Goal: Task Accomplishment & Management: Manage account settings

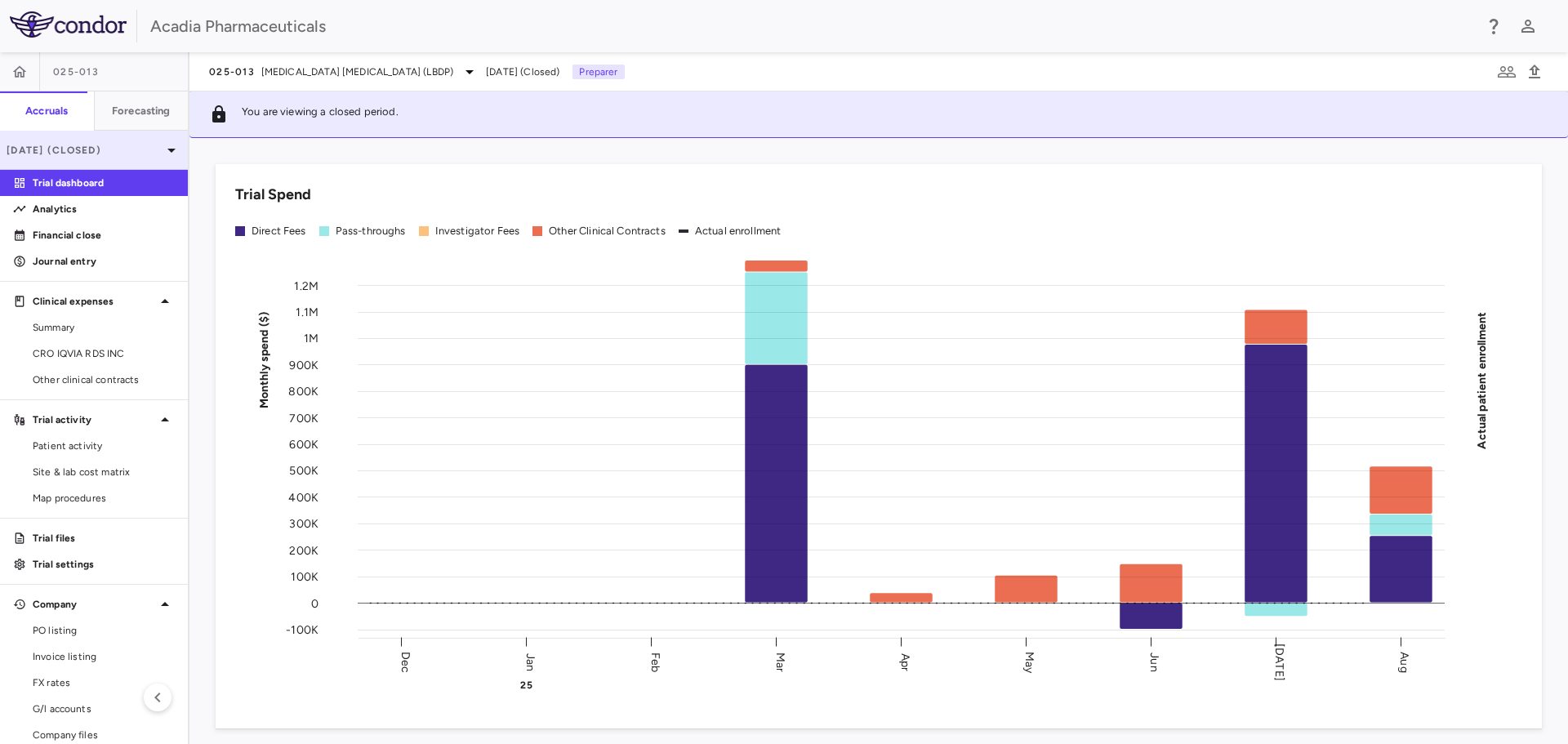
click at [130, 140] on div "Aug 2025 (Closed)" at bounding box center [94, 150] width 188 height 39
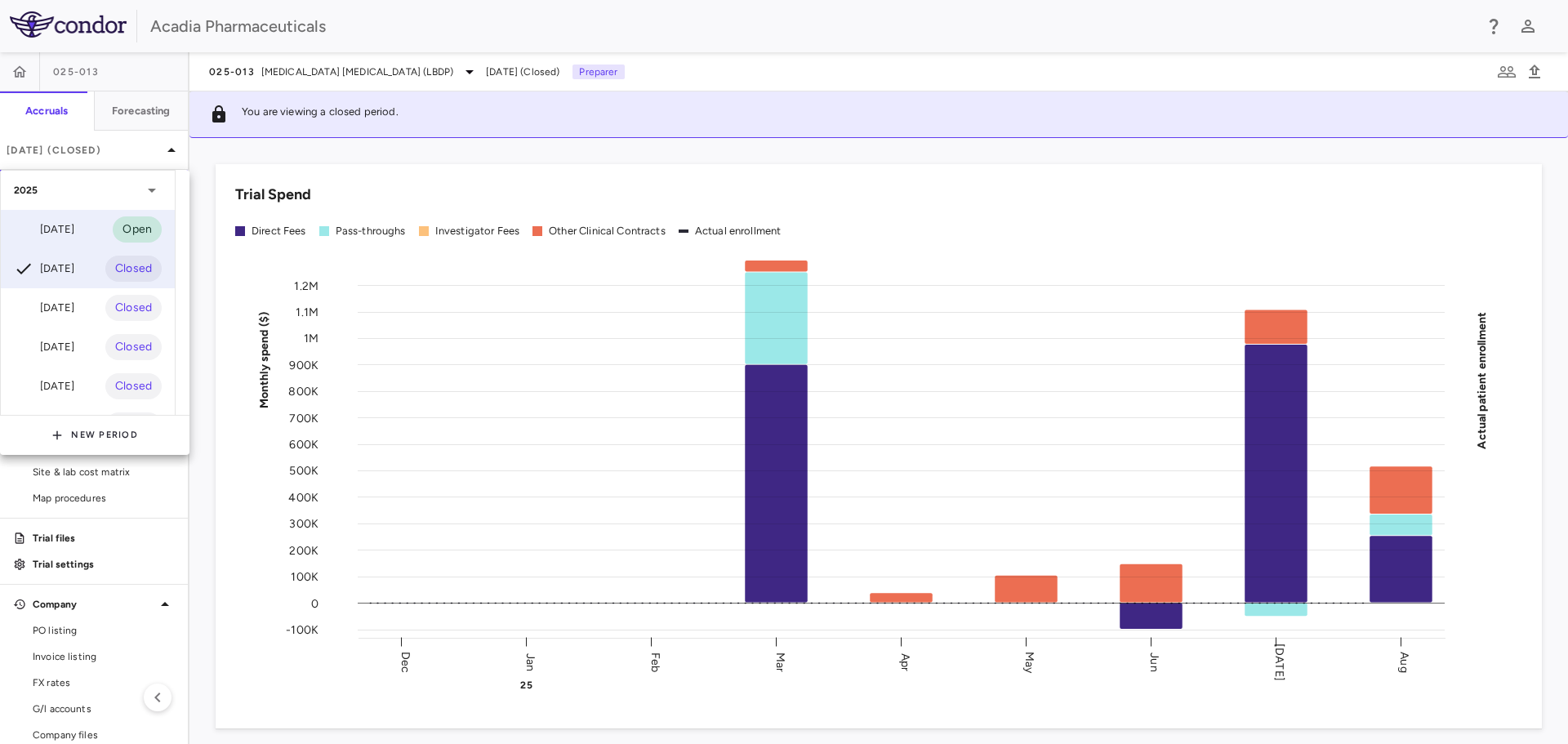
click at [100, 228] on div "Sep 2025 Open" at bounding box center [88, 229] width 174 height 39
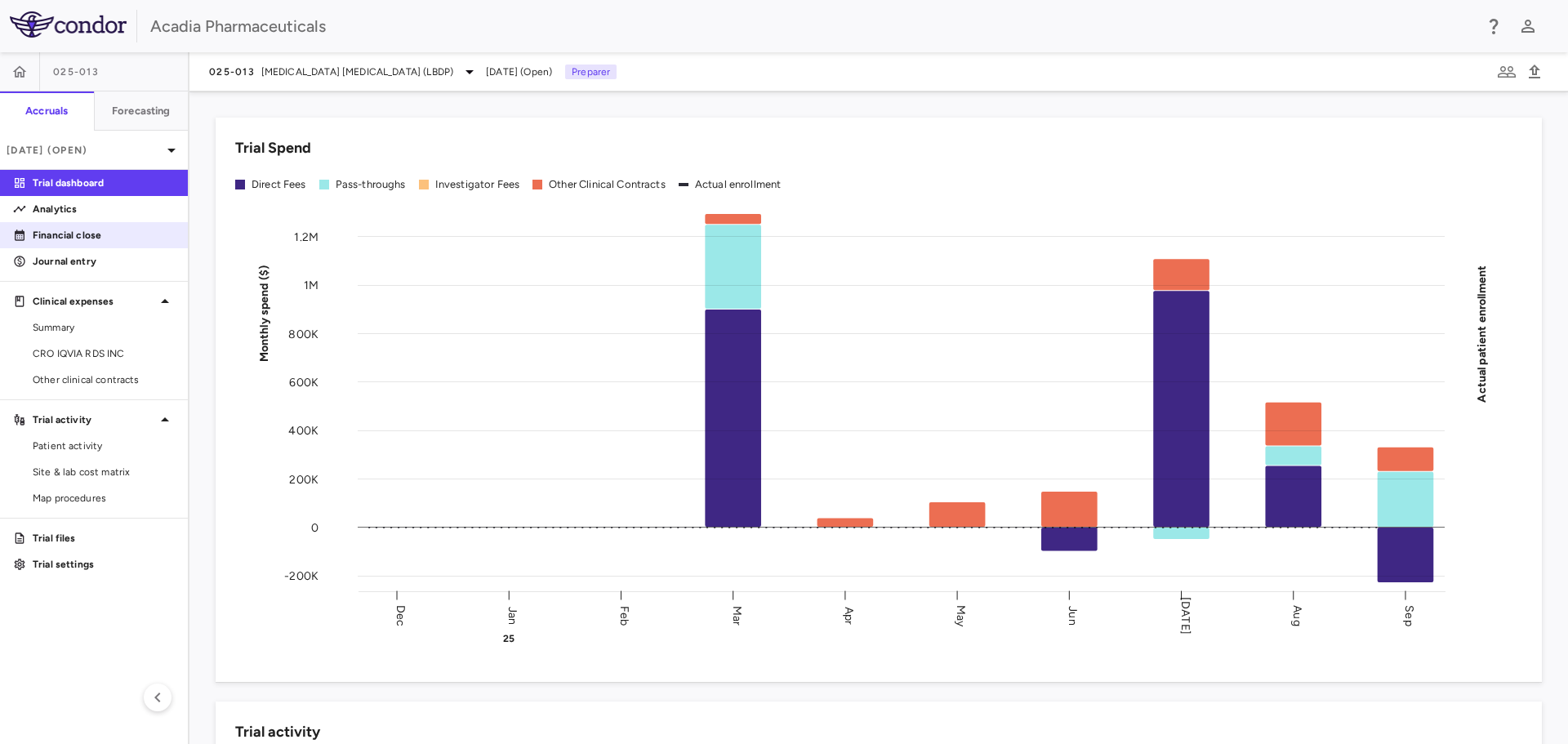
click at [118, 229] on p "Financial close" at bounding box center [104, 234] width 142 height 14
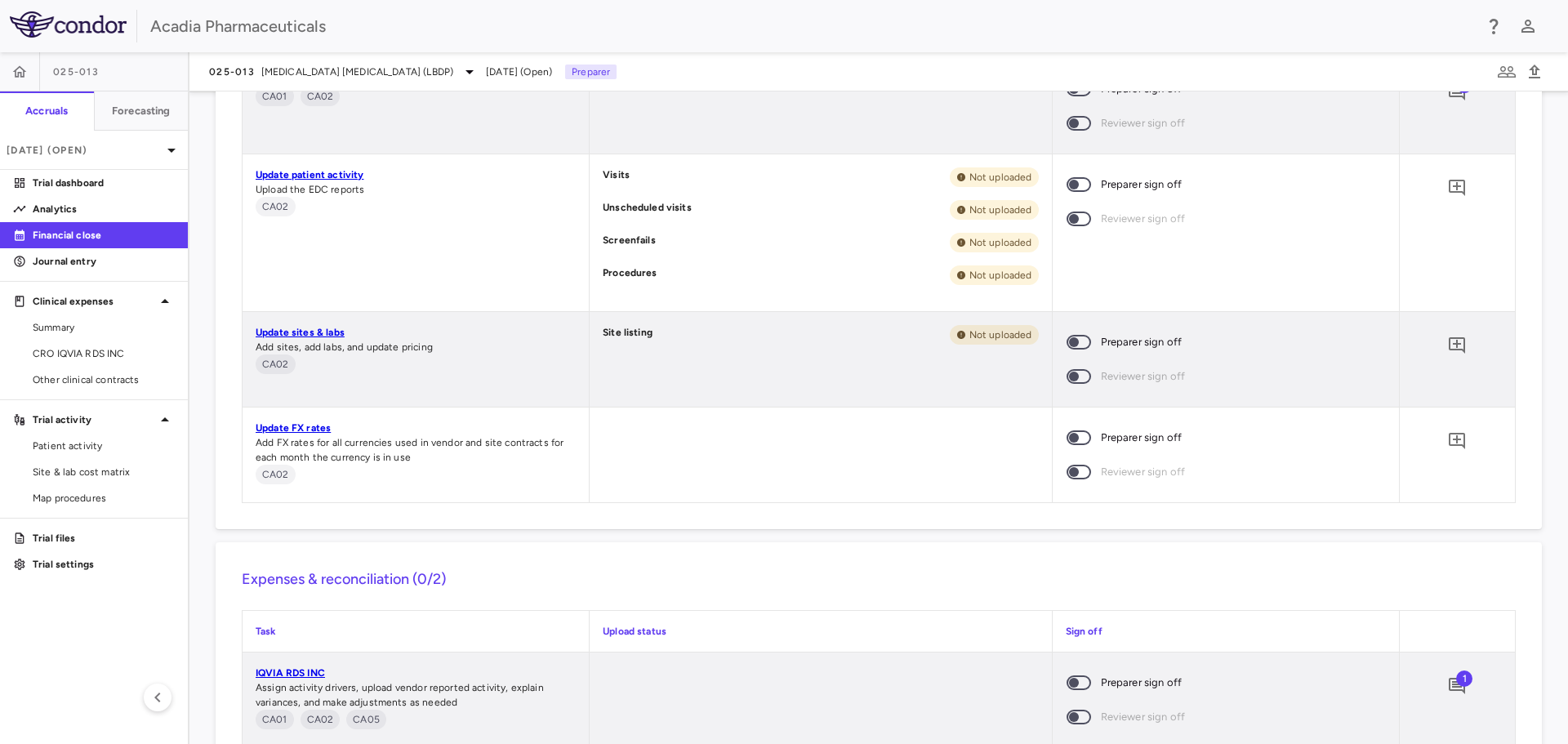
scroll to position [1302, 0]
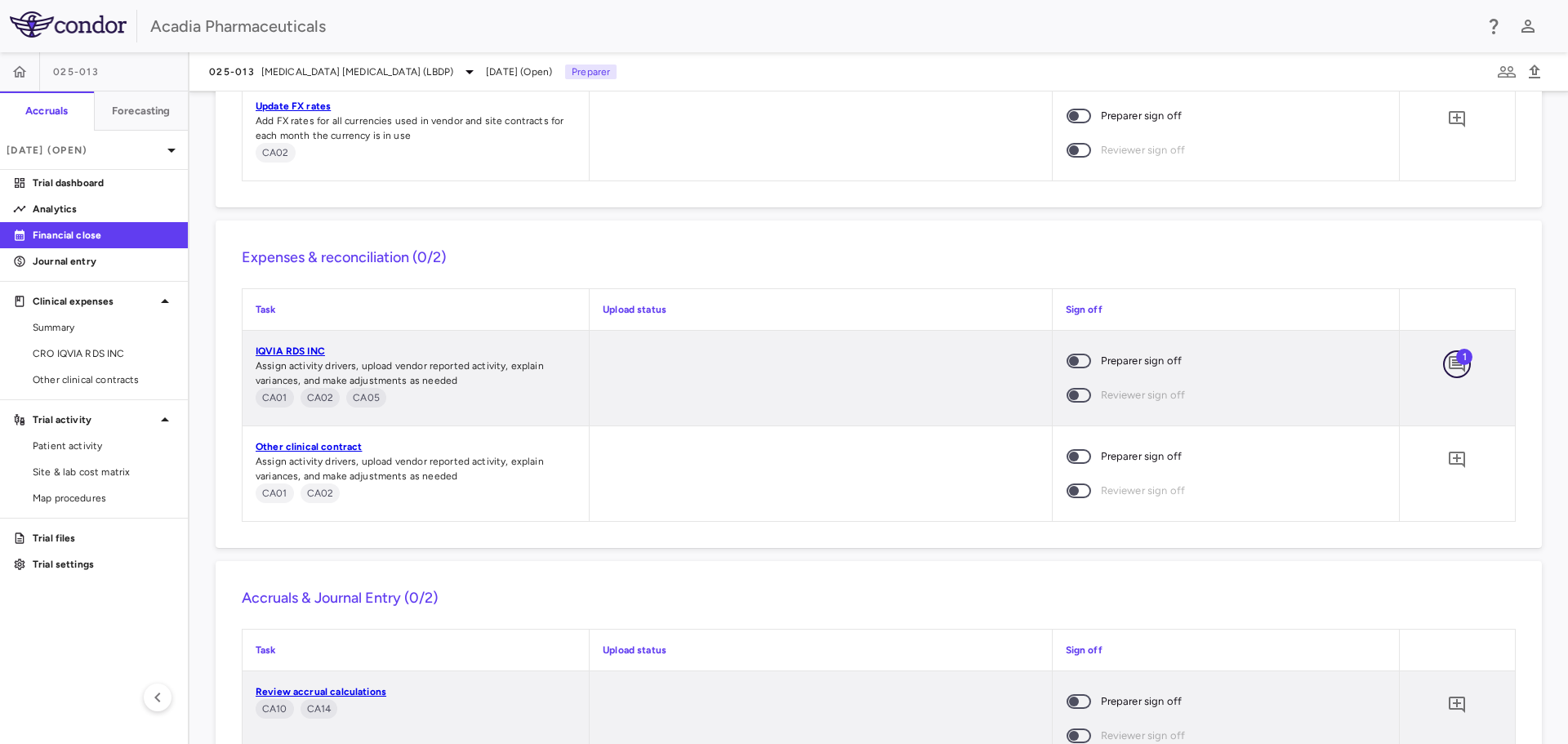
click at [1453, 366] on icon "Add comment" at bounding box center [1456, 364] width 16 height 16
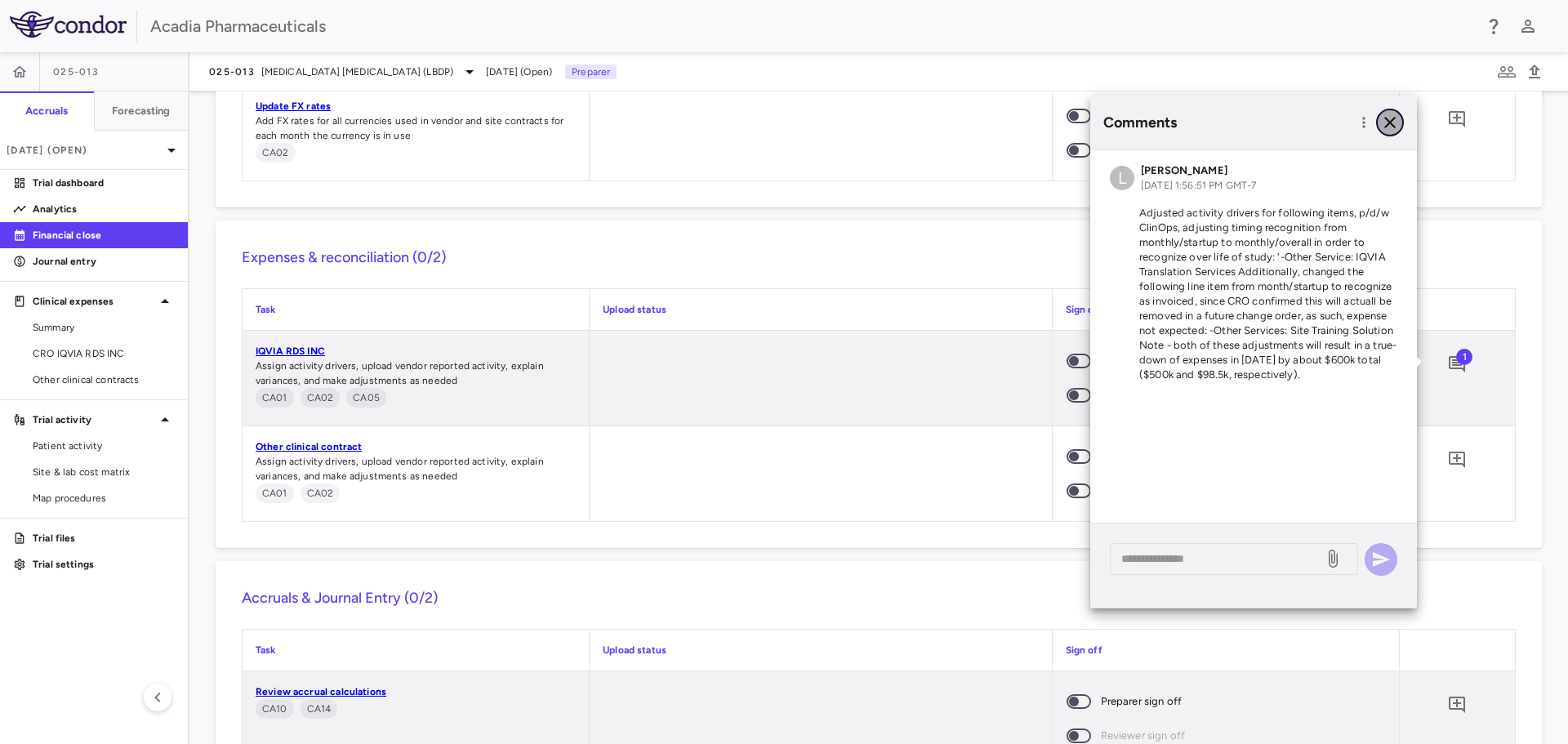
click at [1391, 111] on button "button" at bounding box center [1389, 122] width 28 height 28
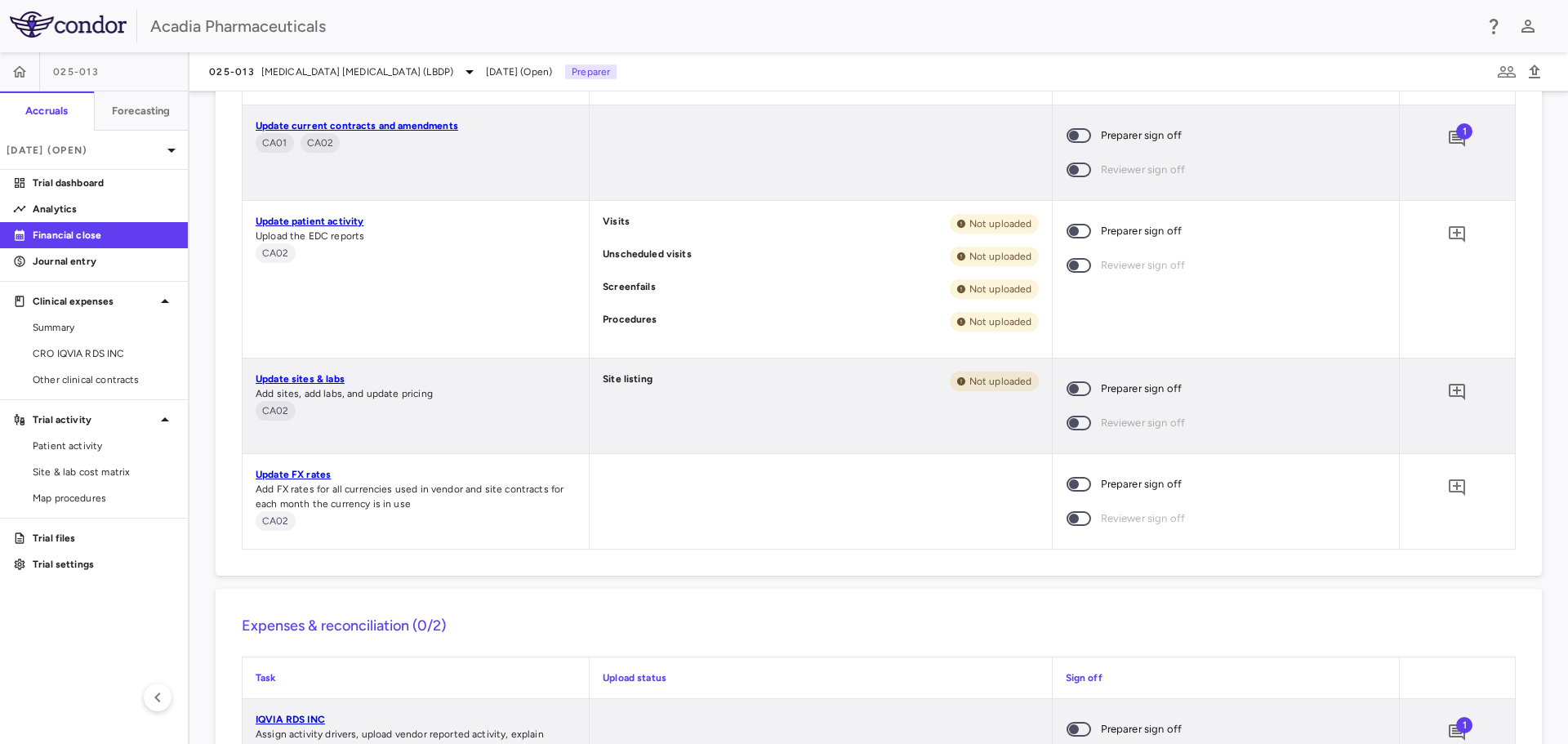
scroll to position [894, 0]
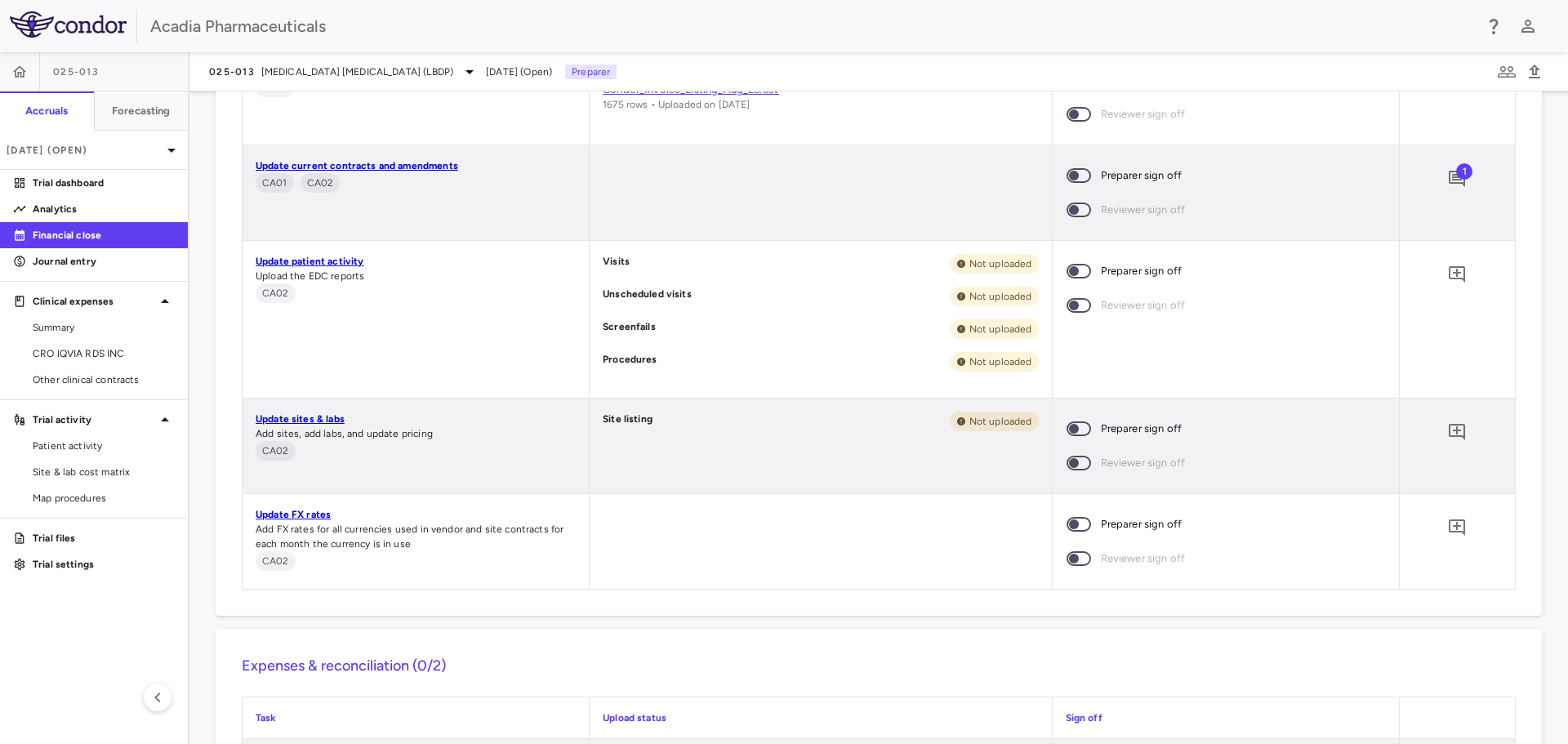
click at [1460, 177] on div "1" at bounding box center [1456, 179] width 41 height 41
click at [1447, 169] on icon "Add comment" at bounding box center [1456, 179] width 19 height 19
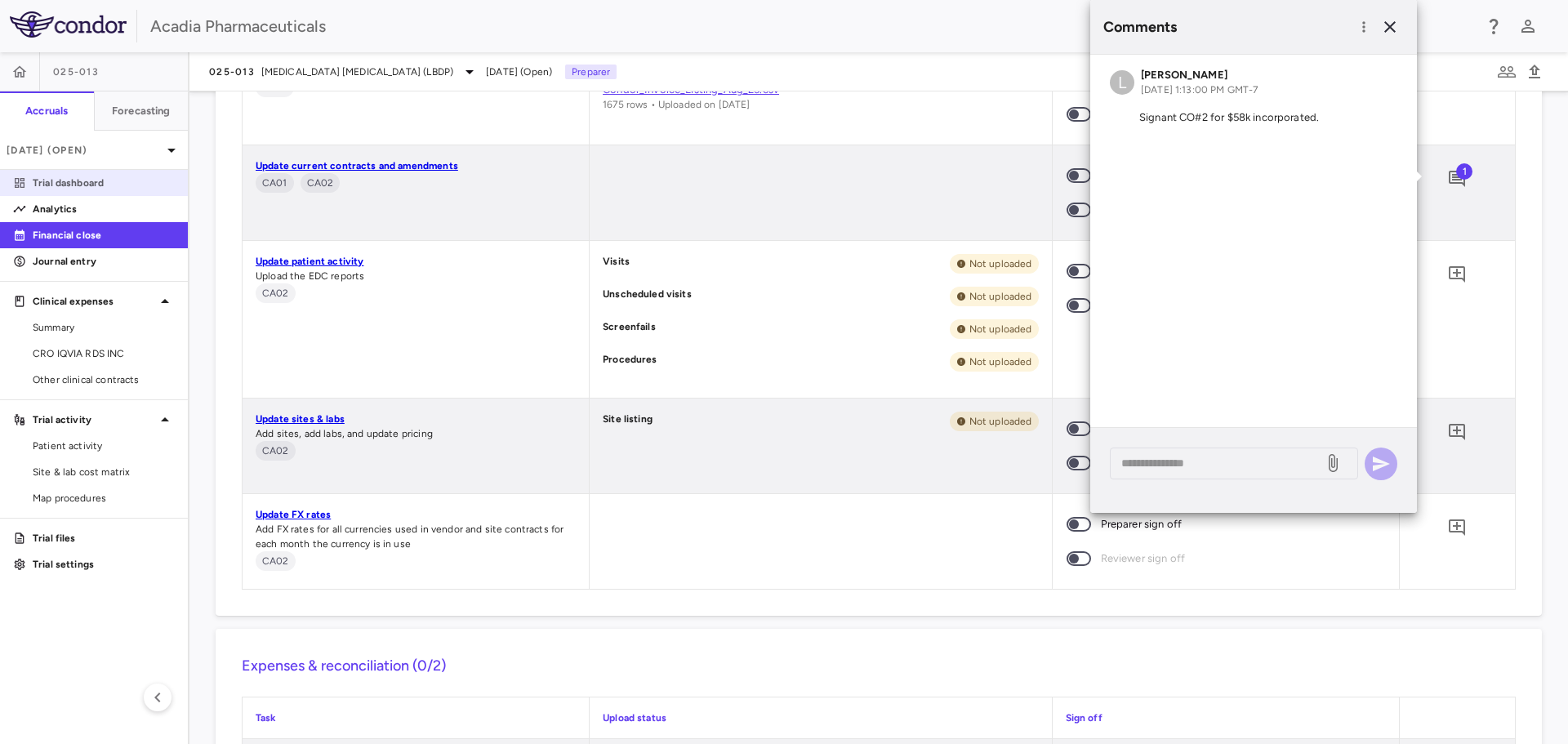
click at [90, 179] on p "Trial dashboard" at bounding box center [104, 182] width 142 height 14
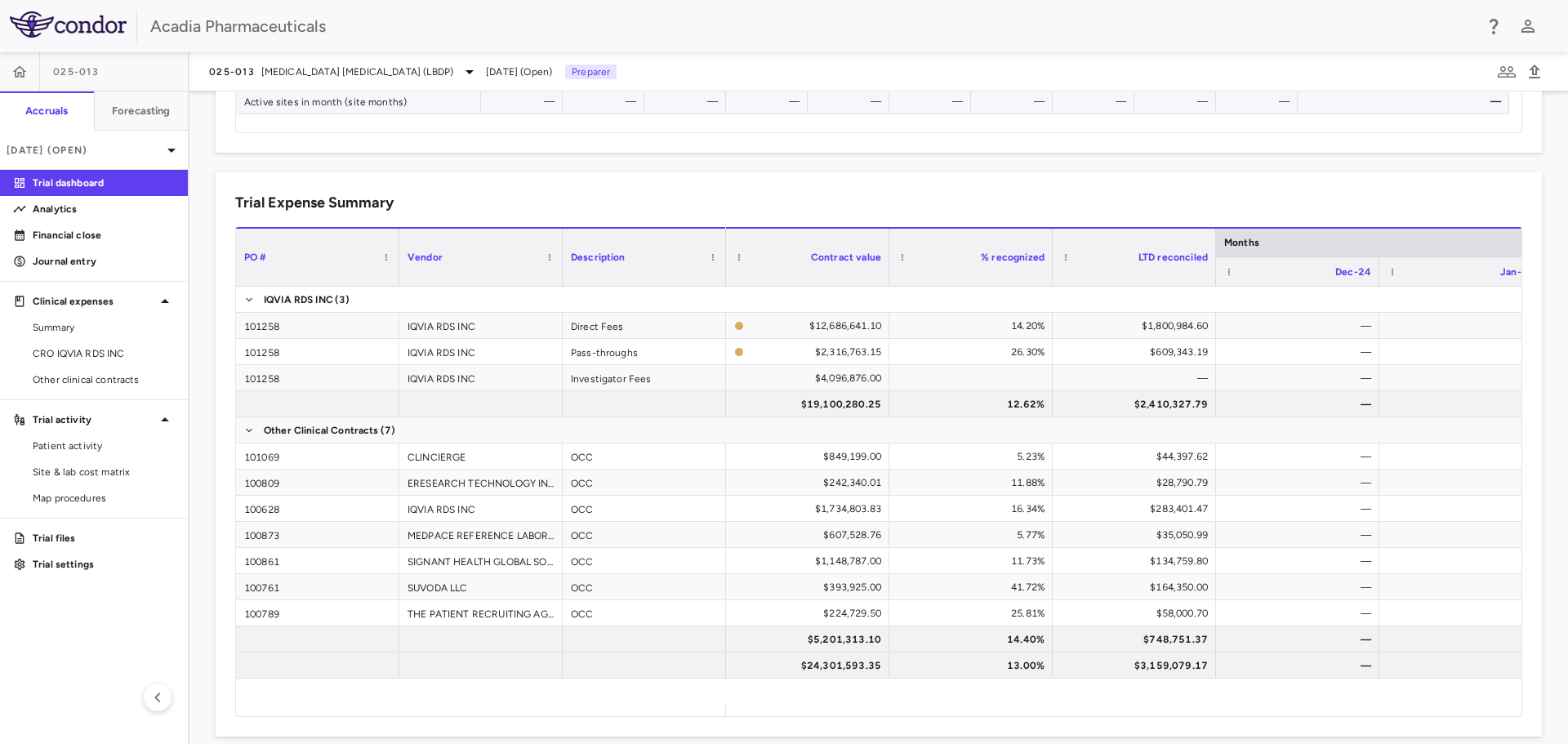
scroll to position [980, 0]
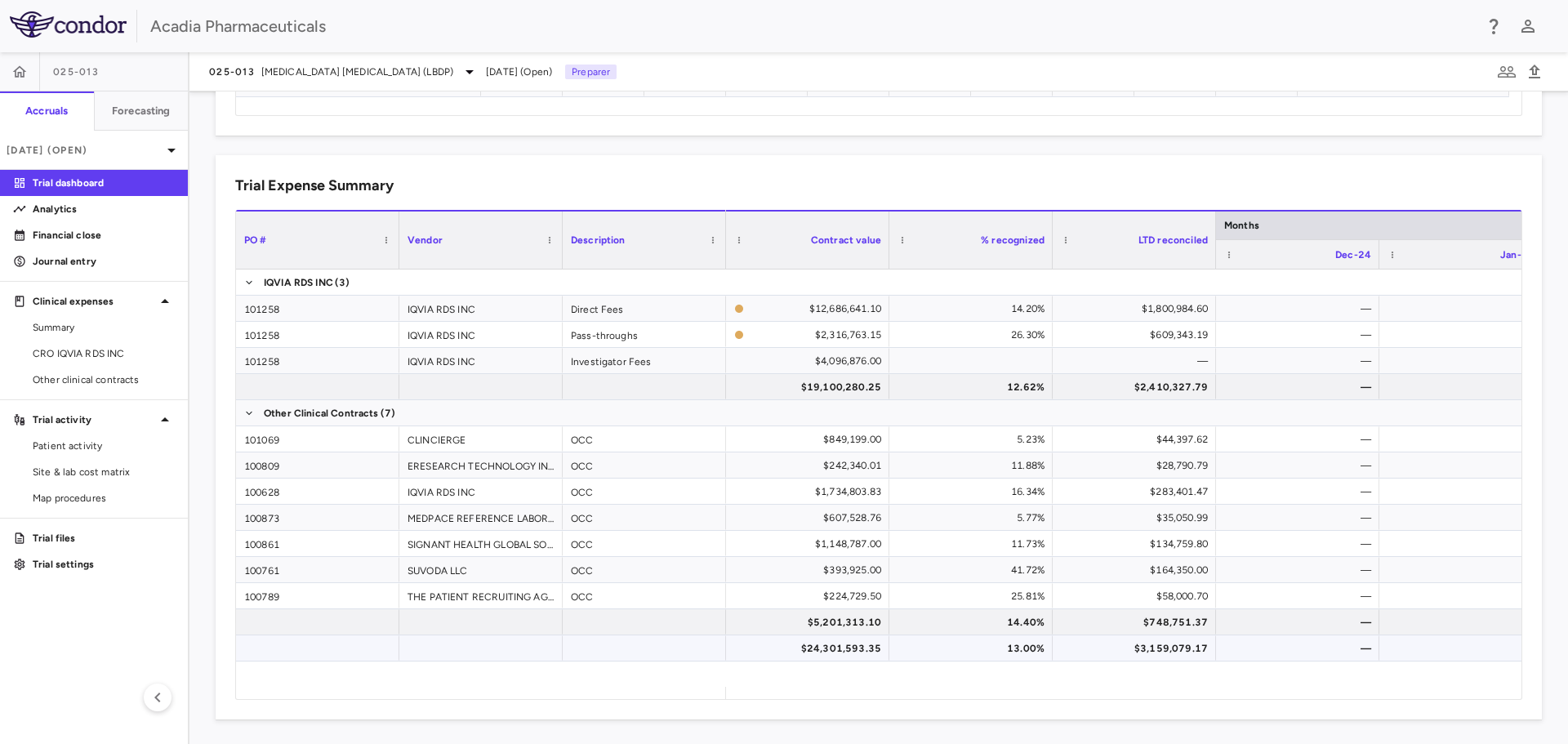
drag, startPoint x: 879, startPoint y: 702, endPoint x: 1020, endPoint y: 689, distance: 141.6
click at [1142, 643] on div "Drag here to set column labels PO # Vendor Description" at bounding box center [878, 455] width 1287 height 490
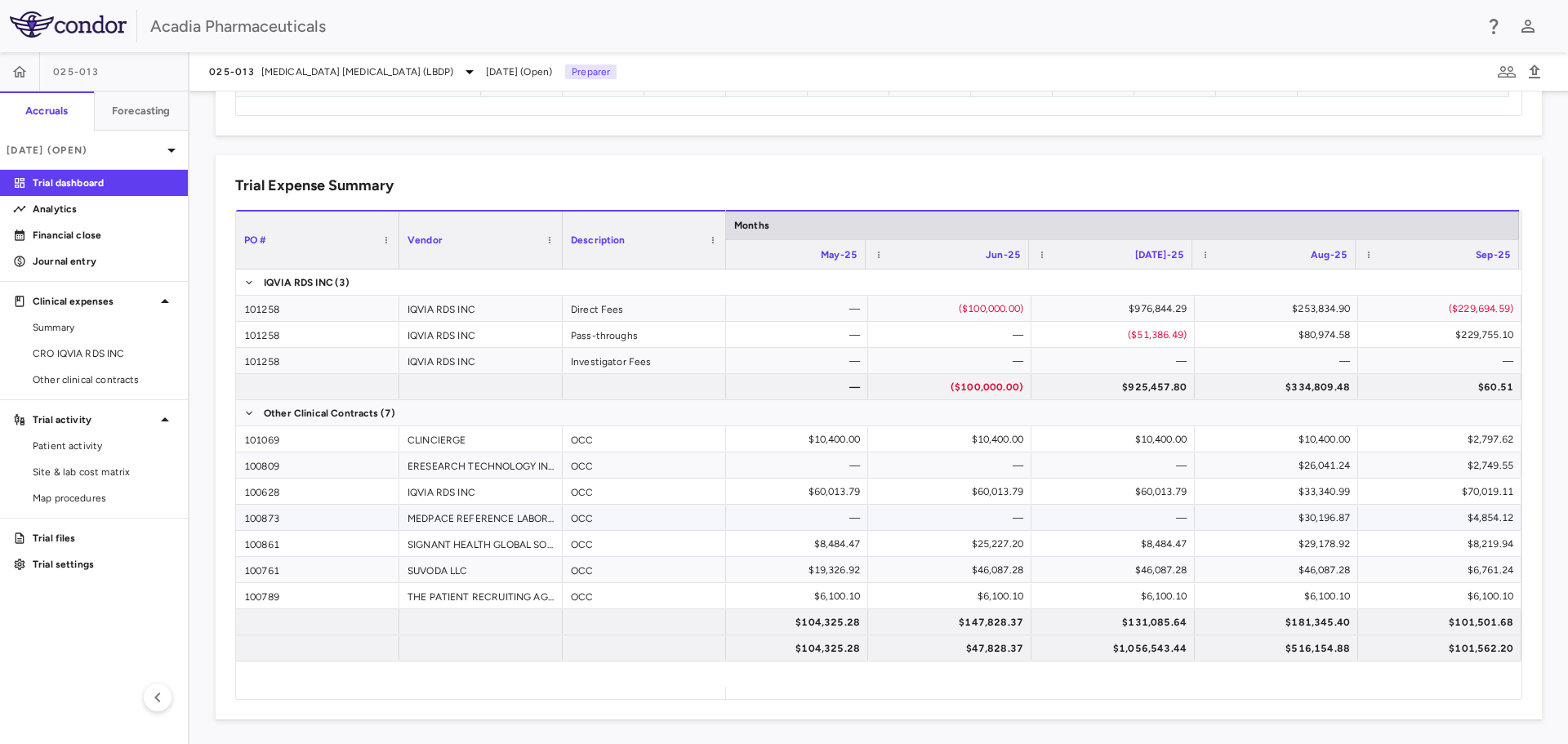
scroll to position [982, 0]
click at [25, 69] on icon "button" at bounding box center [19, 71] width 16 height 16
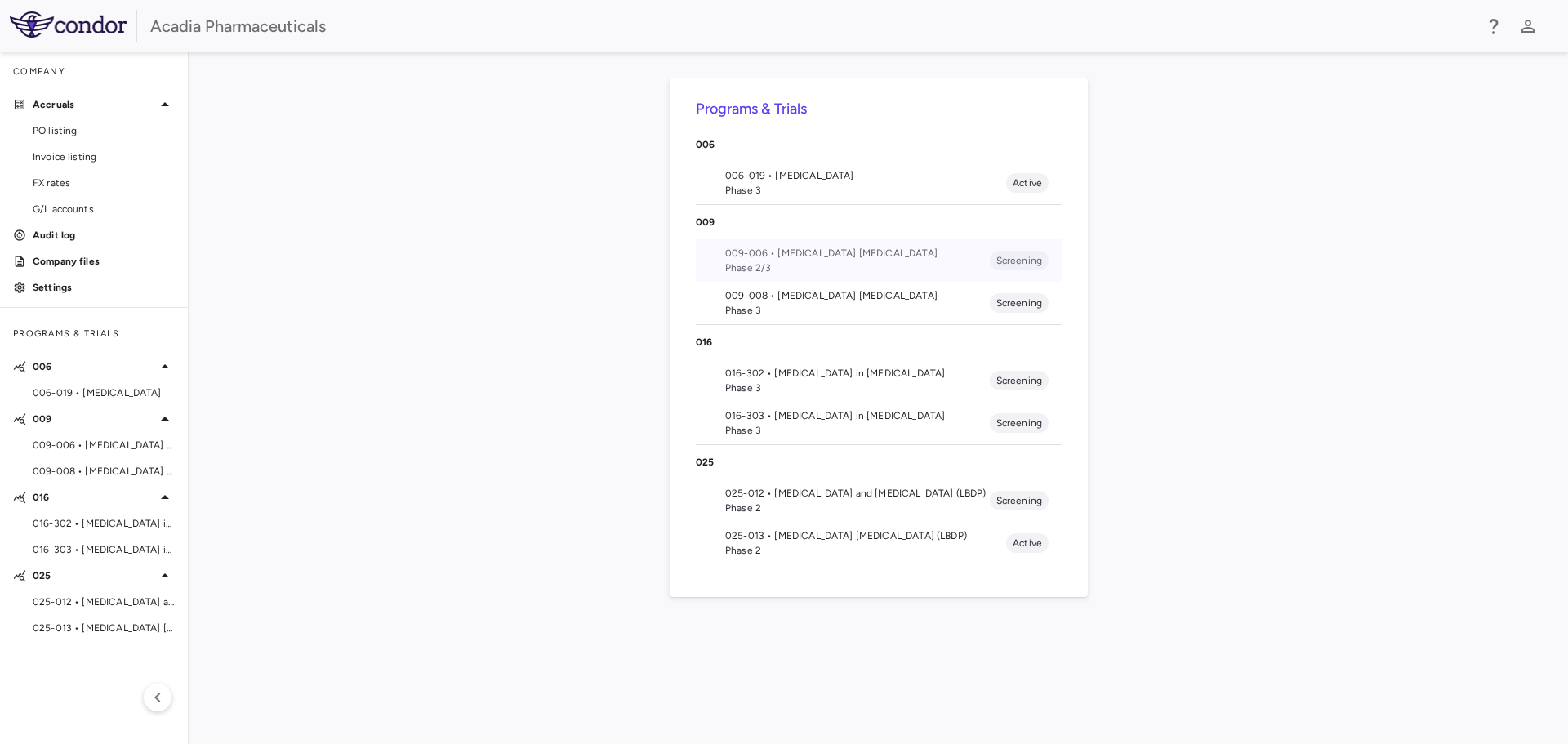
drag, startPoint x: 785, startPoint y: 256, endPoint x: 791, endPoint y: 241, distance: 16.2
click at [792, 241] on li "009-006 • Alzheimer's Disease Psychosis Phase 2/3 Screening" at bounding box center [878, 261] width 366 height 42
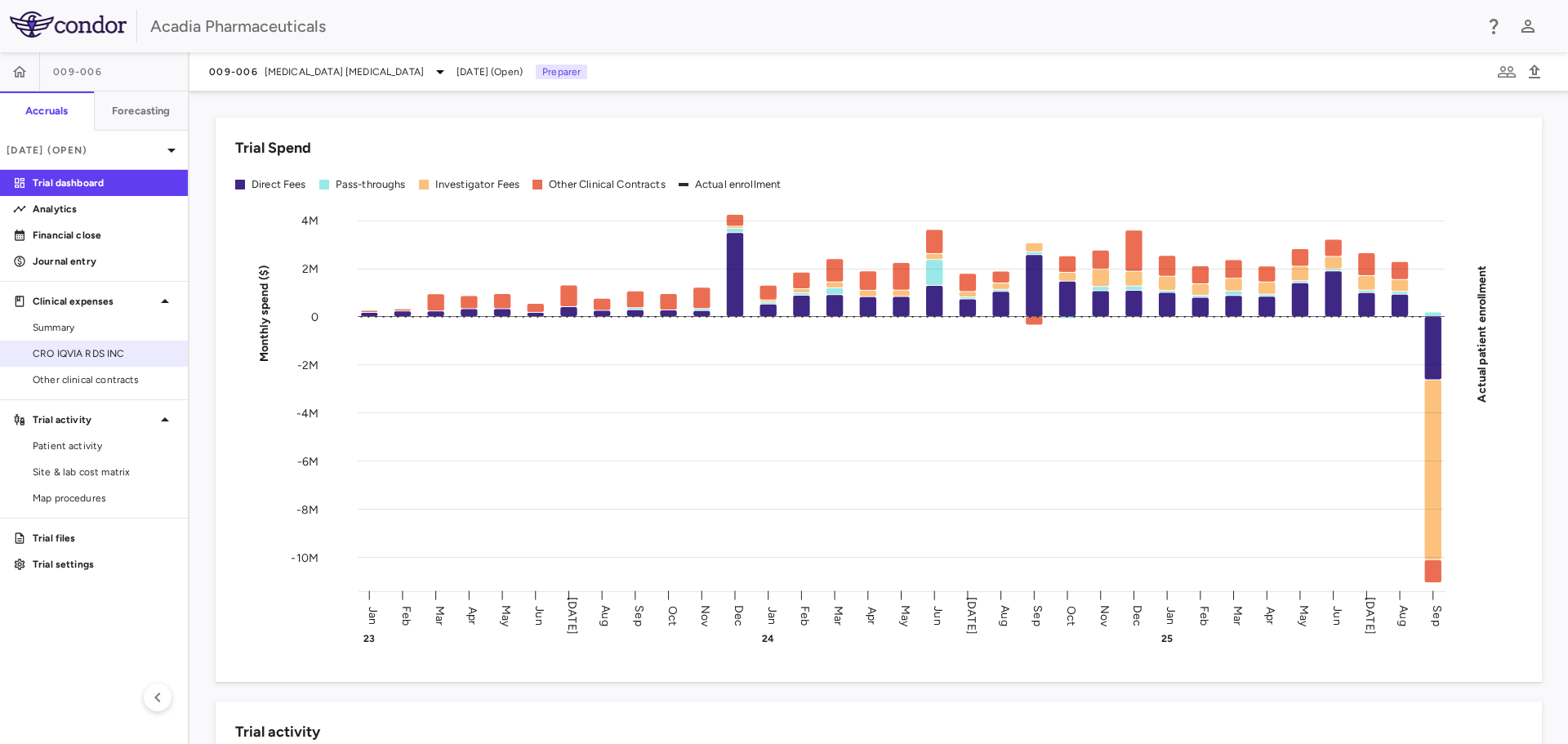
drag, startPoint x: 138, startPoint y: 335, endPoint x: 135, endPoint y: 350, distance: 15.3
click at [138, 335] on link "Summary" at bounding box center [94, 327] width 188 height 25
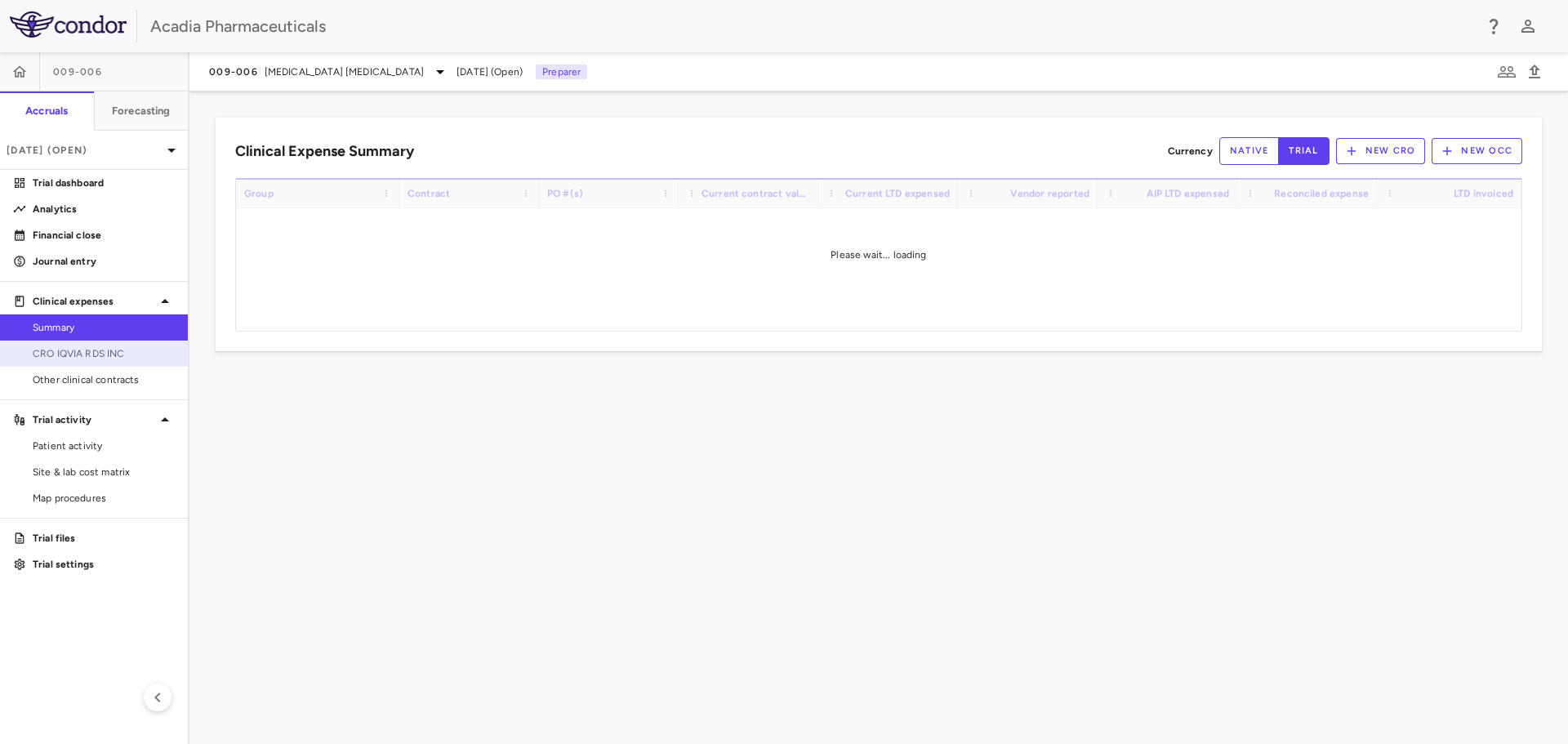
click at [135, 350] on span "CRO IQVIA RDS INC" at bounding box center [104, 353] width 142 height 14
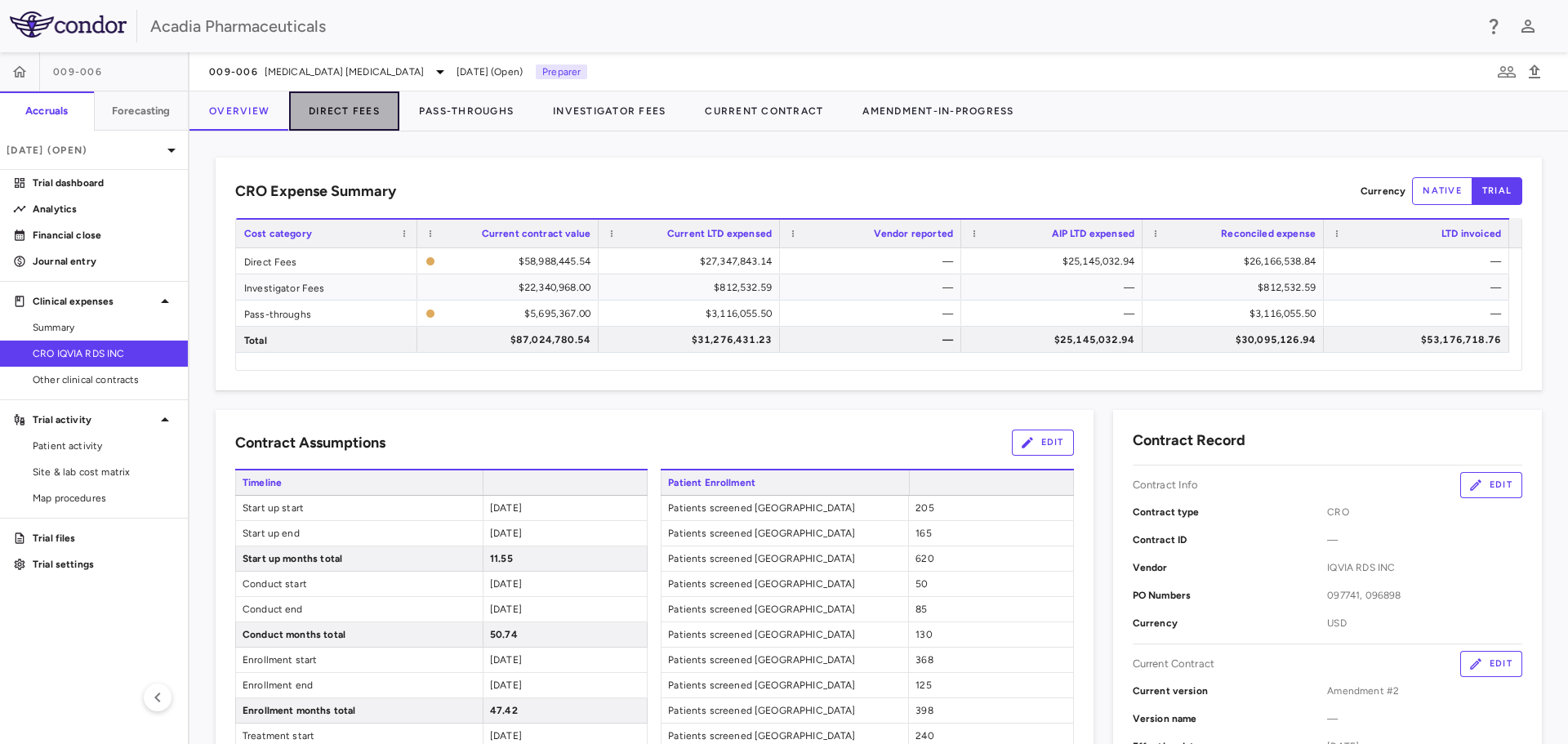
click at [378, 116] on button "Direct Fees" at bounding box center [344, 111] width 110 height 39
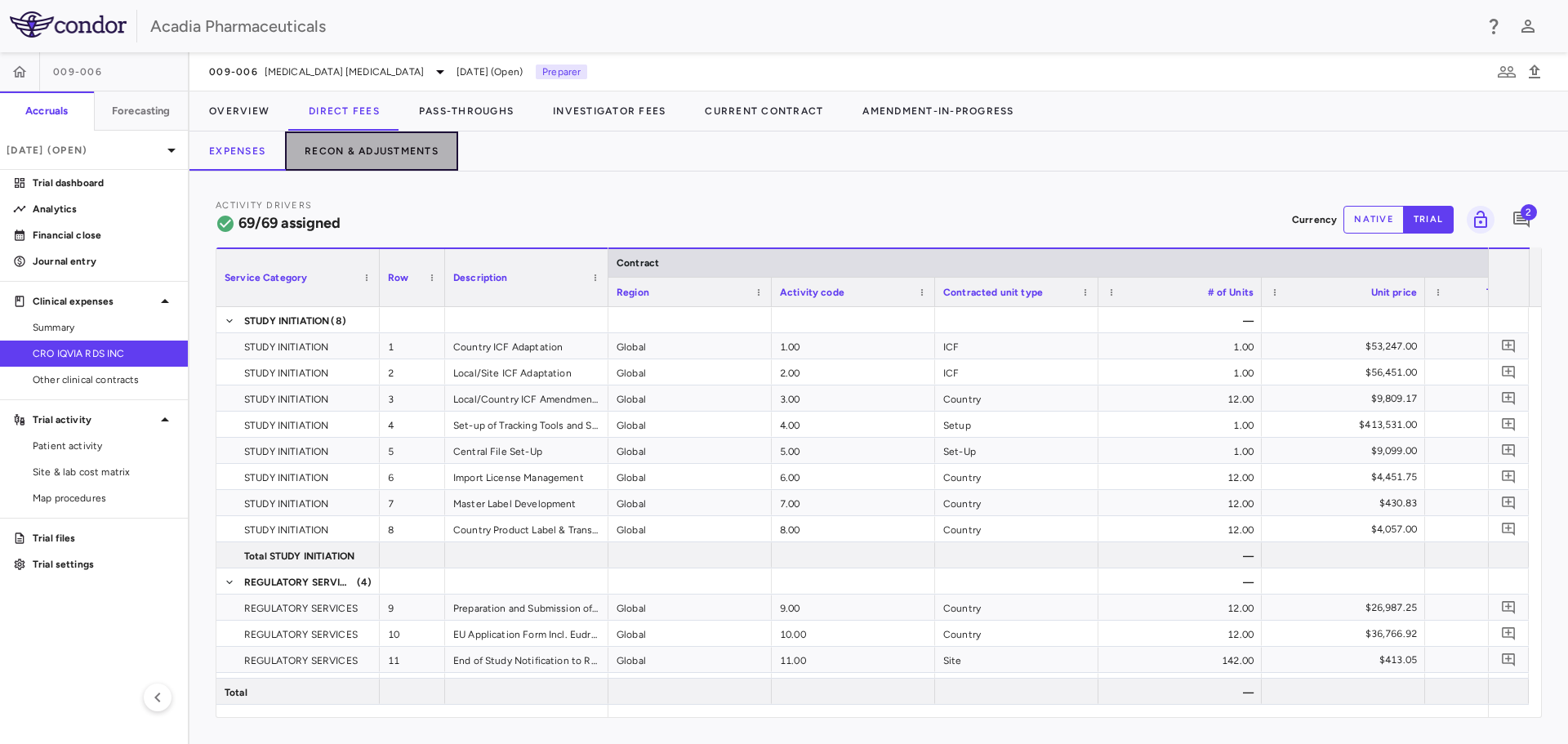
click at [365, 158] on button "Recon & Adjustments" at bounding box center [371, 151] width 173 height 39
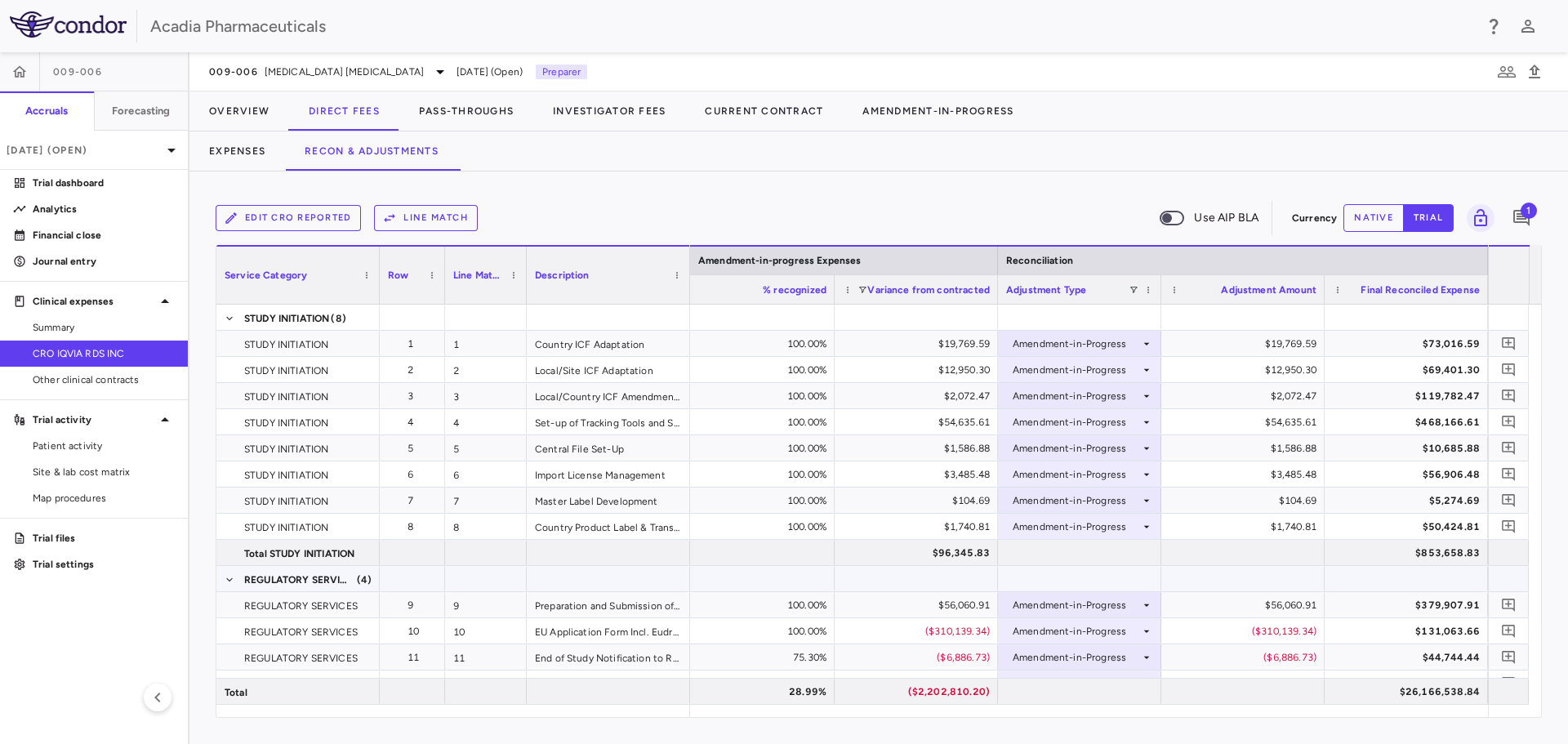
click at [863, 566] on div at bounding box center [916, 579] width 163 height 25
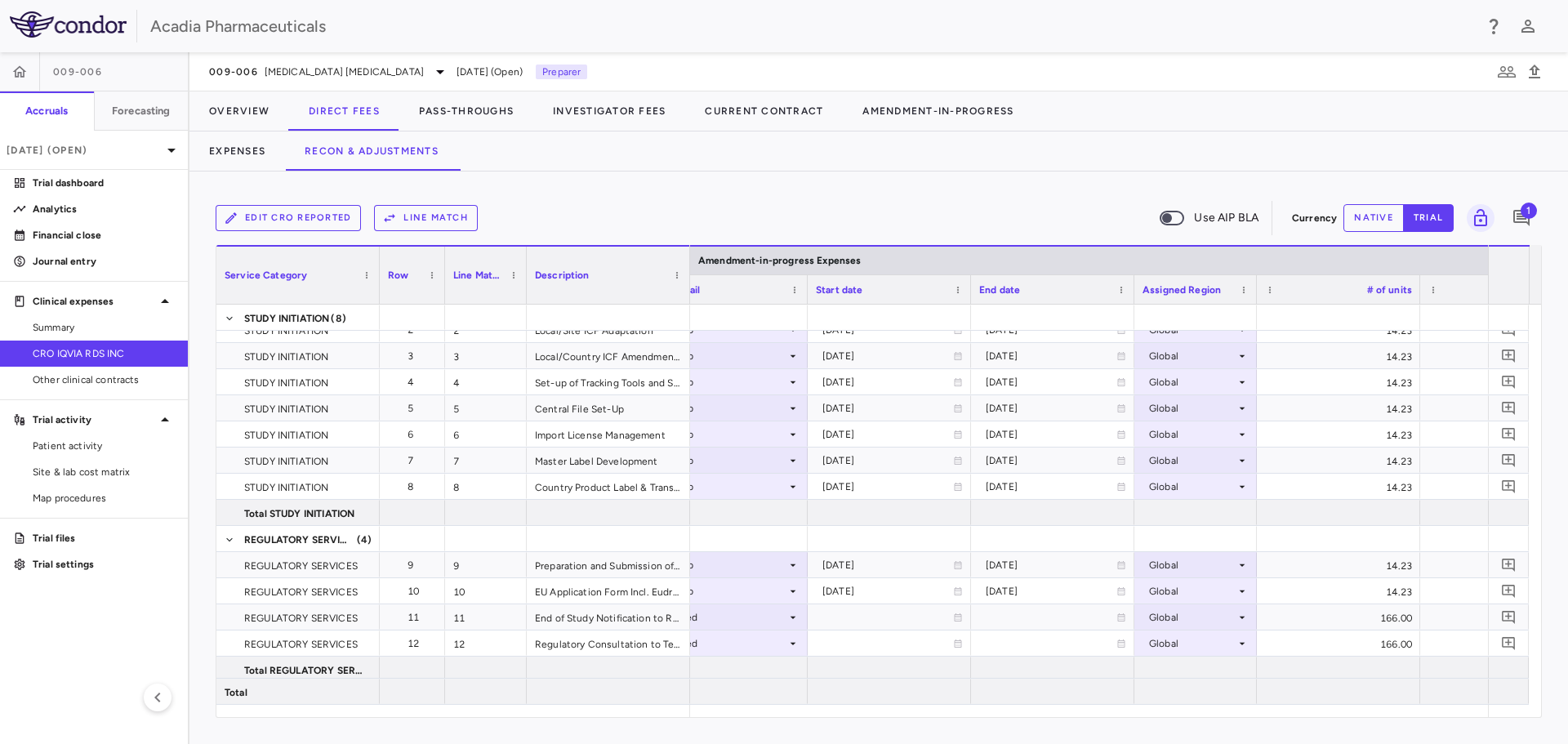
scroll to position [0, 2766]
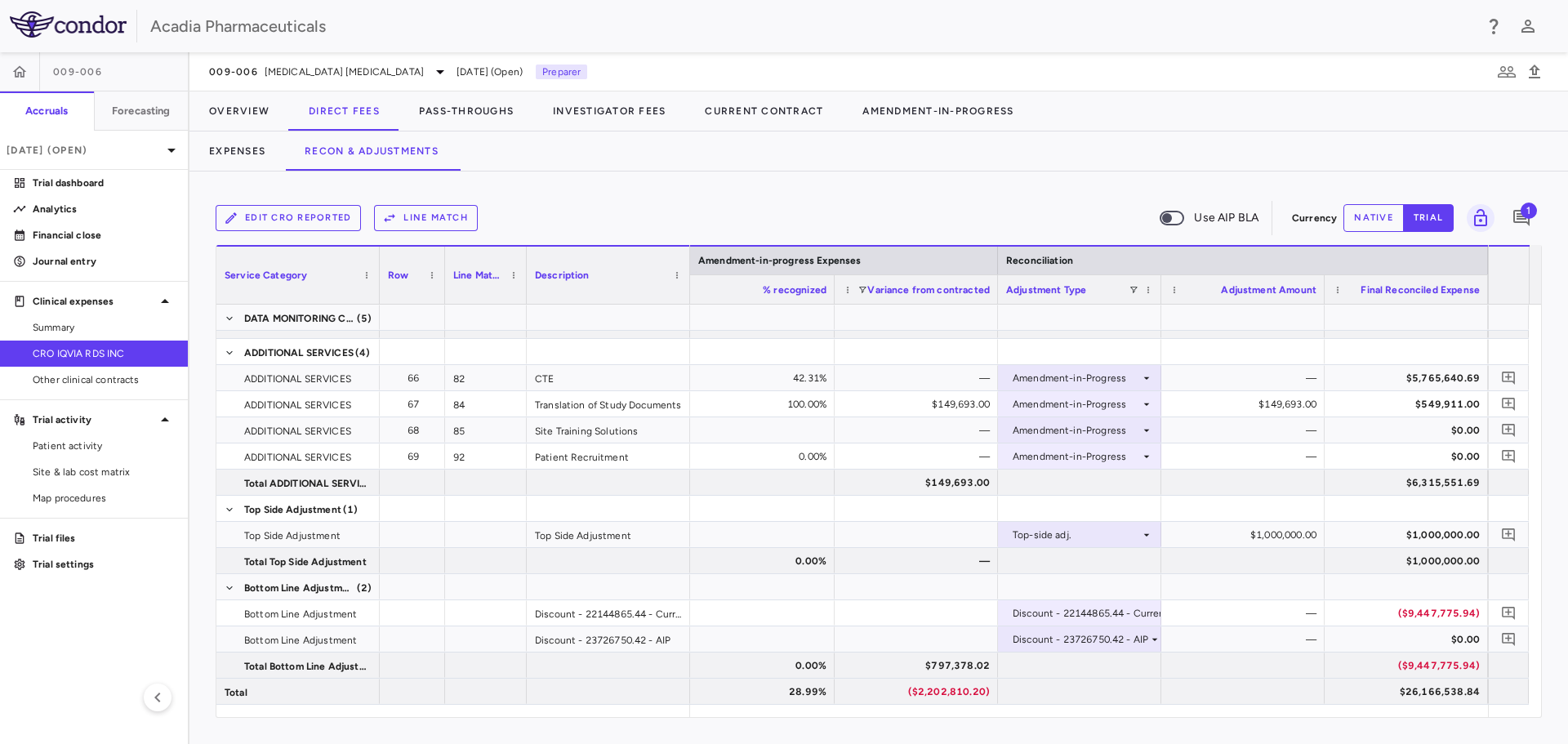
drag, startPoint x: 1367, startPoint y: 209, endPoint x: 1381, endPoint y: 425, distance: 216.5
click at [1369, 208] on button "native" at bounding box center [1373, 218] width 60 height 28
click at [1295, 528] on div "$1,000,000.00" at bounding box center [1246, 535] width 140 height 26
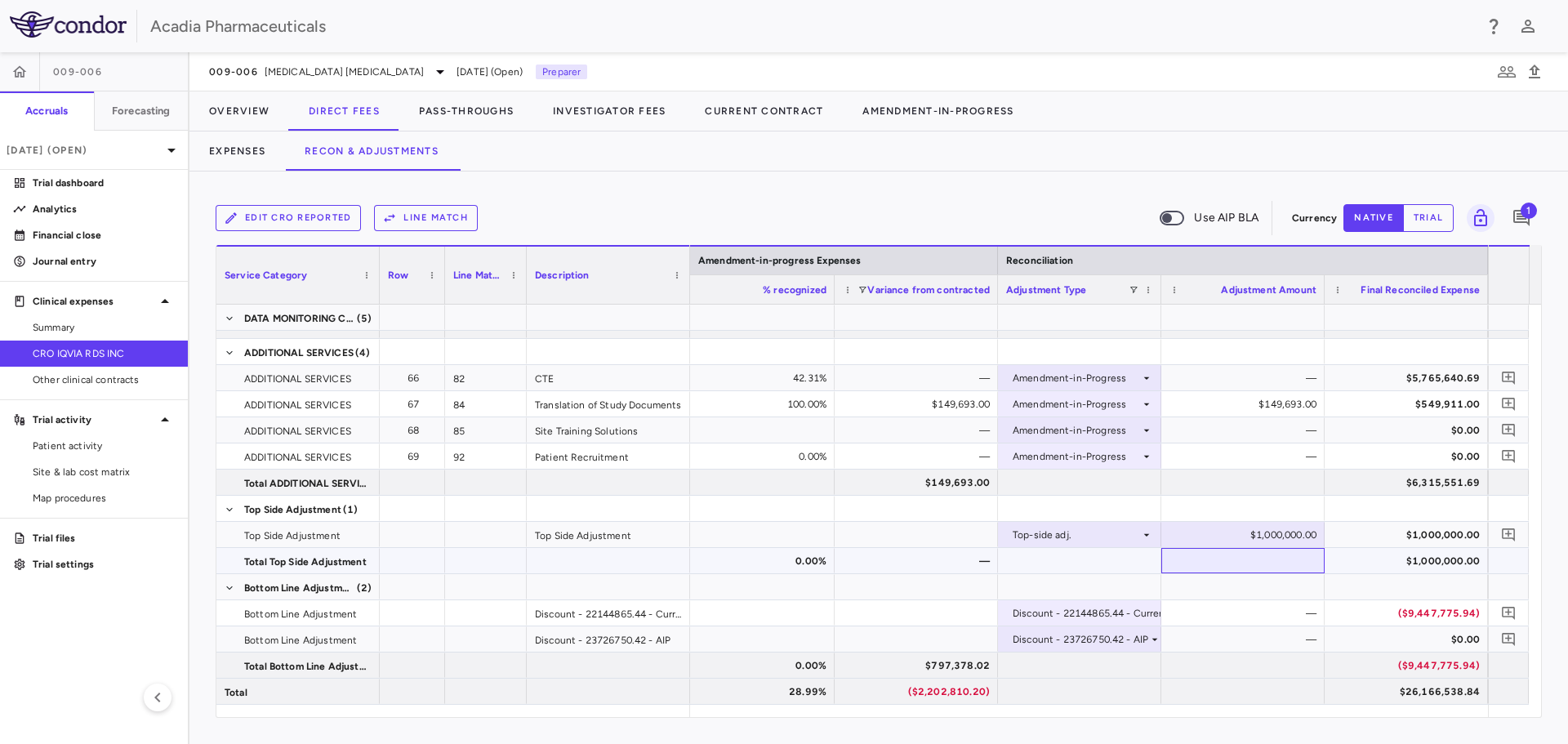
click at [1267, 570] on div at bounding box center [1242, 561] width 163 height 25
click at [1257, 540] on div "$1,000,000.00" at bounding box center [1246, 535] width 140 height 26
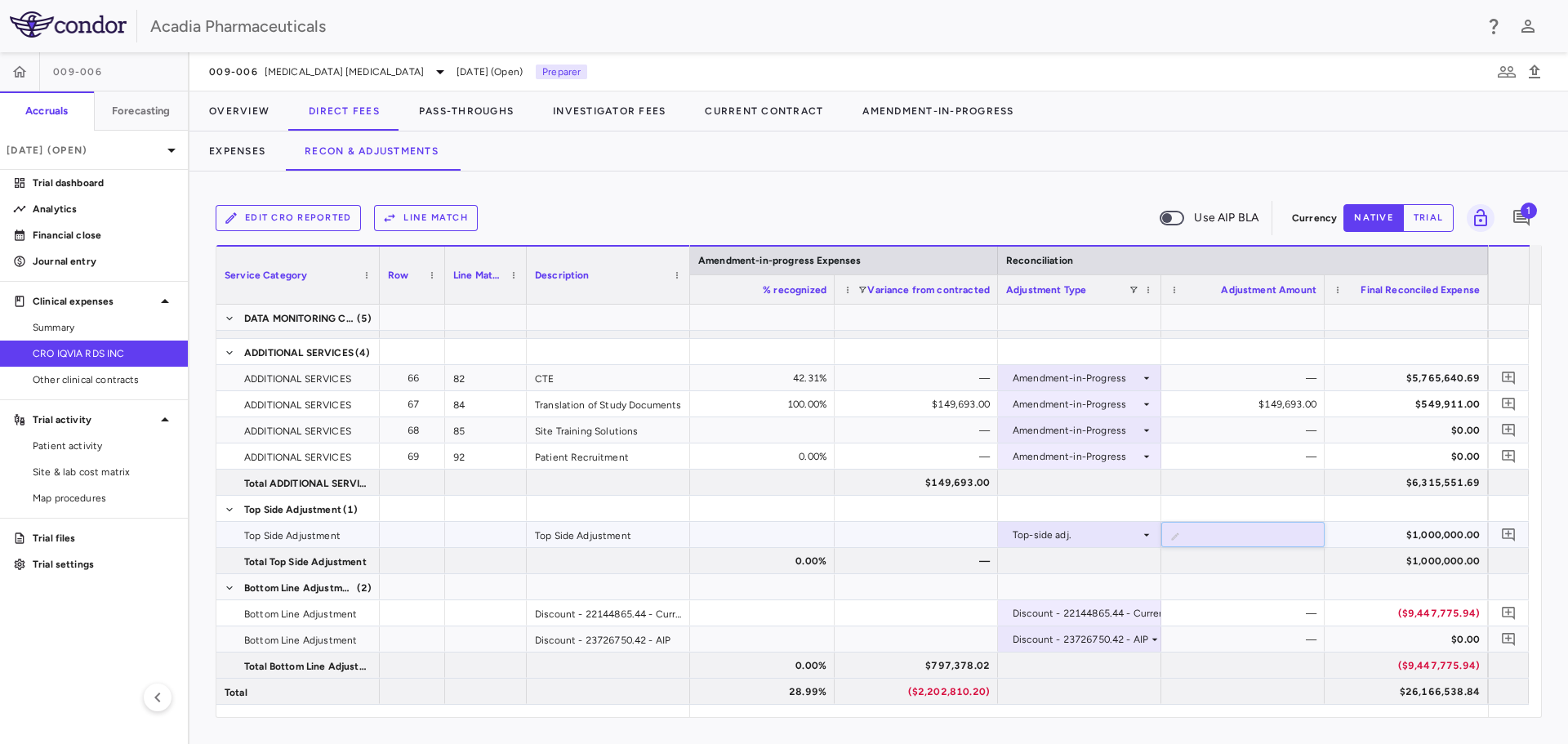
click at [1252, 538] on input "*******" at bounding box center [1255, 537] width 137 height 27
drag, startPoint x: 1241, startPoint y: 535, endPoint x: 1305, endPoint y: 542, distance: 64.4
click at [1305, 542] on input "*******" at bounding box center [1255, 537] width 137 height 27
type input "*"
click at [1252, 581] on div at bounding box center [1242, 587] width 163 height 25
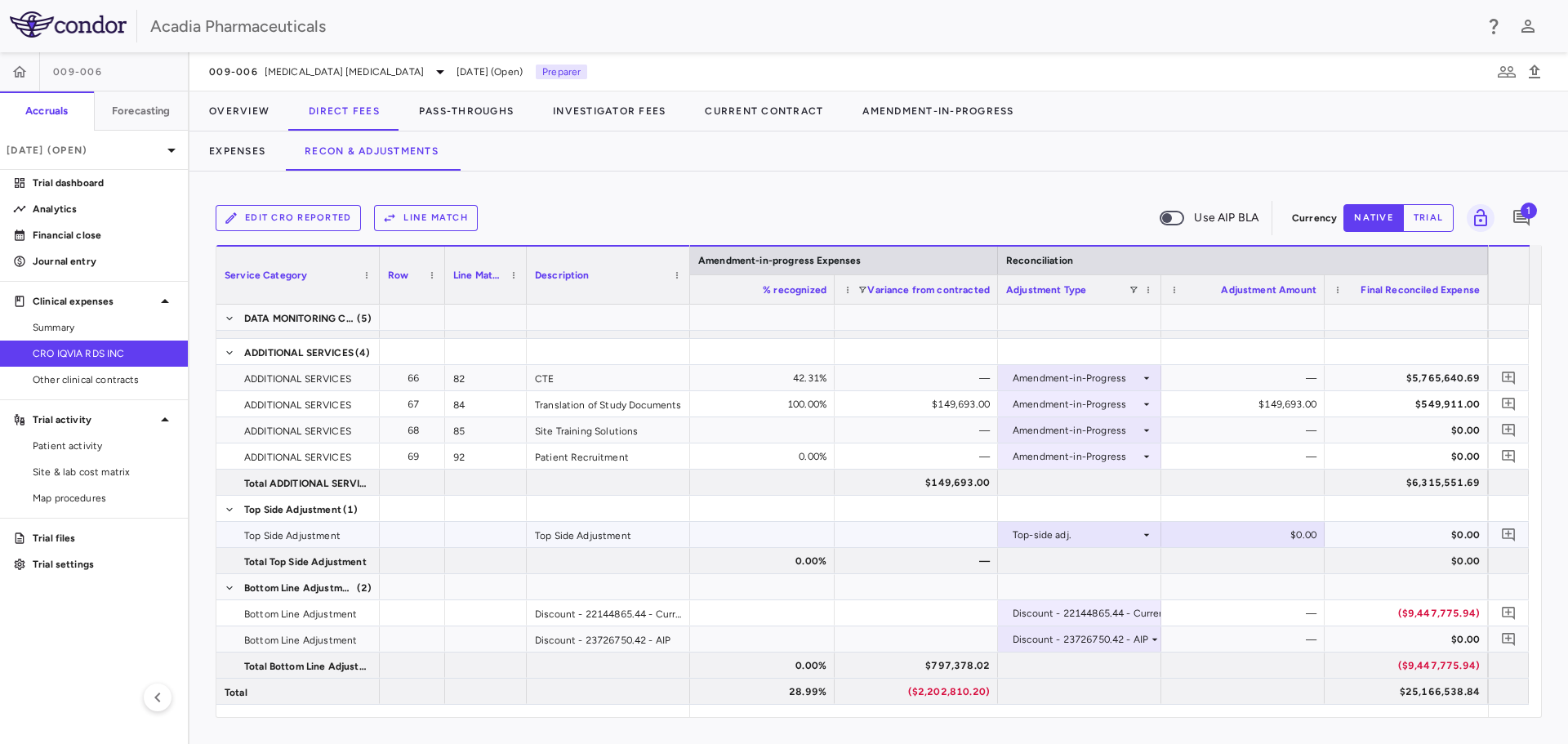
click at [1264, 543] on div "$0.00" at bounding box center [1246, 535] width 140 height 26
click at [1268, 590] on div at bounding box center [1242, 587] width 163 height 25
click at [1263, 643] on div "—" at bounding box center [1246, 639] width 140 height 26
click at [1131, 642] on div "Discount - 23726750.42 - AIP" at bounding box center [1081, 639] width 135 height 26
click at [1131, 619] on div at bounding box center [784, 372] width 1568 height 744
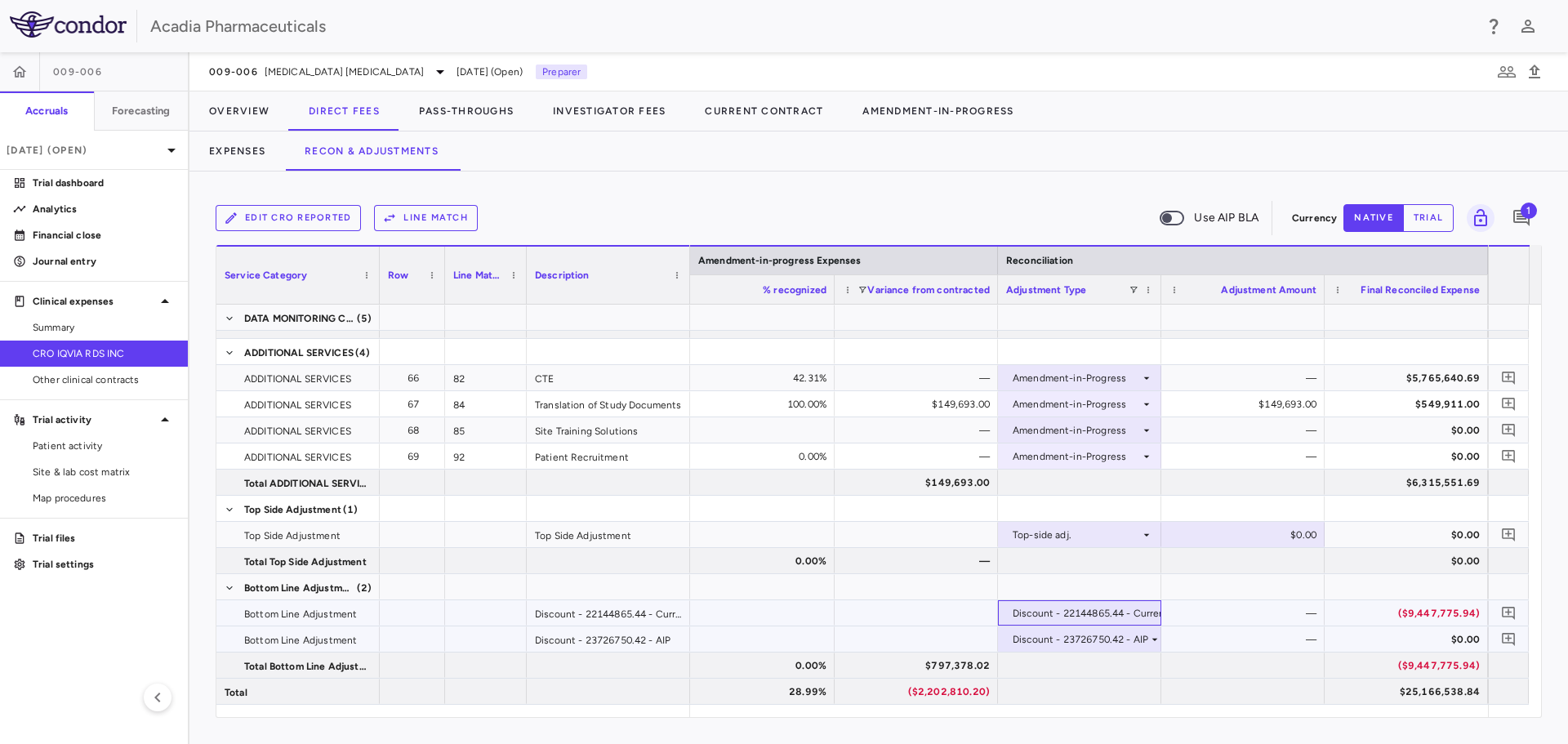
click at [1131, 618] on div "Discount - 22144865.44 - Current" at bounding box center [1091, 613] width 157 height 26
click at [1210, 609] on div at bounding box center [784, 372] width 1568 height 744
click at [1294, 603] on div "—" at bounding box center [1246, 613] width 140 height 26
click at [1351, 716] on div "Service Category Drag here to set column labels Service Category Row" at bounding box center [878, 482] width 1326 height 473
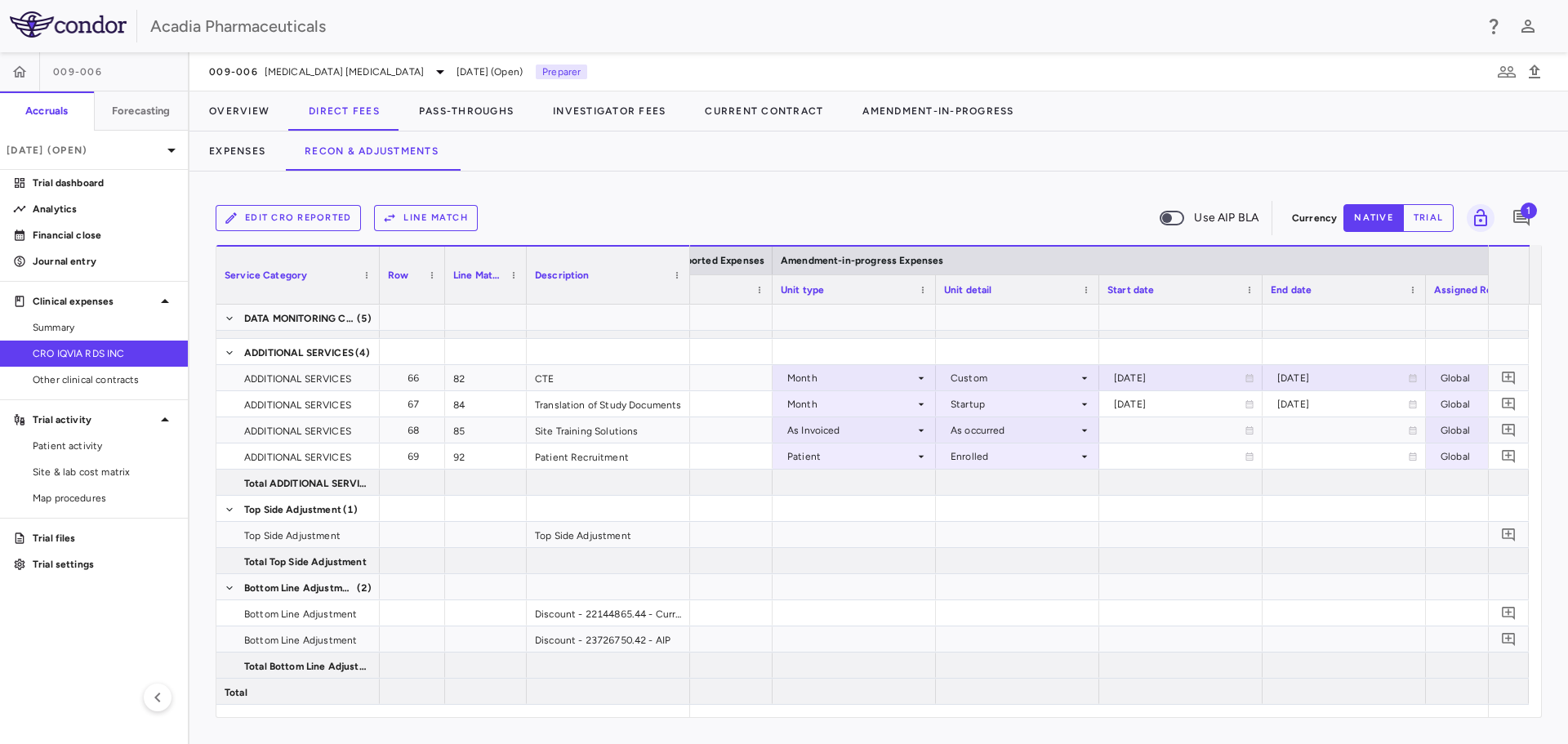
scroll to position [0, 2458]
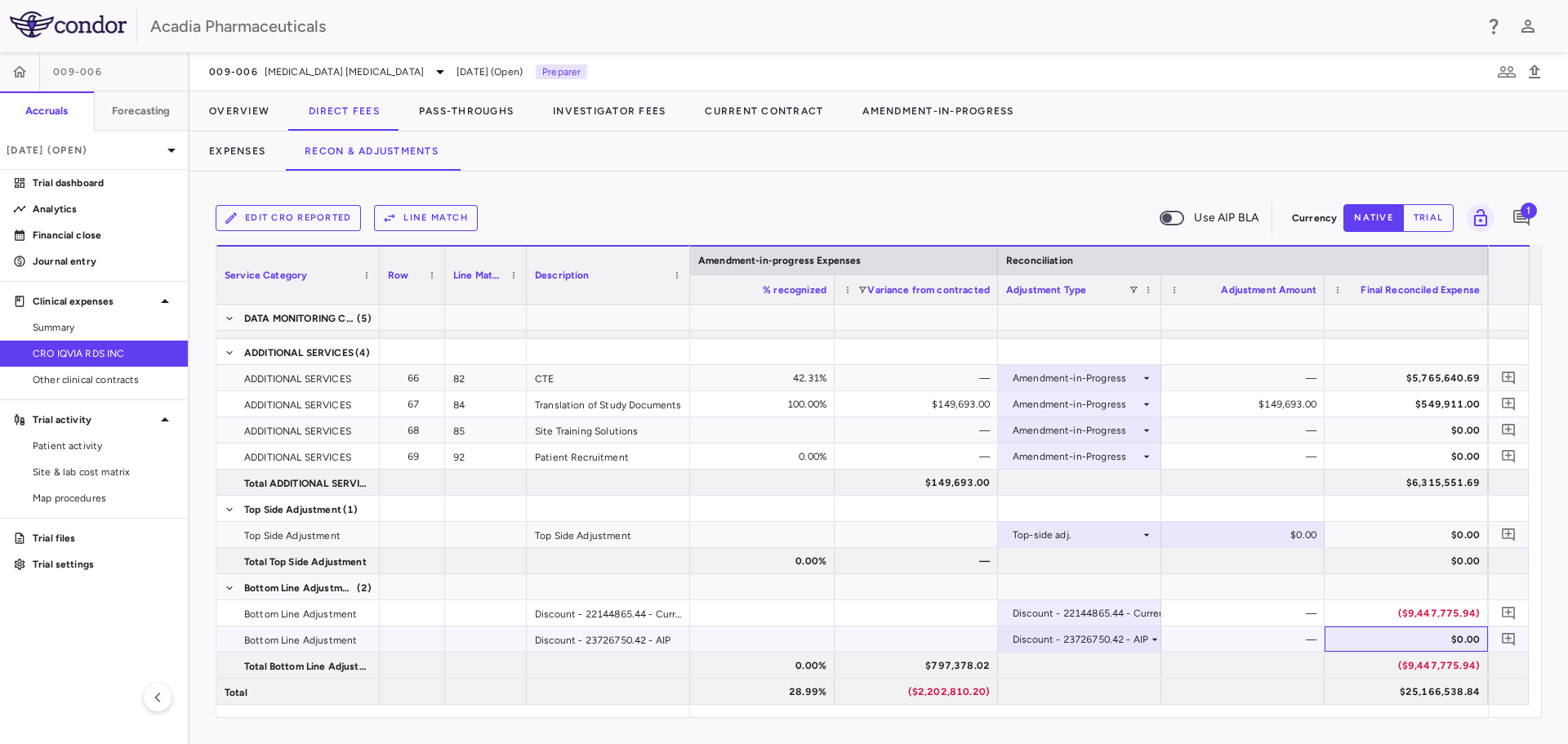
click at [1416, 645] on div "$0.00" at bounding box center [1410, 639] width 140 height 26
click at [1425, 622] on div "($9,447,775.94)" at bounding box center [1410, 613] width 140 height 26
click at [1423, 613] on div "($9,447,775.94)" at bounding box center [1410, 613] width 140 height 26
click at [1264, 619] on div "—" at bounding box center [1246, 613] width 140 height 26
click at [1275, 644] on div "—" at bounding box center [1246, 639] width 140 height 26
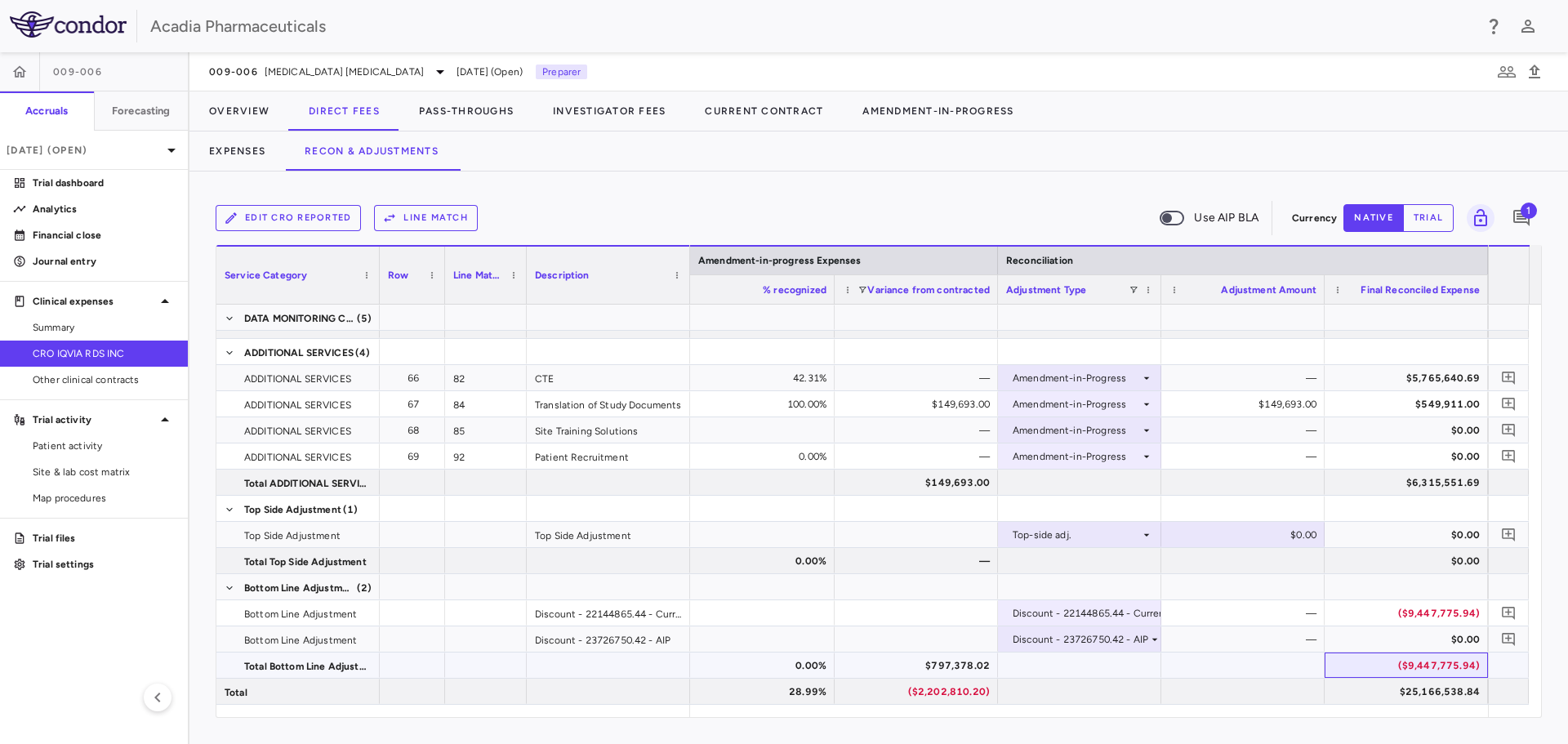
click at [1471, 660] on div "($9,447,775.94)" at bounding box center [1410, 665] width 140 height 26
click at [1151, 617] on div "Discount - 22144865.44 - Current" at bounding box center [1091, 613] width 157 height 26
click at [1228, 611] on div at bounding box center [784, 372] width 1568 height 744
click at [1139, 614] on div "Discount - 22144865.44 - Current" at bounding box center [1091, 613] width 157 height 26
click at [1191, 621] on div at bounding box center [784, 372] width 1568 height 744
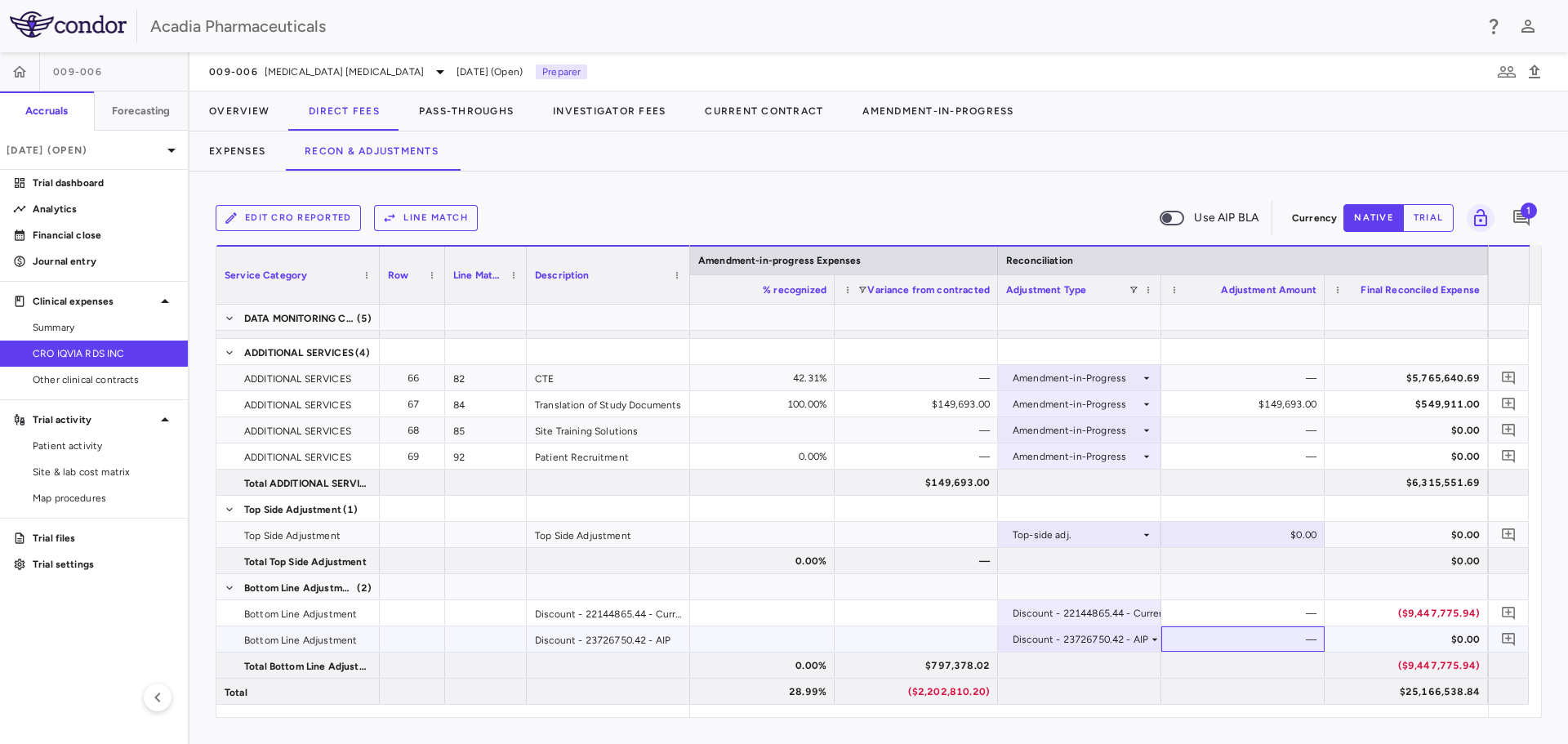
drag, startPoint x: 1165, startPoint y: 637, endPoint x: 1156, endPoint y: 636, distance: 9.1
click at [1164, 637] on div "—" at bounding box center [1242, 639] width 163 height 25
click at [1156, 636] on icon at bounding box center [1154, 639] width 13 height 13
click at [1180, 221] on div at bounding box center [784, 372] width 1568 height 744
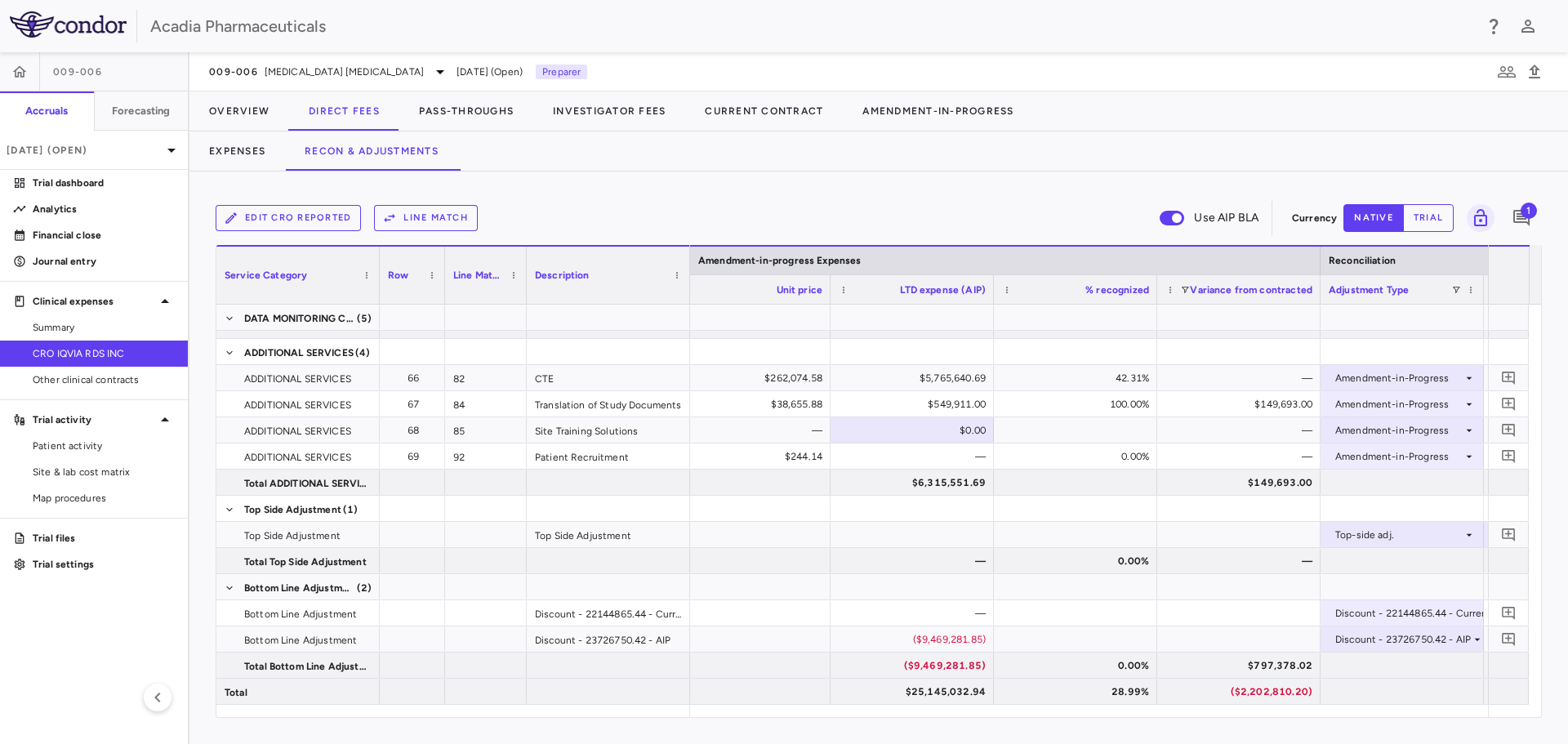
scroll to position [0, 3569]
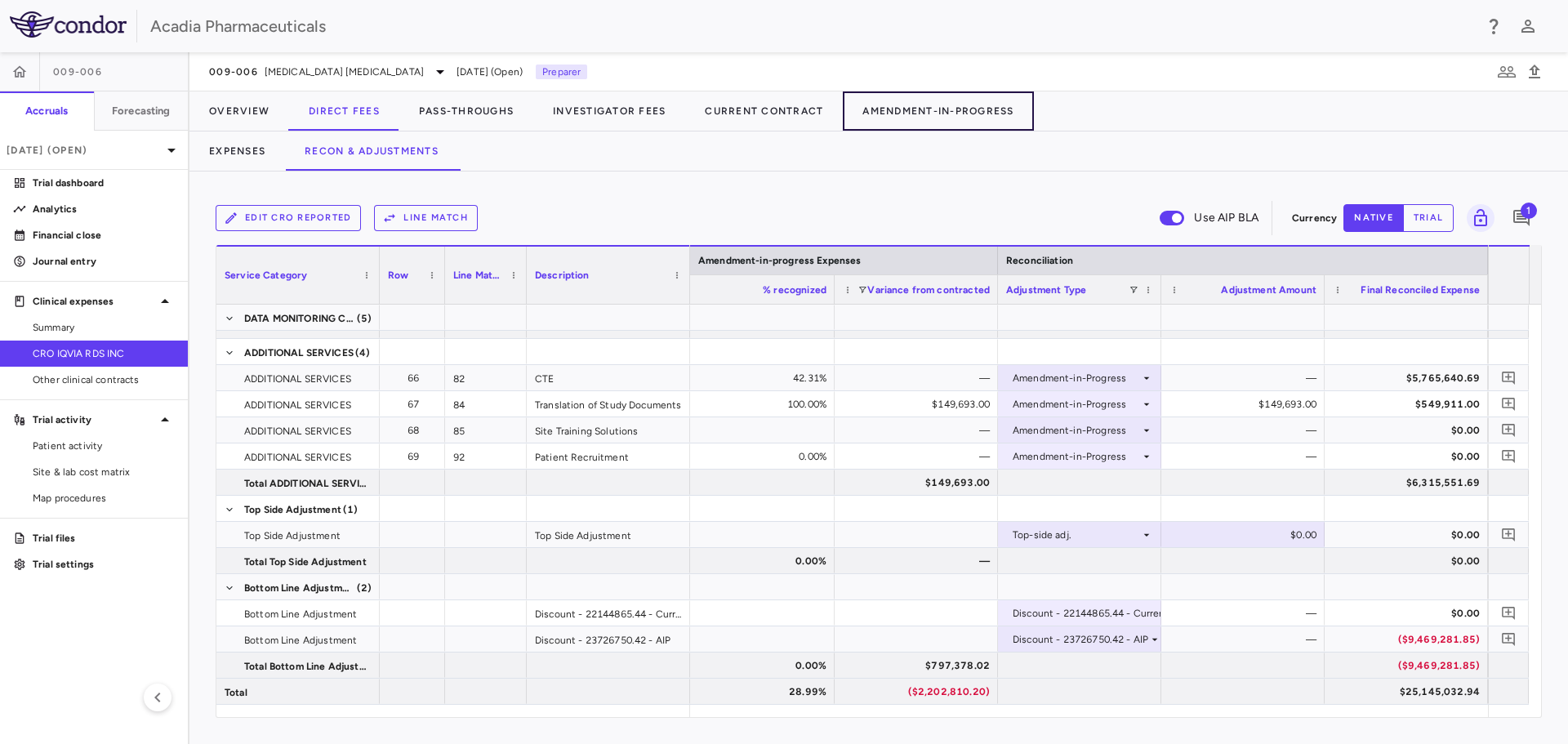
drag, startPoint x: 882, startPoint y: 96, endPoint x: 850, endPoint y: 141, distance: 55.2
click at [883, 96] on button "Amendment-In-Progress" at bounding box center [938, 111] width 190 height 39
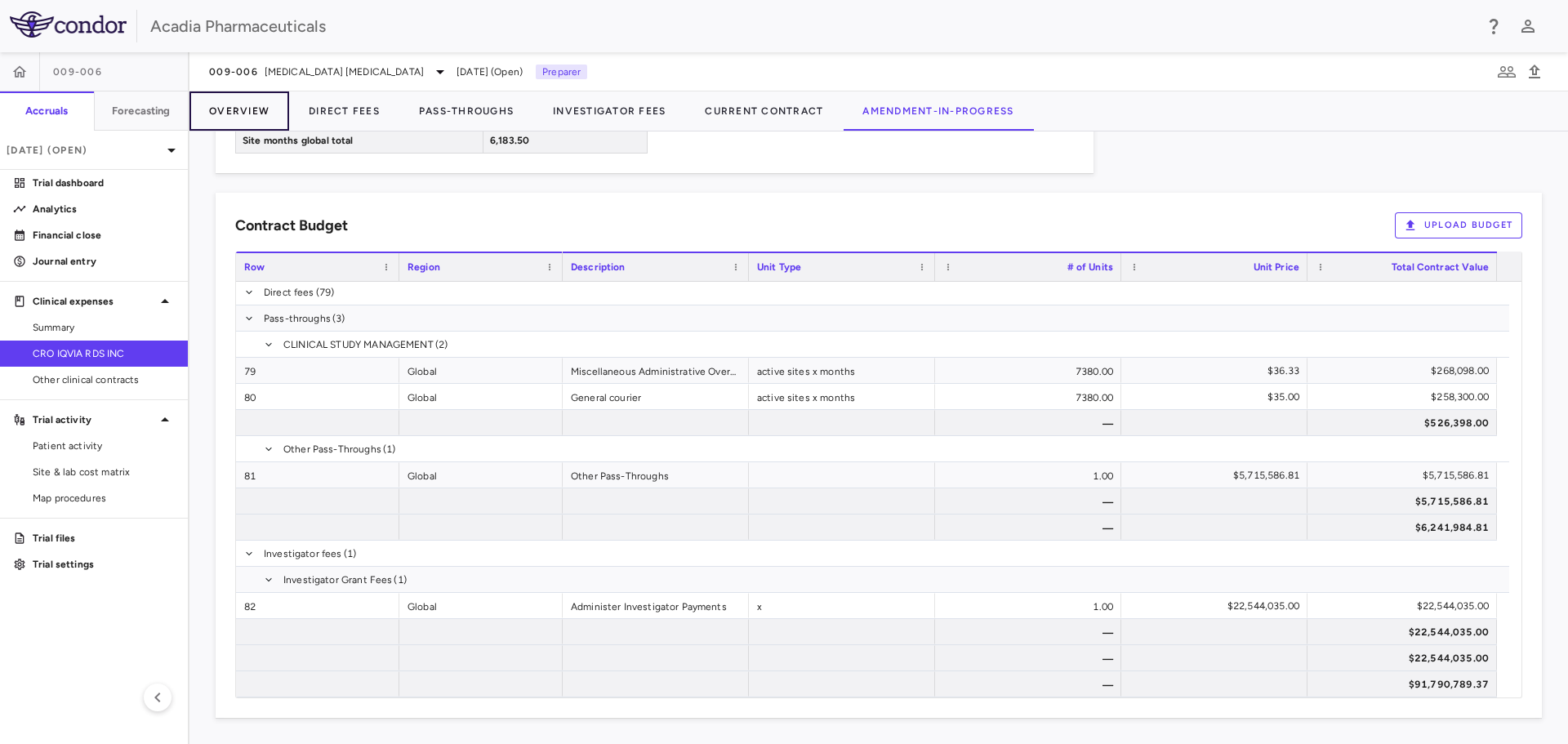
click at [256, 106] on button "Overview" at bounding box center [239, 111] width 100 height 39
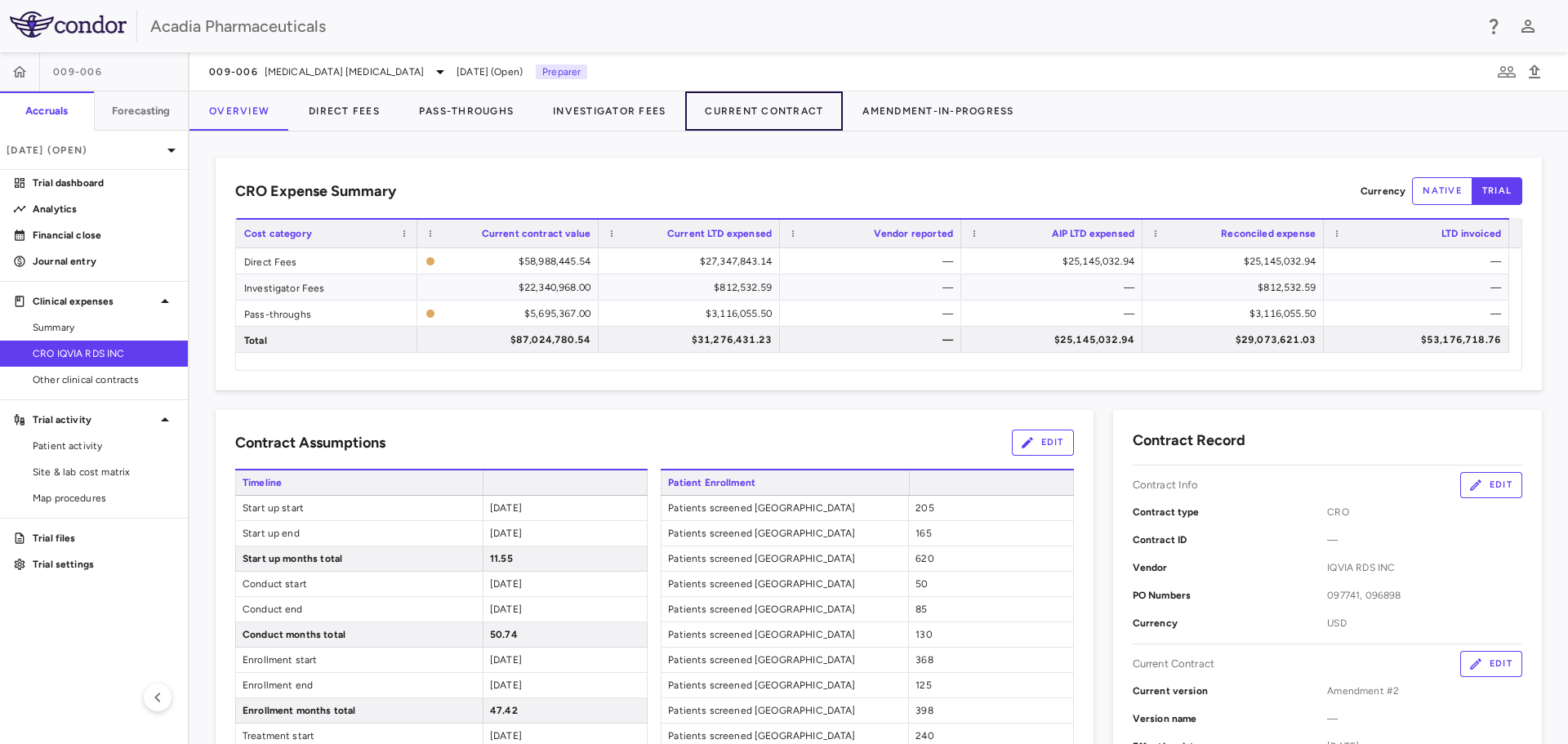
drag, startPoint x: 729, startPoint y: 113, endPoint x: 839, endPoint y: 157, distance: 118.5
click at [729, 112] on button "Current Contract" at bounding box center [764, 111] width 157 height 39
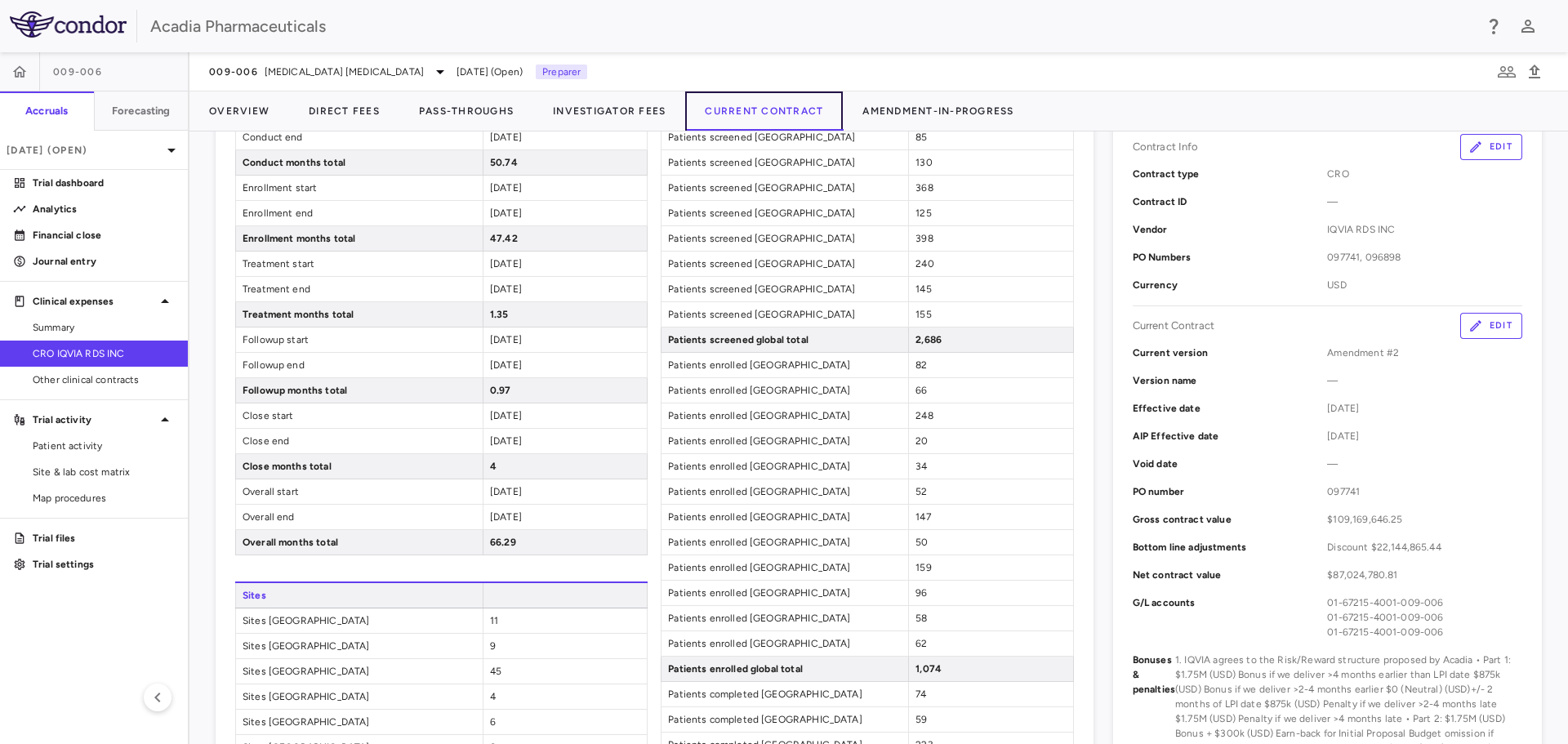
scroll to position [327, 0]
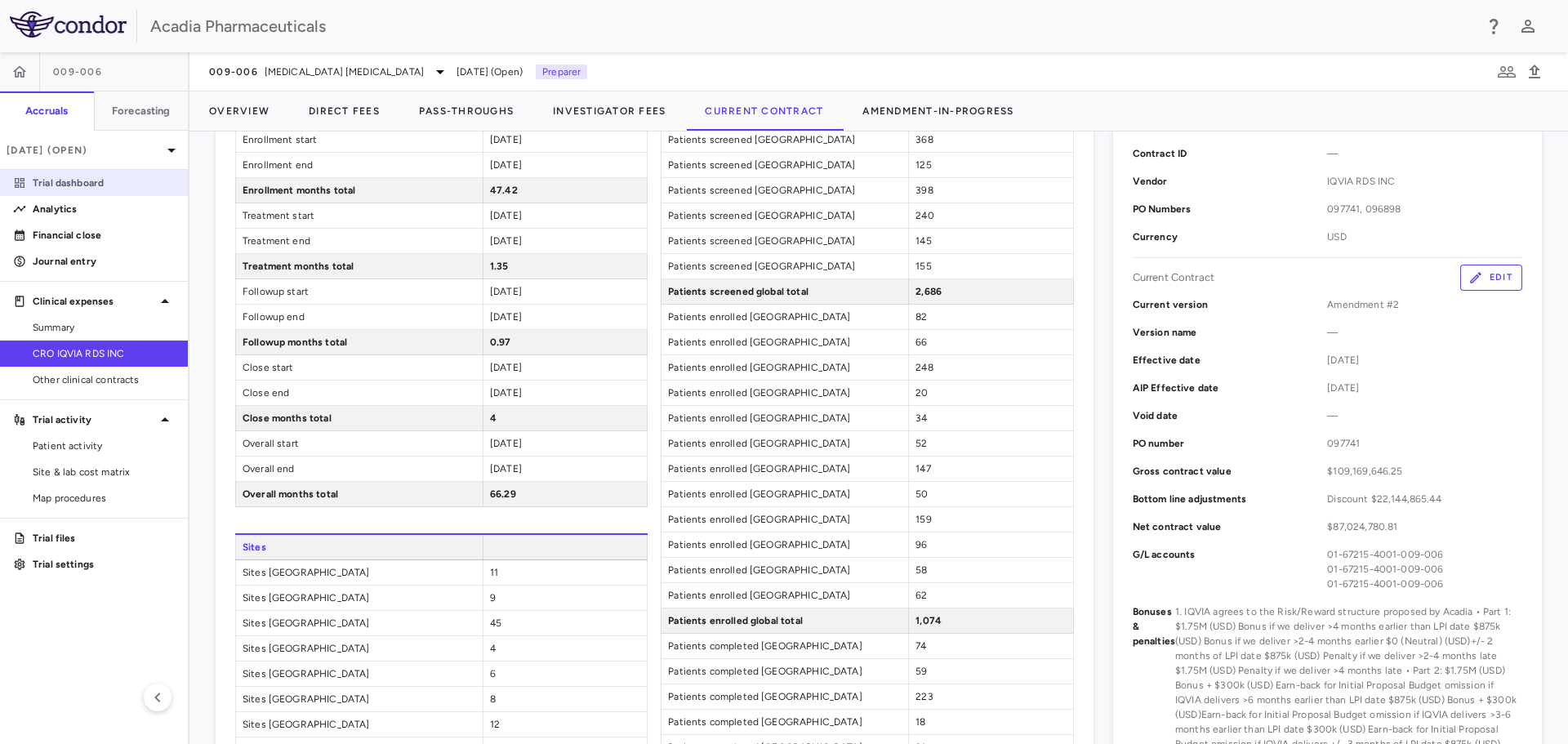
click at [107, 179] on p "Trial dashboard" at bounding box center [104, 182] width 142 height 14
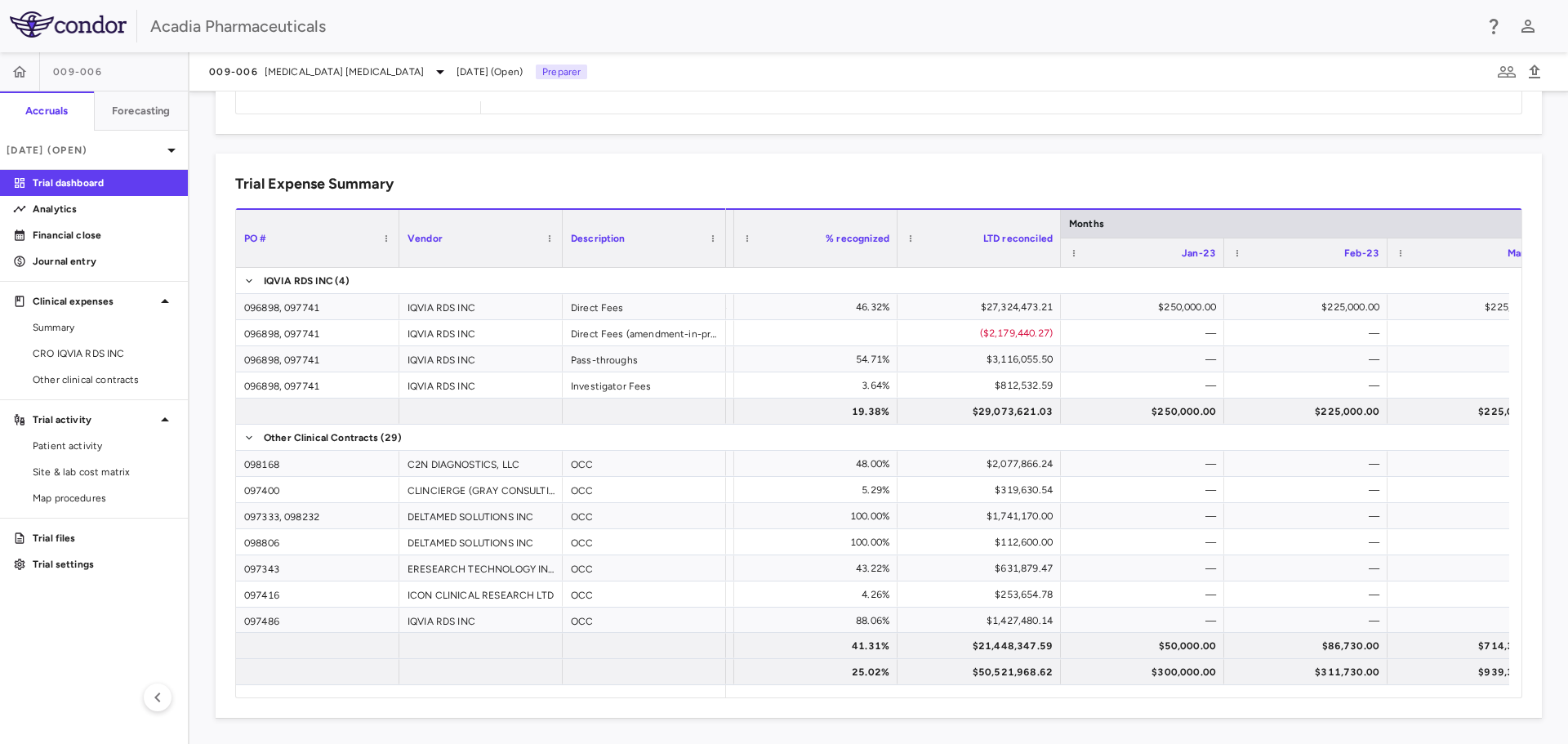
scroll to position [0, 162]
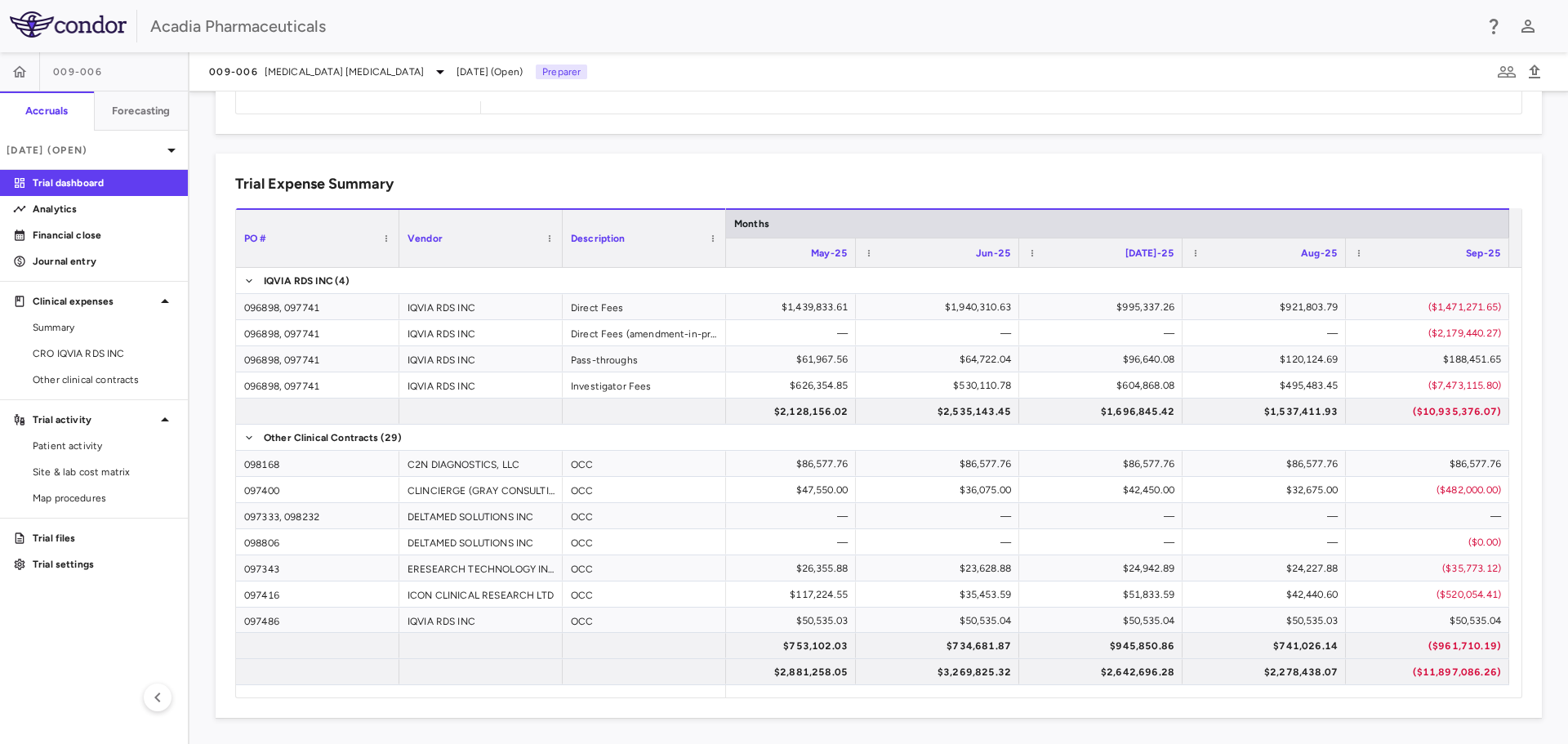
drag, startPoint x: 87, startPoint y: 356, endPoint x: 194, endPoint y: 292, distance: 124.7
click at [87, 356] on span "CRO IQVIA RDS INC" at bounding box center [104, 353] width 142 height 14
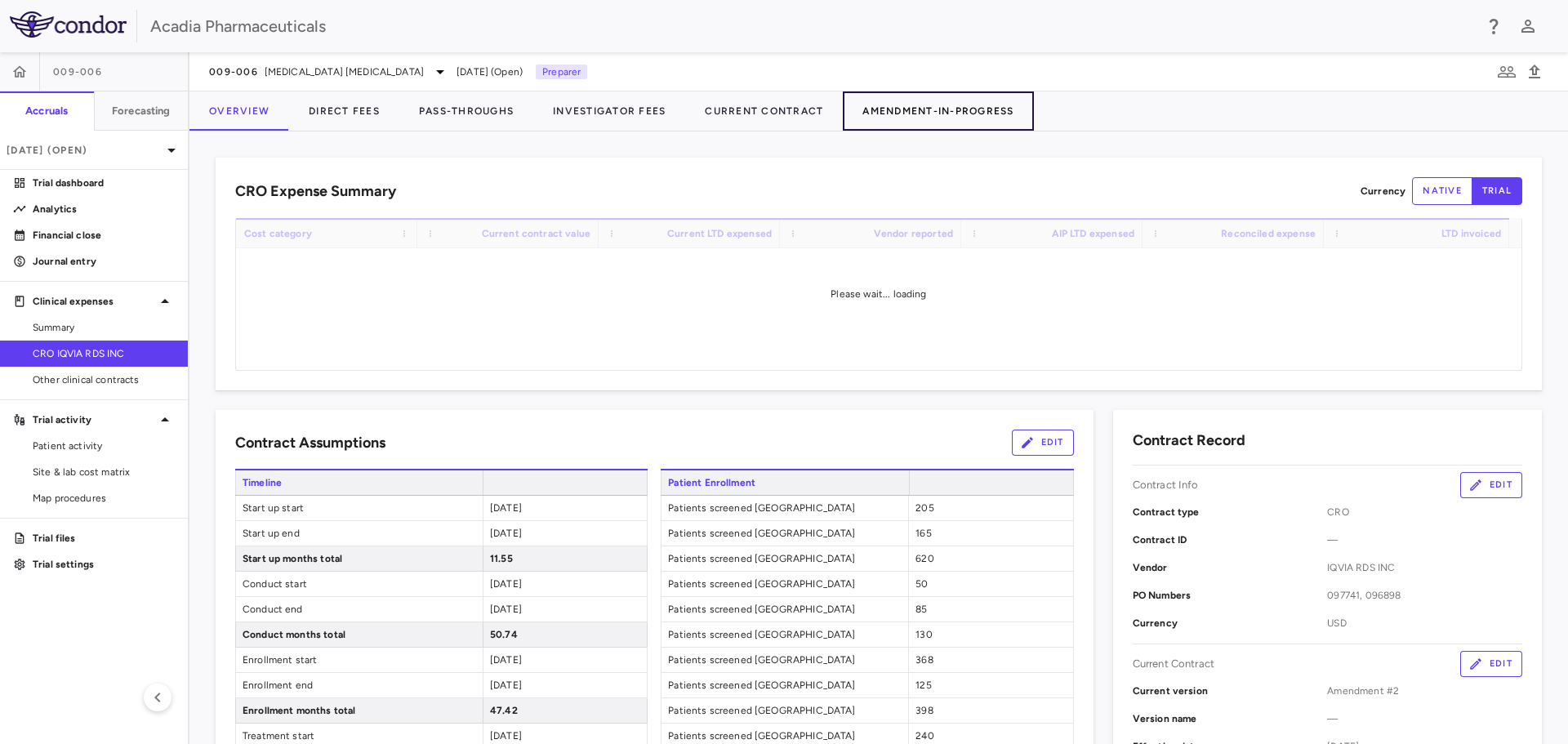
click at [1009, 107] on button "Amendment-In-Progress" at bounding box center [938, 111] width 190 height 39
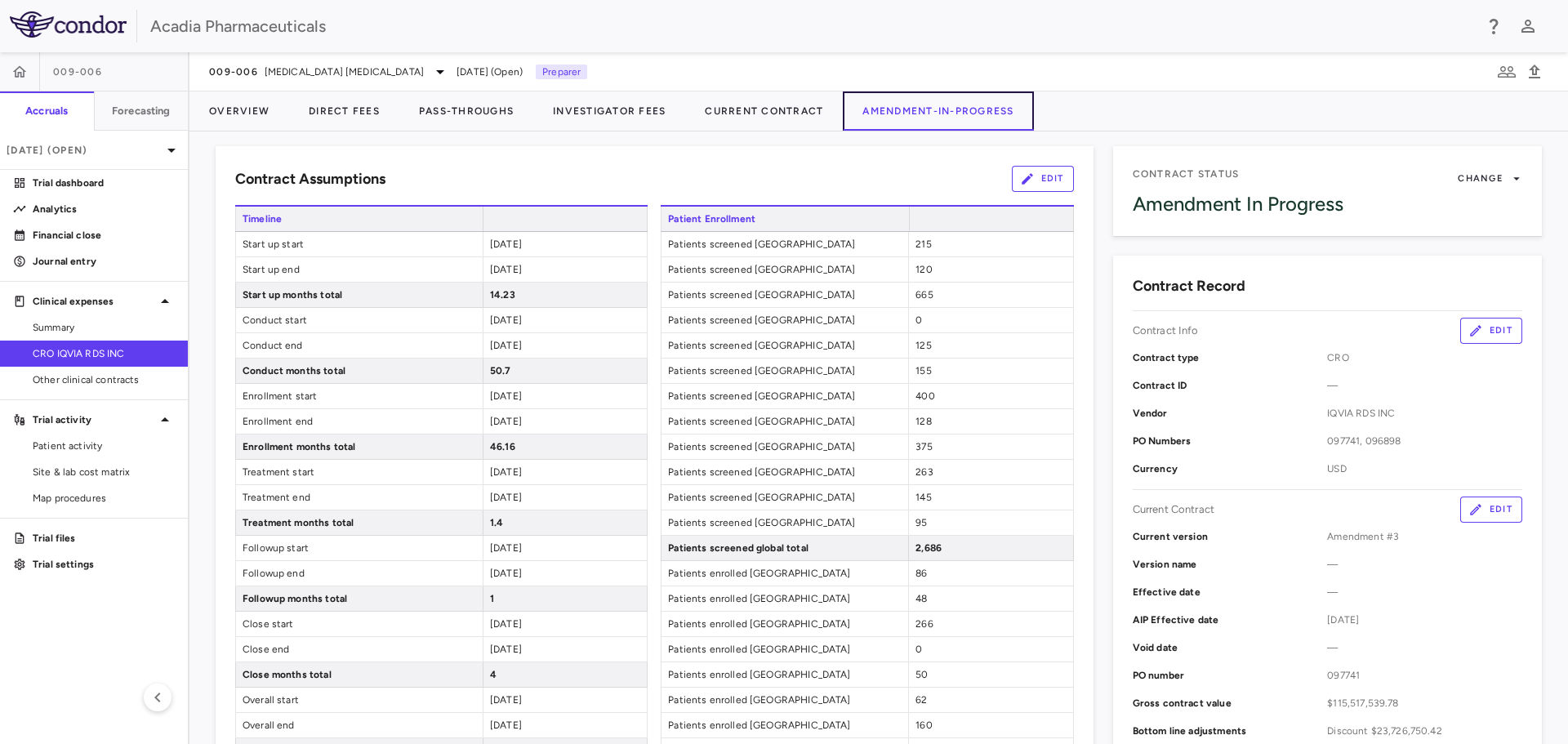
scroll to position [163, 0]
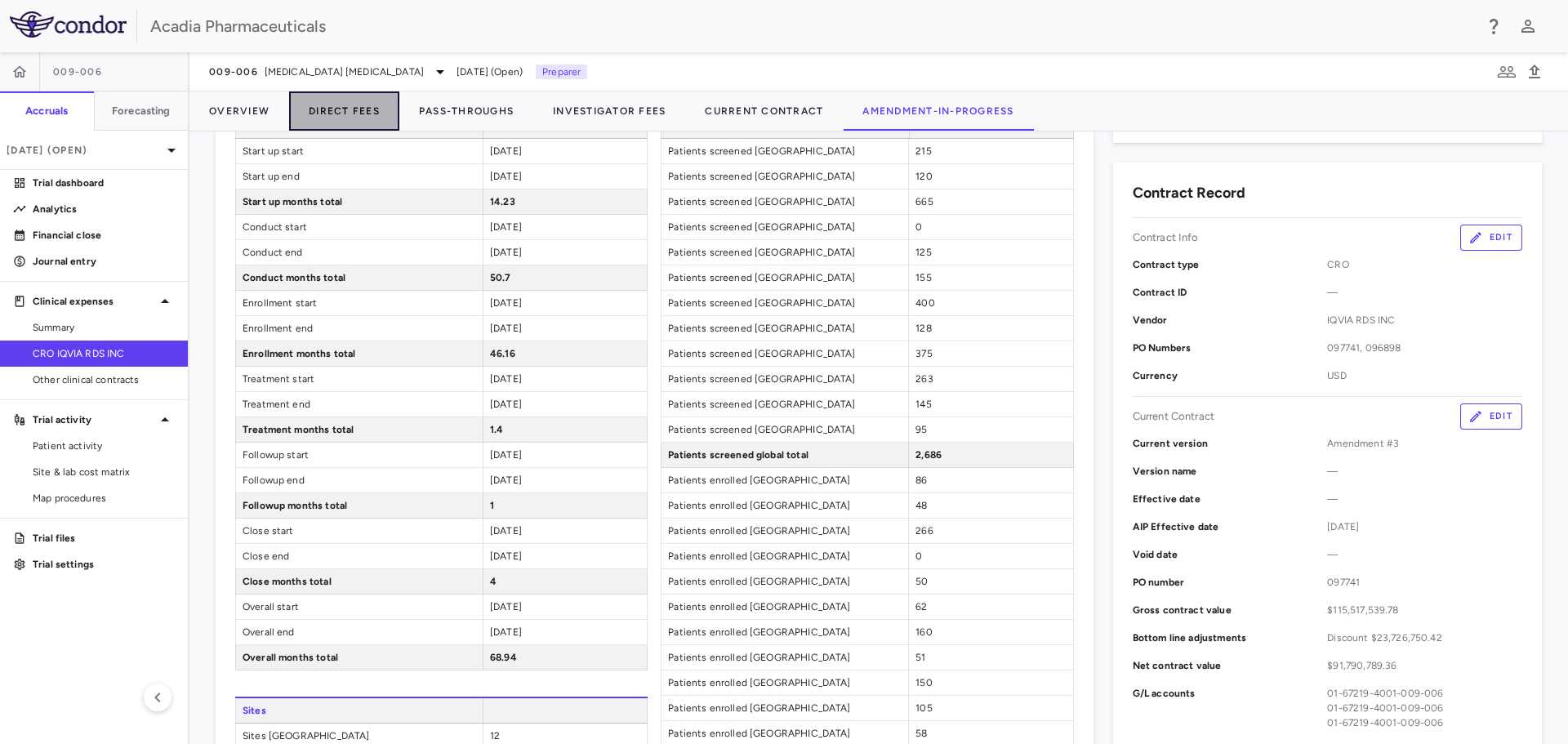
click at [295, 120] on button "Direct Fees" at bounding box center [344, 111] width 110 height 39
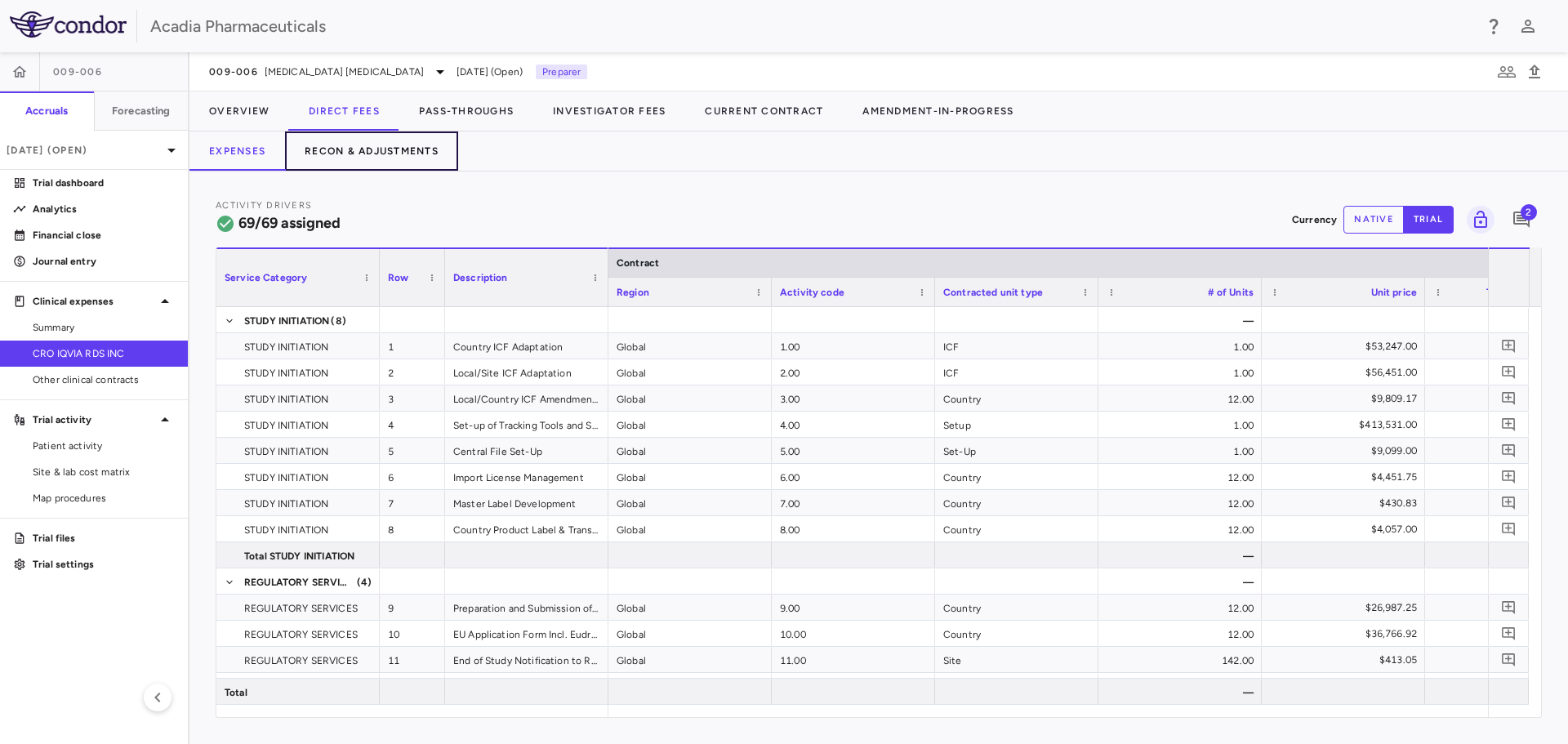
click at [371, 163] on button "Recon & Adjustments" at bounding box center [371, 151] width 173 height 39
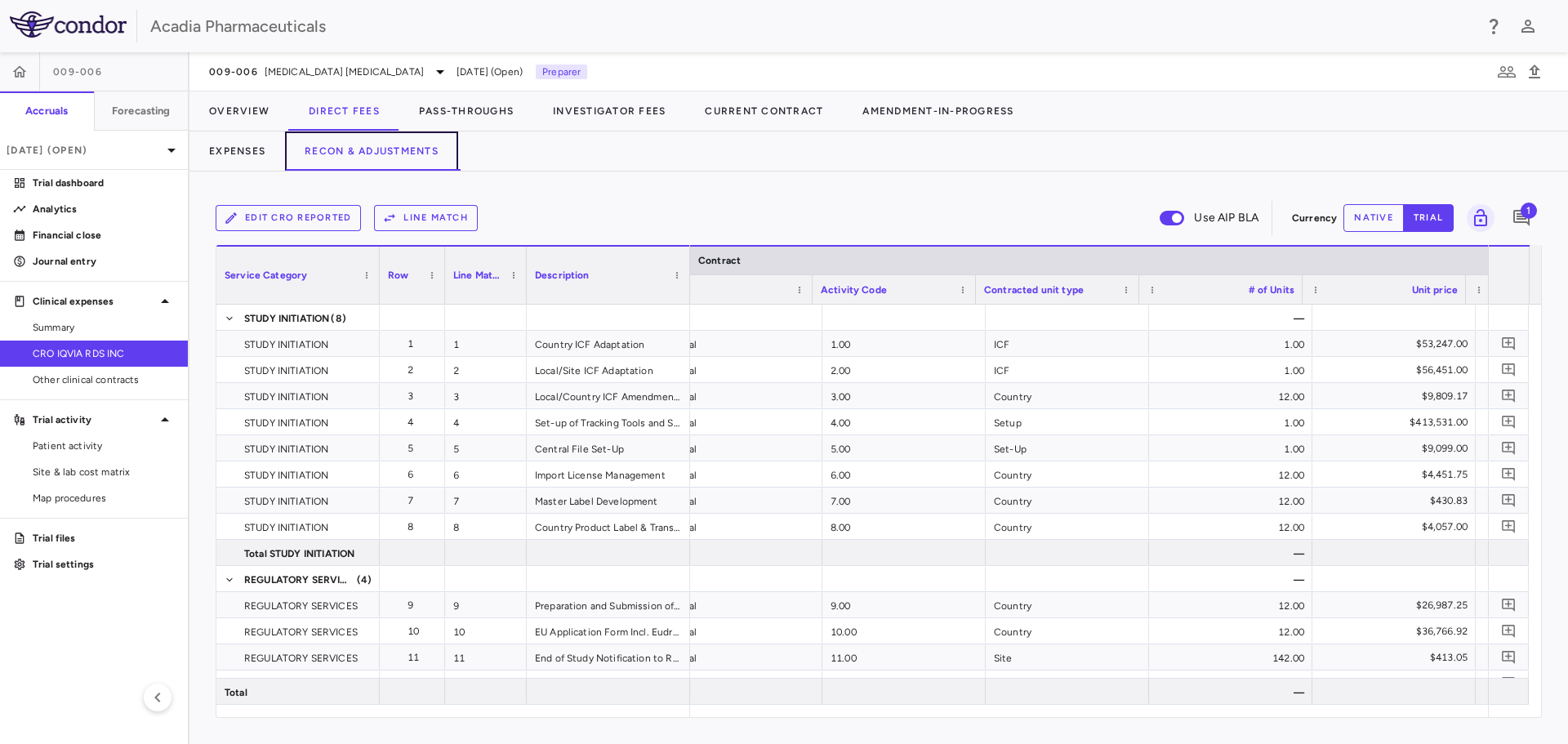
scroll to position [0, 41]
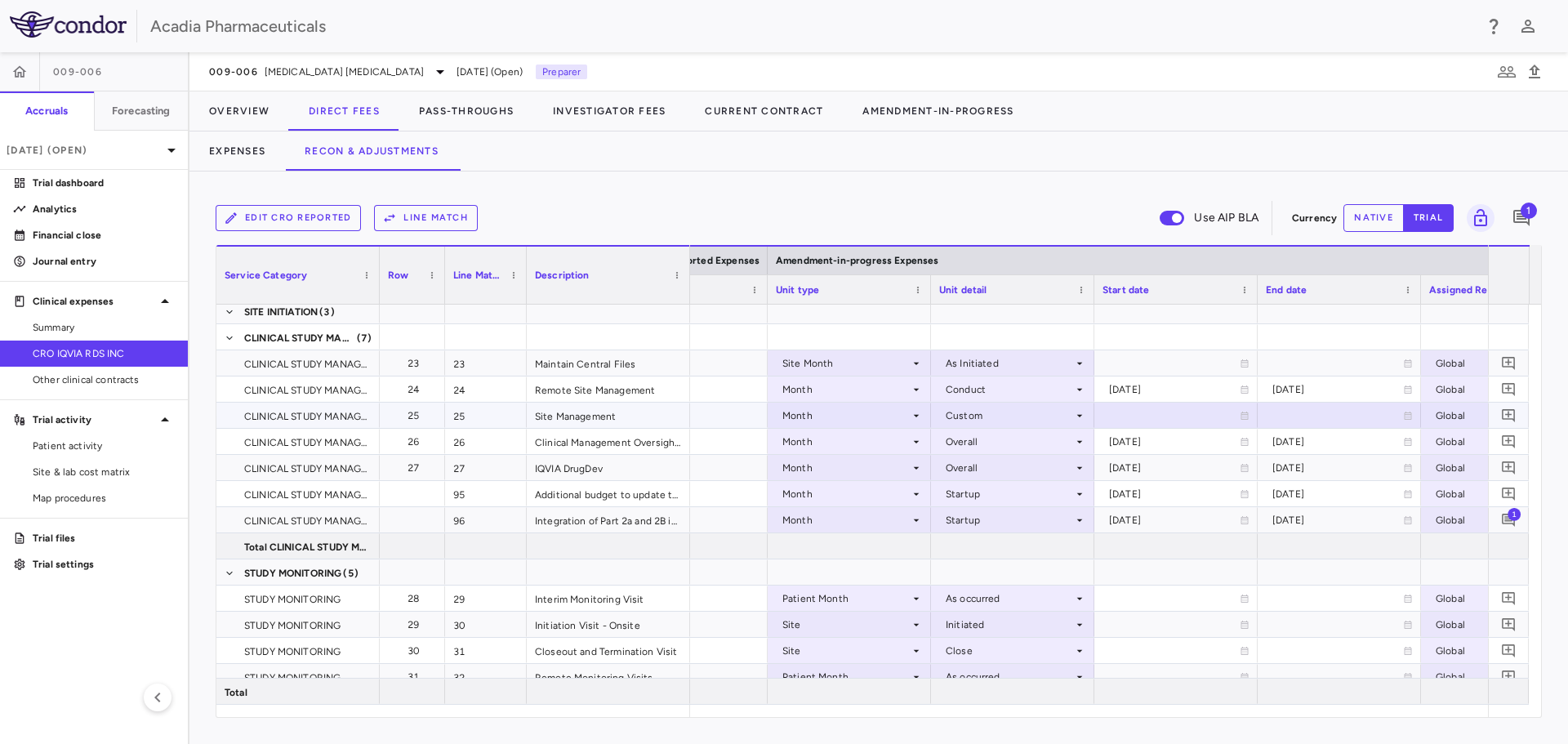
click at [1214, 418] on div at bounding box center [1176, 416] width 147 height 24
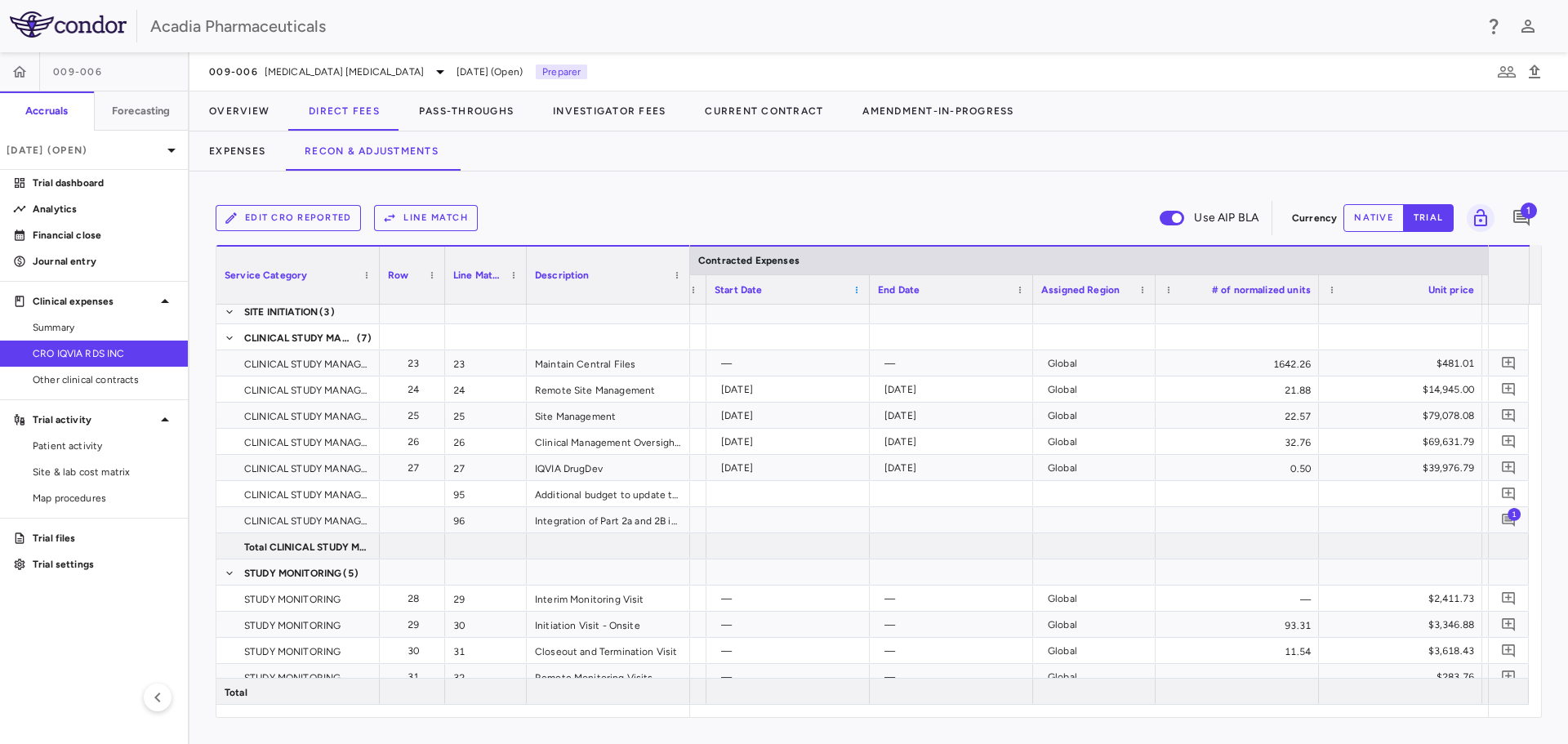
click at [856, 292] on span at bounding box center [857, 290] width 10 height 10
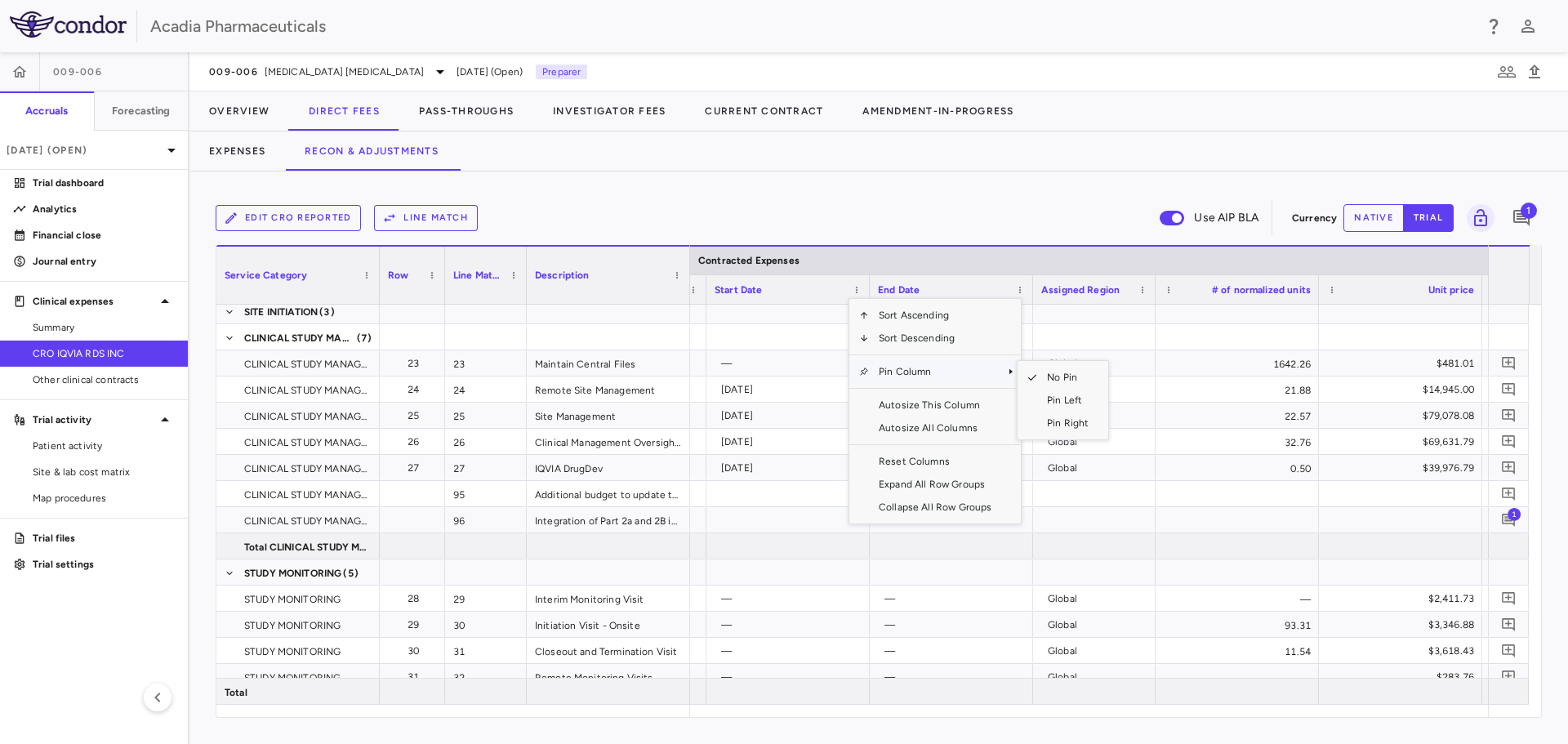
click at [1006, 373] on span "Column Menu" at bounding box center [1011, 372] width 10 height 10
click at [1045, 398] on span "Pin Left" at bounding box center [1068, 400] width 61 height 23
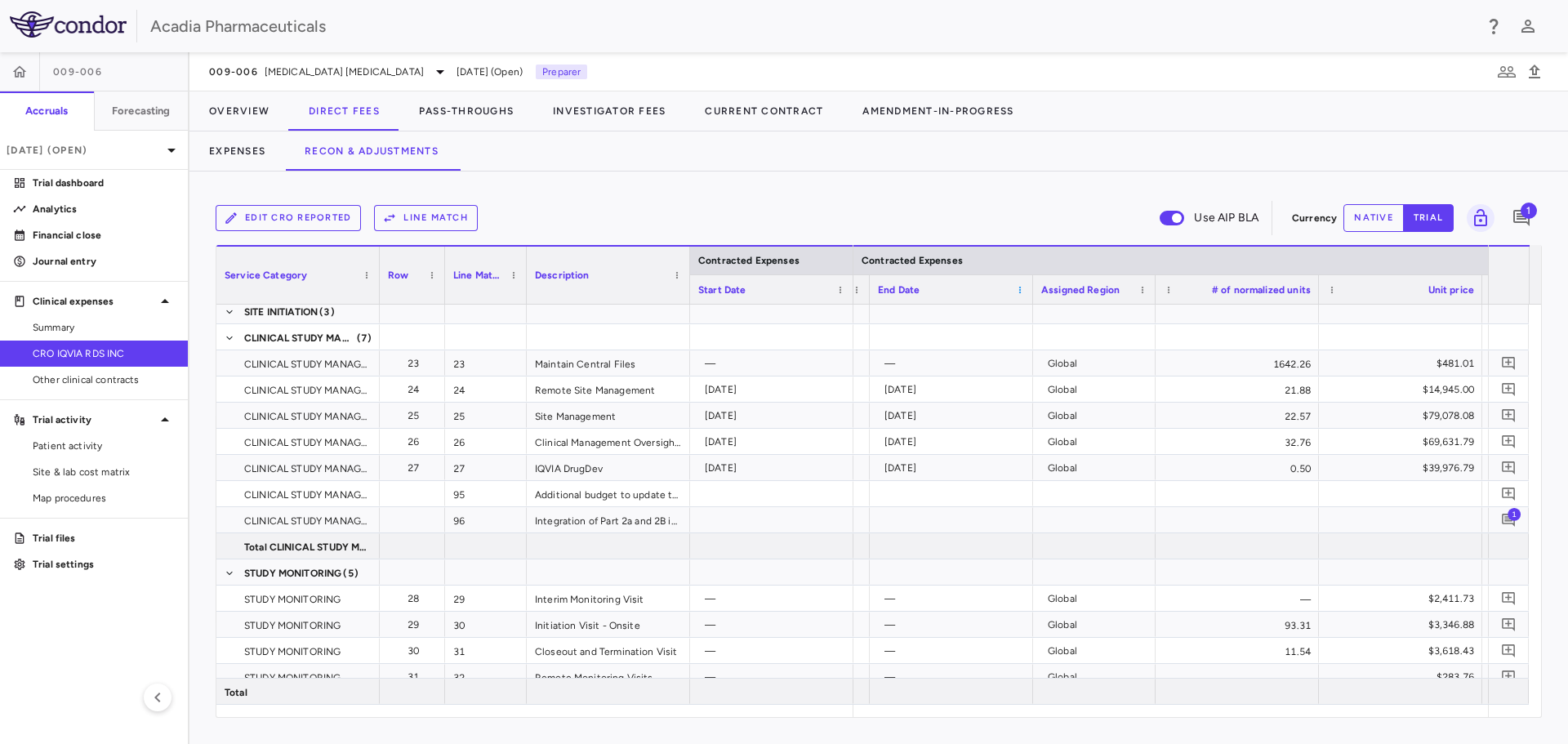
click at [1021, 292] on span at bounding box center [1021, 290] width 10 height 10
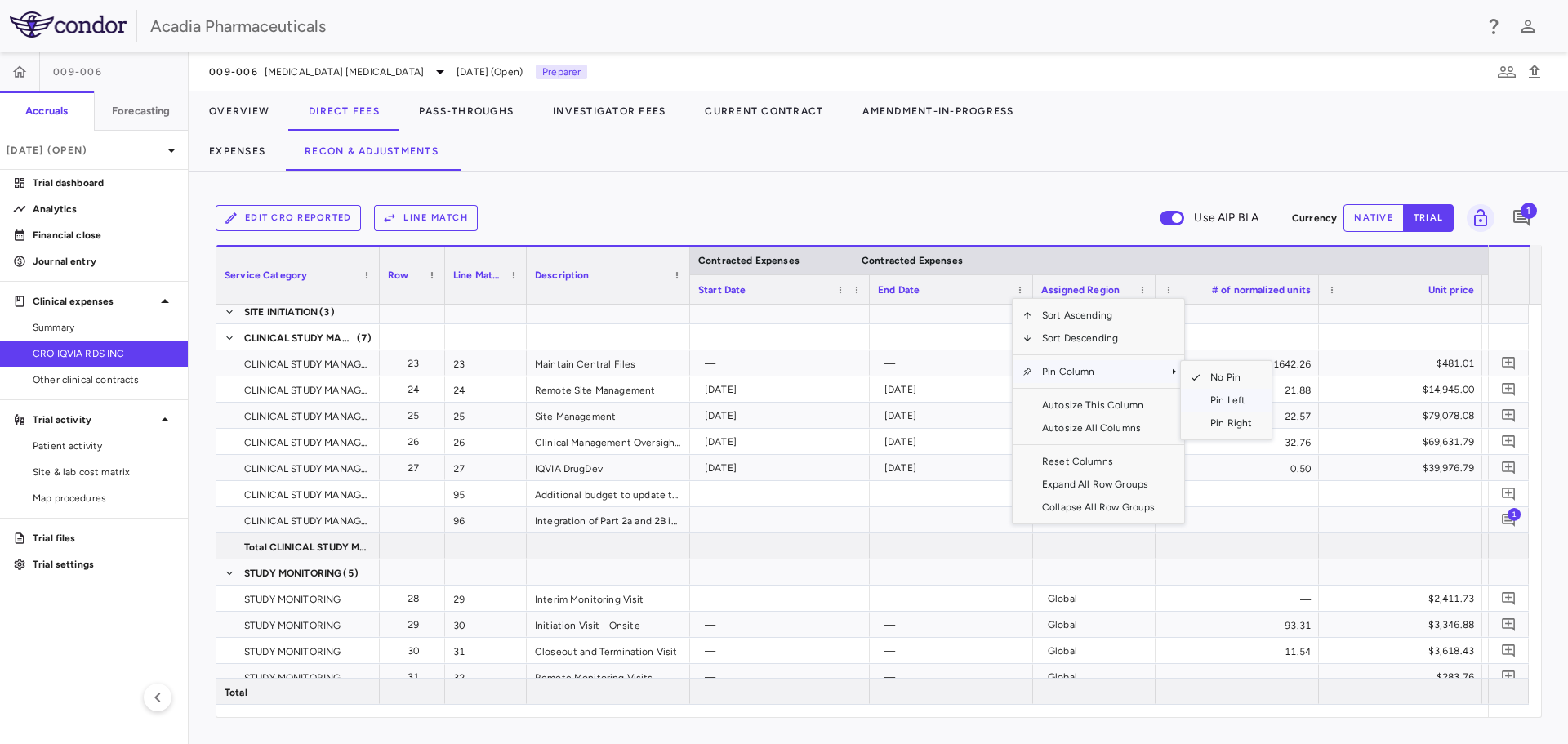
click at [1208, 399] on span "Pin Left" at bounding box center [1231, 400] width 61 height 23
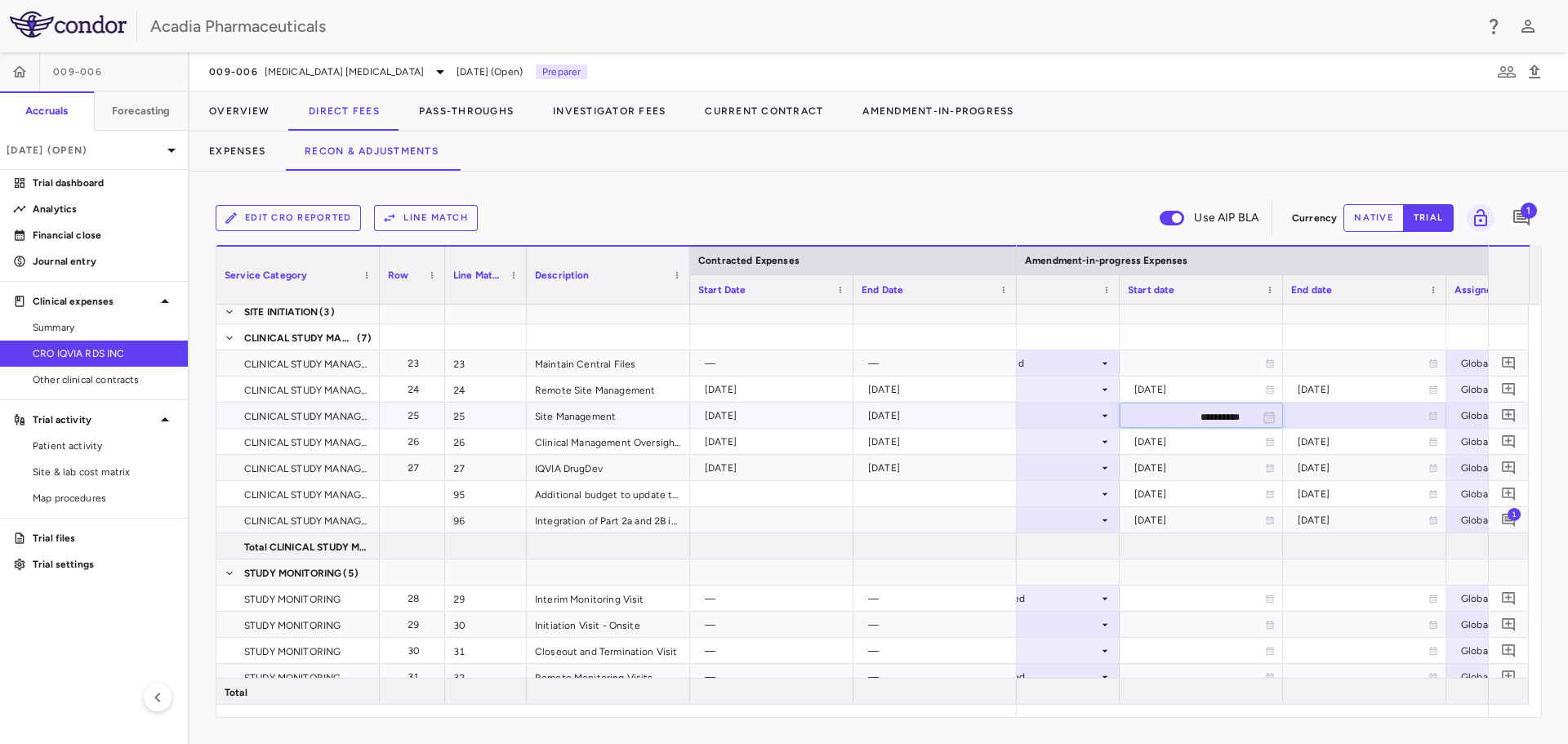
click at [1189, 414] on input "**********" at bounding box center [1186, 417] width 132 height 27
type input "**********"
click at [1430, 423] on div at bounding box center [1365, 416] width 147 height 24
click at [1359, 420] on input "**********" at bounding box center [1350, 417] width 132 height 27
type input "**********"
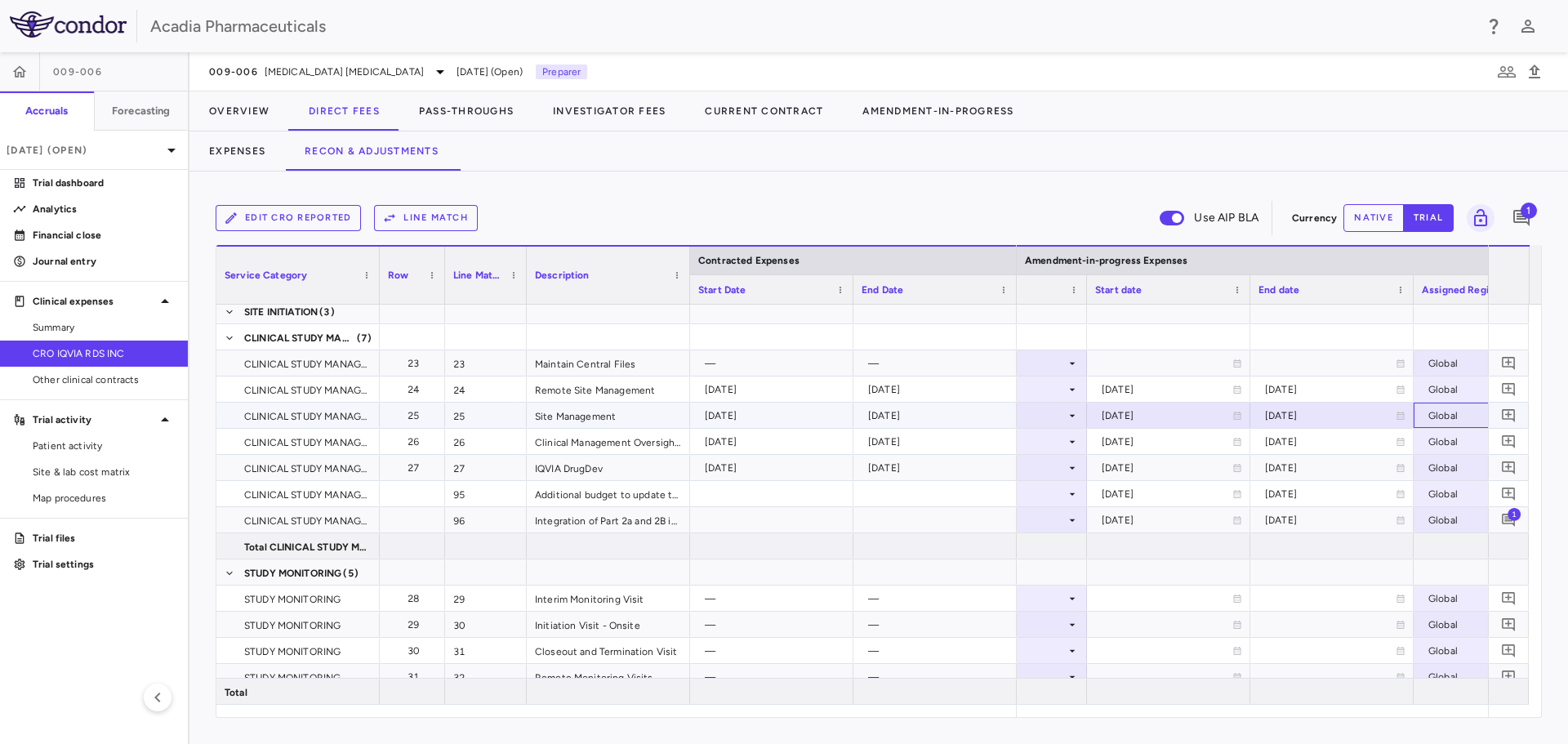
click at [1443, 422] on div "Global" at bounding box center [1472, 416] width 86 height 26
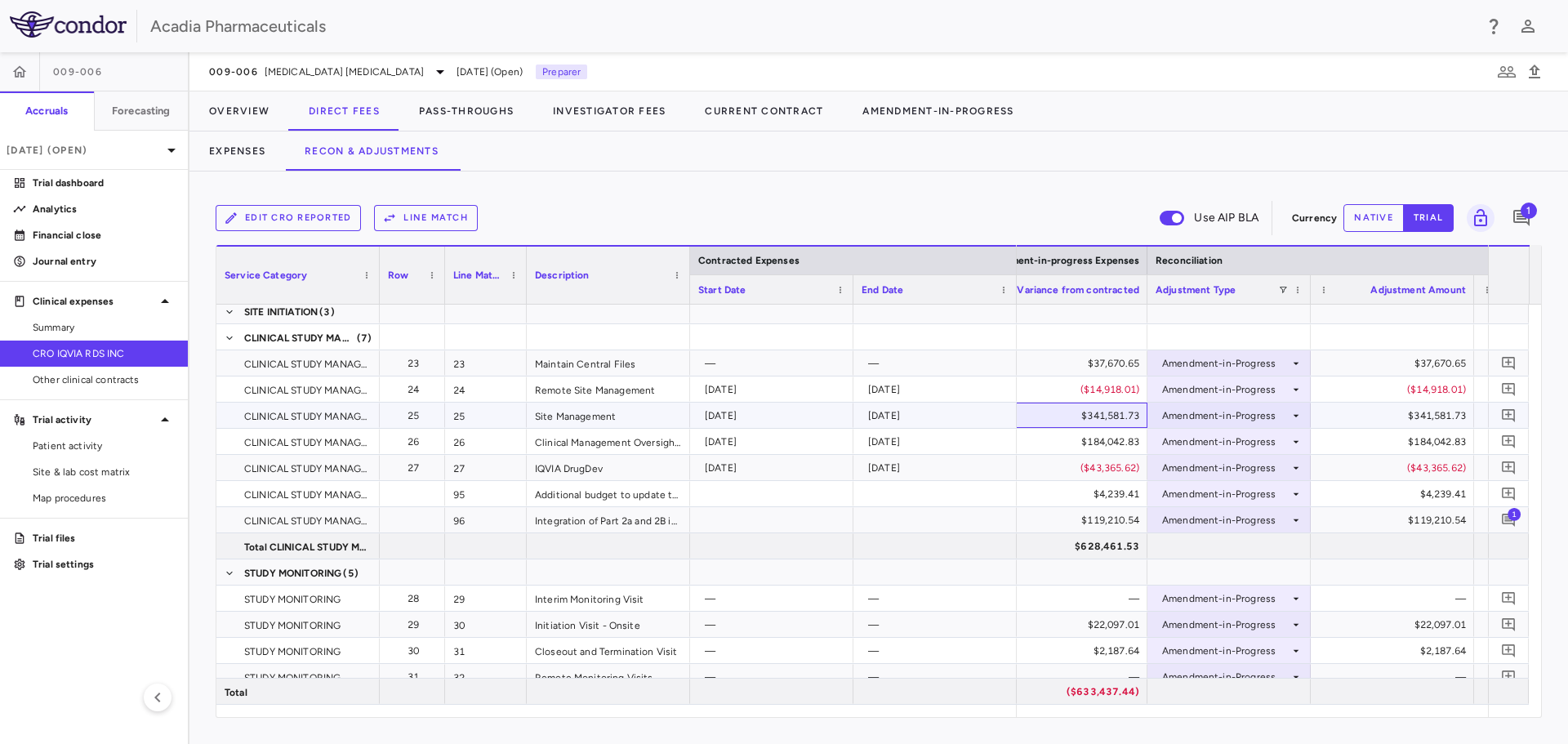
click at [1088, 416] on div "$341,581.73" at bounding box center [1069, 416] width 140 height 26
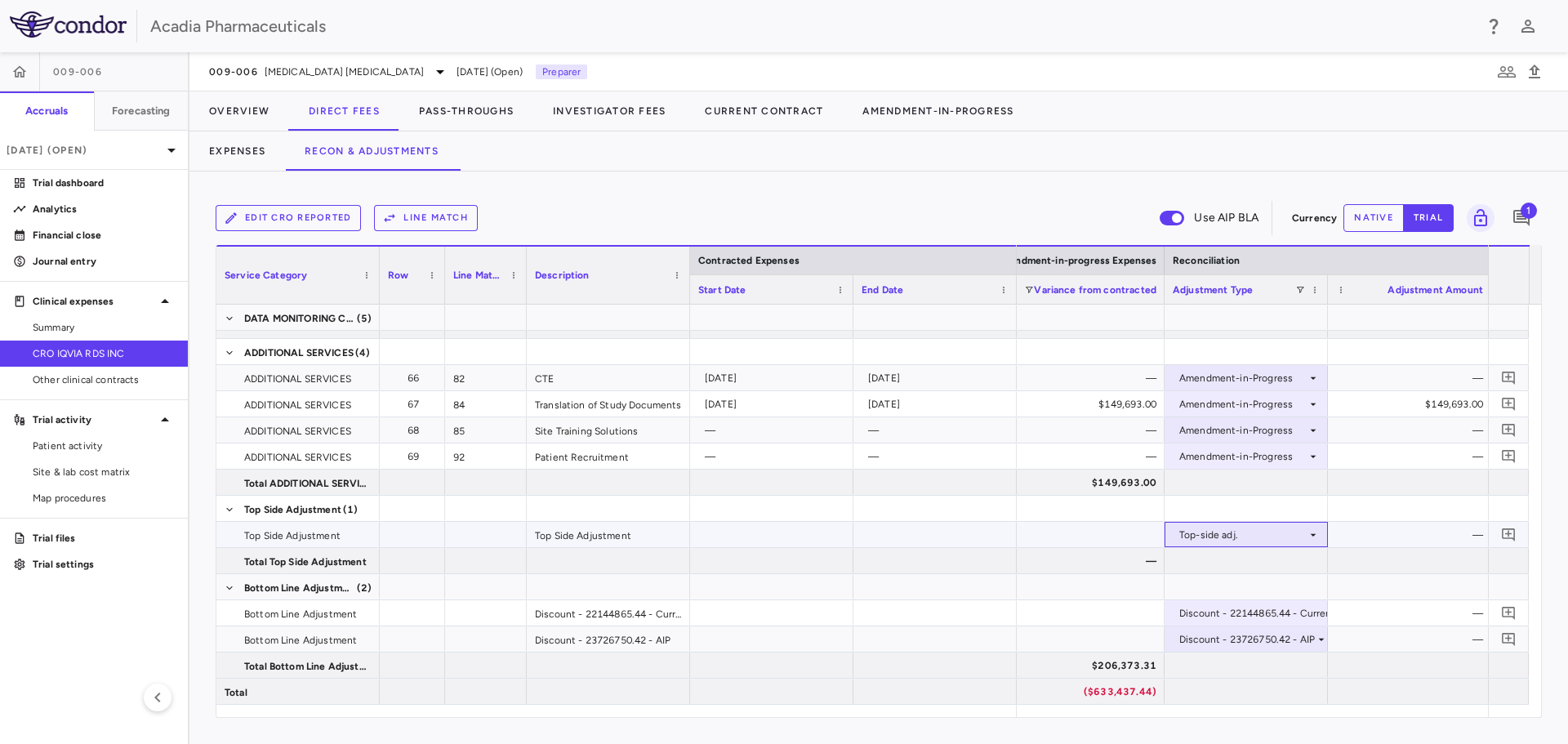
click at [1266, 532] on div "Top-side adj." at bounding box center [1242, 535] width 128 height 26
click at [1266, 532] on div at bounding box center [784, 372] width 1568 height 744
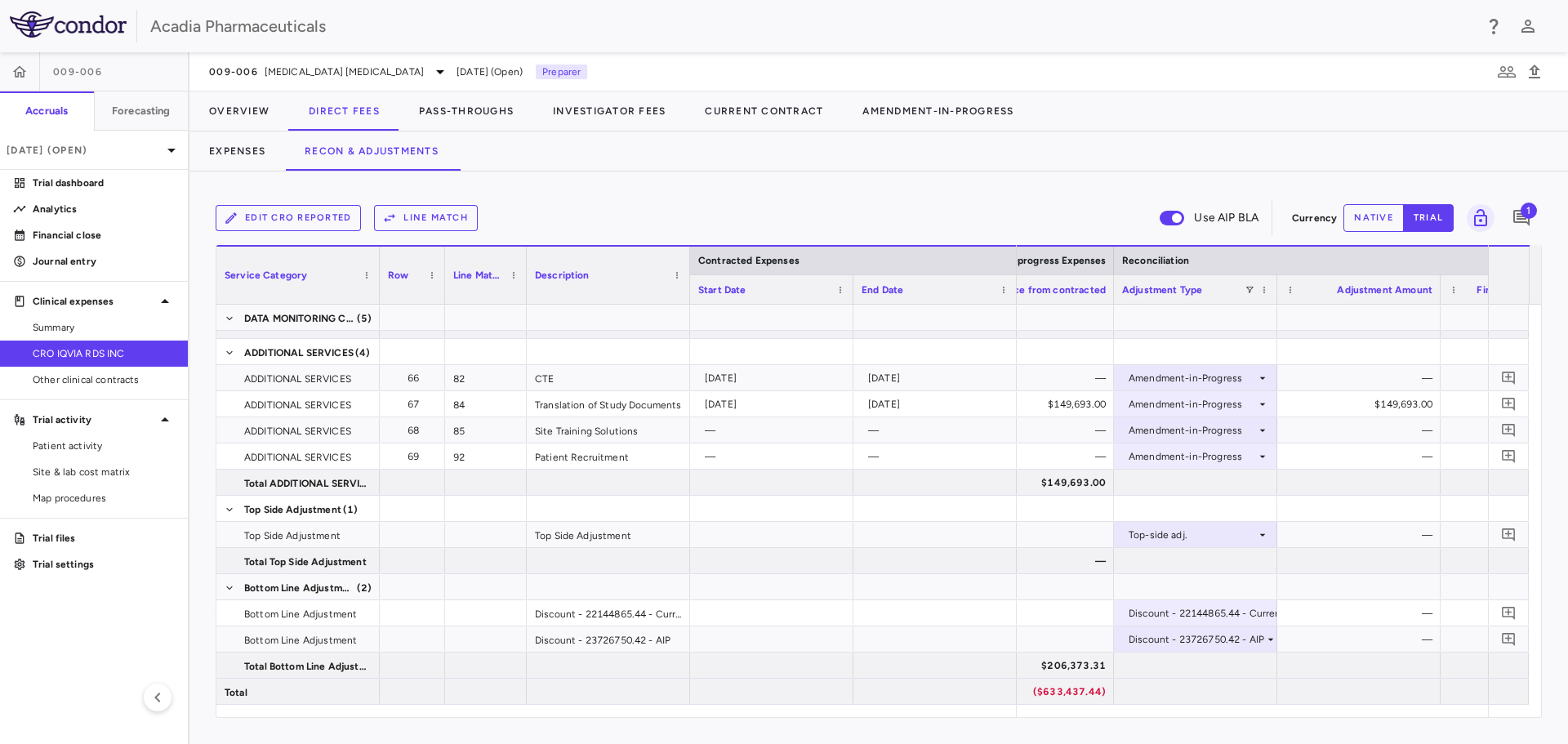
scroll to position [0, 3945]
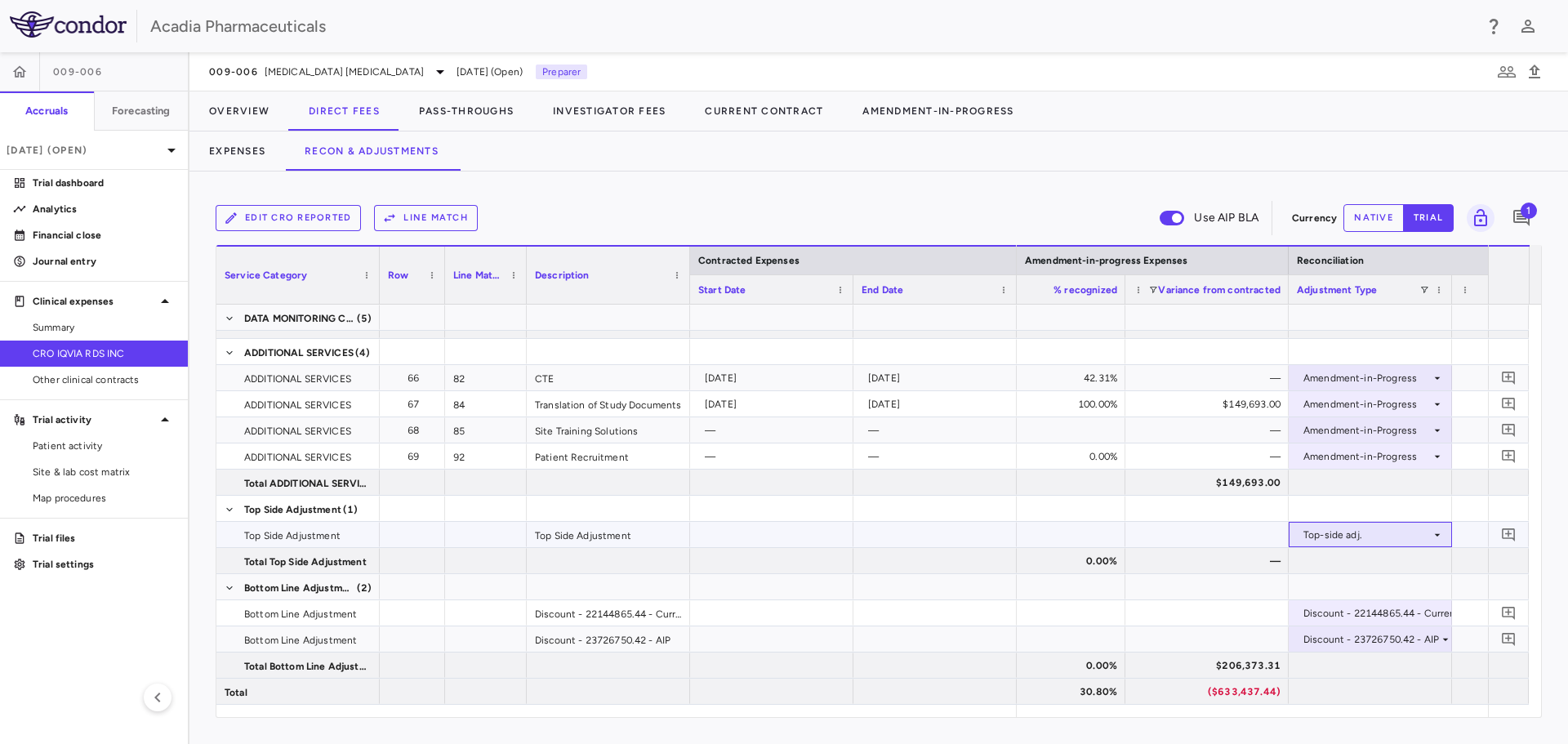
click at [1405, 537] on div "Top-side adj." at bounding box center [1367, 535] width 128 height 26
click at [1384, 567] on li "None" at bounding box center [1370, 565] width 162 height 25
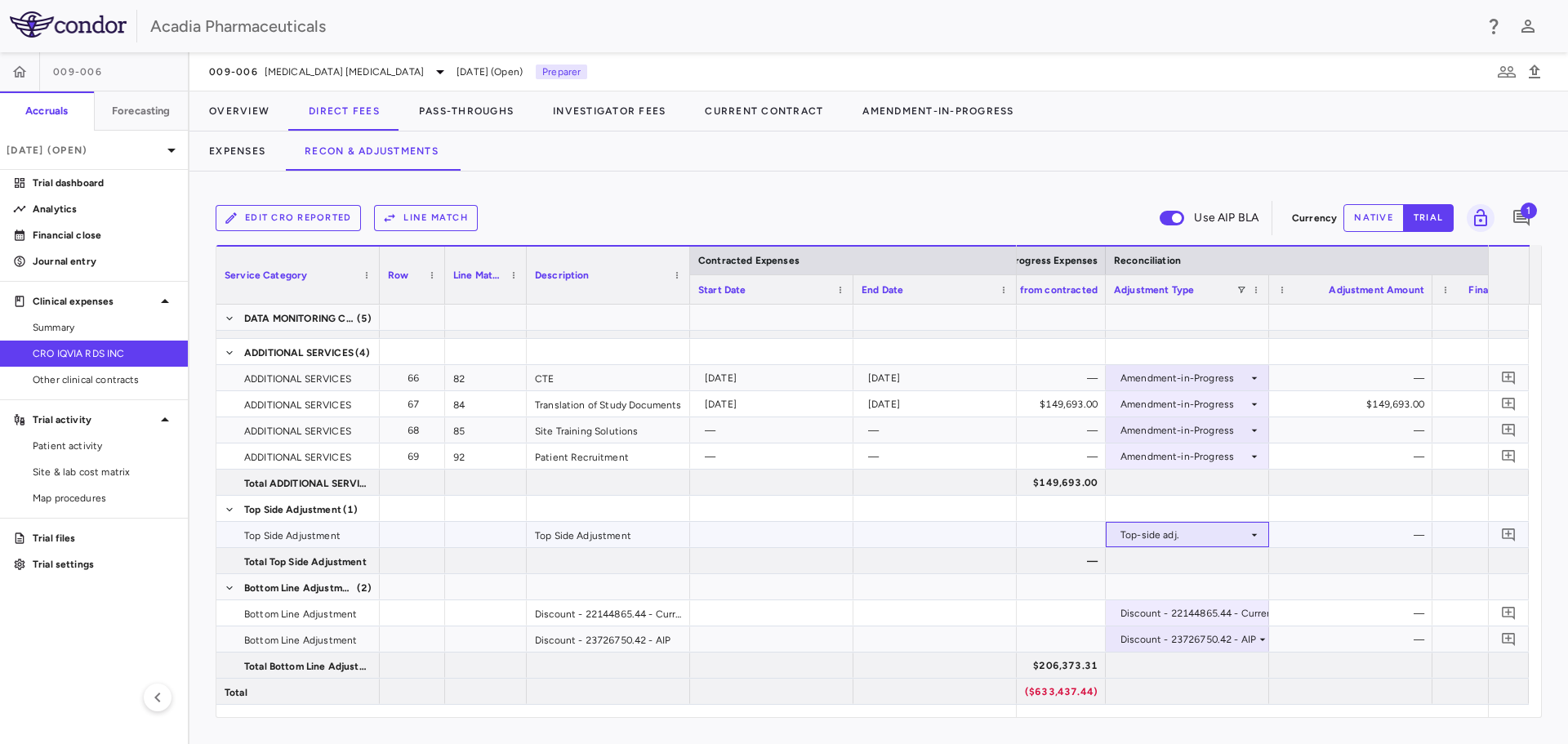
click at [1236, 531] on div "Top-side adj." at bounding box center [1184, 535] width 128 height 26
click at [1173, 564] on li "None" at bounding box center [1187, 565] width 162 height 25
click at [1273, 574] on div at bounding box center [1351, 587] width 163 height 25
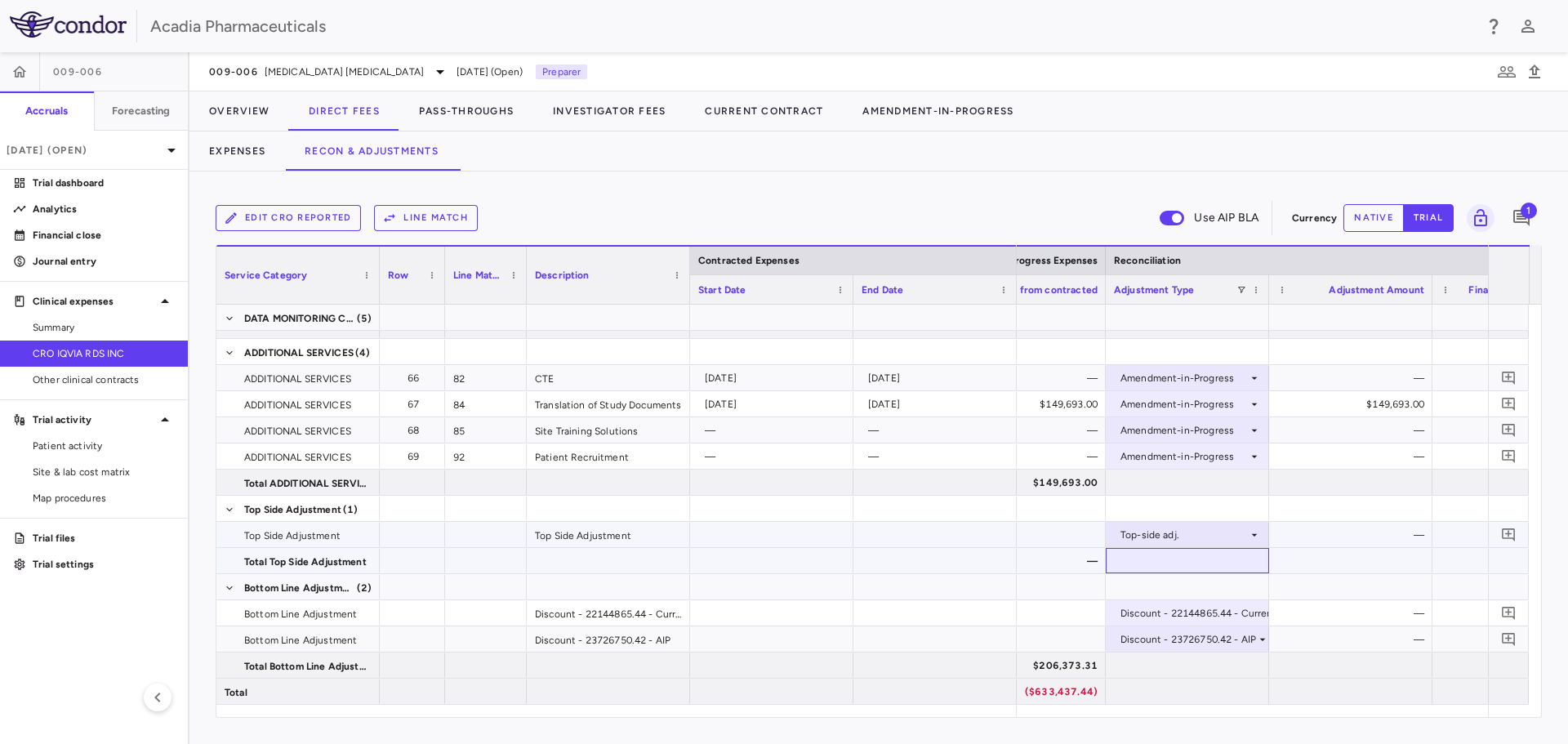
click at [1237, 554] on div at bounding box center [1187, 561] width 163 height 25
click at [1246, 543] on div "Top-side adj." at bounding box center [1184, 535] width 128 height 26
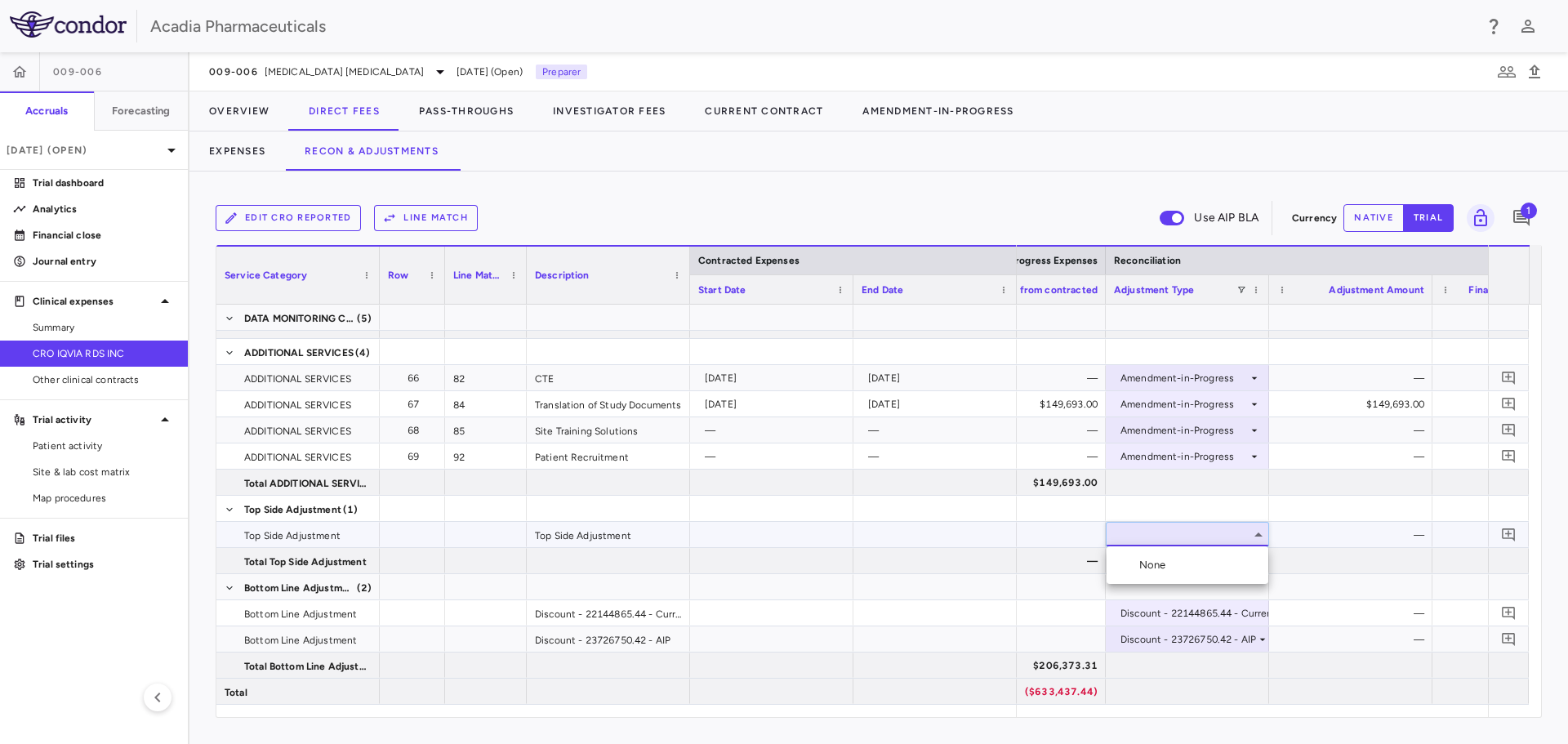
click at [1227, 565] on li "None" at bounding box center [1187, 565] width 162 height 25
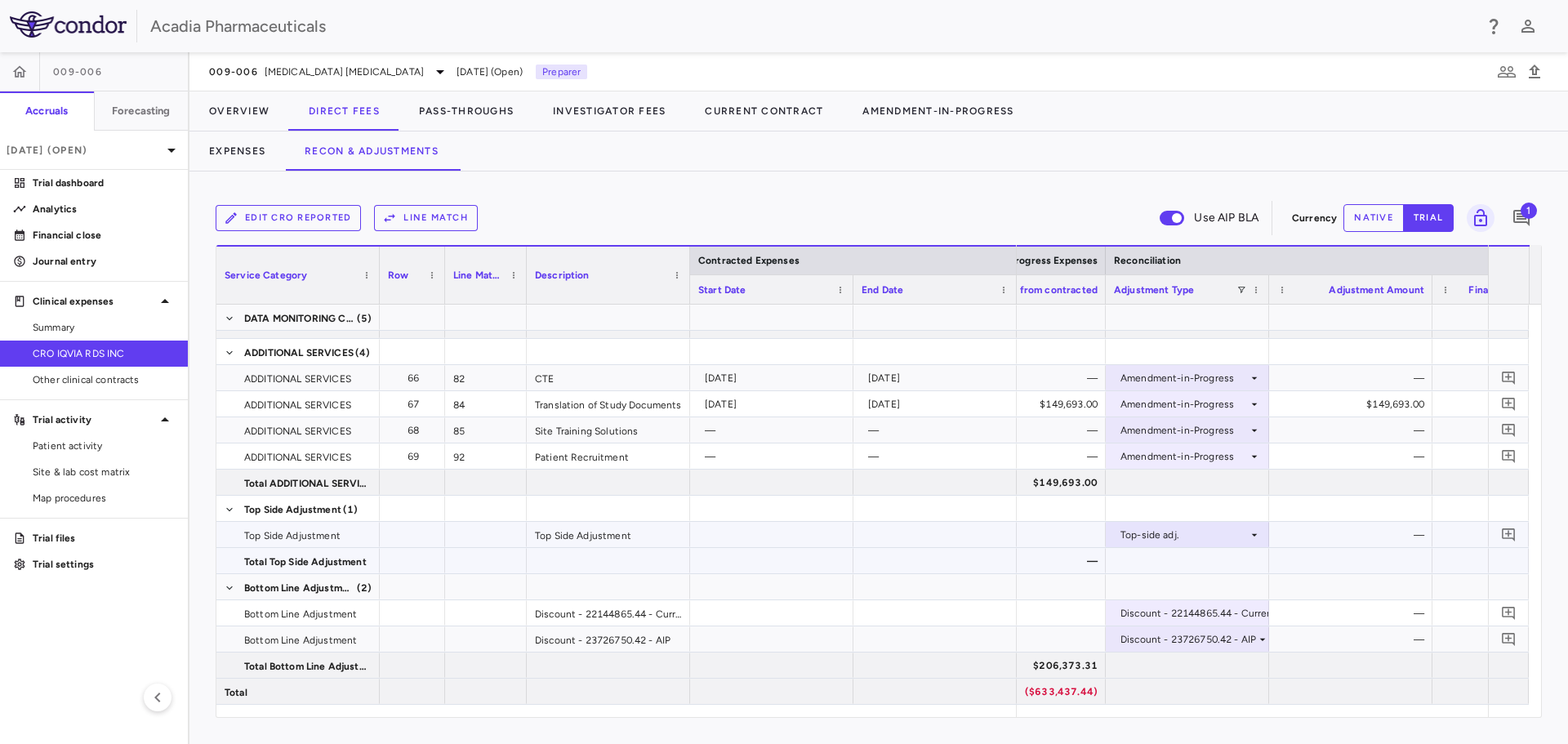
click at [1211, 565] on div at bounding box center [1187, 561] width 163 height 25
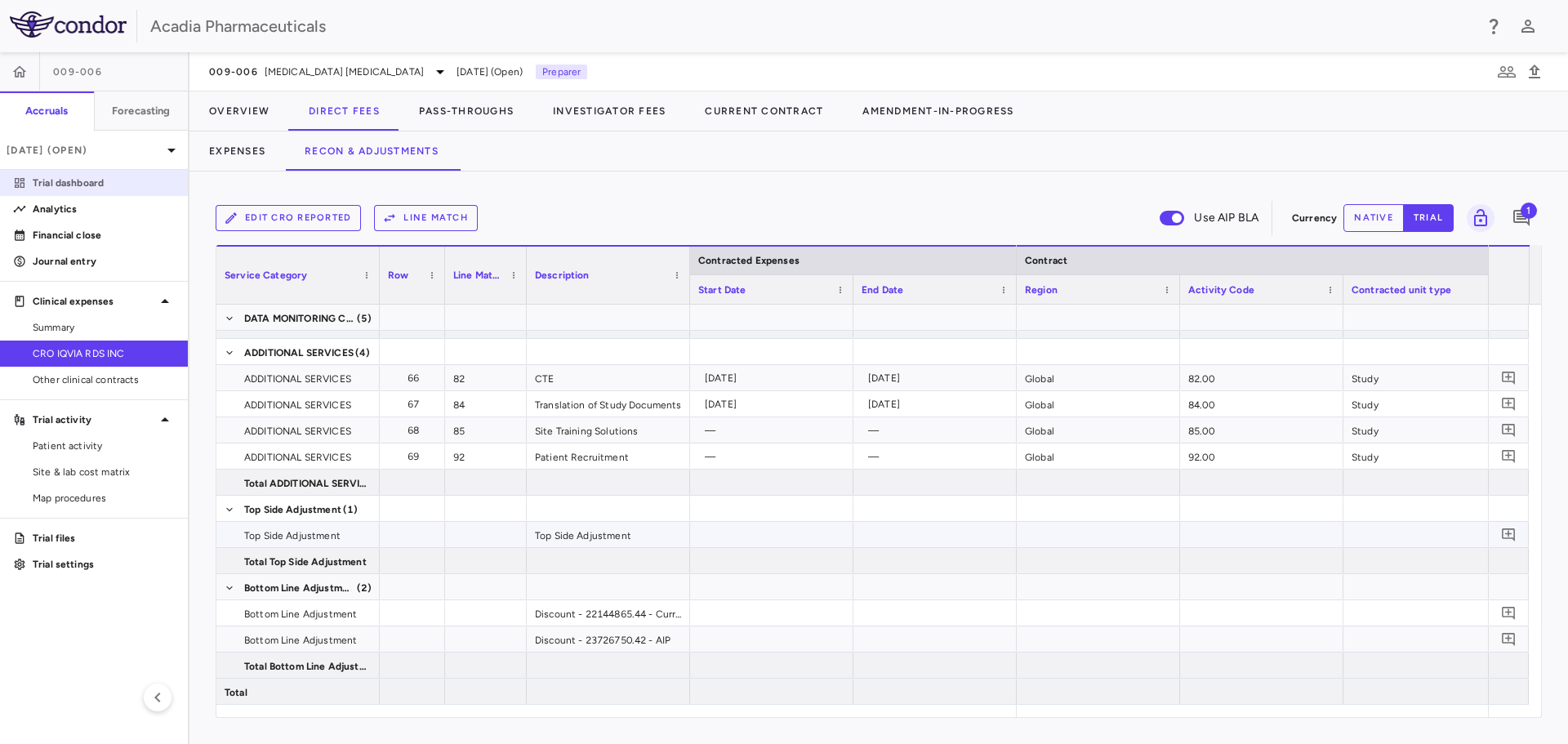
click at [124, 182] on p "Trial dashboard" at bounding box center [104, 182] width 142 height 14
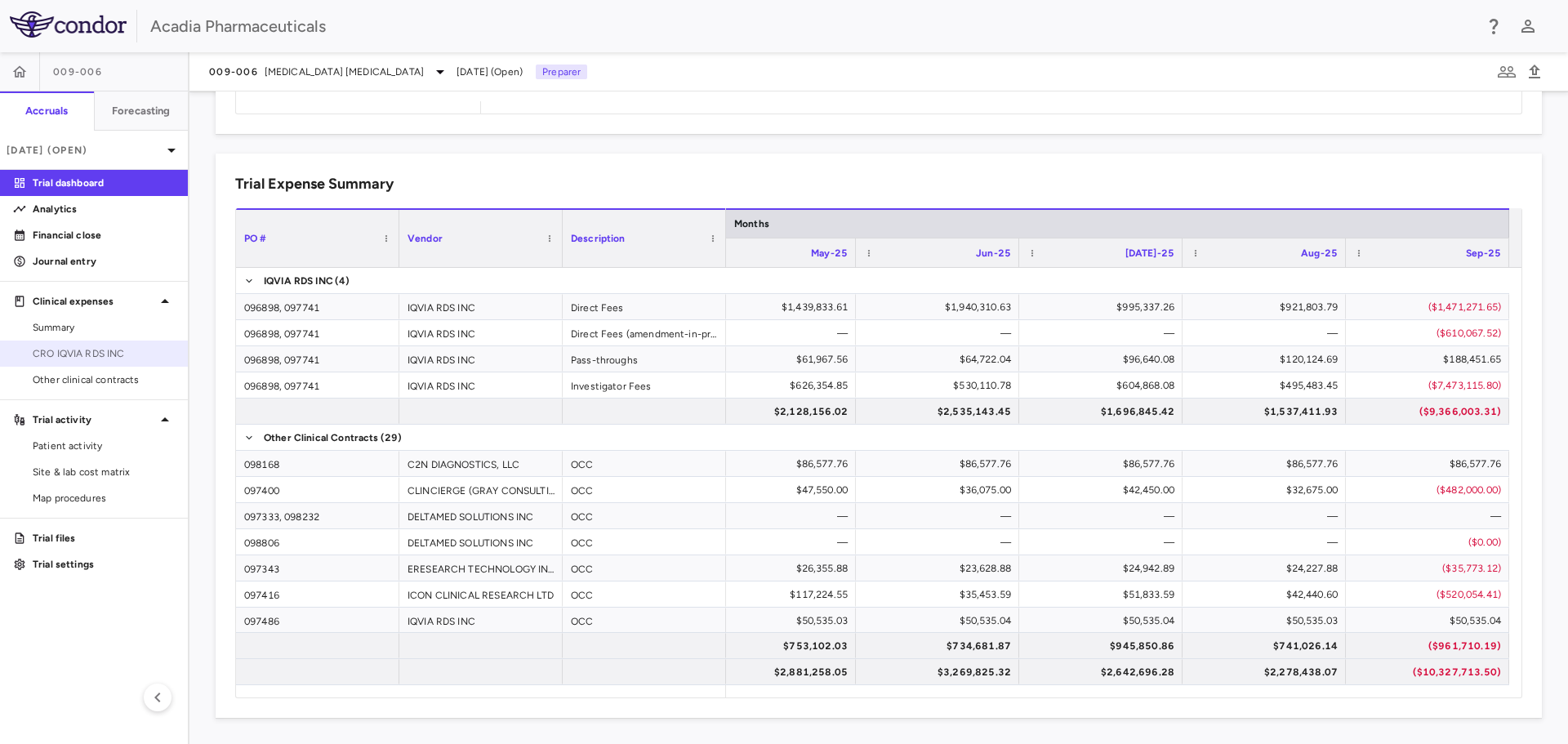
click at [126, 361] on span "CRO IQVIA RDS INC" at bounding box center [104, 353] width 142 height 14
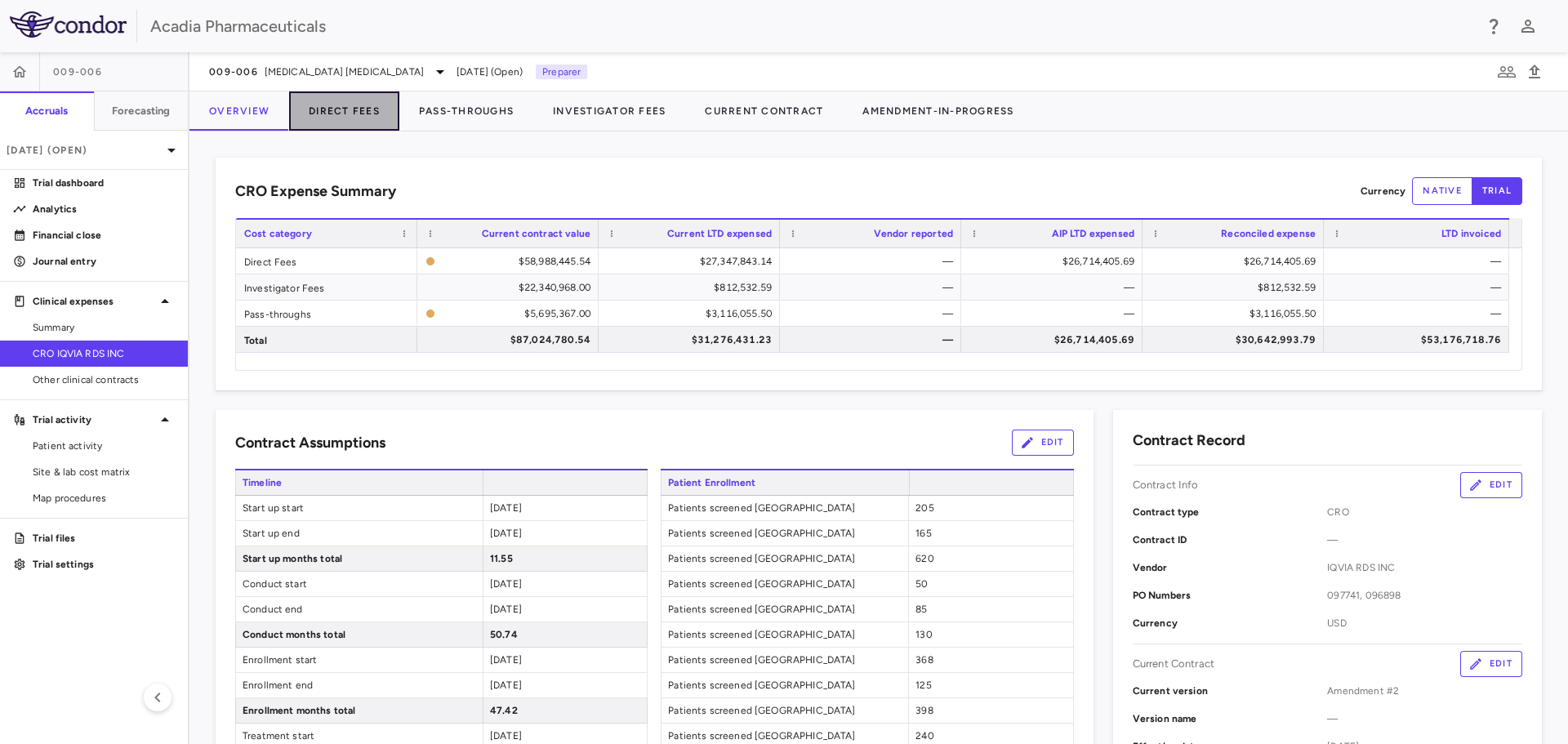
click at [355, 112] on button "Direct Fees" at bounding box center [344, 111] width 110 height 39
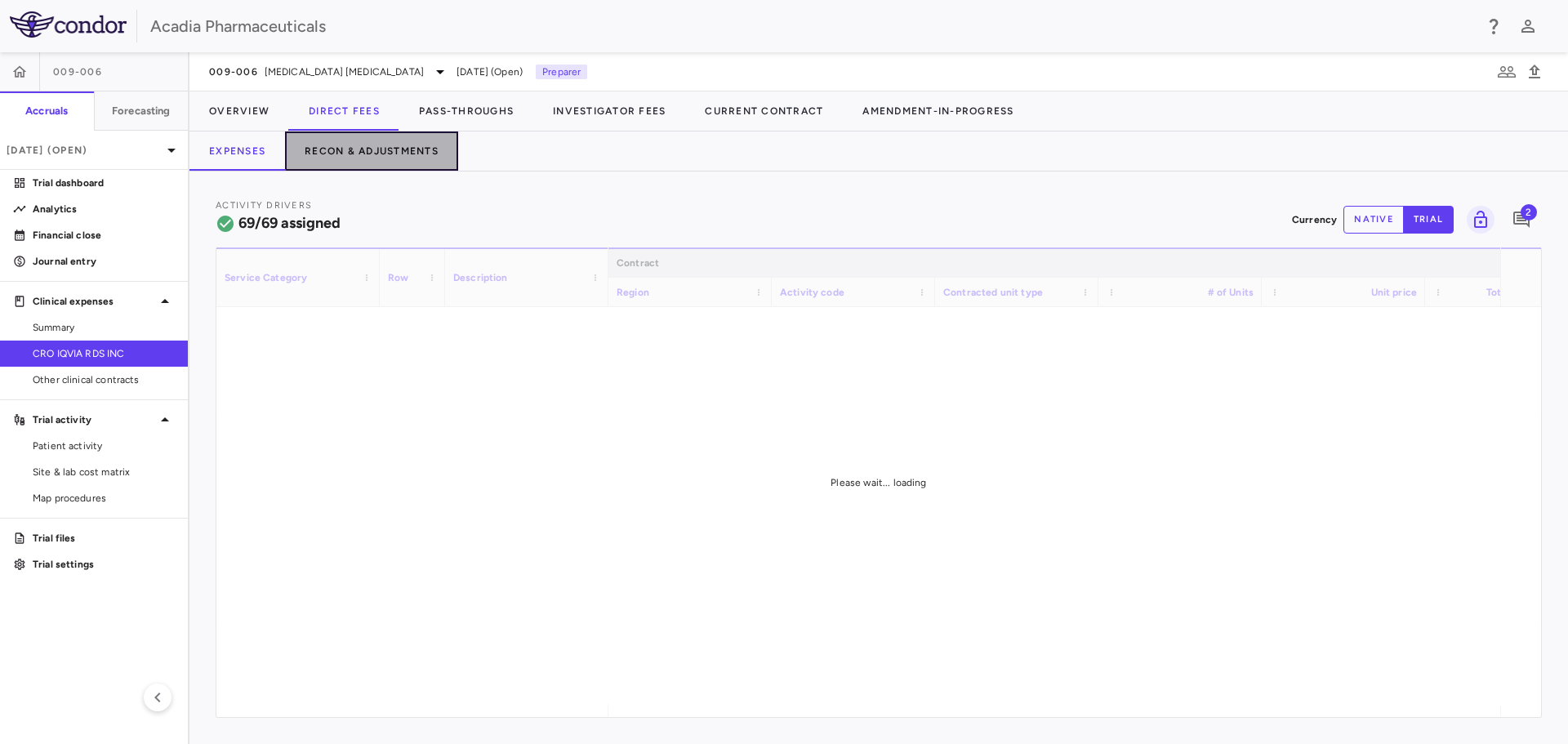
click at [388, 158] on button "Recon & Adjustments" at bounding box center [371, 151] width 173 height 39
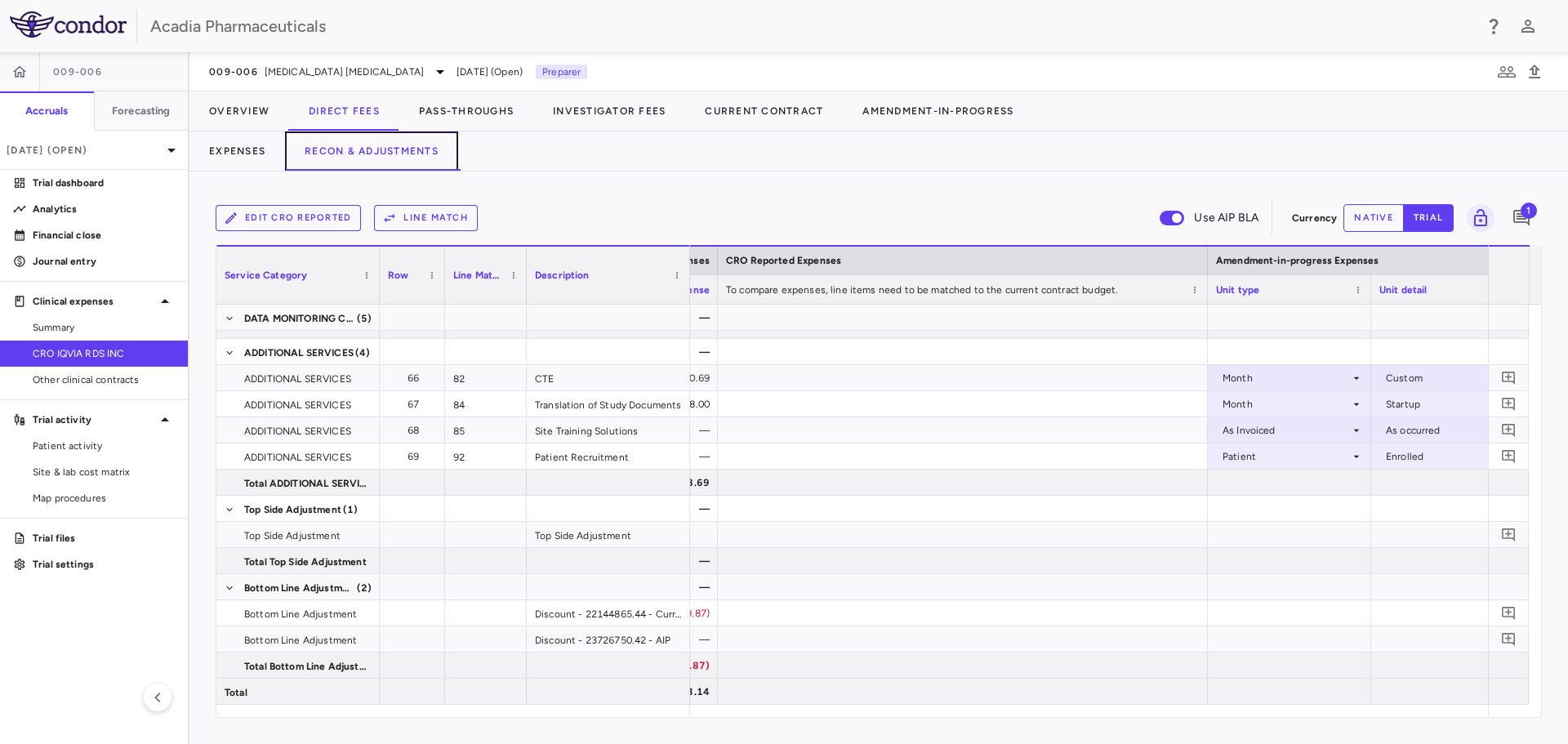
scroll to position [0, 2079]
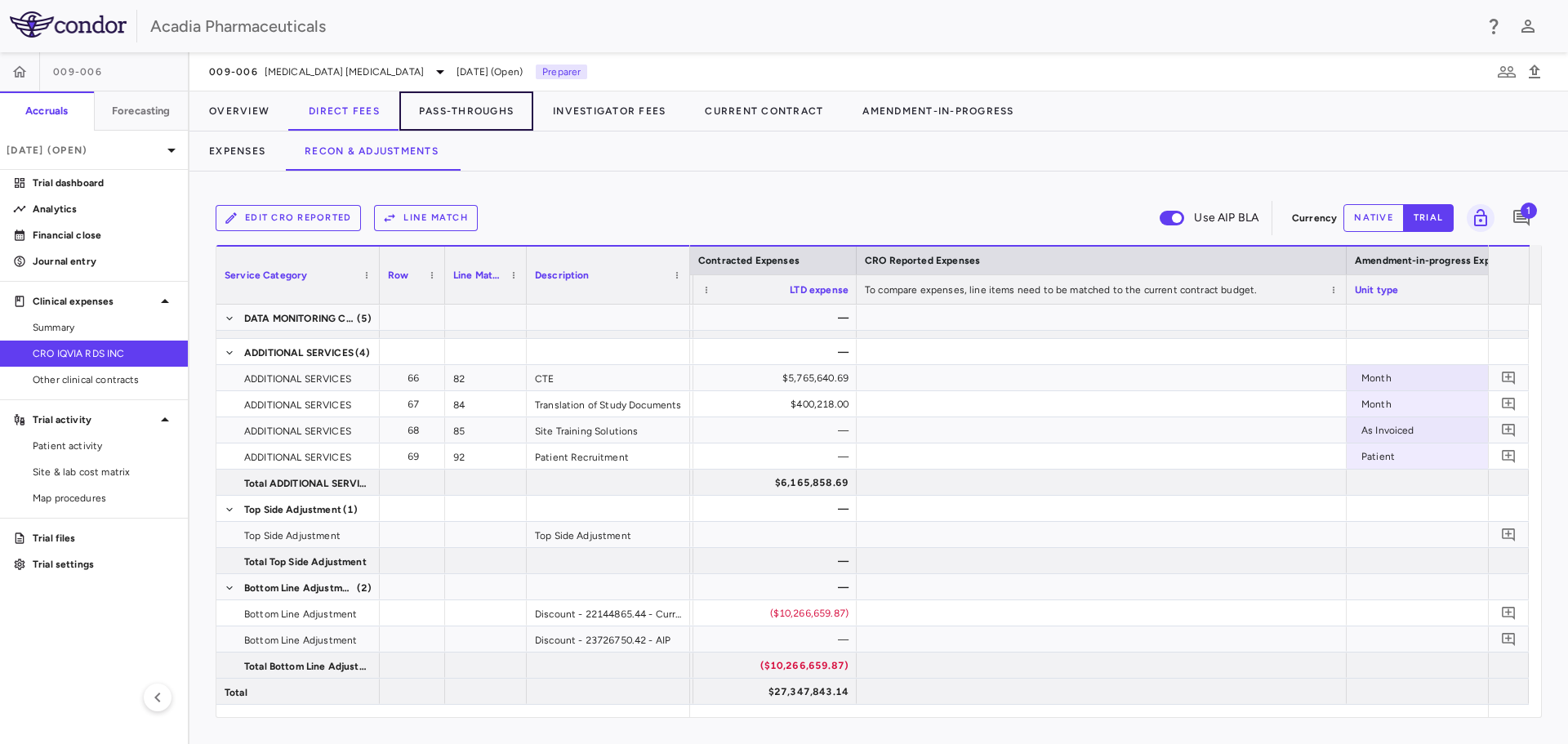
drag, startPoint x: 478, startPoint y: 118, endPoint x: 706, endPoint y: 135, distance: 228.6
click at [478, 118] on button "Pass-Throughs" at bounding box center [466, 111] width 134 height 39
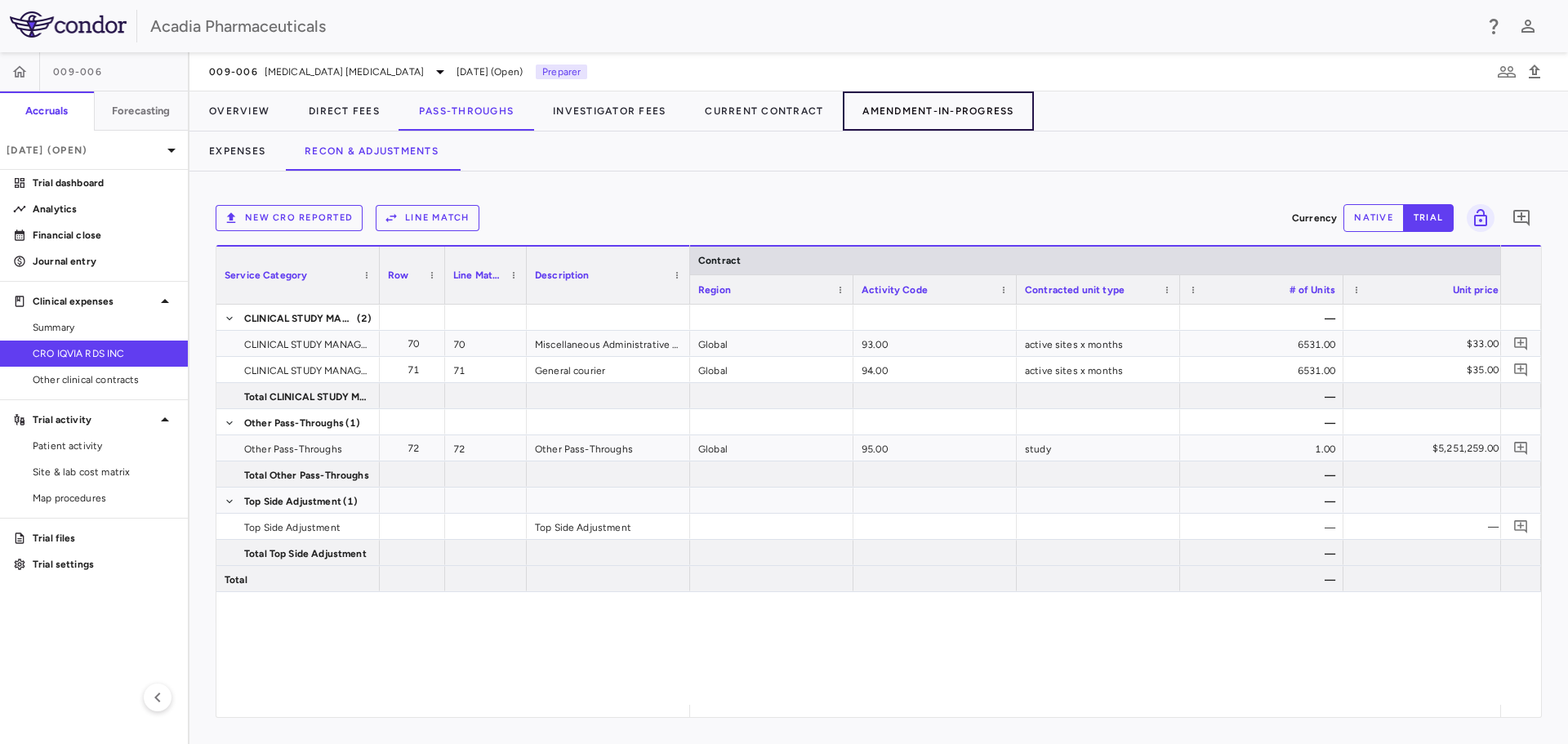
click at [894, 105] on button "Amendment-In-Progress" at bounding box center [938, 111] width 190 height 39
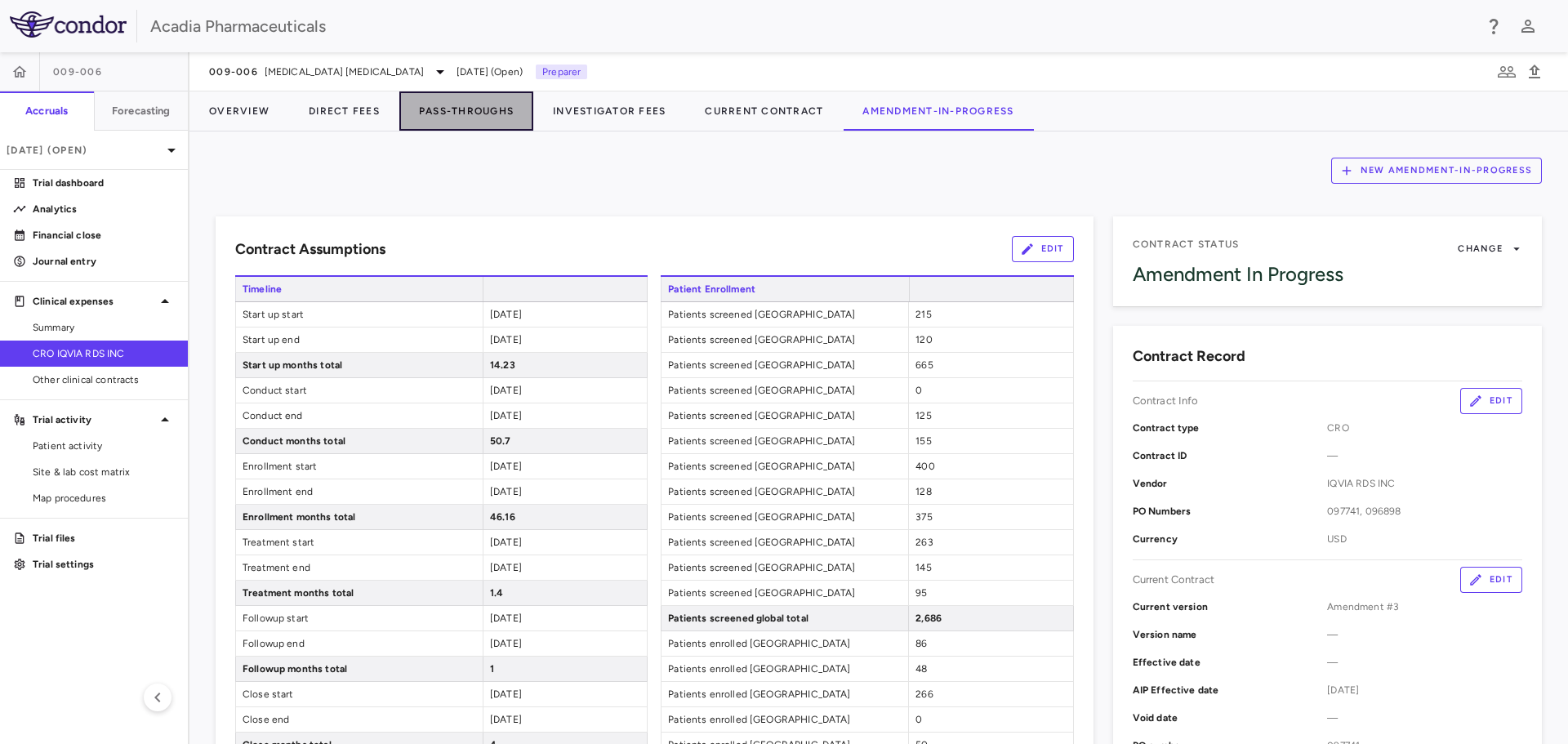
click at [500, 118] on button "Pass-Throughs" at bounding box center [466, 111] width 134 height 39
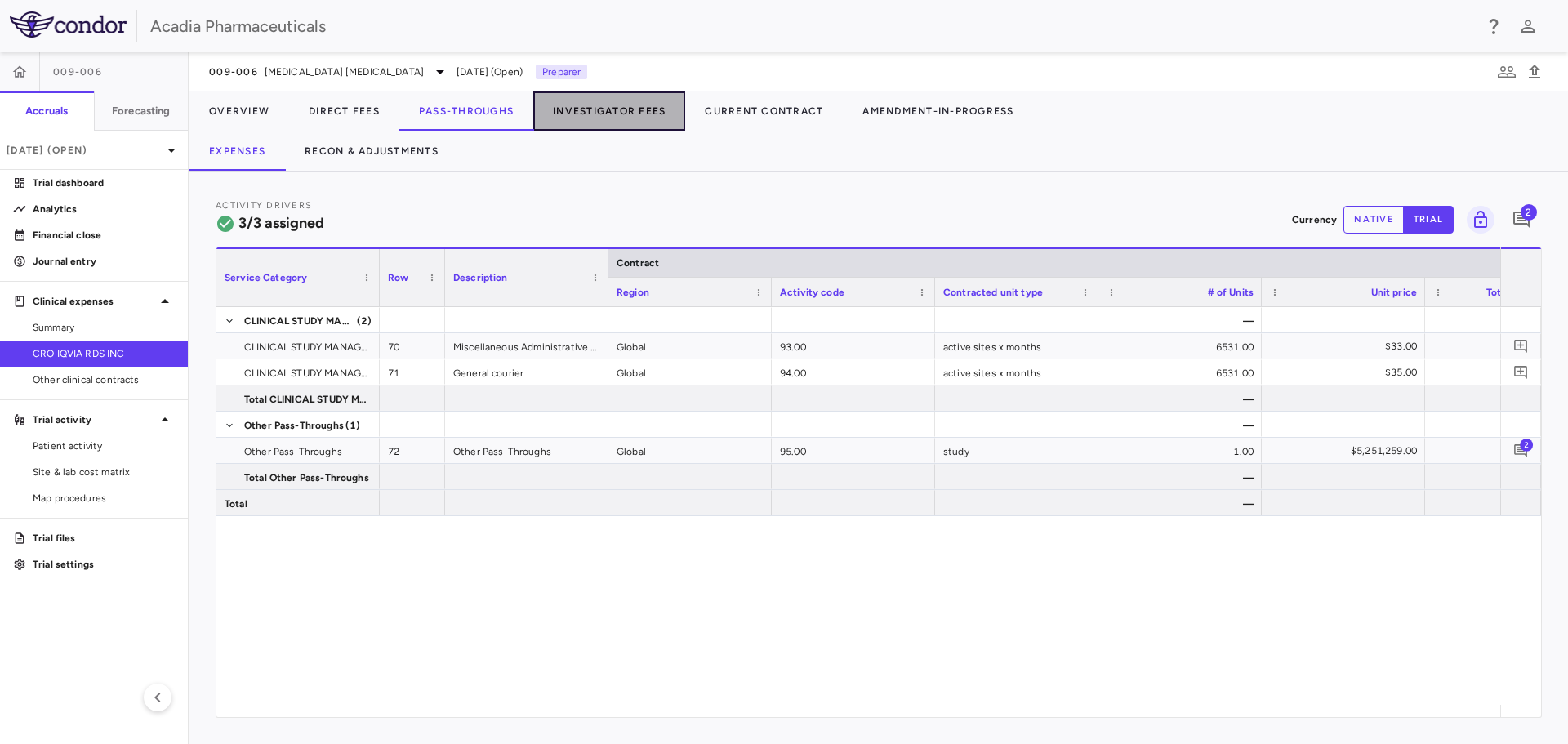
click at [594, 103] on button "Investigator Fees" at bounding box center [608, 111] width 151 height 39
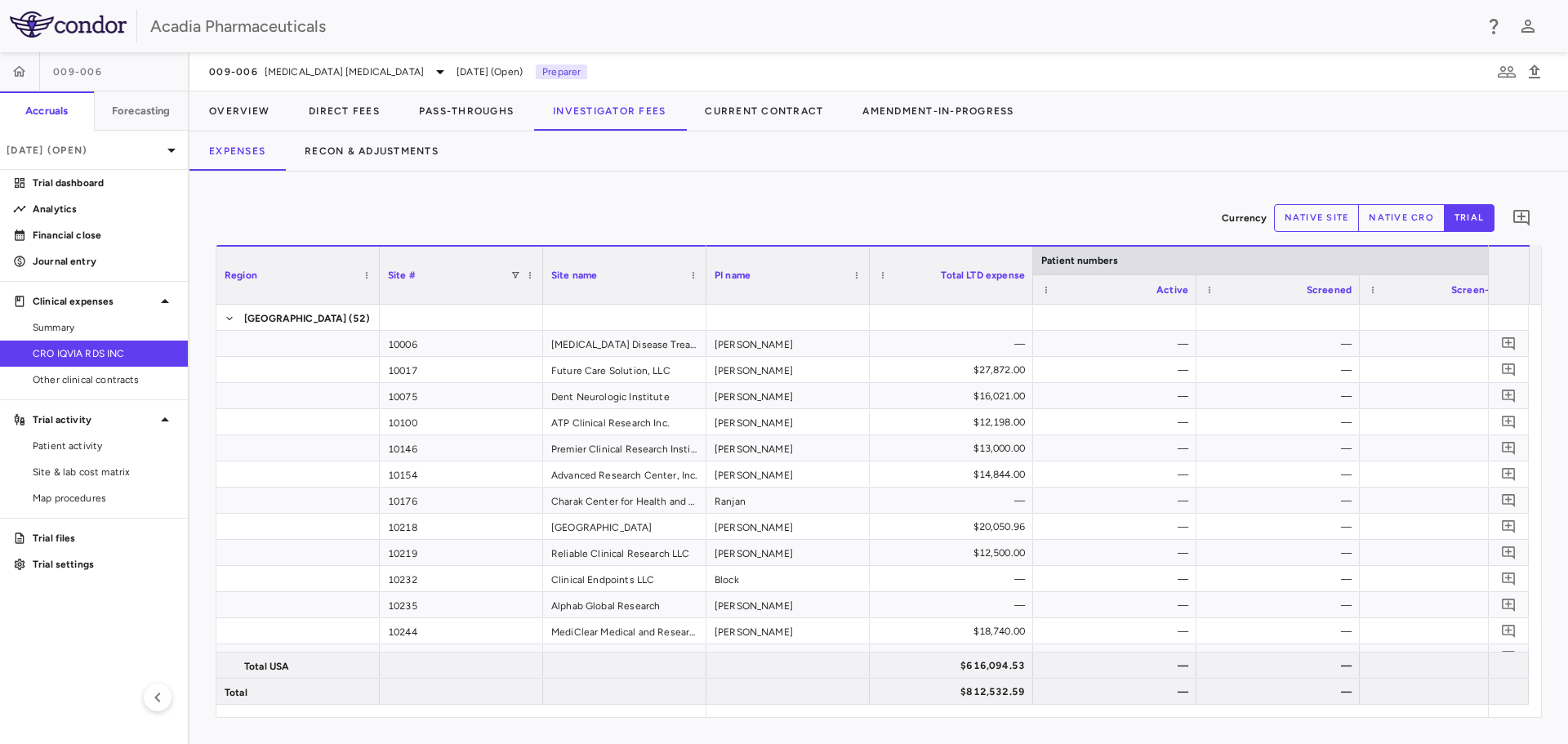
click at [542, 152] on div "Expenses Recon & Adjustments" at bounding box center [878, 151] width 1378 height 39
click at [648, 107] on button "Investigator Fees" at bounding box center [608, 111] width 151 height 39
click at [503, 104] on button "Pass-Throughs" at bounding box center [466, 111] width 134 height 39
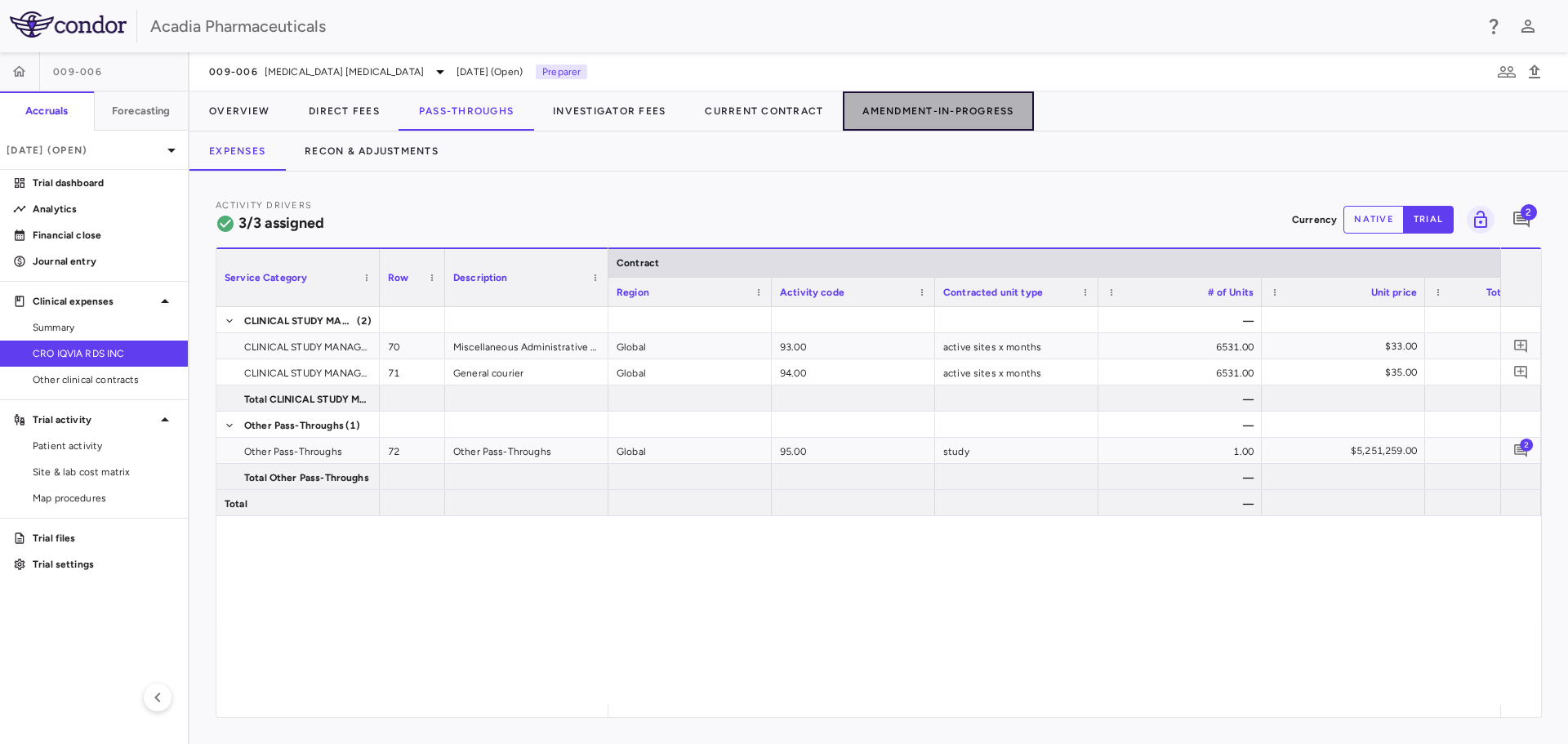
click at [872, 106] on button "Amendment-In-Progress" at bounding box center [938, 111] width 190 height 39
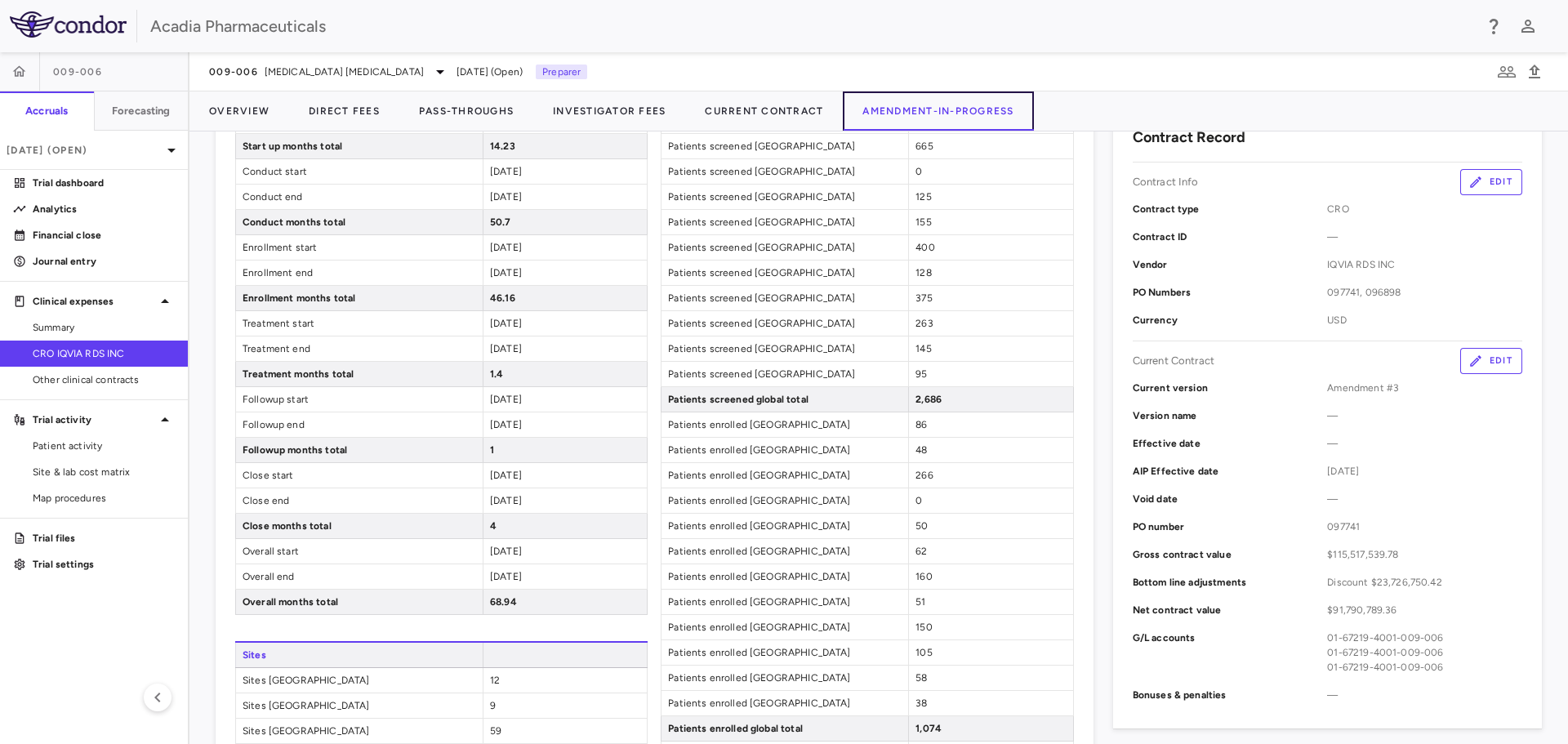
scroll to position [245, 0]
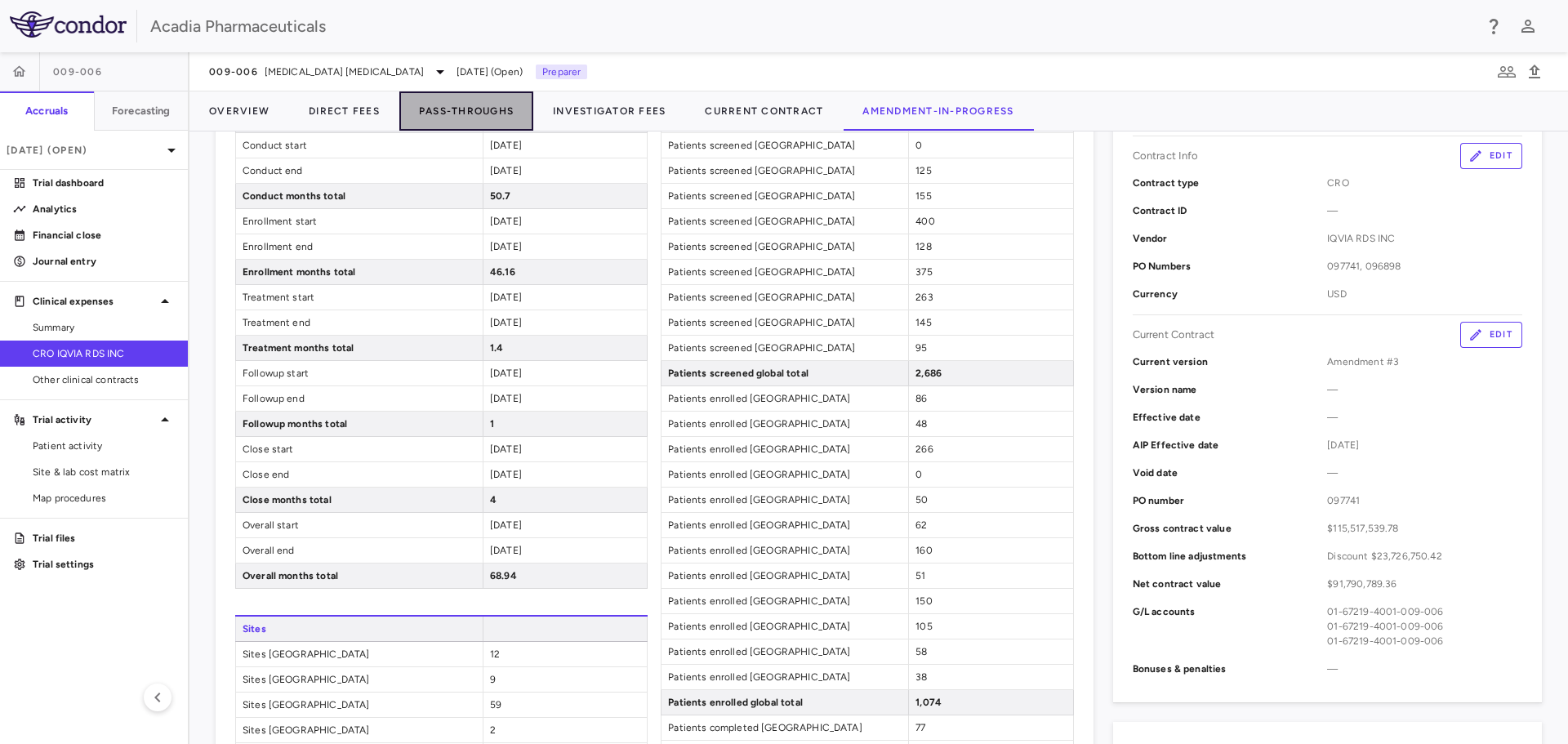
click at [477, 111] on button "Pass-Throughs" at bounding box center [466, 111] width 134 height 39
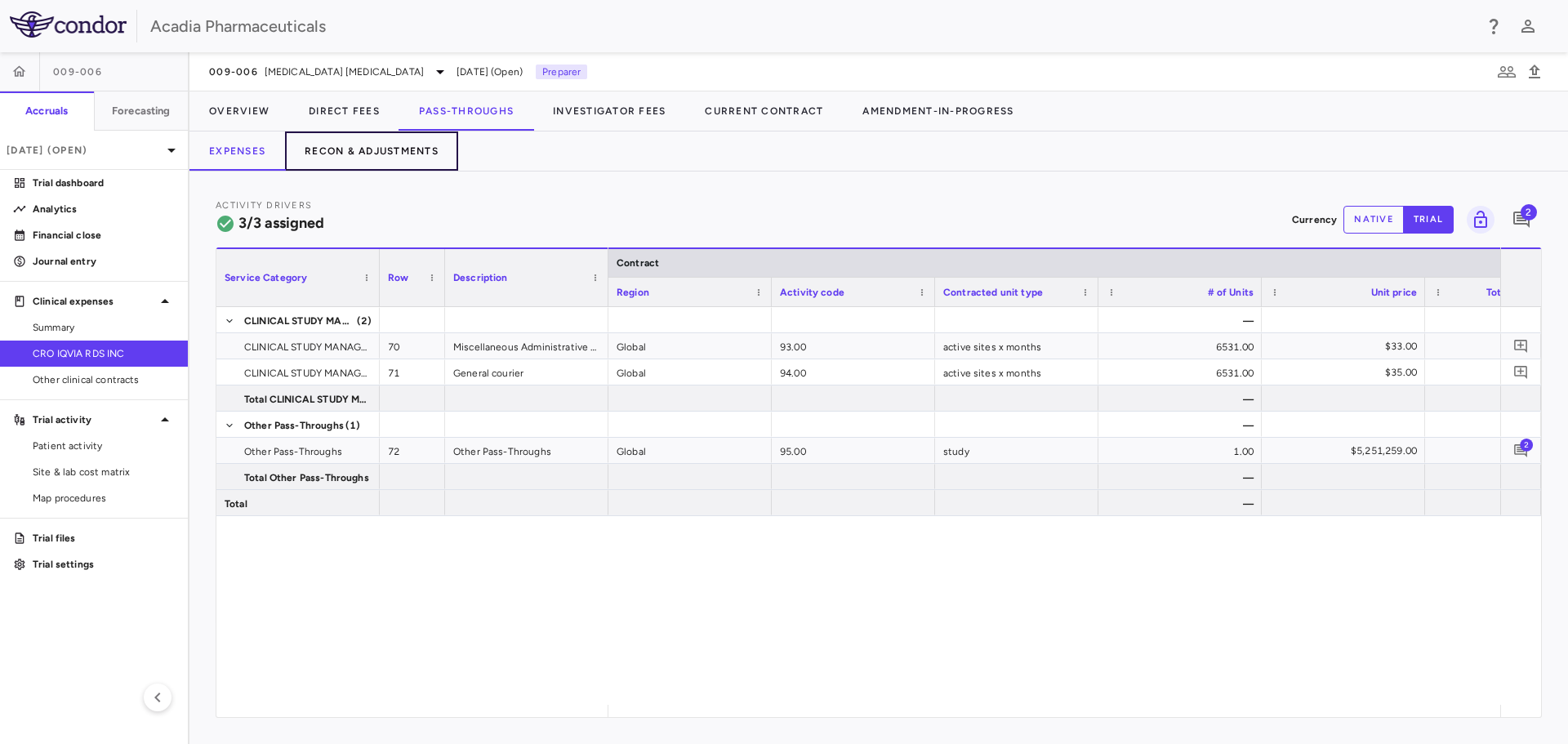
click at [366, 160] on button "Recon & Adjustments" at bounding box center [371, 151] width 173 height 39
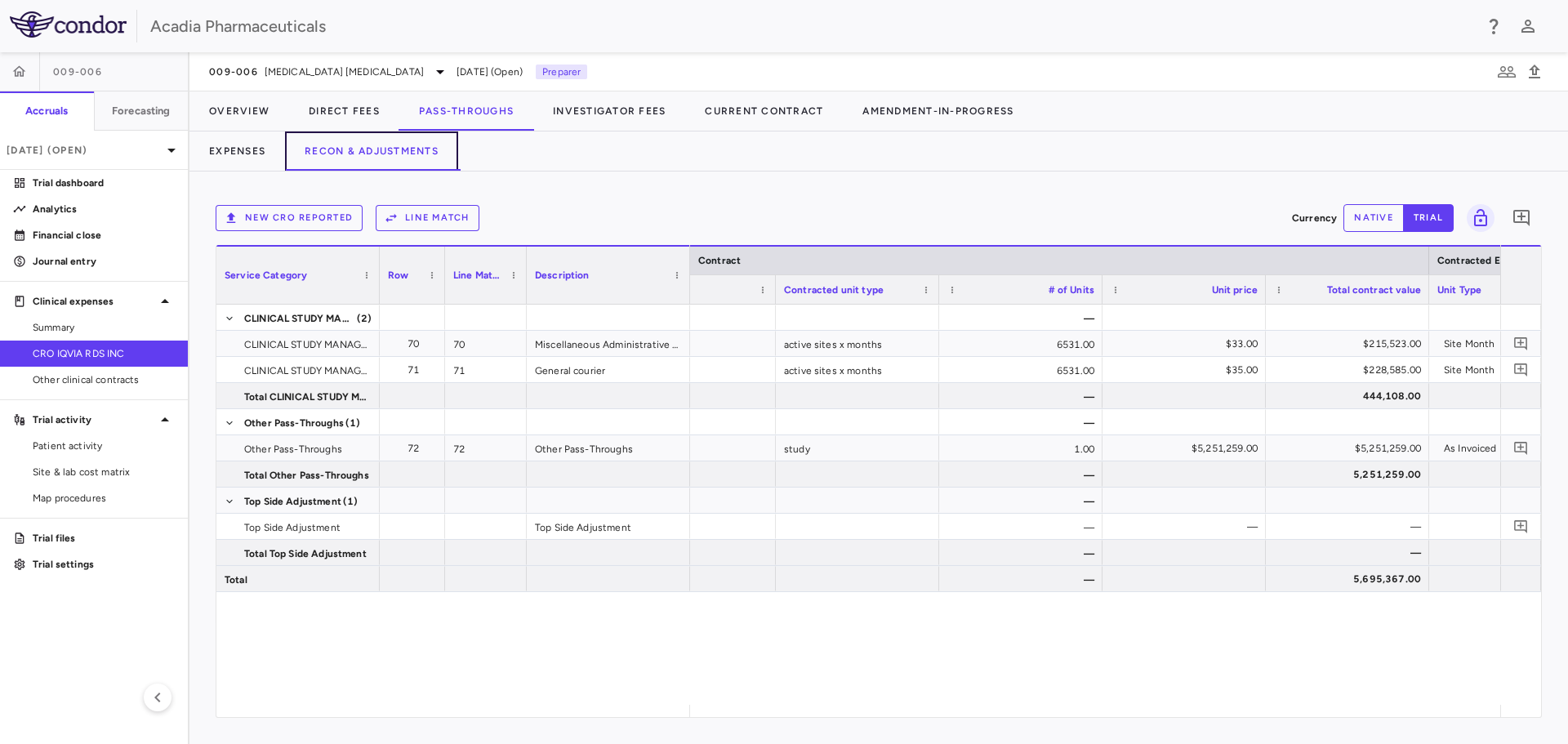
scroll to position [0, 385]
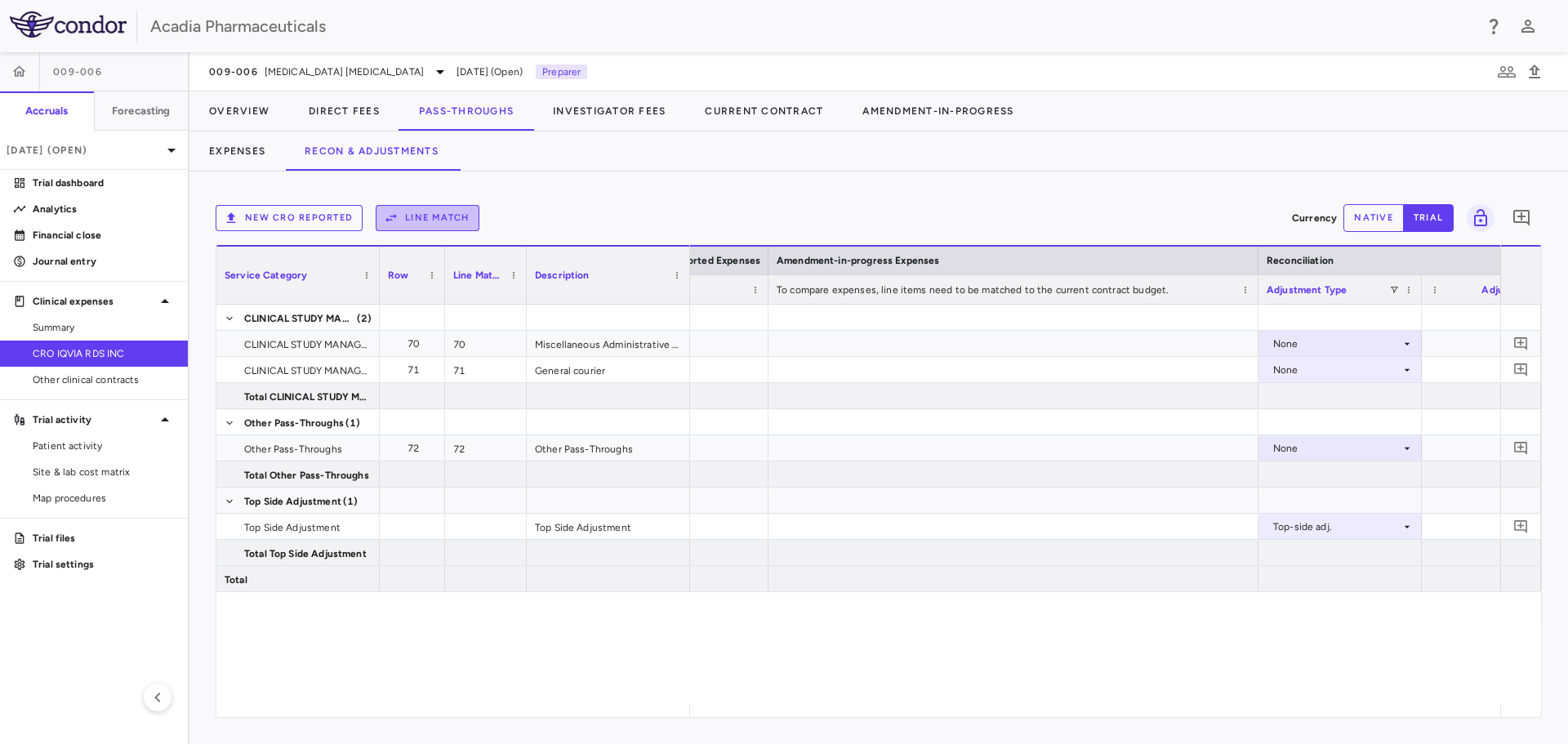
click at [477, 222] on button "Line Match" at bounding box center [427, 218] width 104 height 26
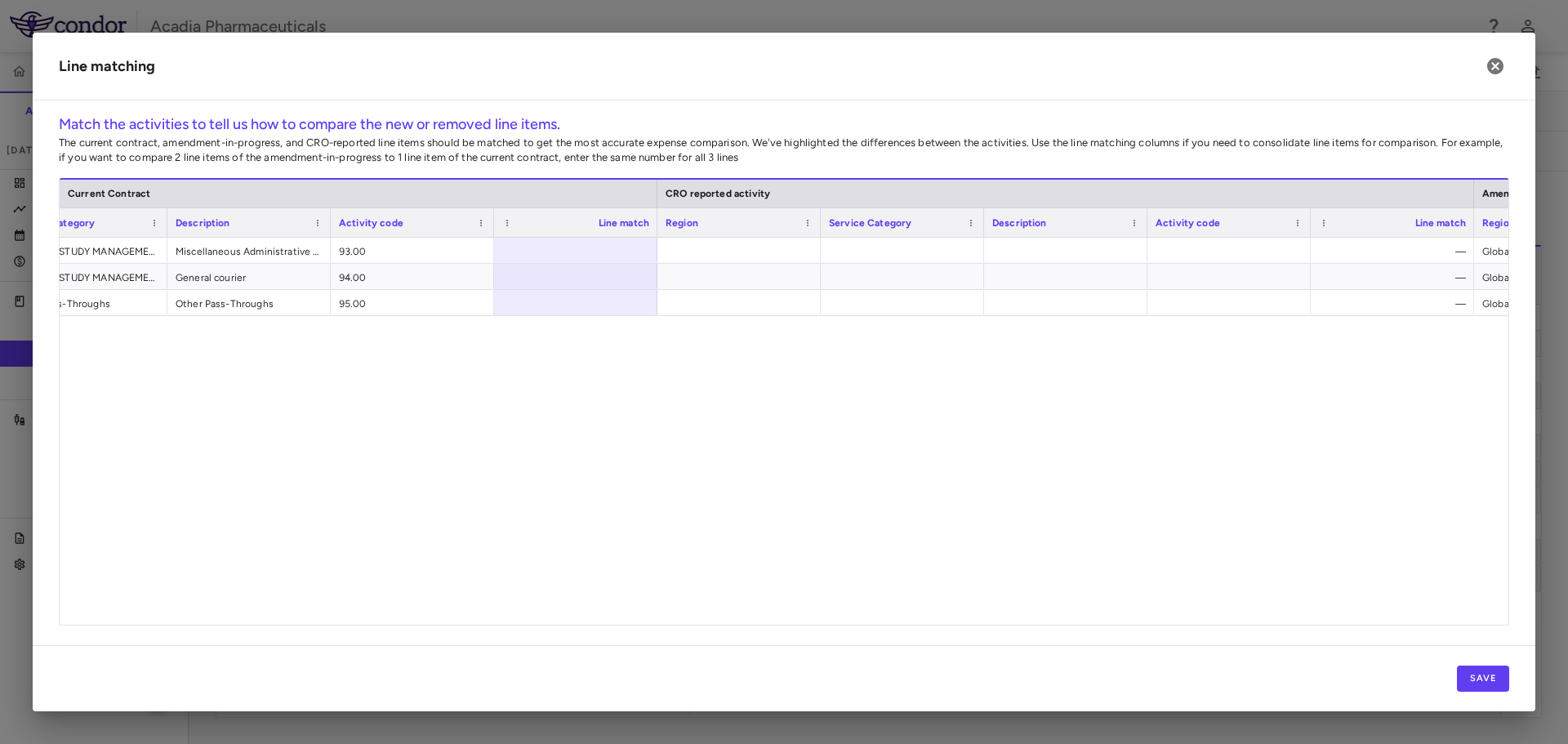
click at [619, 236] on div "Line match" at bounding box center [575, 223] width 147 height 29
click at [632, 256] on div at bounding box center [575, 251] width 163 height 25
type input "*"
click at [610, 280] on div at bounding box center [575, 277] width 163 height 25
type input "*"
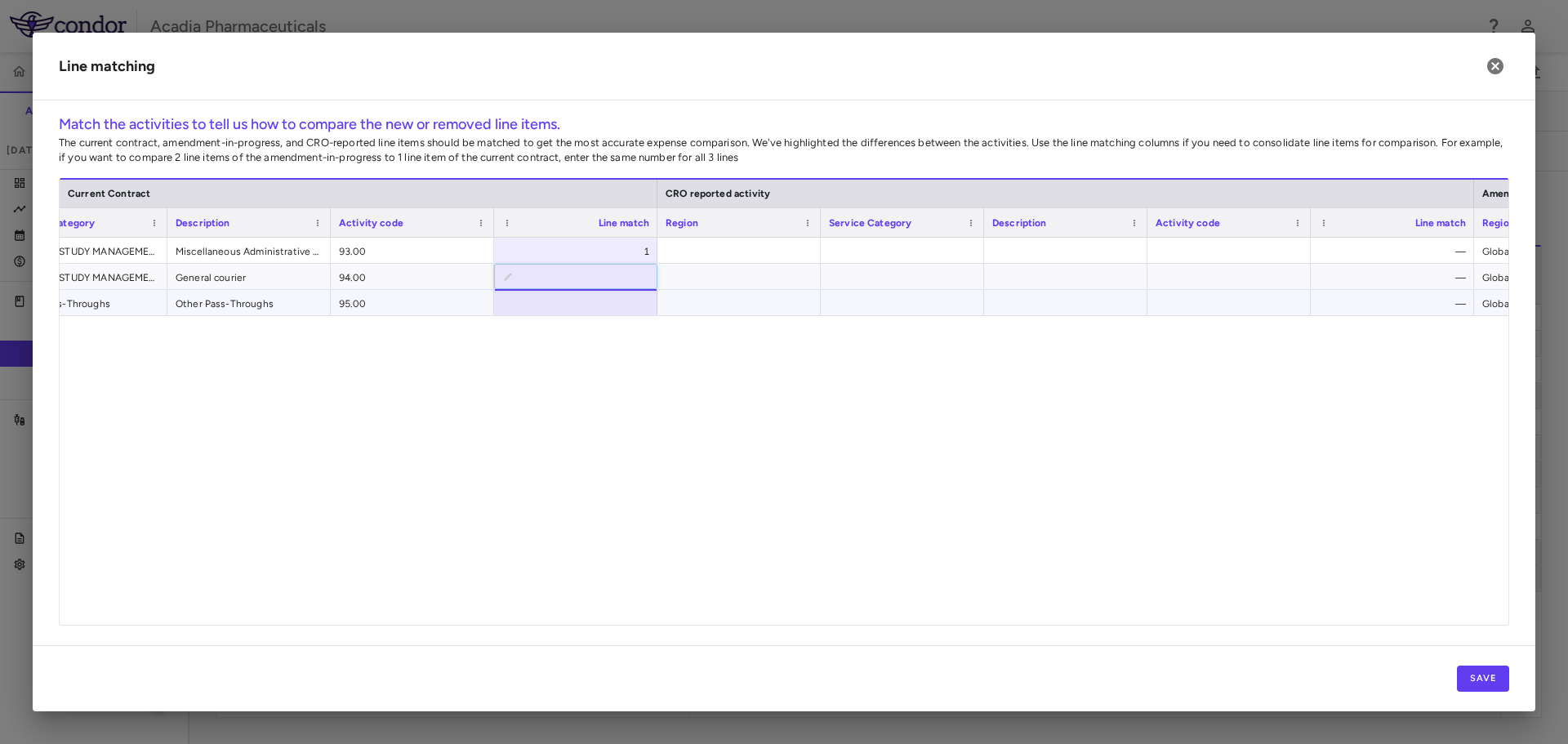
click at [624, 300] on div at bounding box center [575, 303] width 163 height 25
type input "*"
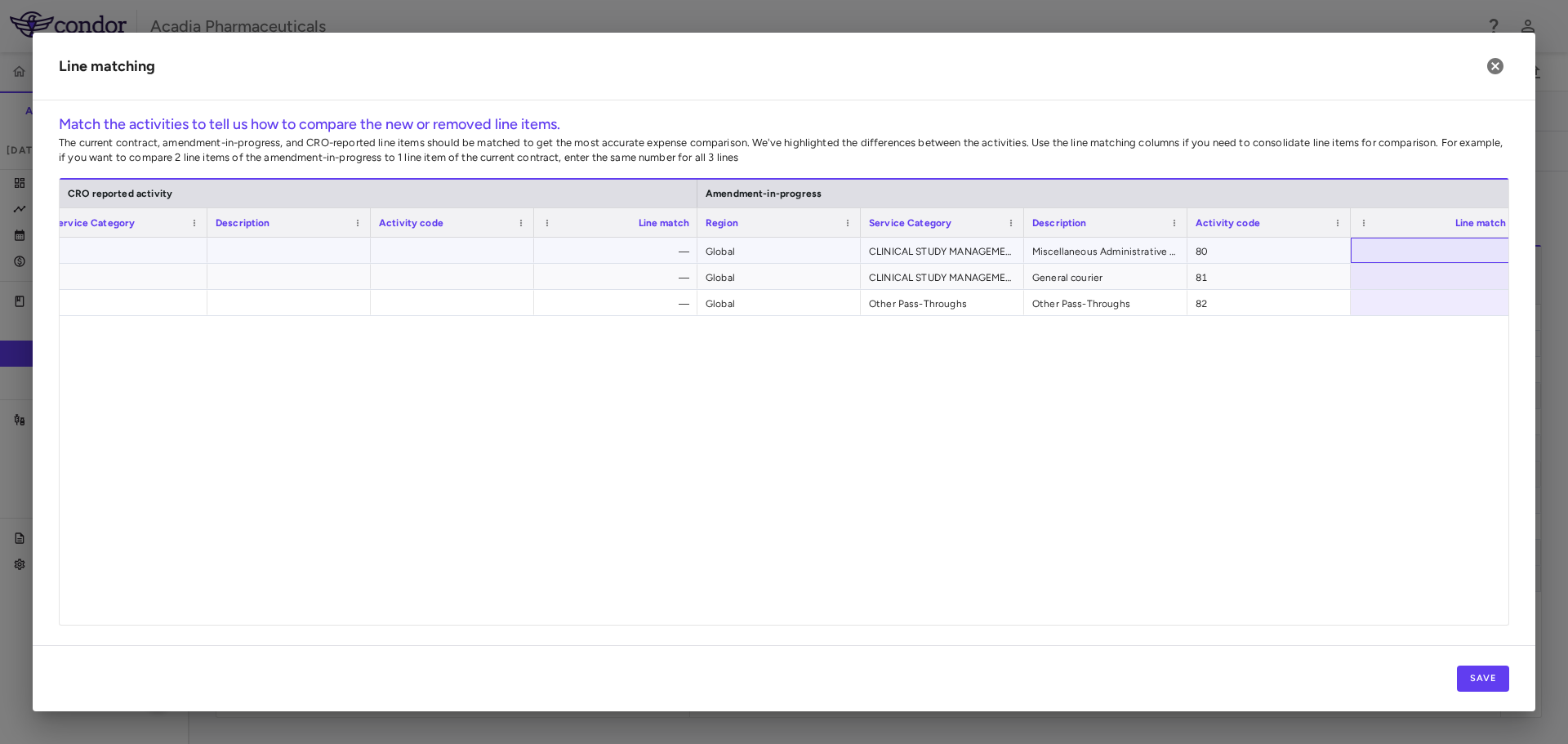
click at [1470, 251] on div at bounding box center [1432, 251] width 163 height 25
type input "*"
click at [1436, 287] on div at bounding box center [1432, 277] width 163 height 25
type input "*"
click at [1442, 303] on div at bounding box center [1432, 303] width 163 height 25
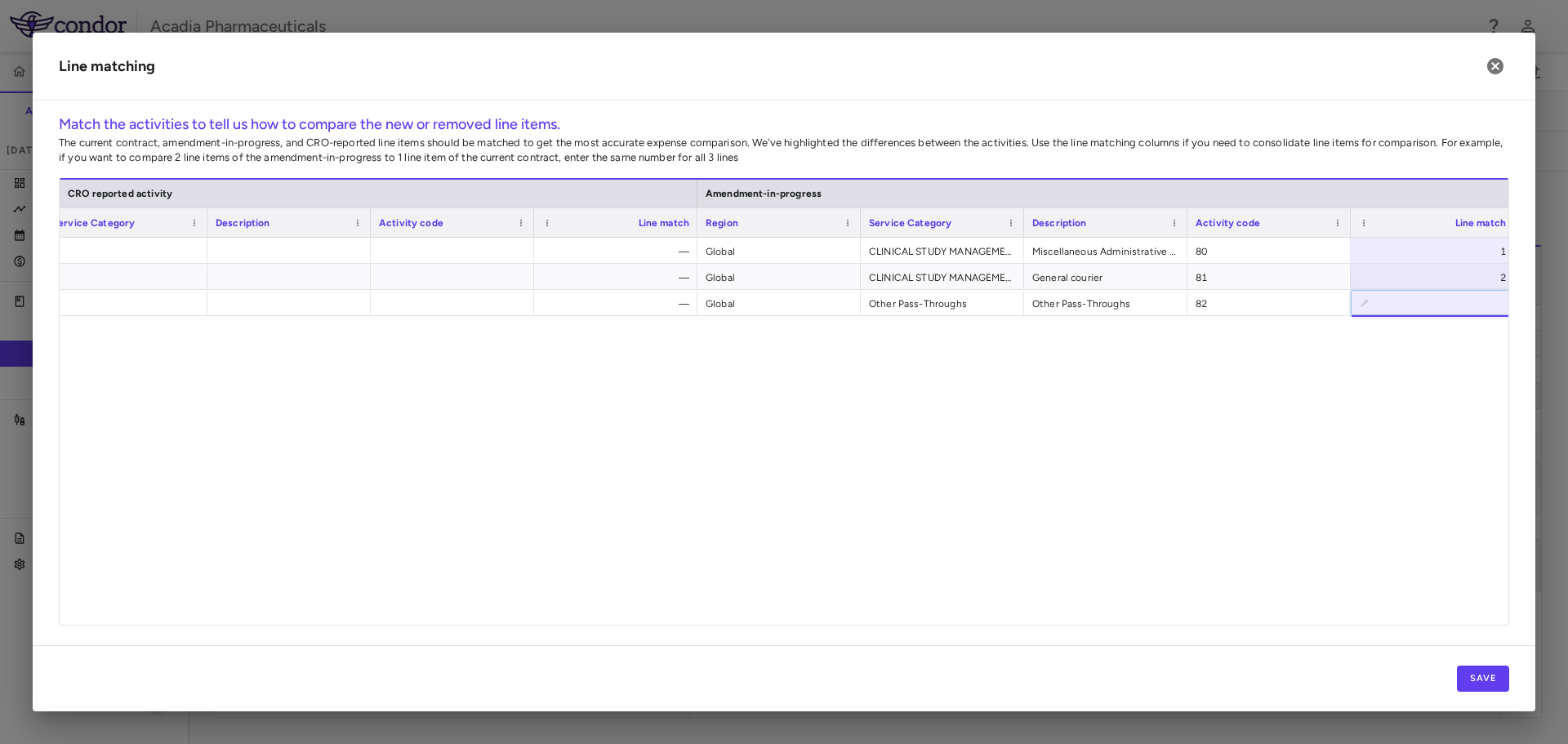
type input "*"
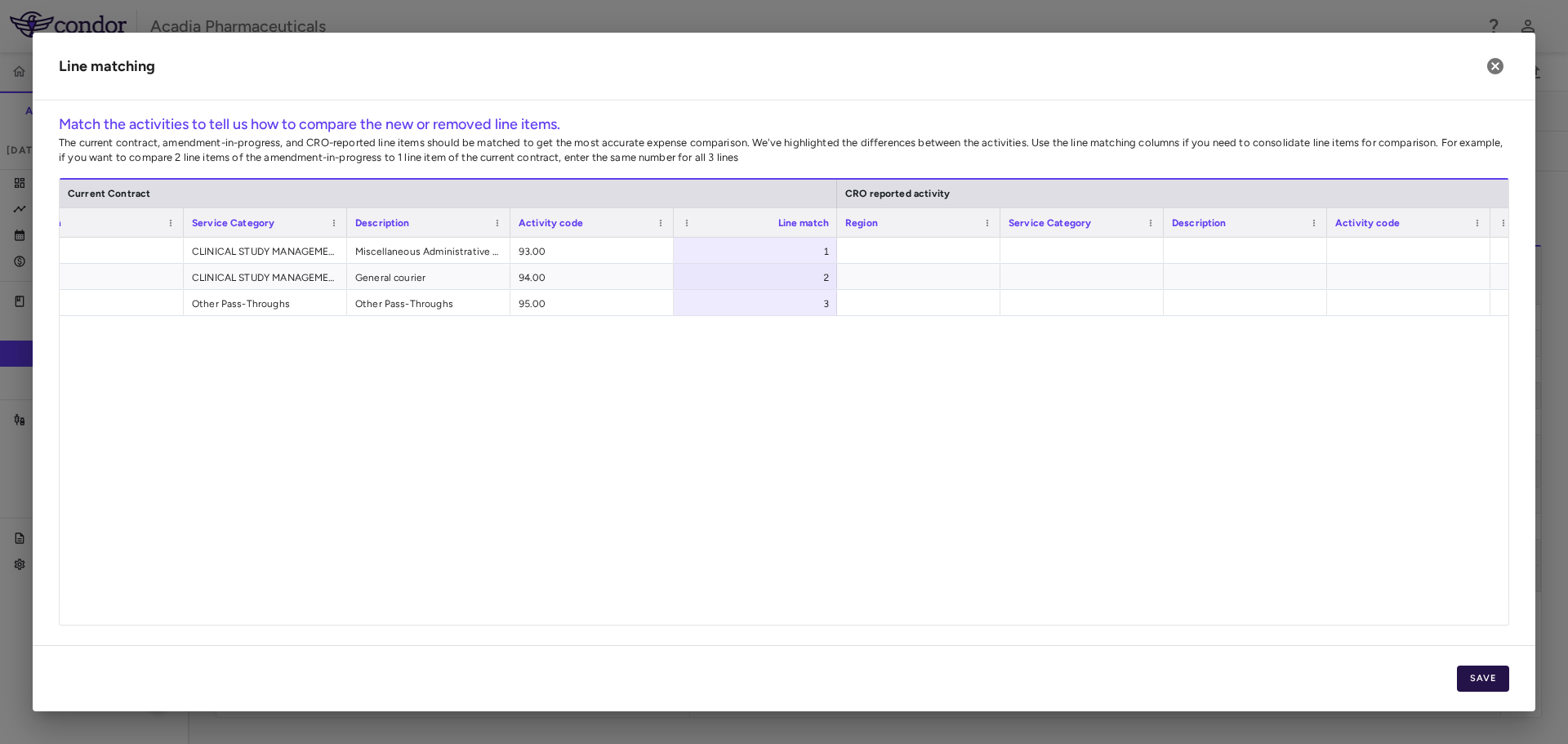
click at [1494, 683] on button "Save" at bounding box center [1483, 678] width 52 height 26
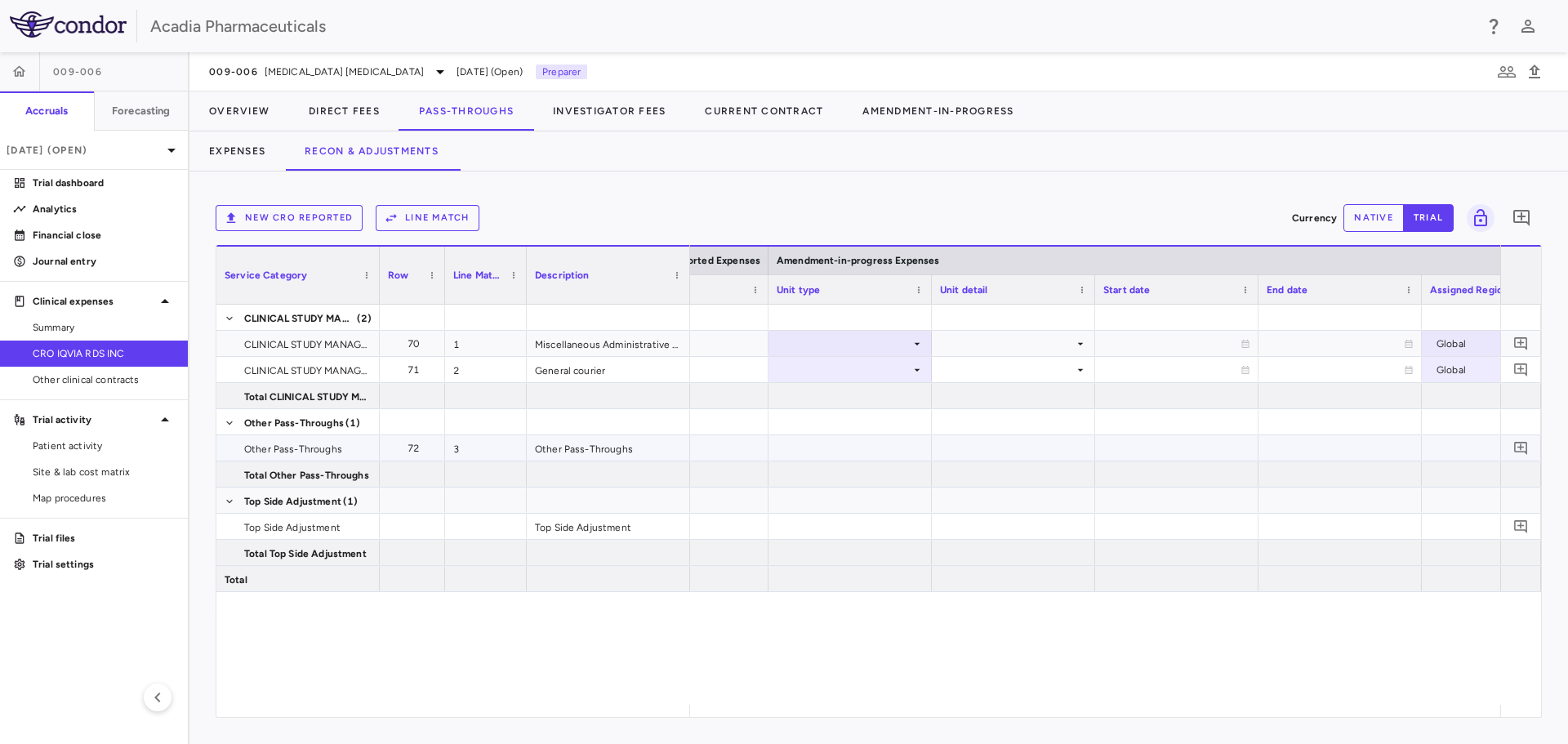
click at [895, 442] on div at bounding box center [850, 448] width 163 height 25
click at [884, 354] on div at bounding box center [850, 344] width 147 height 24
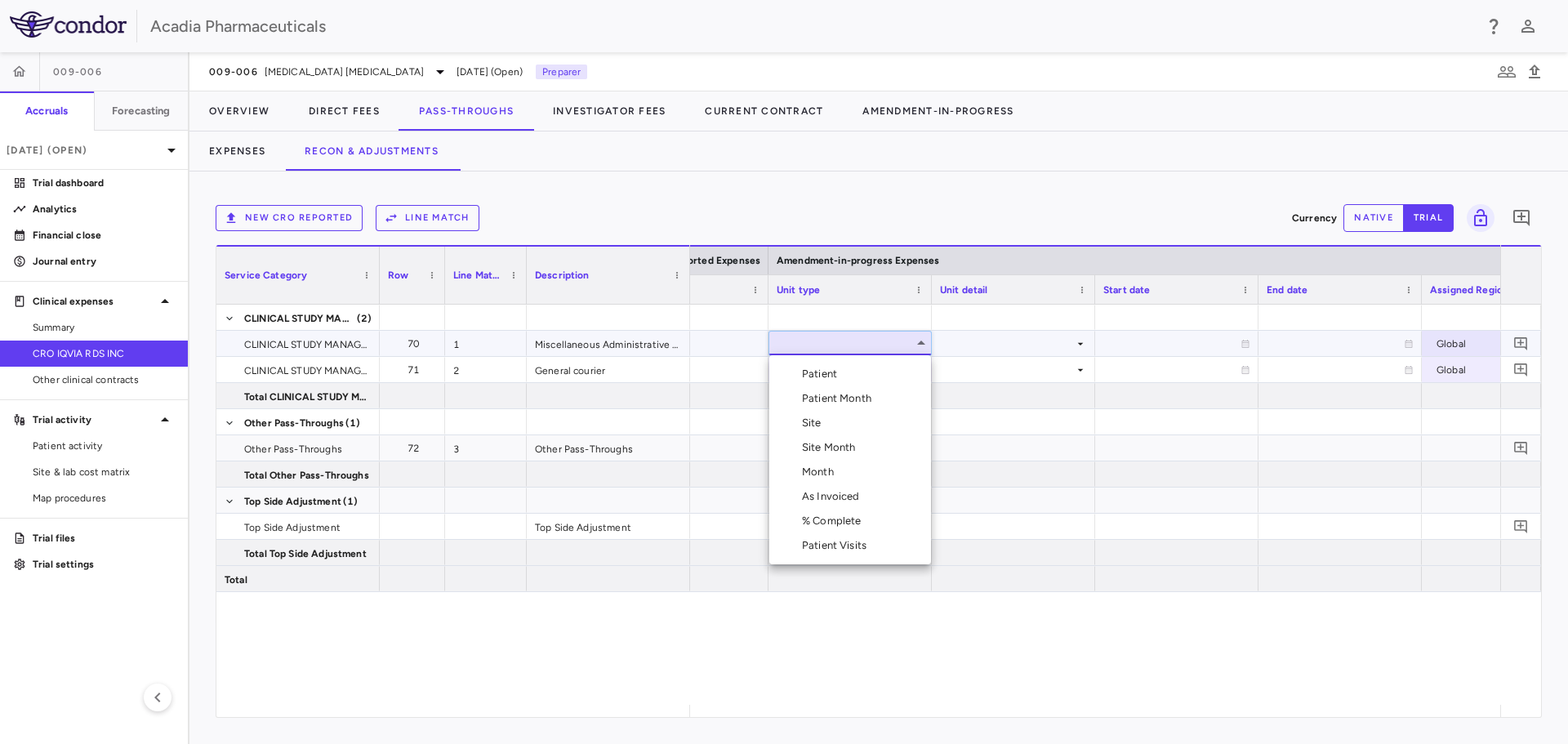
click at [239, 150] on div at bounding box center [784, 372] width 1568 height 744
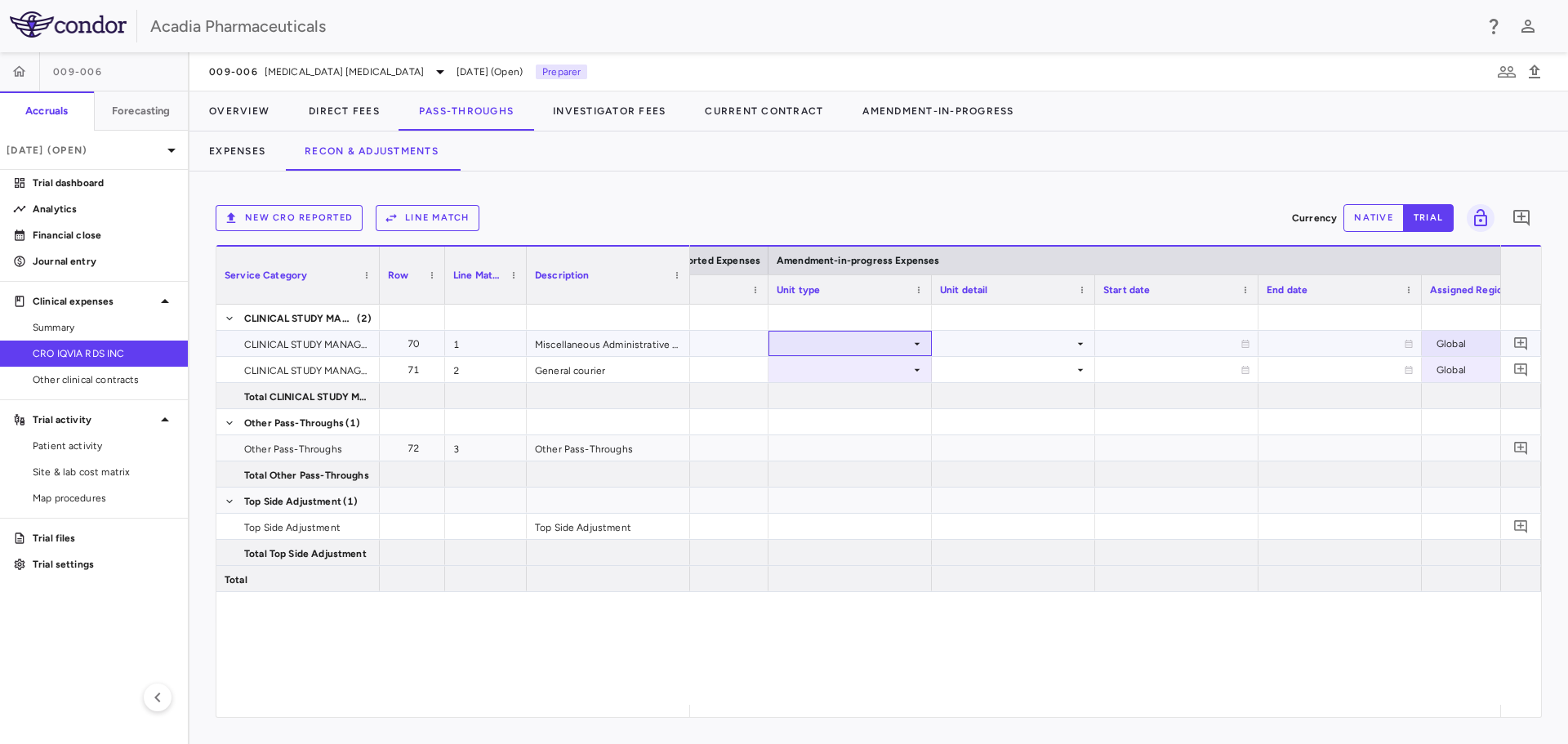
click at [916, 339] on icon at bounding box center [916, 344] width 13 height 13
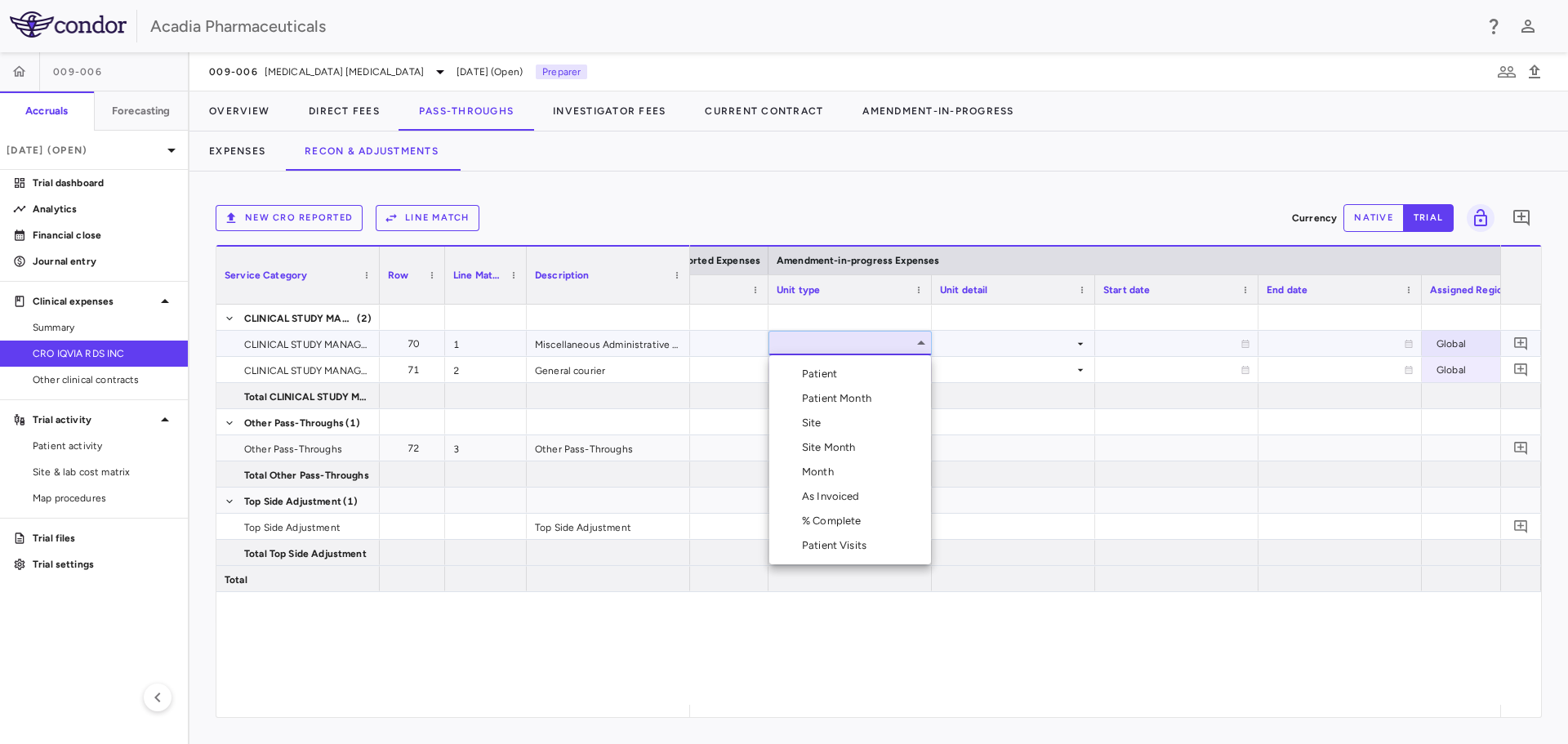
click at [872, 447] on li "Site Month" at bounding box center [850, 447] width 162 height 25
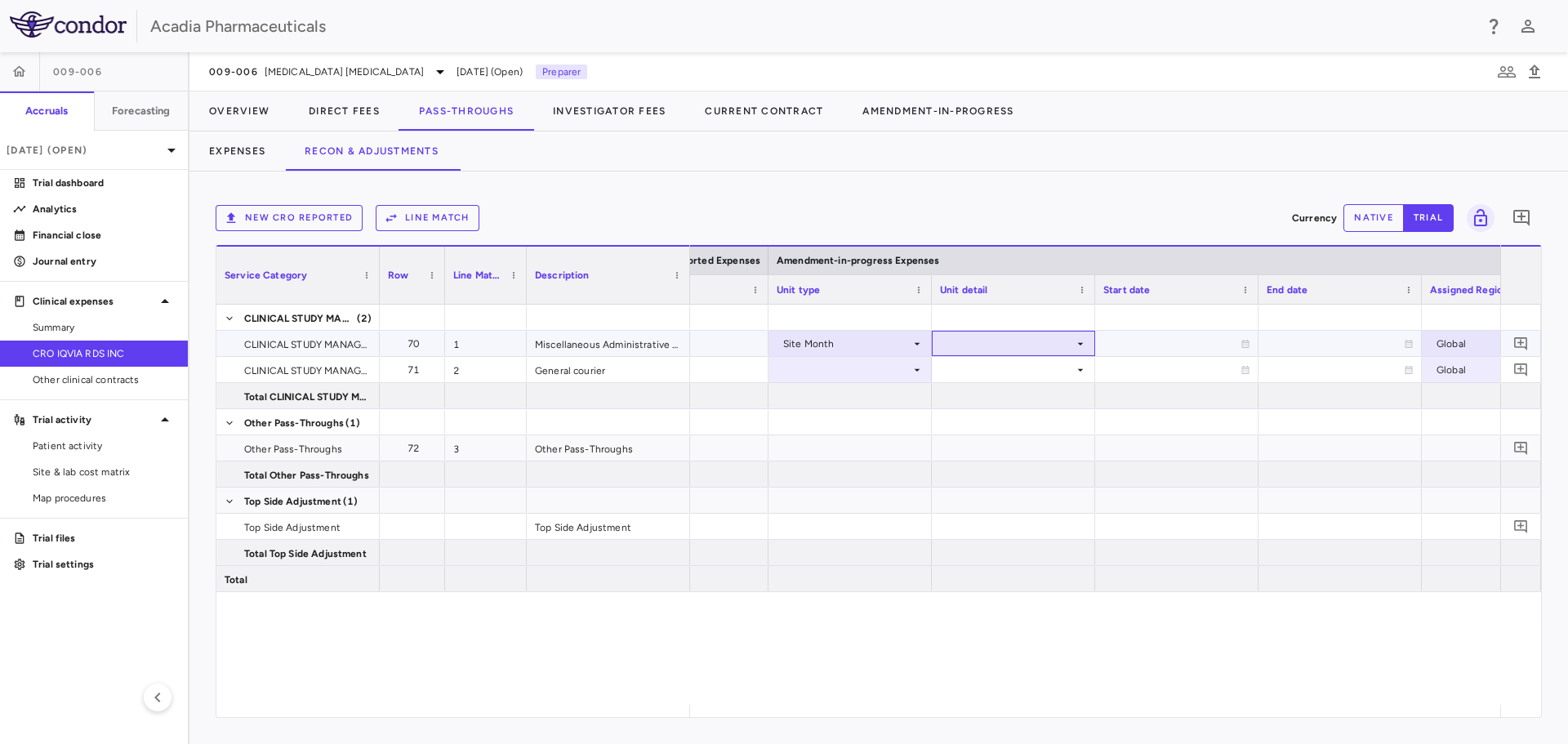
click at [1004, 346] on div at bounding box center [1014, 344] width 147 height 24
click at [999, 372] on div "As Initiated" at bounding box center [997, 373] width 63 height 14
click at [918, 366] on icon at bounding box center [916, 369] width 13 height 13
click at [884, 371] on div at bounding box center [850, 370] width 147 height 24
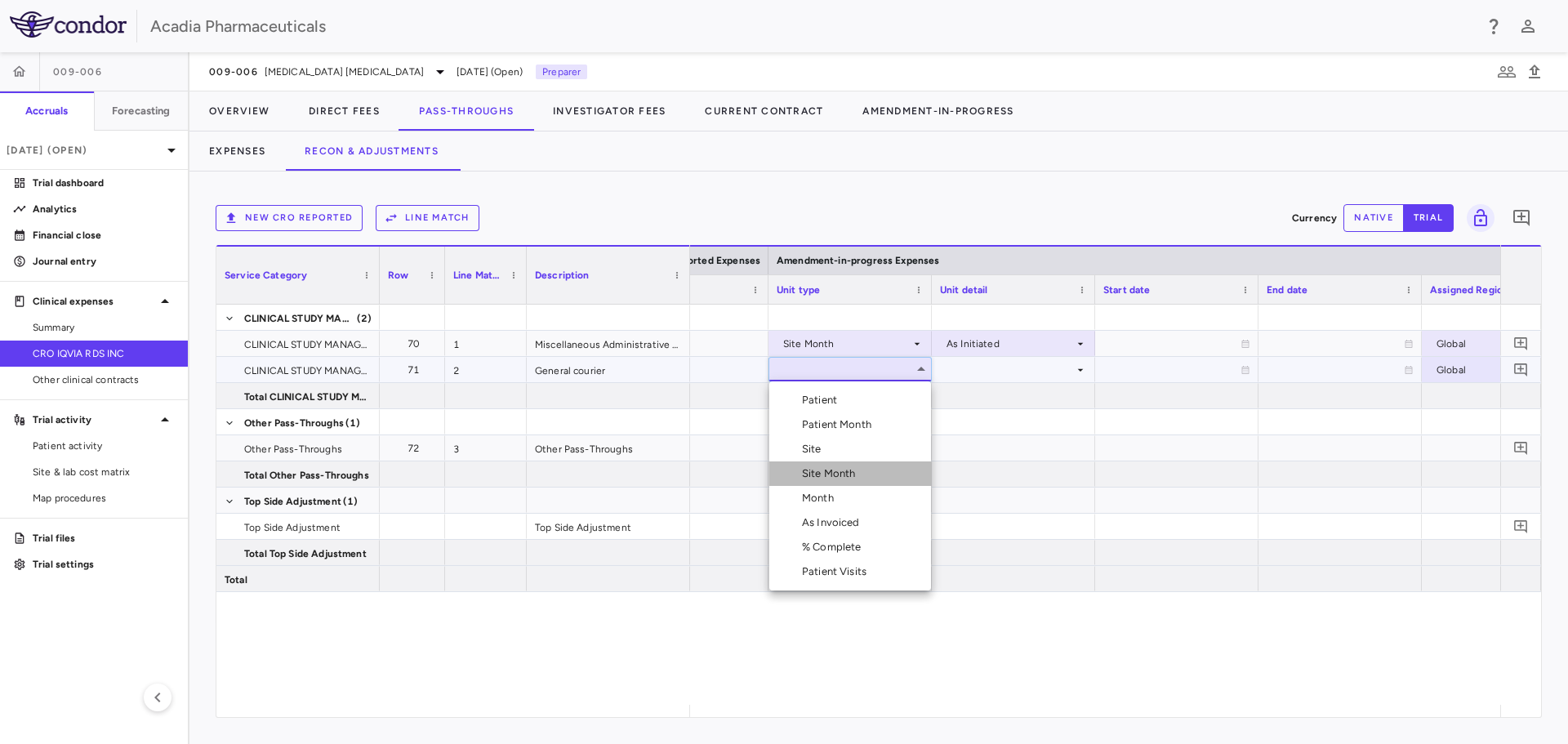
click at [896, 479] on li "Site Month" at bounding box center [850, 473] width 162 height 25
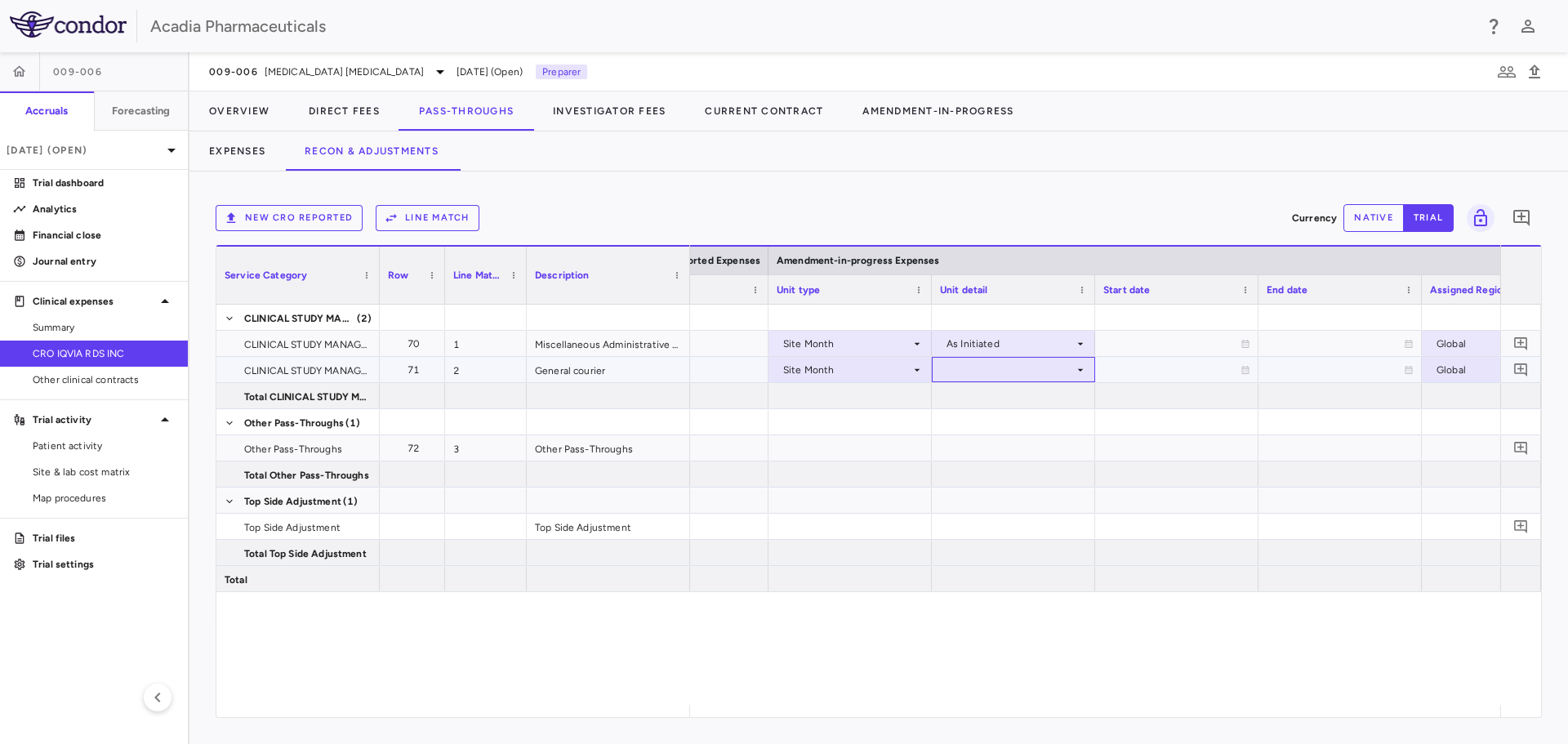
click at [1022, 368] on div at bounding box center [1014, 370] width 147 height 24
click at [1036, 411] on li "As Initiated" at bounding box center [1013, 400] width 162 height 25
click at [1356, 218] on button "native" at bounding box center [1373, 218] width 60 height 28
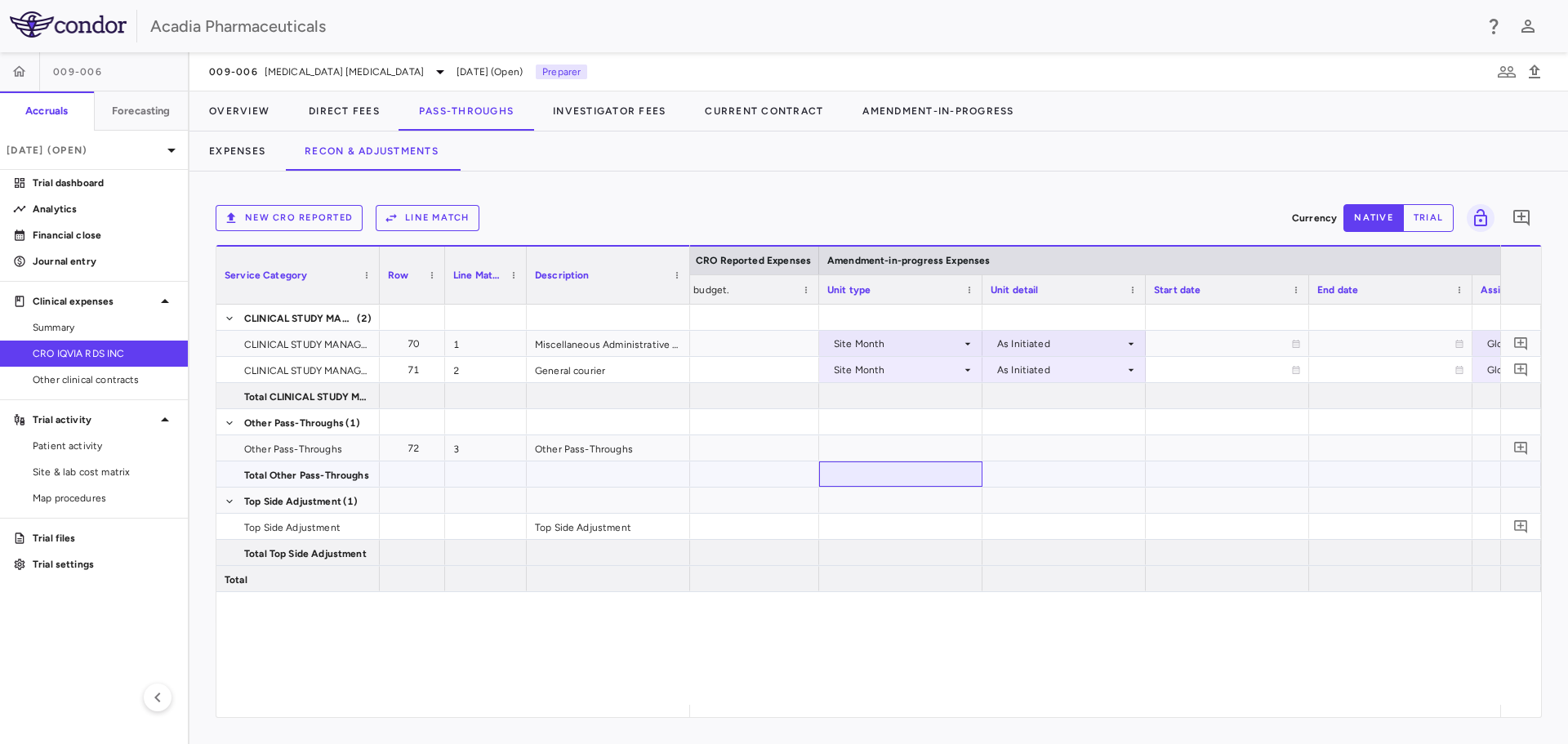
click at [944, 473] on div at bounding box center [900, 474] width 163 height 25
click at [930, 455] on div at bounding box center [900, 448] width 163 height 25
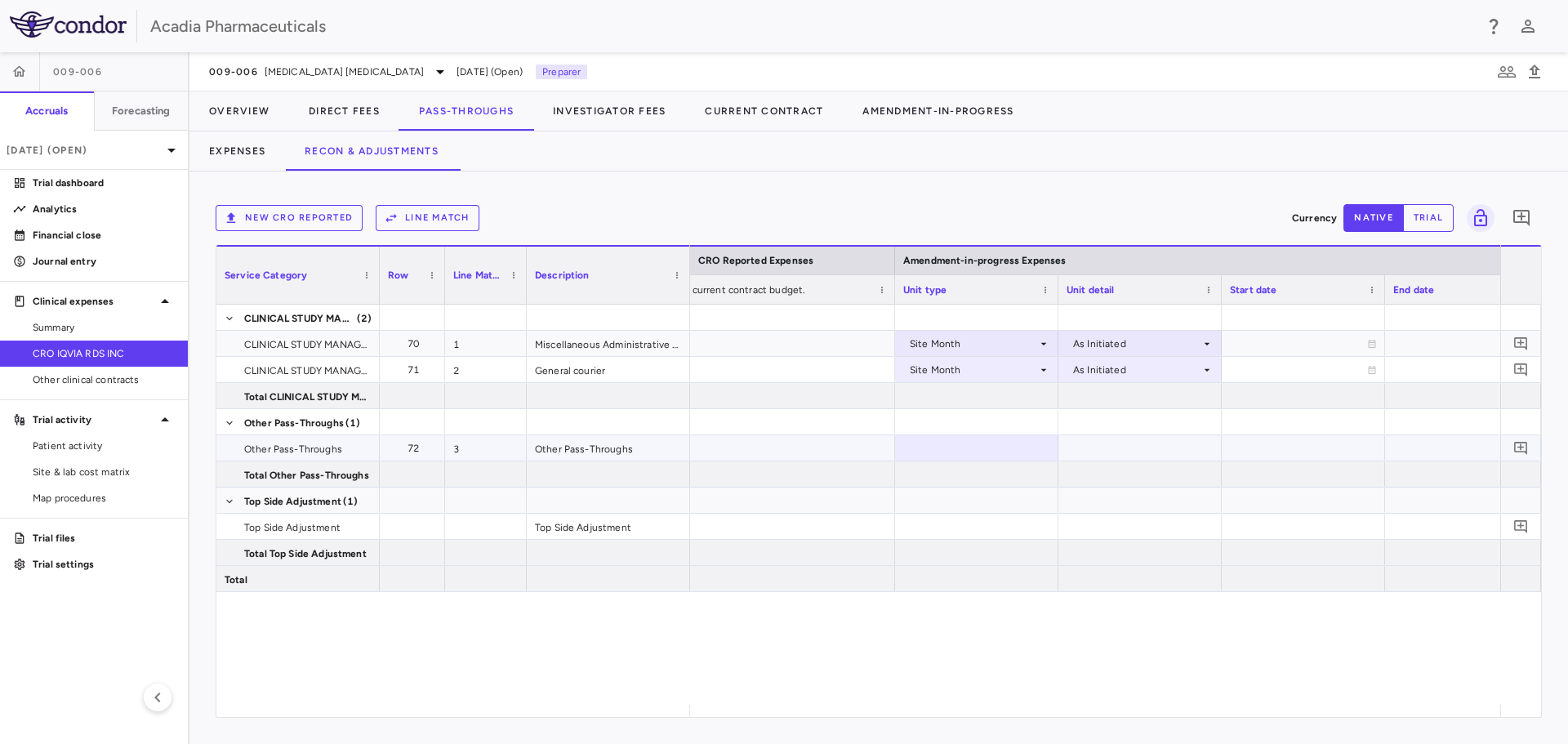
click at [1044, 444] on div at bounding box center [977, 448] width 163 height 25
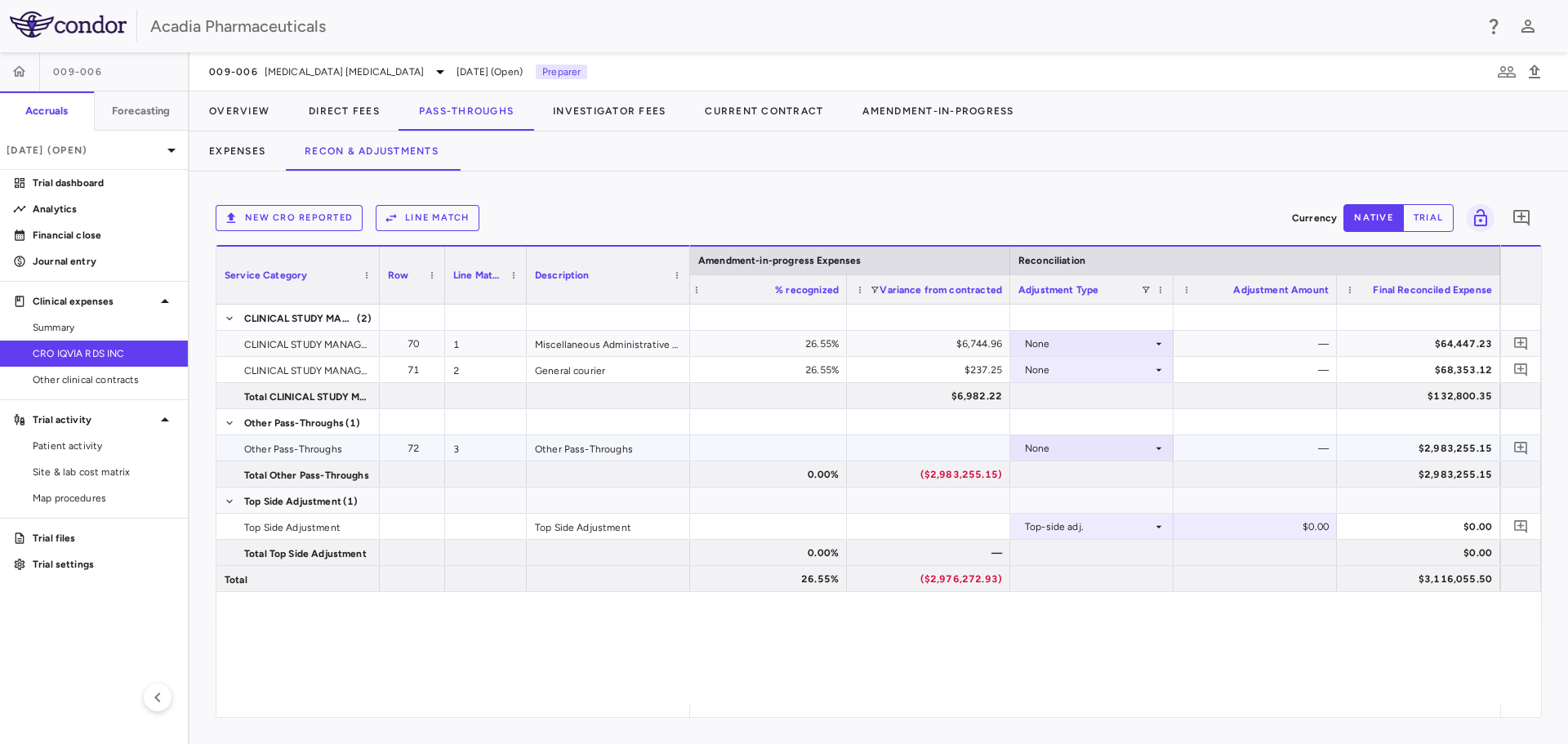
click at [1132, 452] on div "None" at bounding box center [1088, 448] width 128 height 26
click at [1132, 452] on div at bounding box center [784, 372] width 1568 height 744
click at [421, 223] on button "Line Match" at bounding box center [427, 218] width 104 height 26
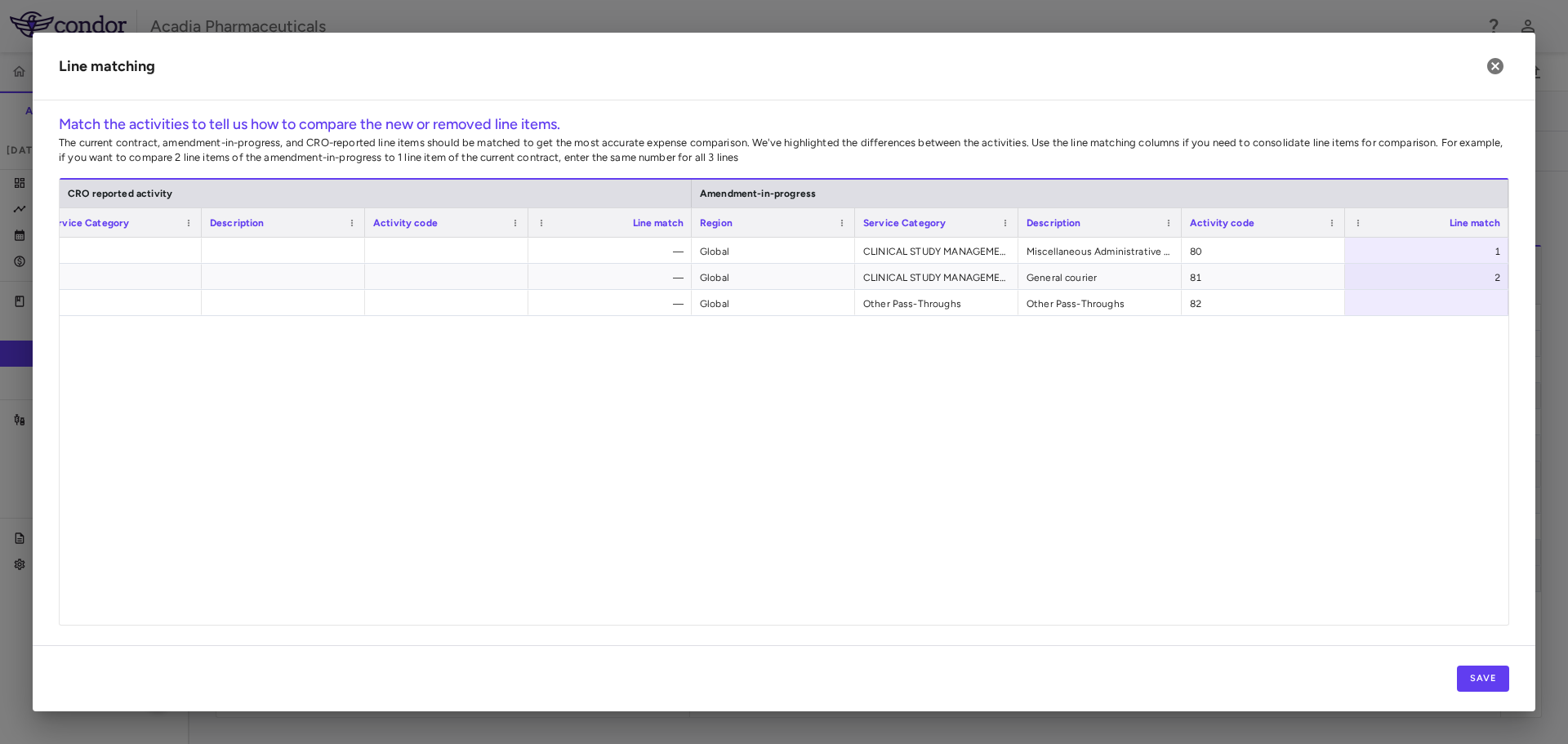
drag, startPoint x: 1477, startPoint y: 317, endPoint x: 1488, endPoint y: 301, distance: 19.4
click at [1478, 316] on div "— Global CLINICAL STUDY MANAGEMENT Miscellaneous Administrative Overhead 80 1 —…" at bounding box center [784, 425] width 1449 height 375
click at [1490, 303] on div at bounding box center [1426, 303] width 163 height 25
type input "*"
click at [1459, 380] on div "— Global CLINICAL STUDY MANAGEMENT Miscellaneous Administrative Overhead 80 1 —…" at bounding box center [784, 425] width 1449 height 375
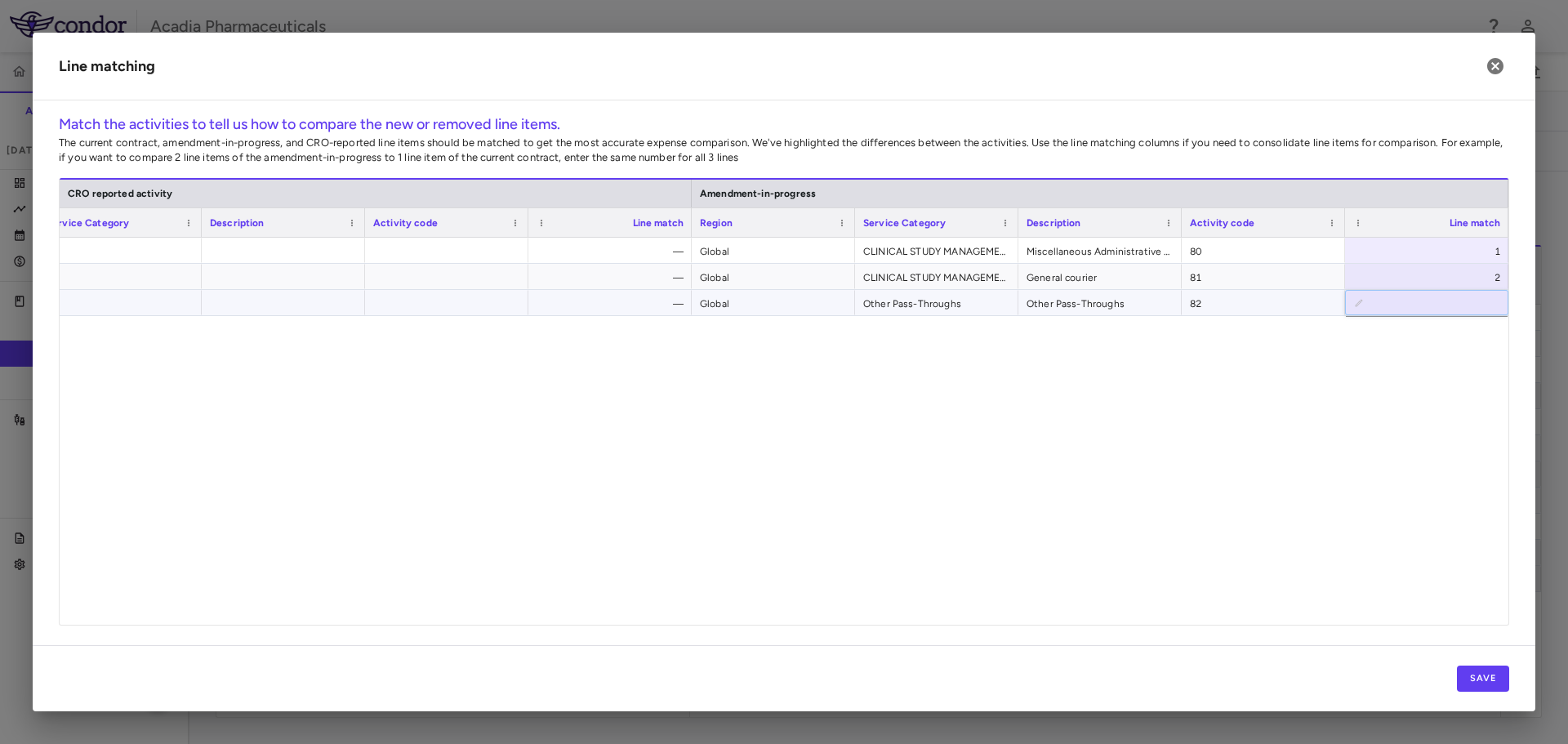
click at [1326, 299] on span "82" at bounding box center [1263, 304] width 147 height 26
drag, startPoint x: 1392, startPoint y: 478, endPoint x: 1481, endPoint y: 596, distance: 147.8
click at [1396, 477] on div "— Global CLINICAL STUDY MANAGEMENT Miscellaneous Administrative Overhead 80 1 —…" at bounding box center [784, 425] width 1449 height 375
click at [1502, 665] on button "Save" at bounding box center [1483, 678] width 52 height 26
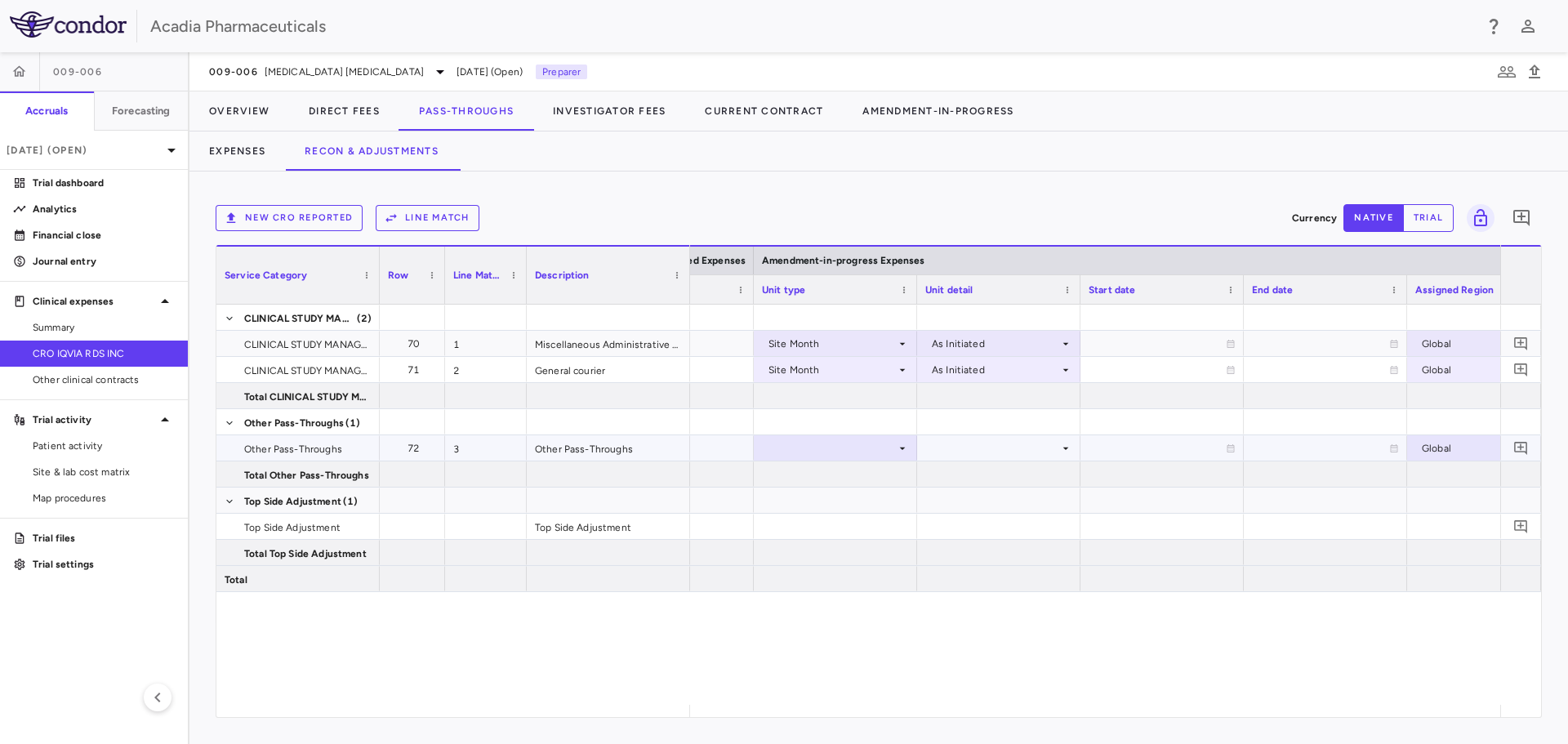
click at [890, 443] on div at bounding box center [835, 448] width 147 height 24
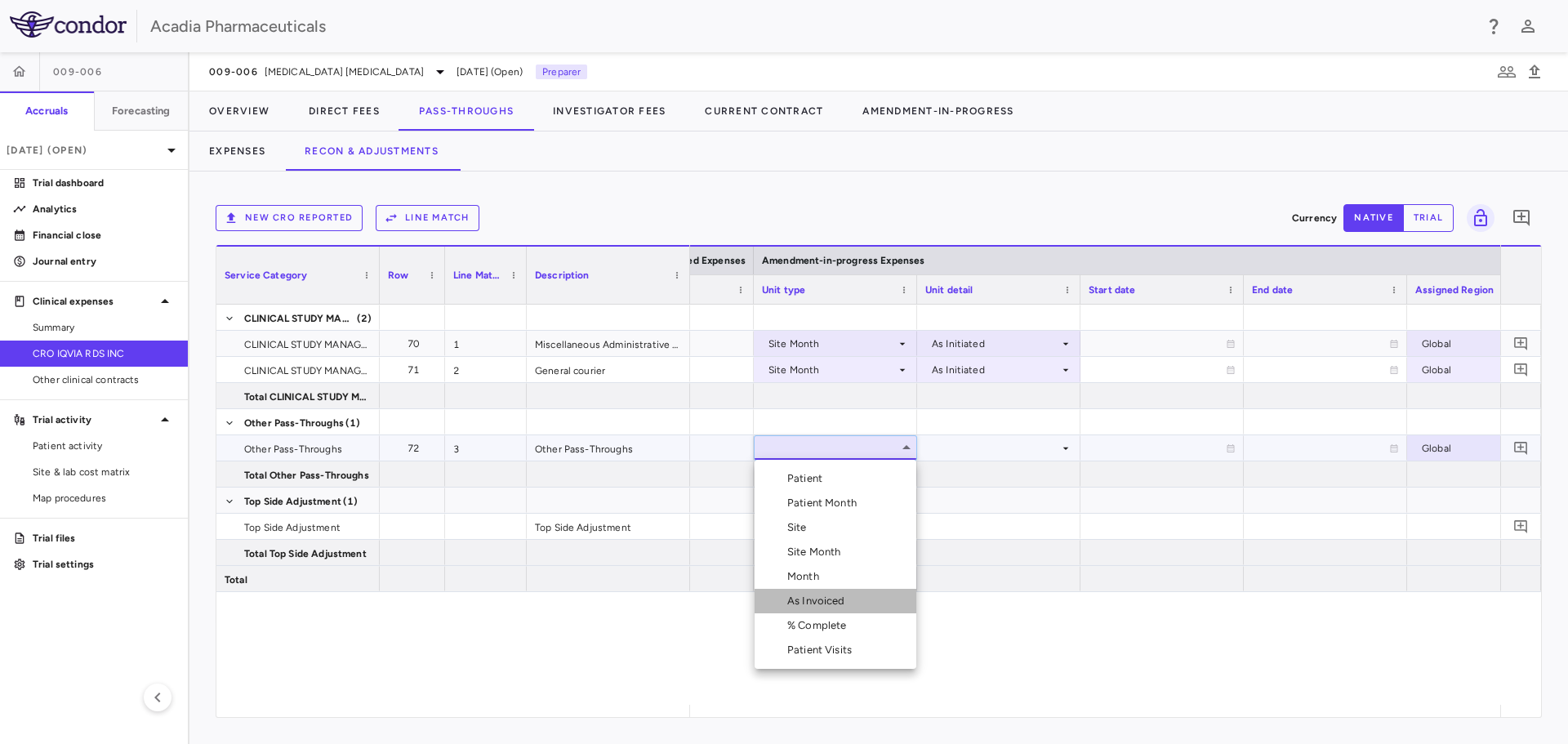
click at [860, 603] on li "As Invoiced" at bounding box center [835, 601] width 162 height 25
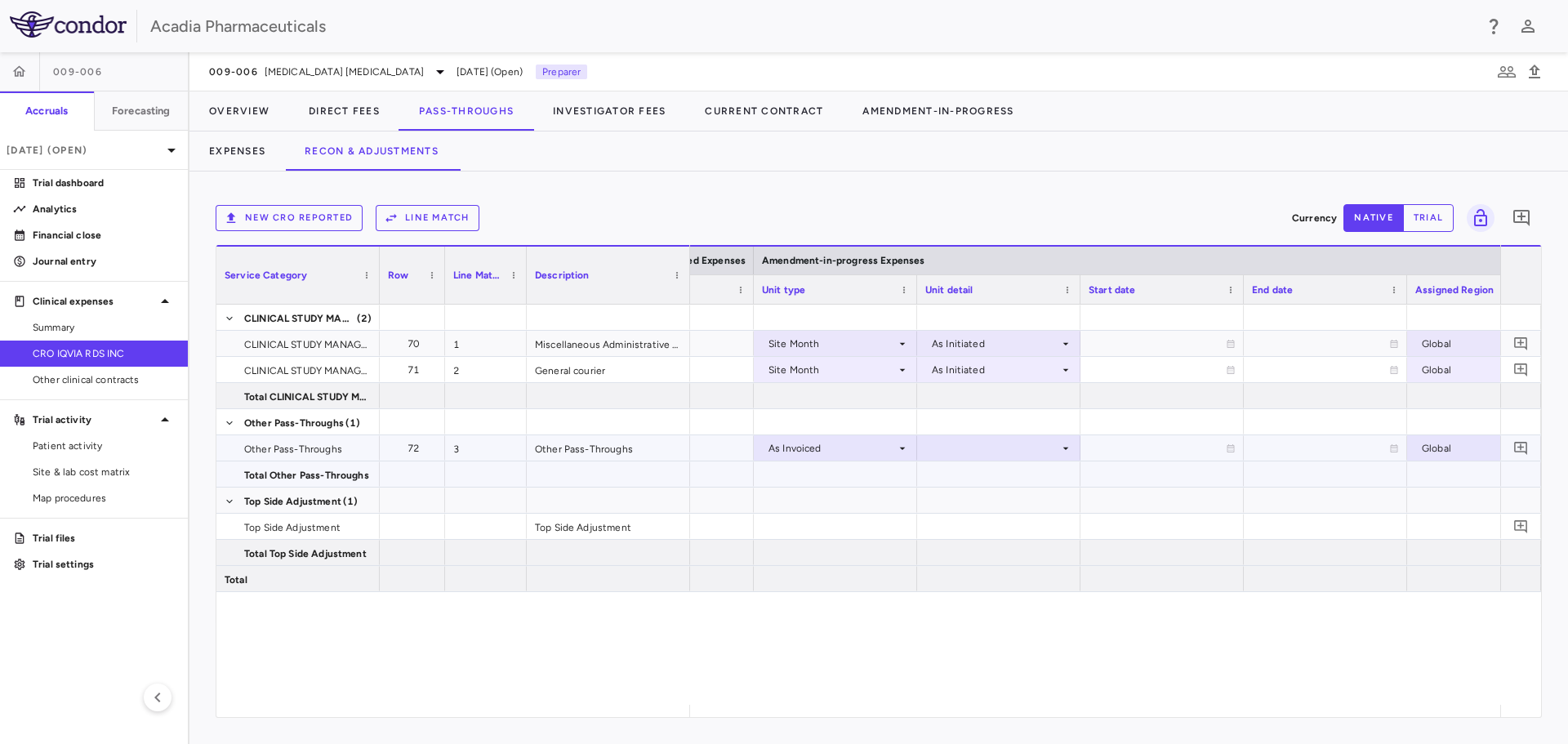
click at [987, 456] on div at bounding box center [999, 448] width 147 height 24
click at [986, 477] on div "As occurred" at bounding box center [982, 478] width 65 height 14
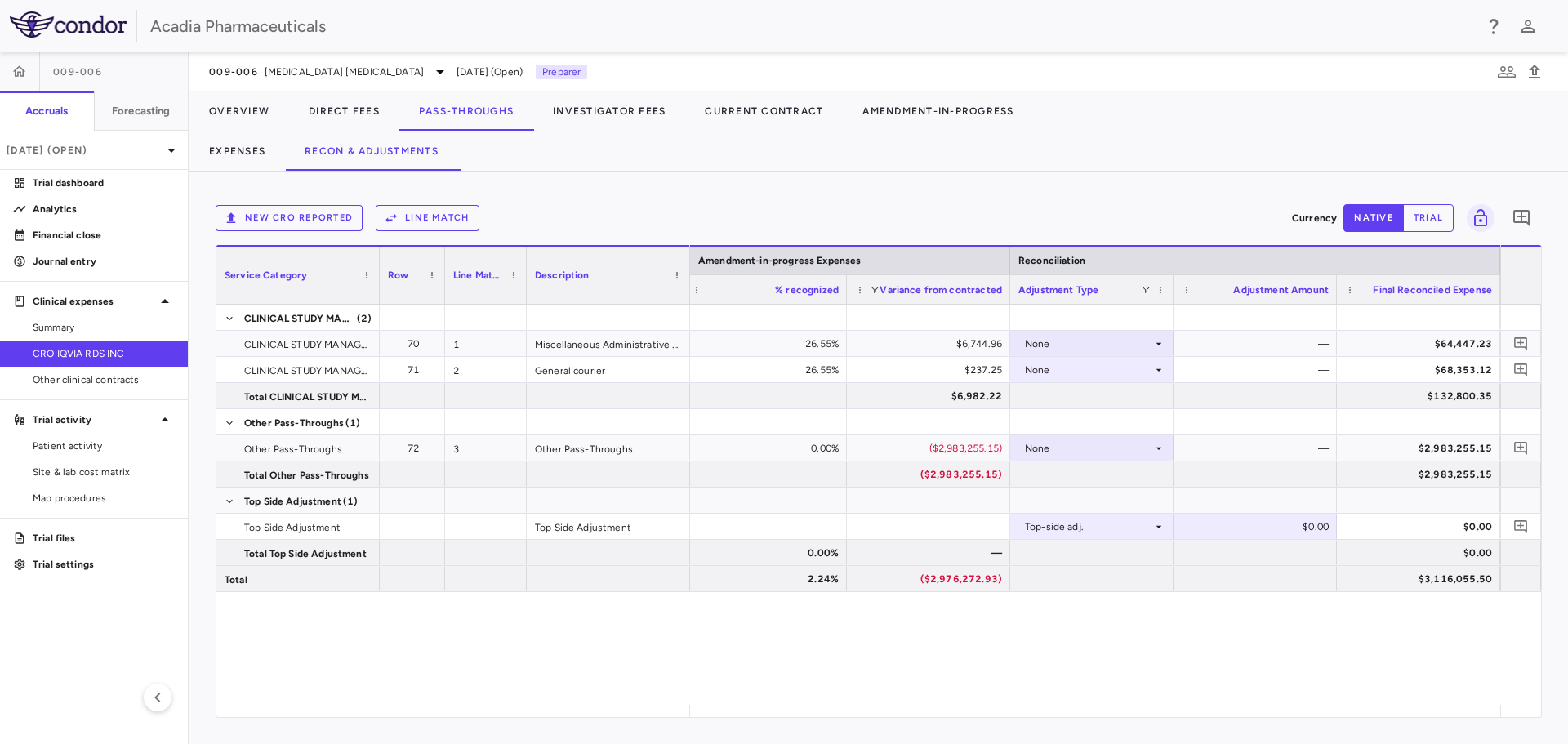
drag, startPoint x: 1386, startPoint y: 703, endPoint x: 1290, endPoint y: 694, distance: 96.4
click at [1290, 694] on div "$71,192.19 26.55% $6,744.96 None — $64,447.23 $68,590.38 26.55% $237.25 None — …" at bounding box center [1094, 504] width 810 height 400
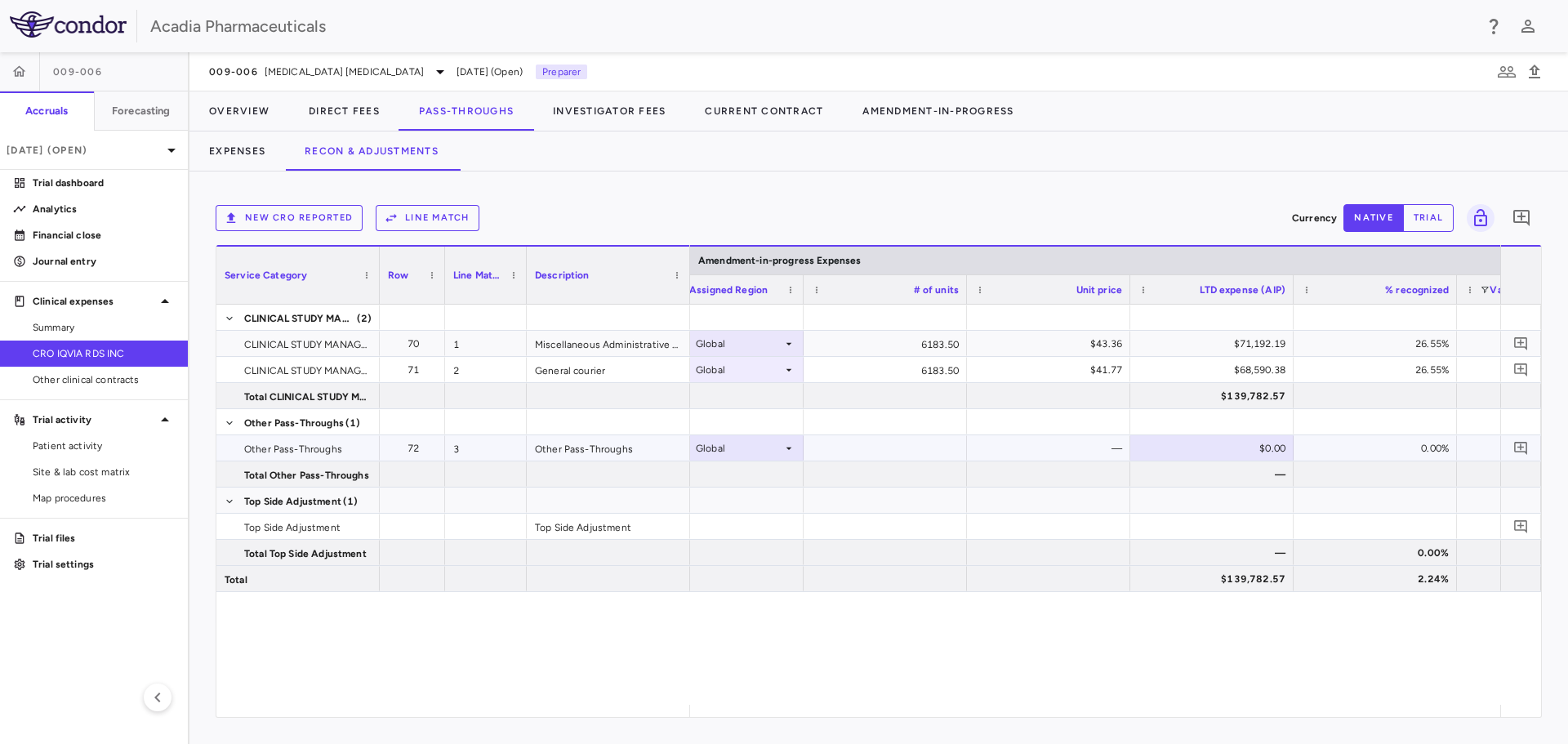
click at [1267, 455] on div "$0.00" at bounding box center [1215, 448] width 140 height 26
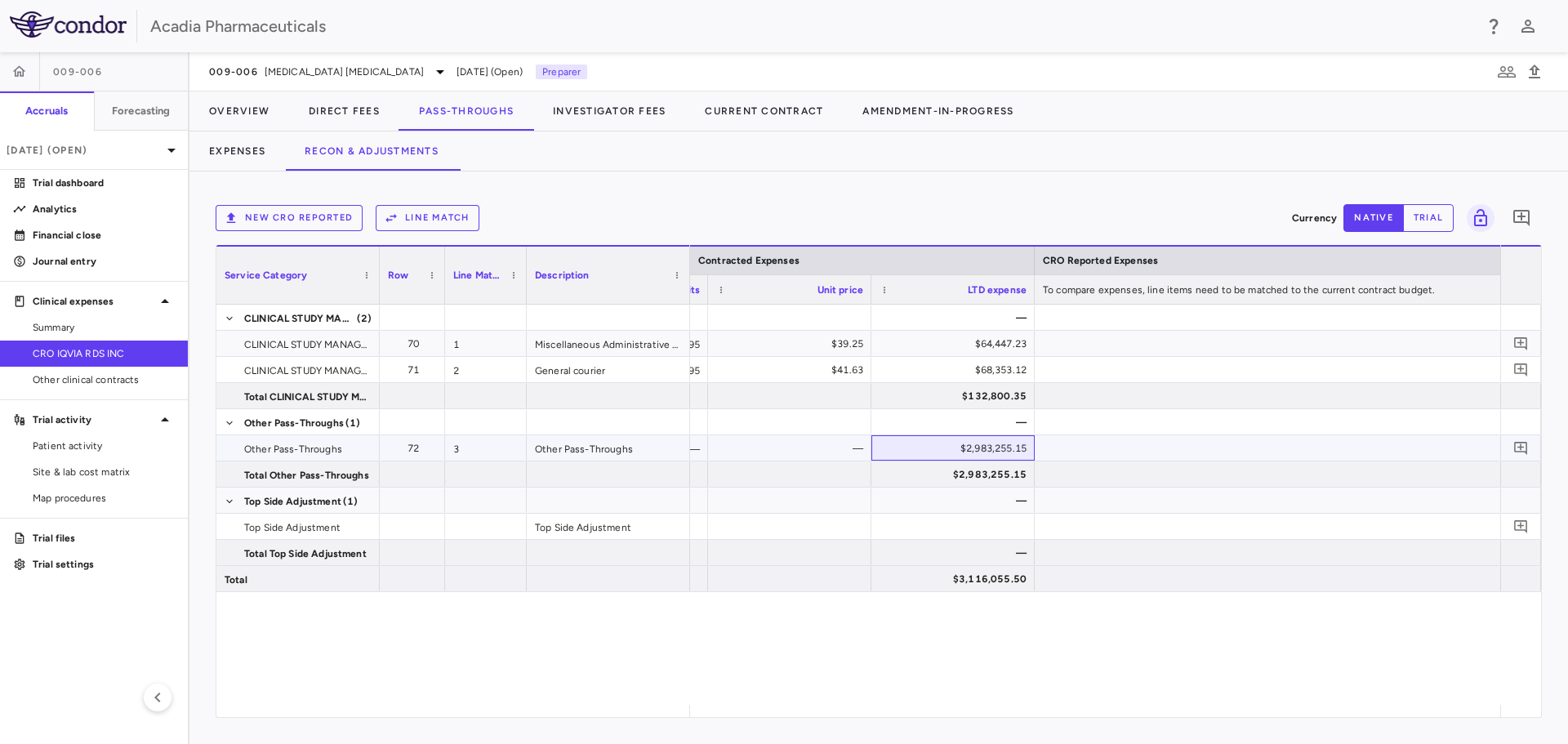
click at [962, 449] on div "$2,983,255.15" at bounding box center [956, 448] width 140 height 26
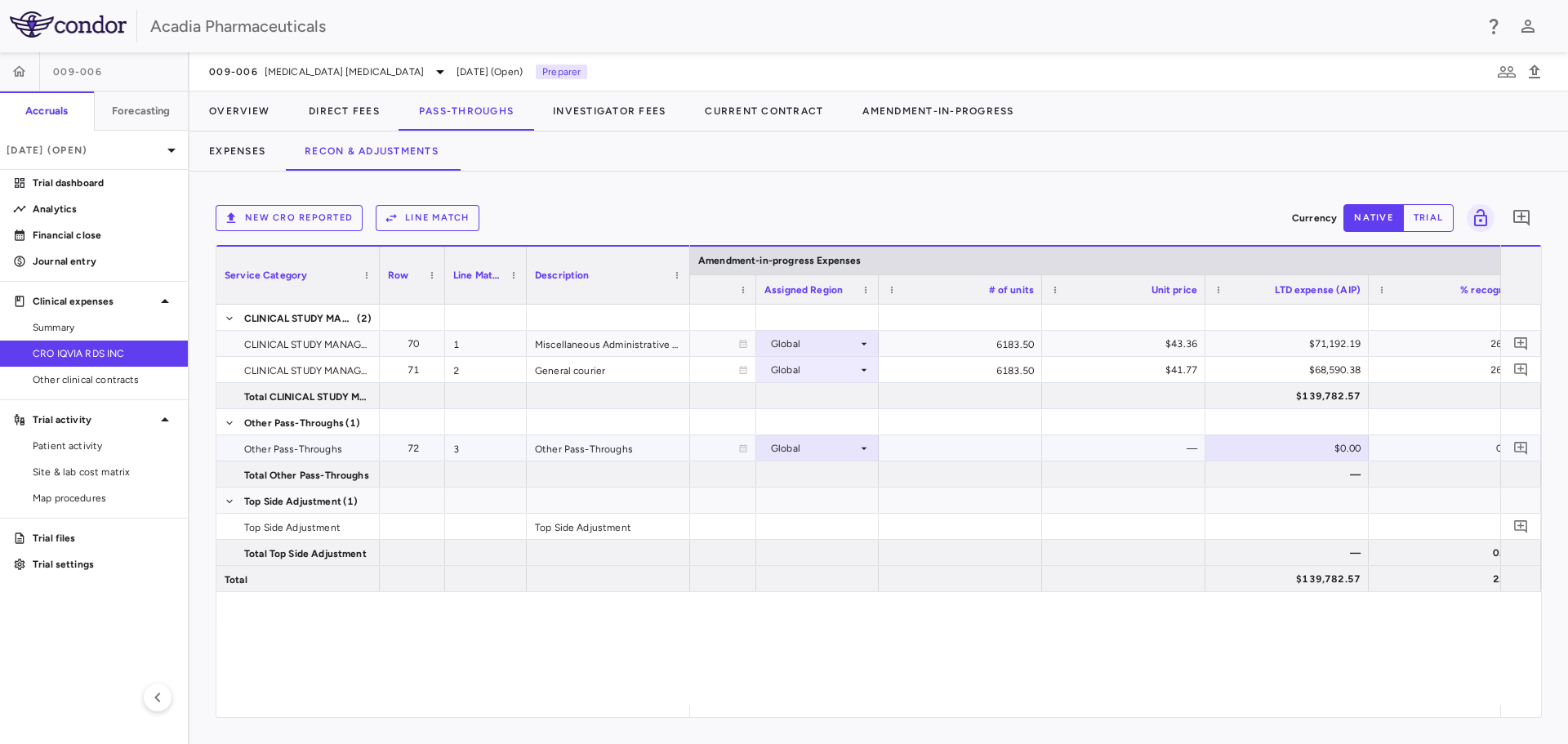
click at [1341, 445] on div "$0.00" at bounding box center [1290, 448] width 140 height 26
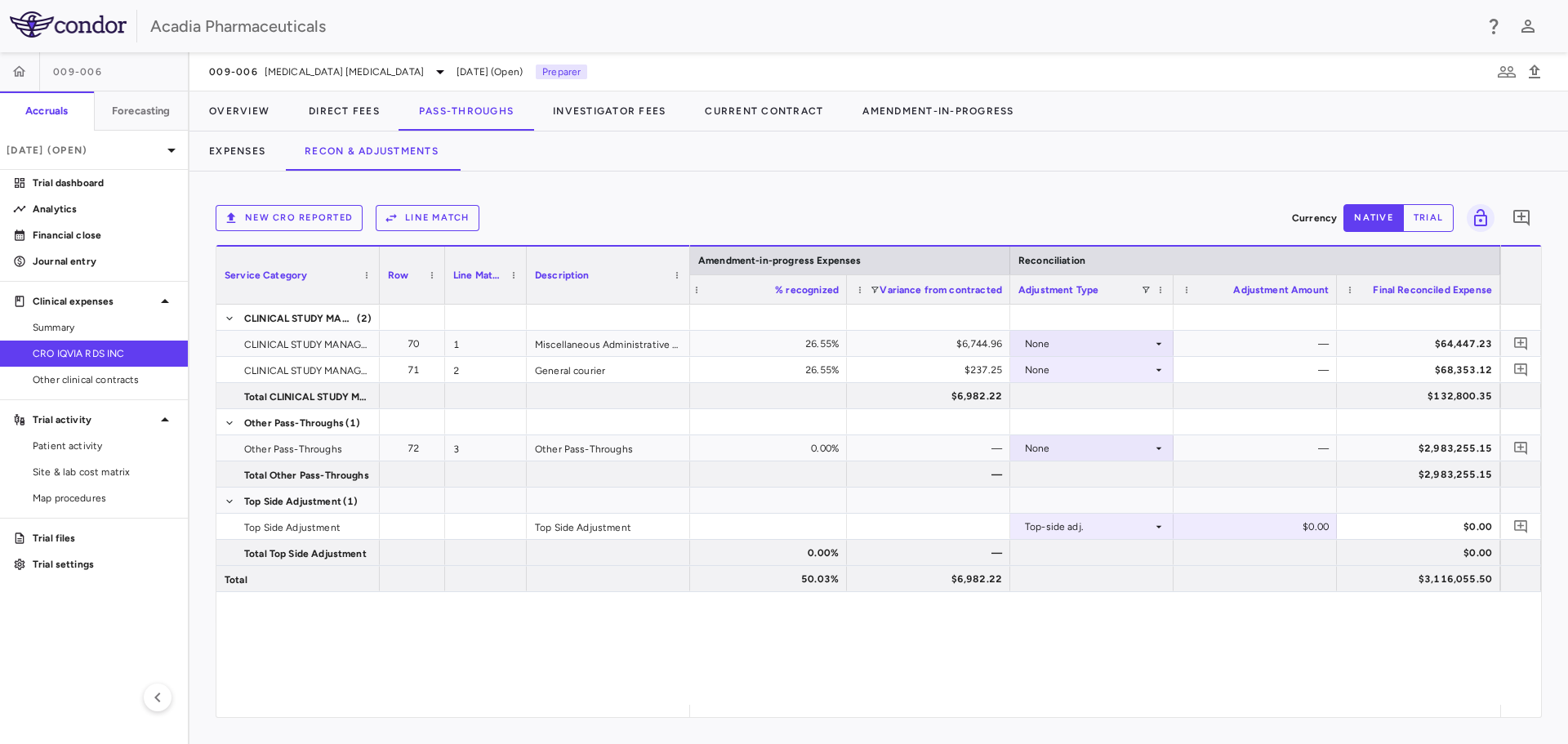
click at [1351, 615] on div "$71,192.19 26.55% $6,744.96 None — $64,447.23 $68,590.38 26.55% $237.25 None — …" at bounding box center [1094, 504] width 810 height 400
click at [1037, 348] on div "None" at bounding box center [1088, 344] width 128 height 26
click at [1048, 404] on div "Amendment-in-Progress" at bounding box center [1106, 400] width 126 height 14
click at [1049, 373] on div "None" at bounding box center [1088, 370] width 128 height 26
click at [1048, 414] on div at bounding box center [1092, 422] width 163 height 25
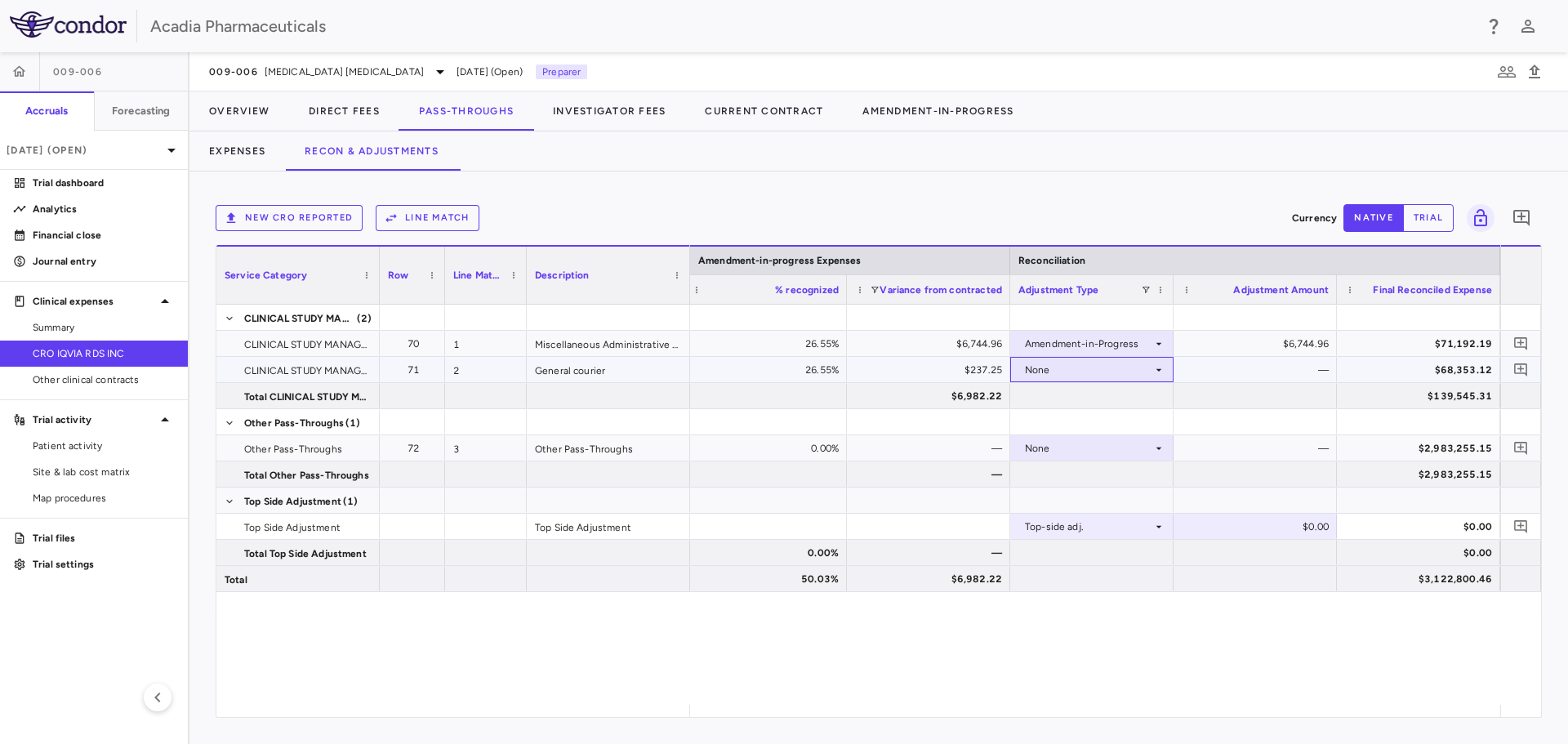
click at [1046, 375] on div "None" at bounding box center [1088, 370] width 128 height 26
click at [1048, 427] on div "Amendment-in-Progress" at bounding box center [1106, 426] width 126 height 14
click at [1093, 532] on div "Top-side adj." at bounding box center [1088, 526] width 128 height 26
click at [1107, 565] on li "None" at bounding box center [1092, 557] width 162 height 25
click at [1107, 586] on div at bounding box center [1092, 579] width 163 height 25
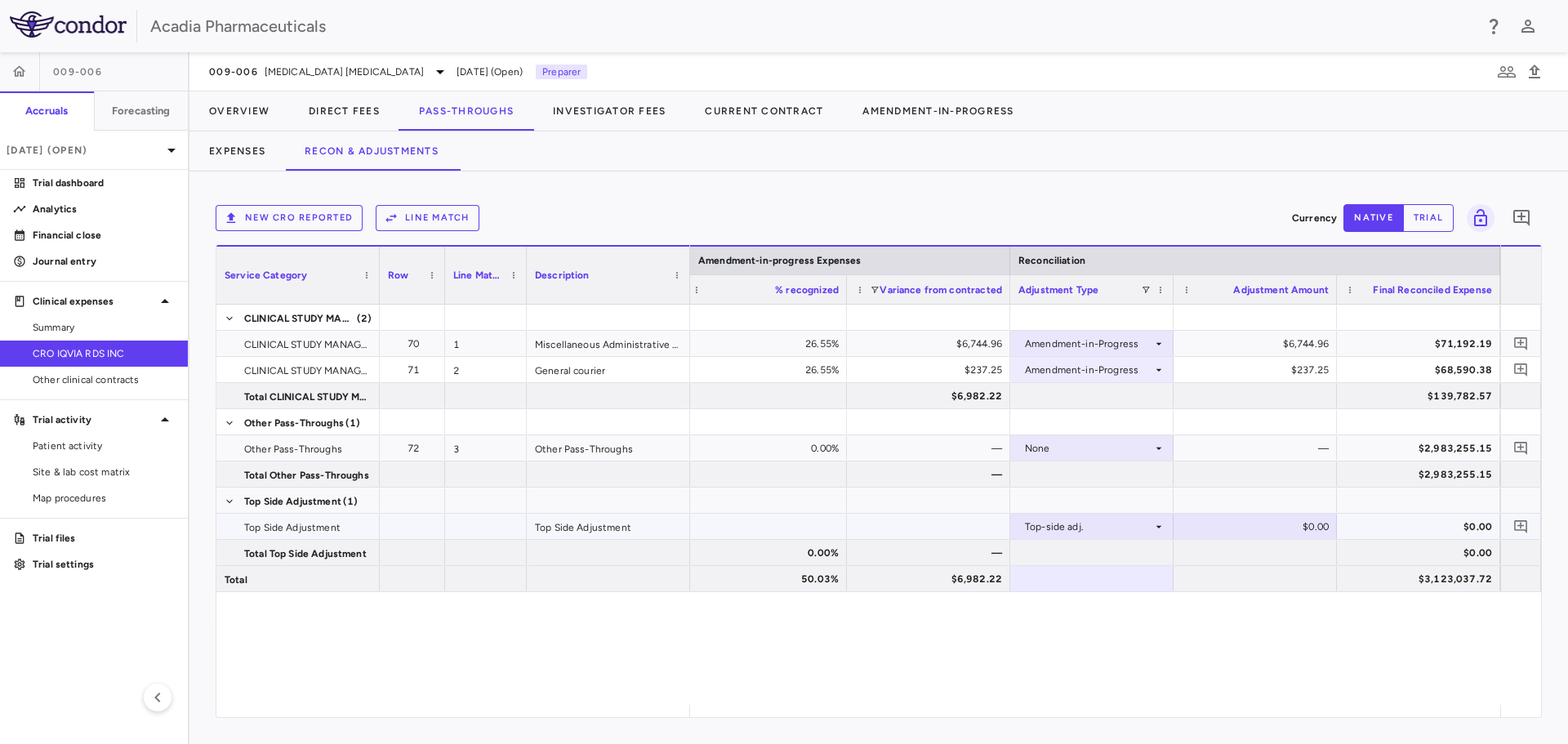
click at [1158, 529] on icon at bounding box center [1158, 526] width 13 height 13
click at [1153, 560] on li "None" at bounding box center [1092, 557] width 162 height 25
click at [1153, 555] on div at bounding box center [1092, 553] width 163 height 25
click at [576, 116] on button "Investigator Fees" at bounding box center [608, 111] width 151 height 39
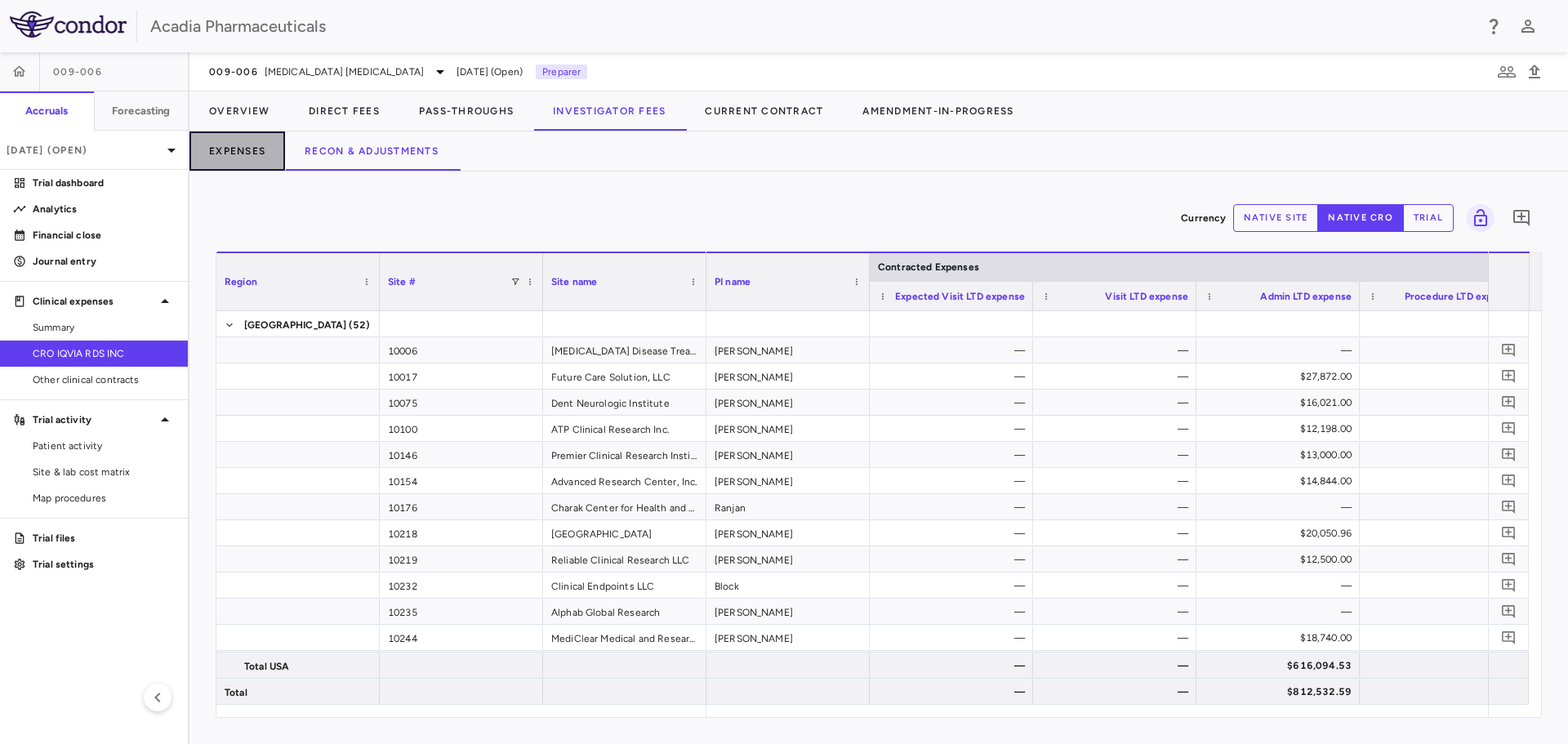
click at [267, 150] on button "Expenses" at bounding box center [237, 151] width 96 height 39
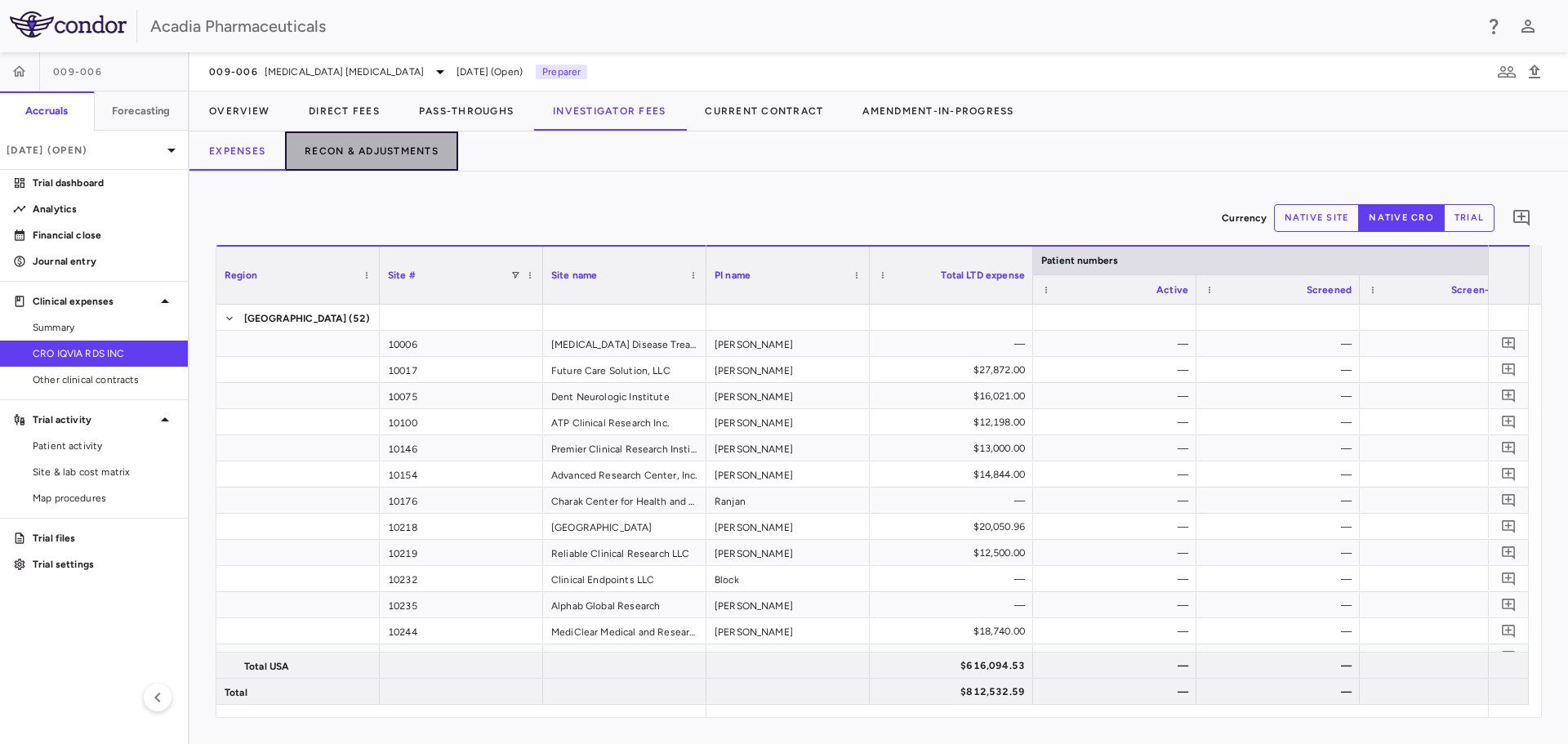
click at [391, 157] on button "Recon & Adjustments" at bounding box center [371, 151] width 173 height 39
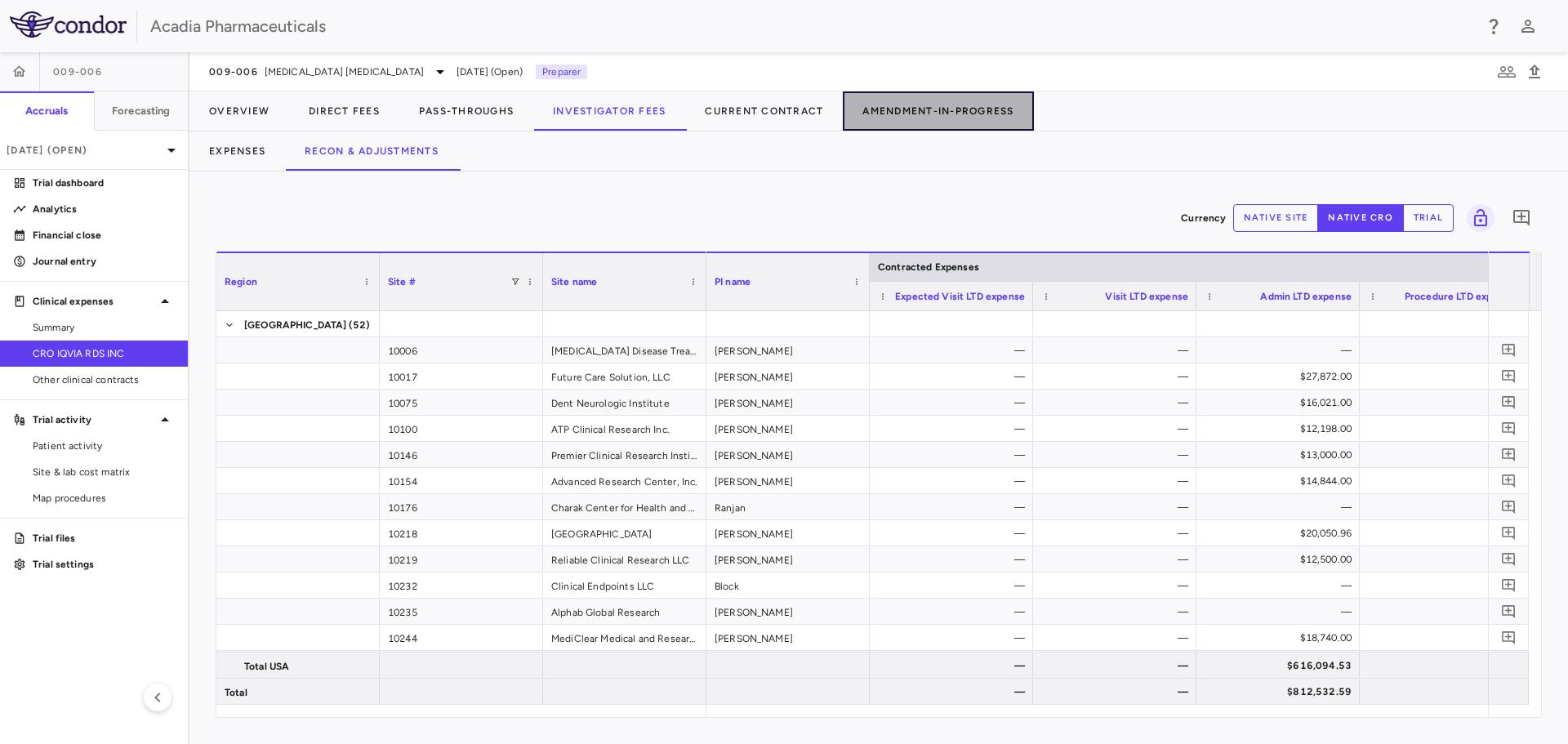
click at [895, 115] on button "Amendment-In-Progress" at bounding box center [938, 111] width 190 height 39
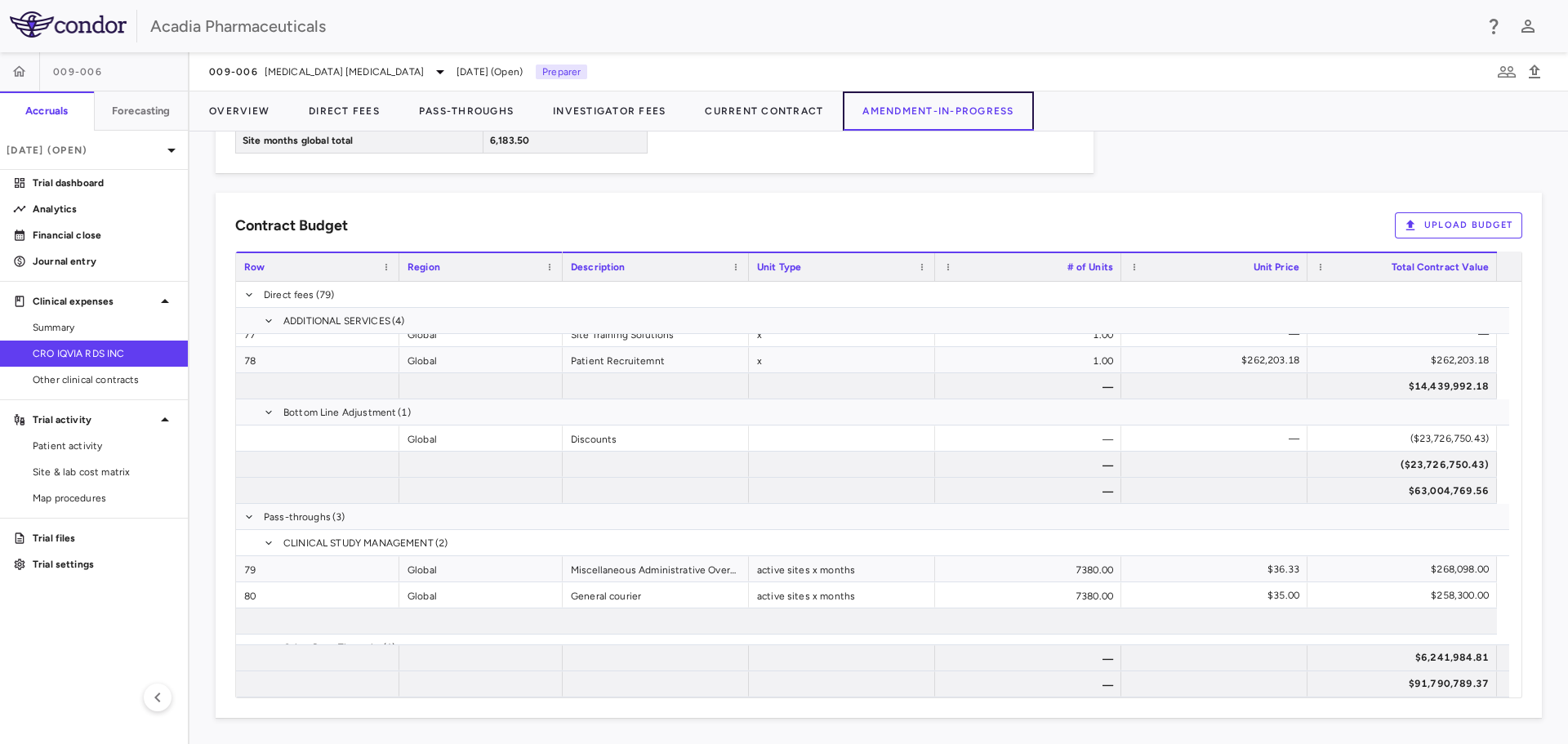
scroll to position [2810, 0]
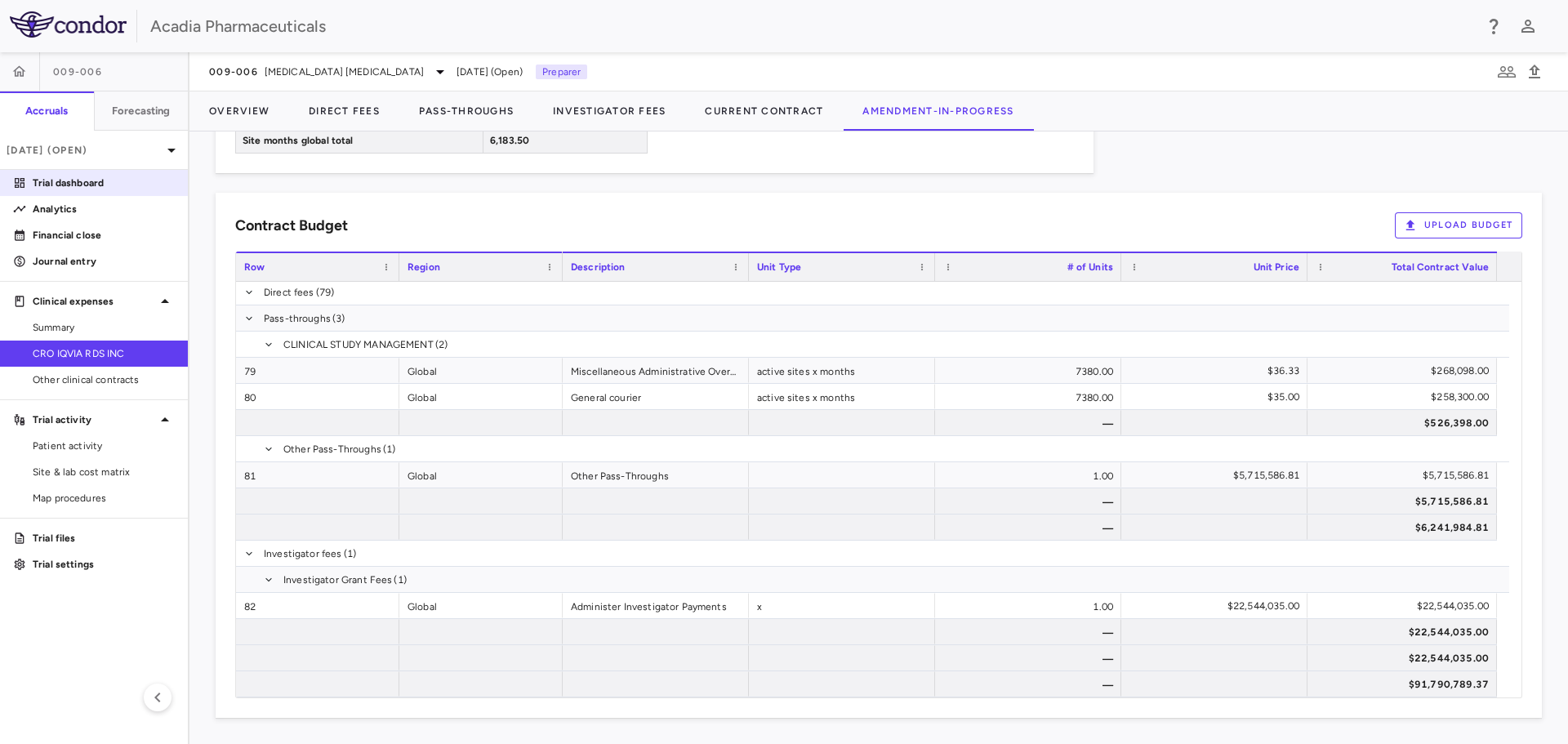
click at [63, 190] on link "Trial dashboard" at bounding box center [94, 183] width 188 height 25
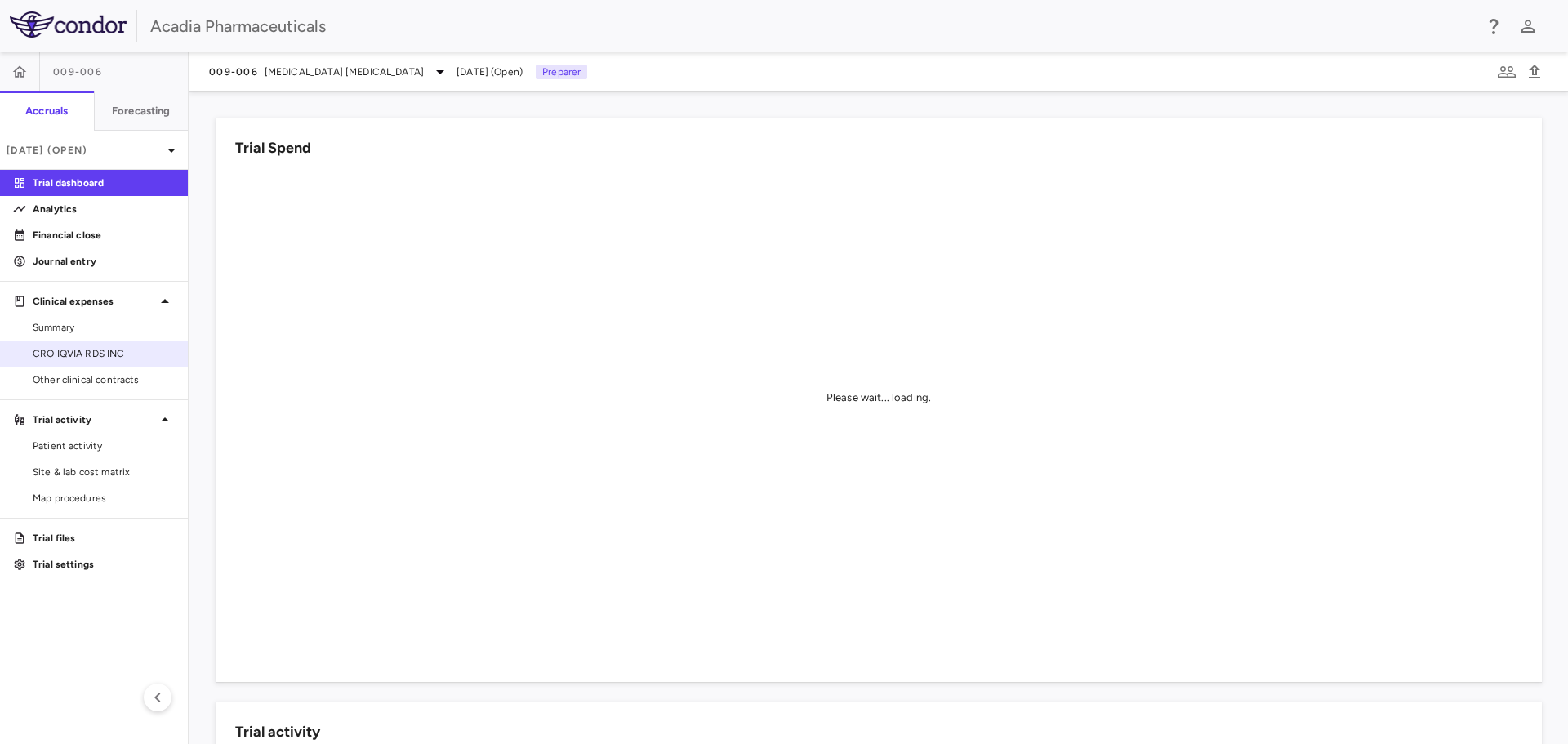
click at [138, 351] on span "CRO IQVIA RDS INC" at bounding box center [104, 353] width 142 height 14
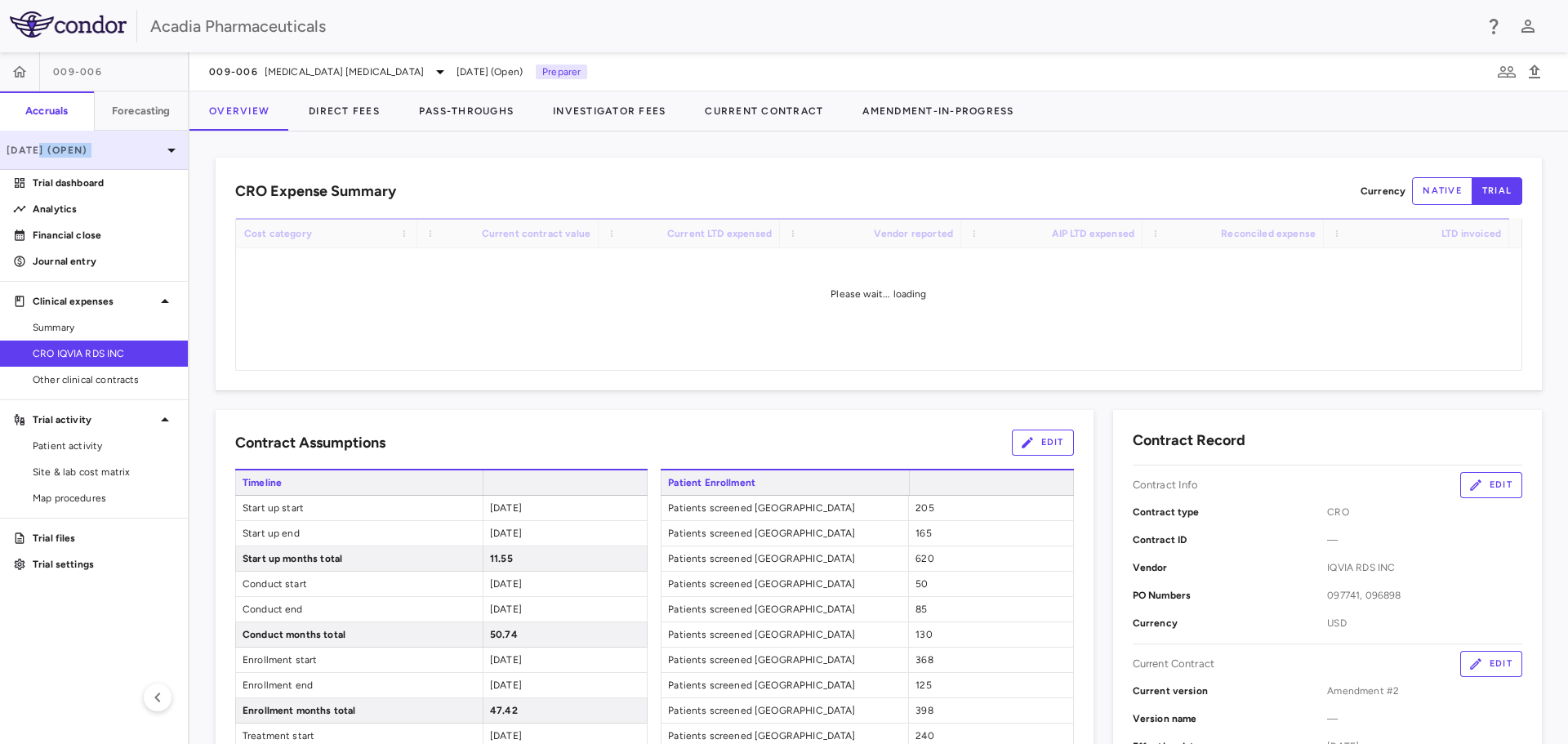
click at [40, 169] on aside "009-006 Accruals Forecasting Sep 2025 (Open) Trial dashboard Analytics Financia…" at bounding box center [95, 398] width 190 height 692
click at [45, 179] on p "Trial dashboard" at bounding box center [104, 182] width 142 height 14
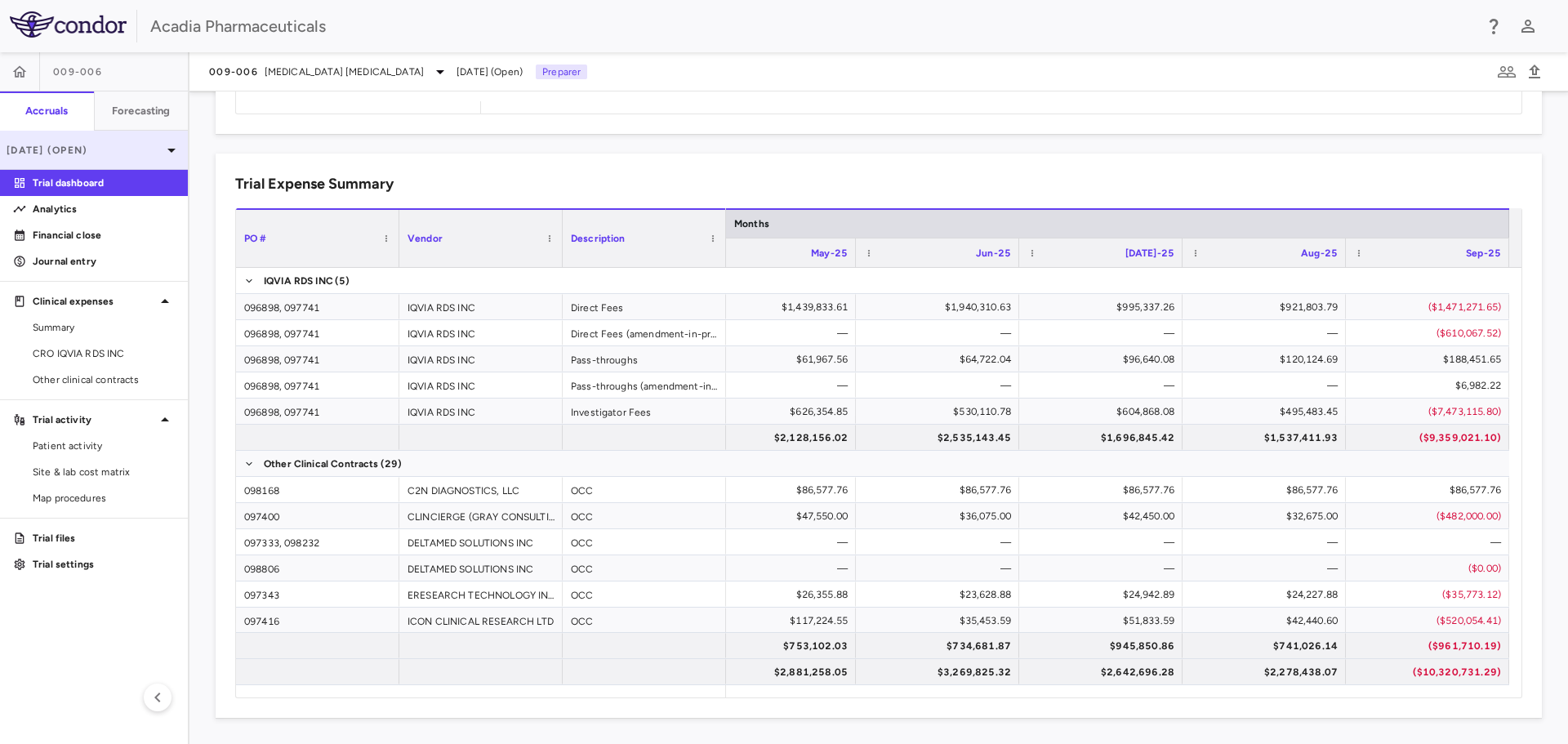
click at [28, 145] on p "[DATE] (Open)" at bounding box center [84, 150] width 155 height 14
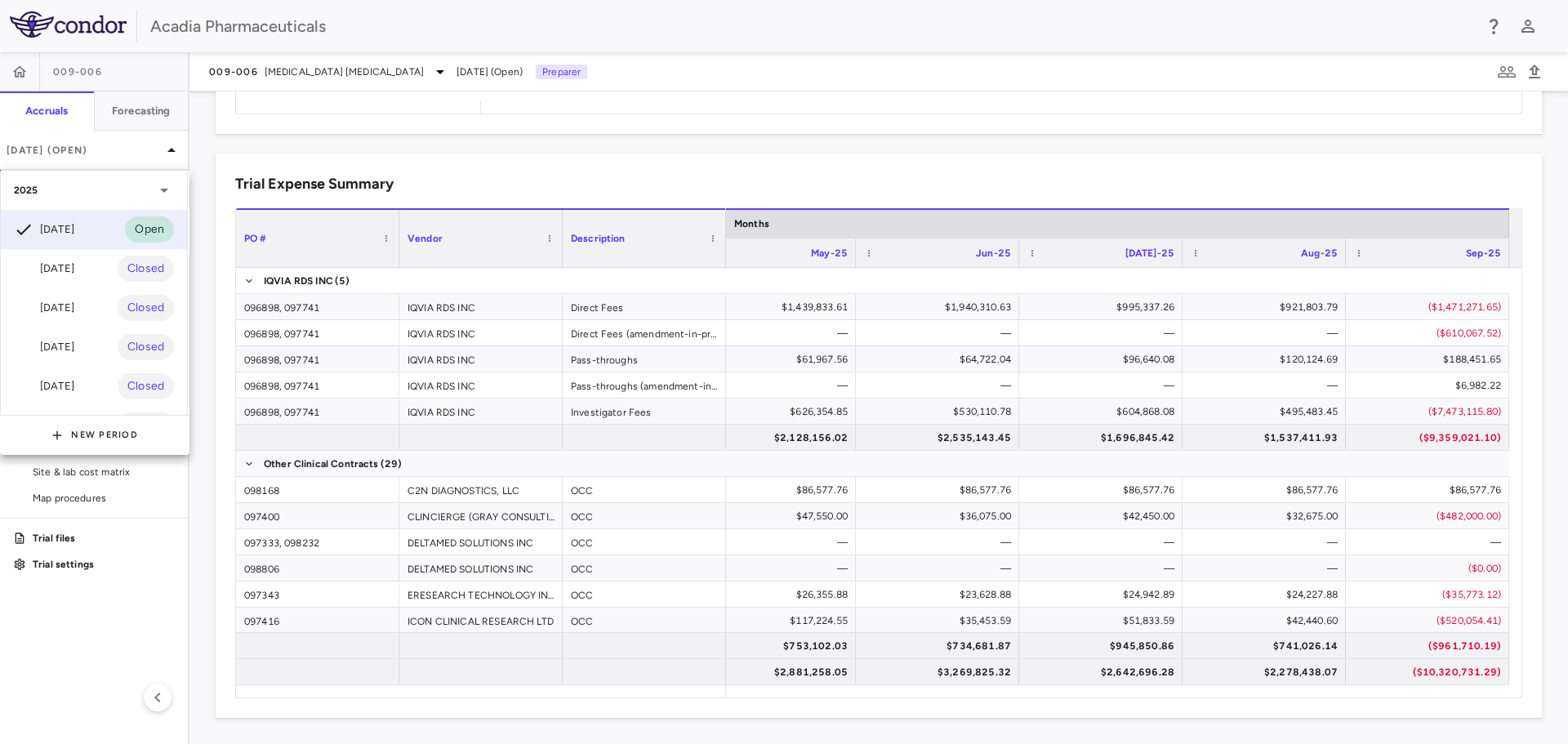
click at [203, 145] on div at bounding box center [784, 372] width 1568 height 744
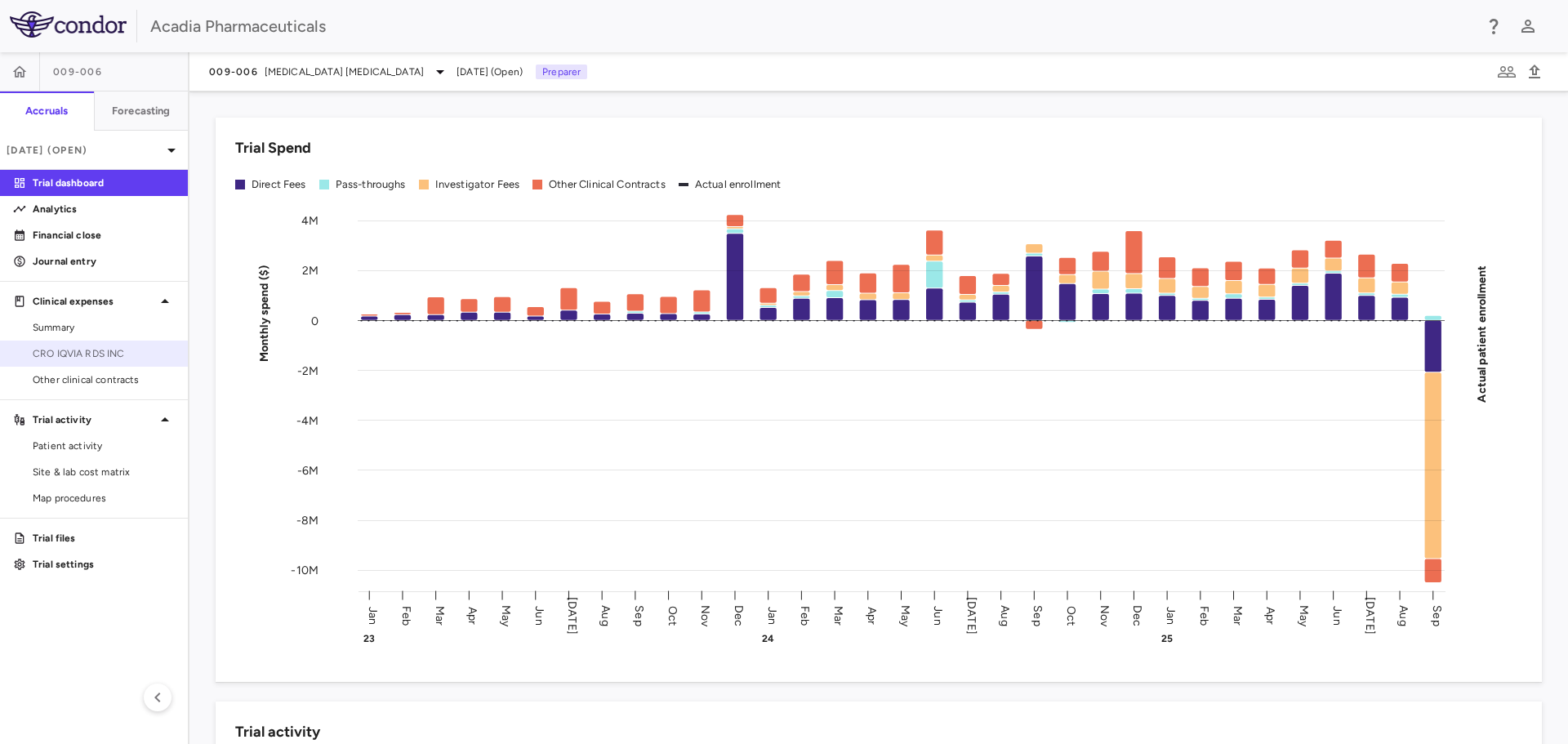
click at [97, 358] on span "CRO IQVIA RDS INC" at bounding box center [104, 353] width 142 height 14
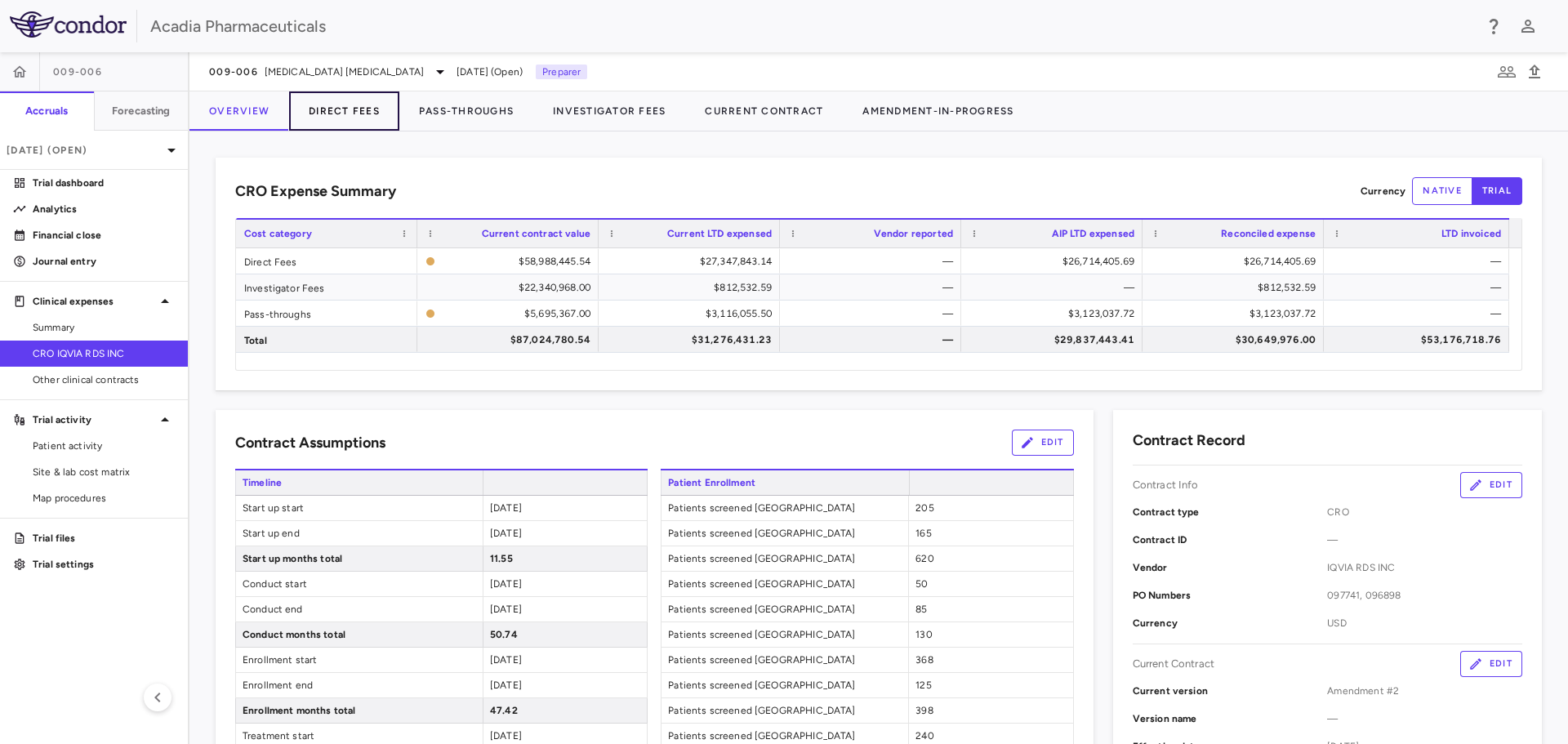
click at [345, 106] on button "Direct Fees" at bounding box center [344, 111] width 110 height 39
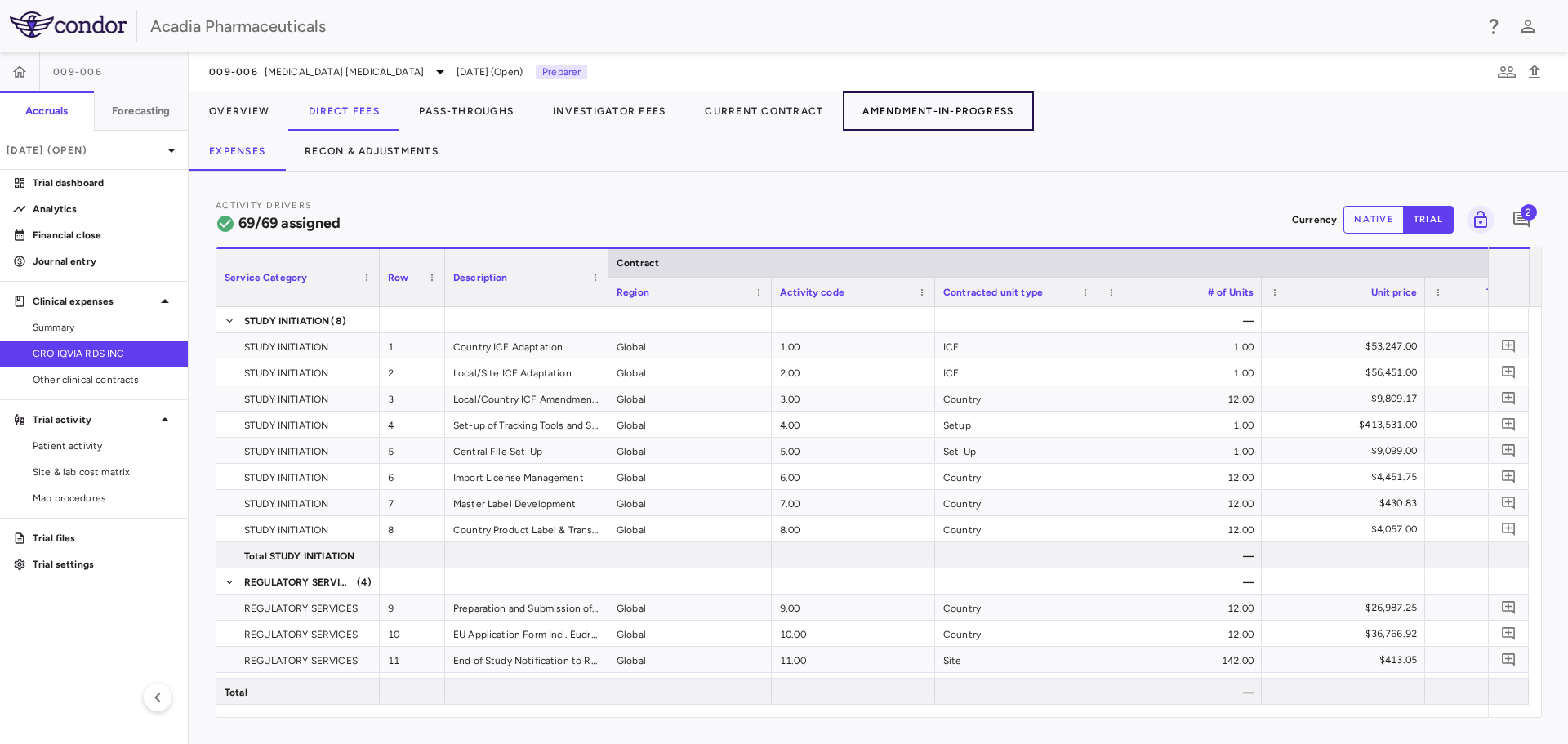
click at [977, 118] on button "Amendment-In-Progress" at bounding box center [938, 111] width 190 height 39
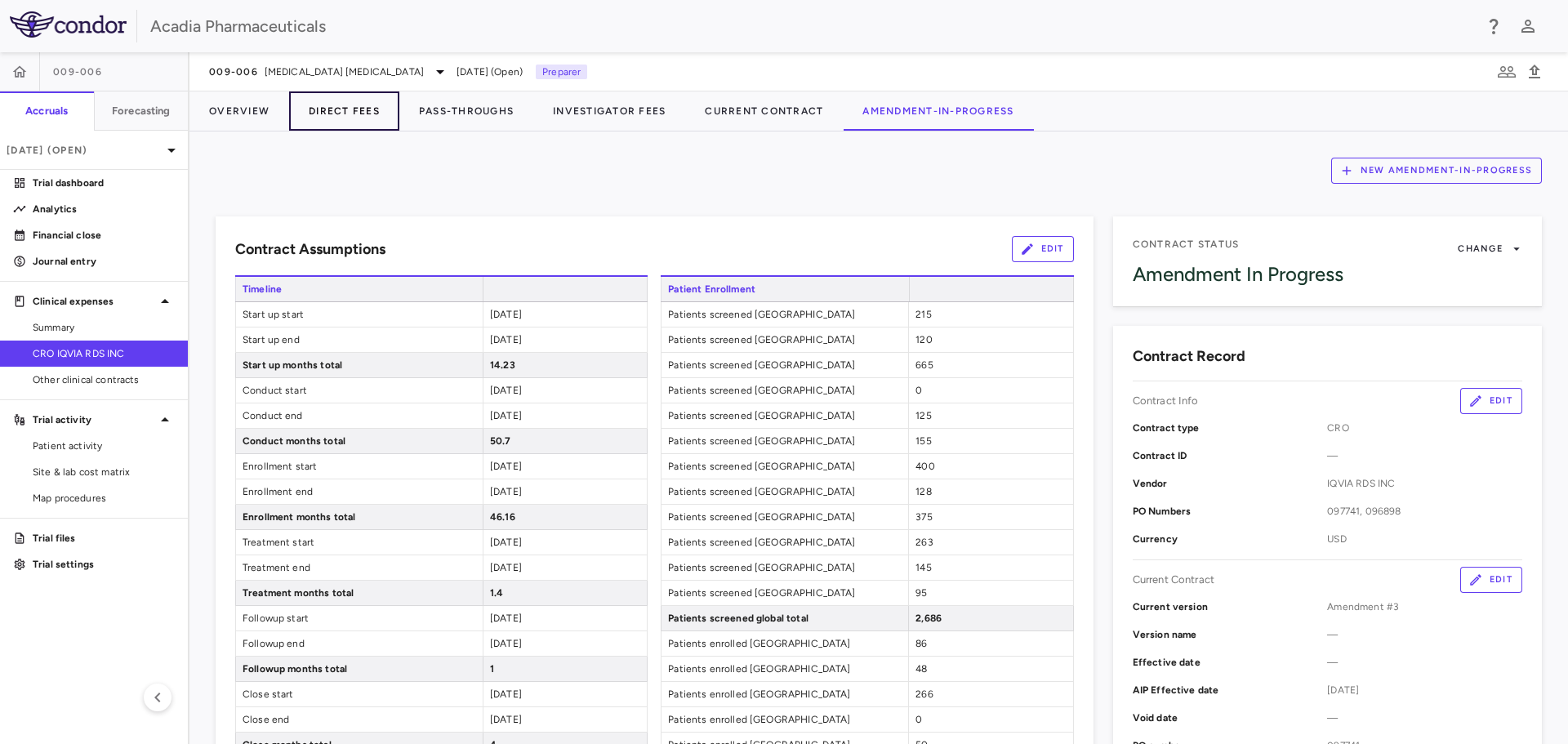
click at [356, 107] on button "Direct Fees" at bounding box center [344, 111] width 110 height 39
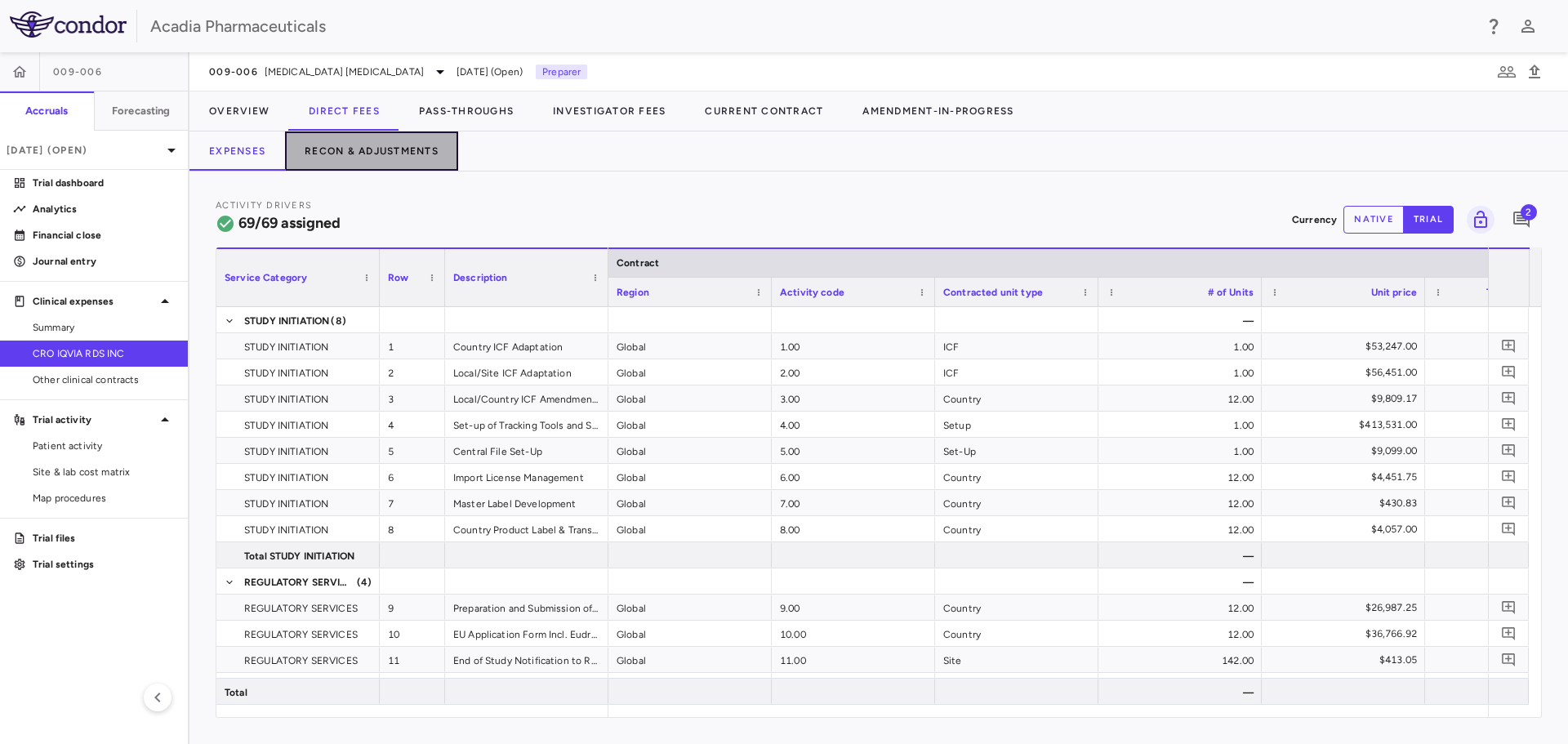
click at [448, 153] on button "Recon & Adjustments" at bounding box center [371, 151] width 173 height 39
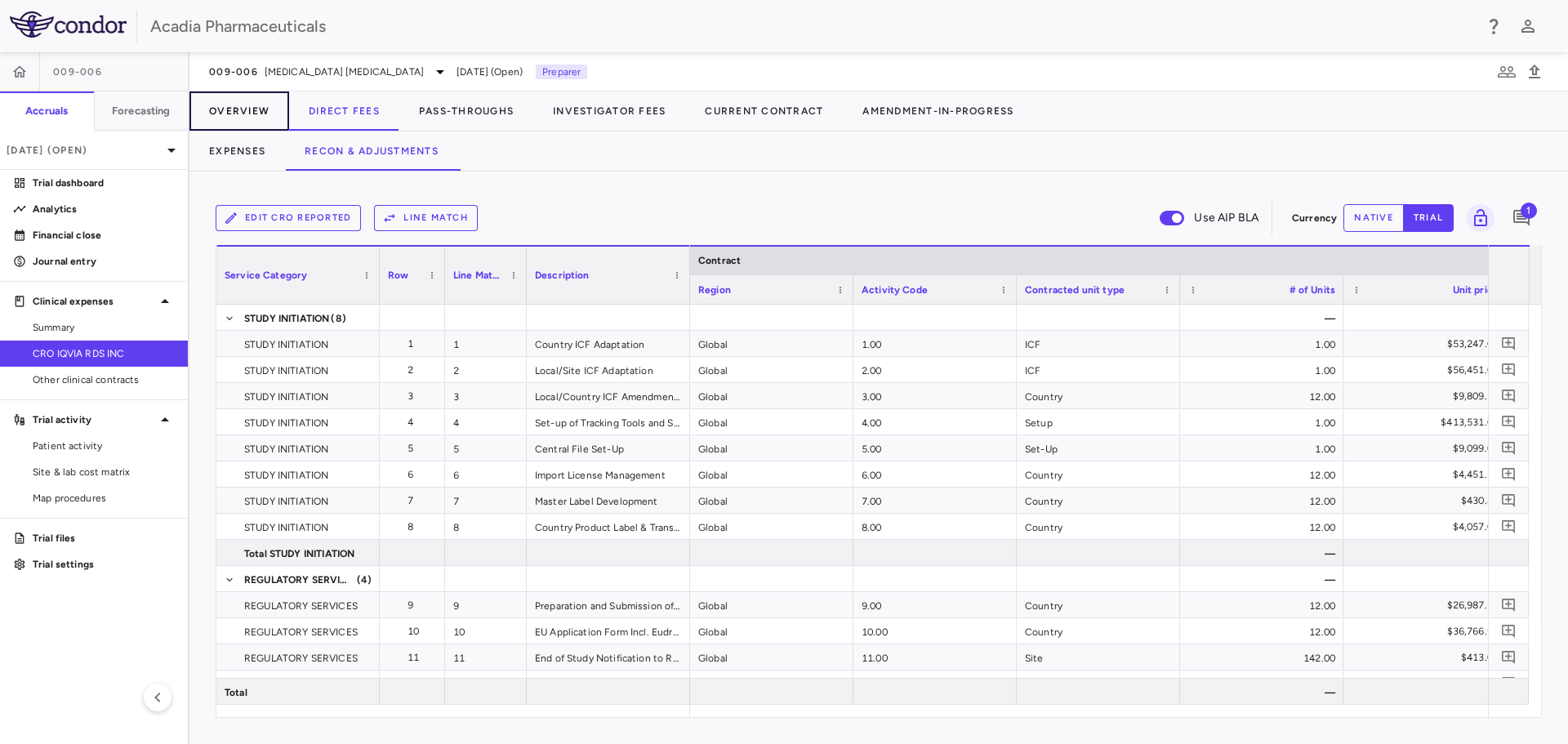
click at [240, 102] on button "Overview" at bounding box center [239, 111] width 100 height 39
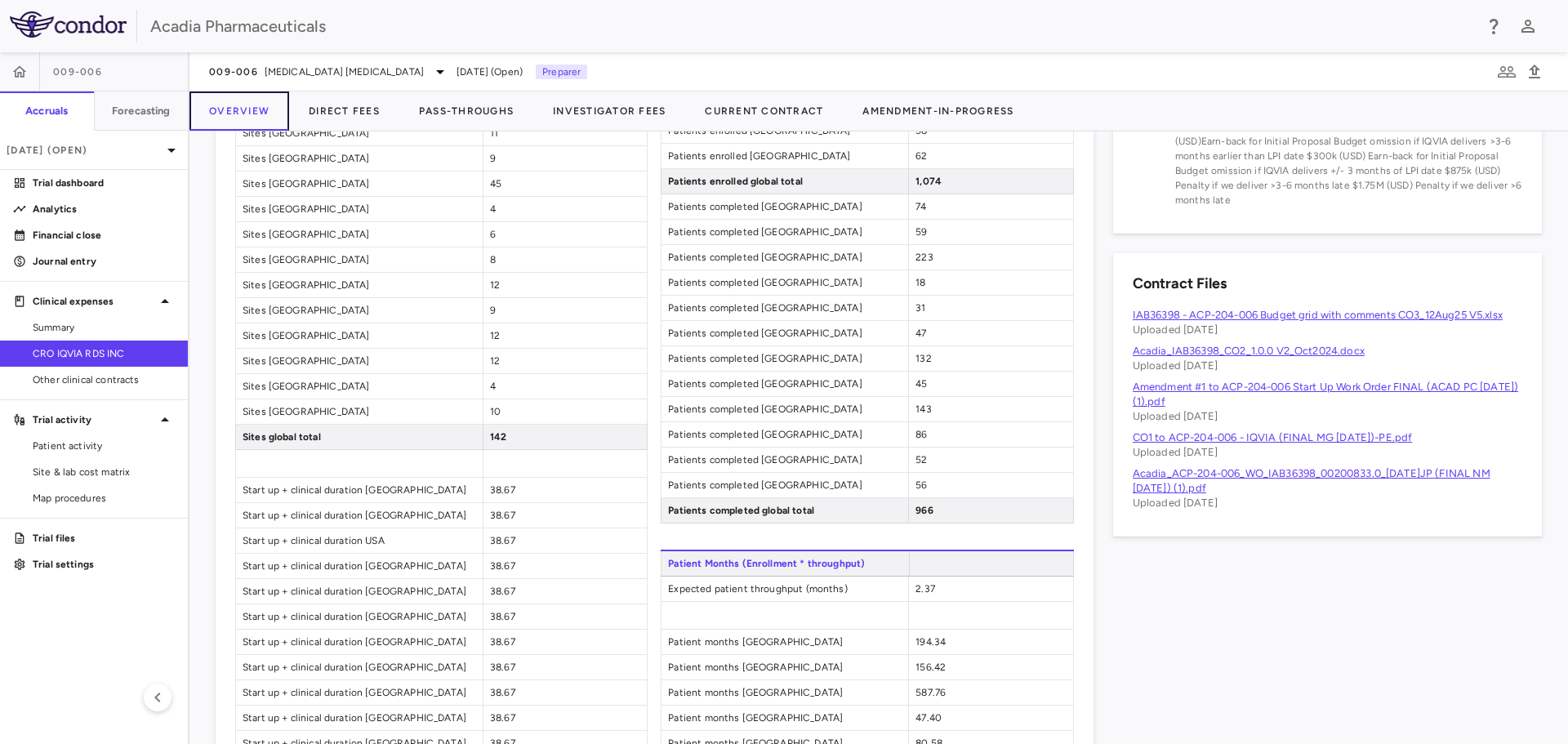
scroll to position [843, 0]
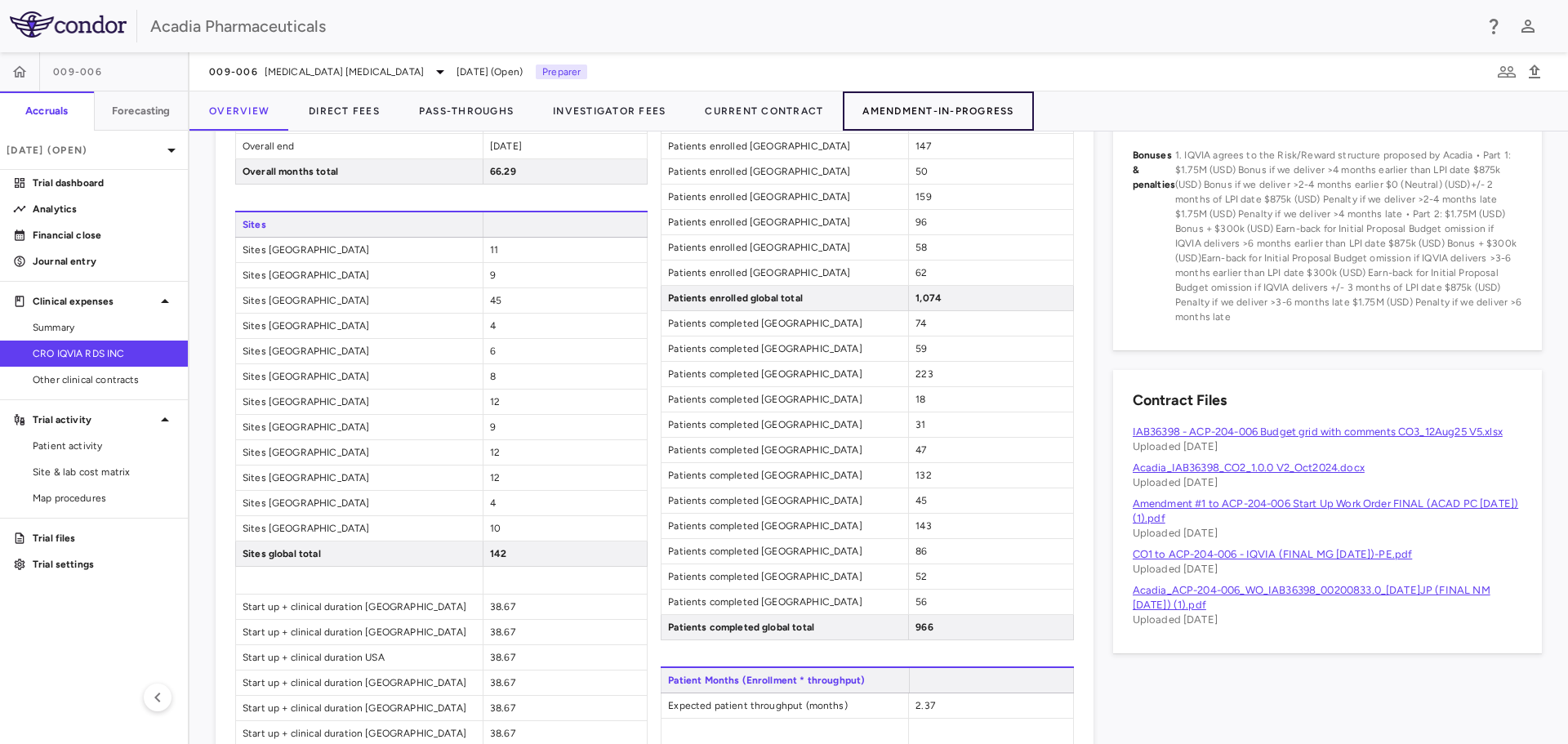
click at [916, 122] on button "Amendment-In-Progress" at bounding box center [938, 111] width 190 height 39
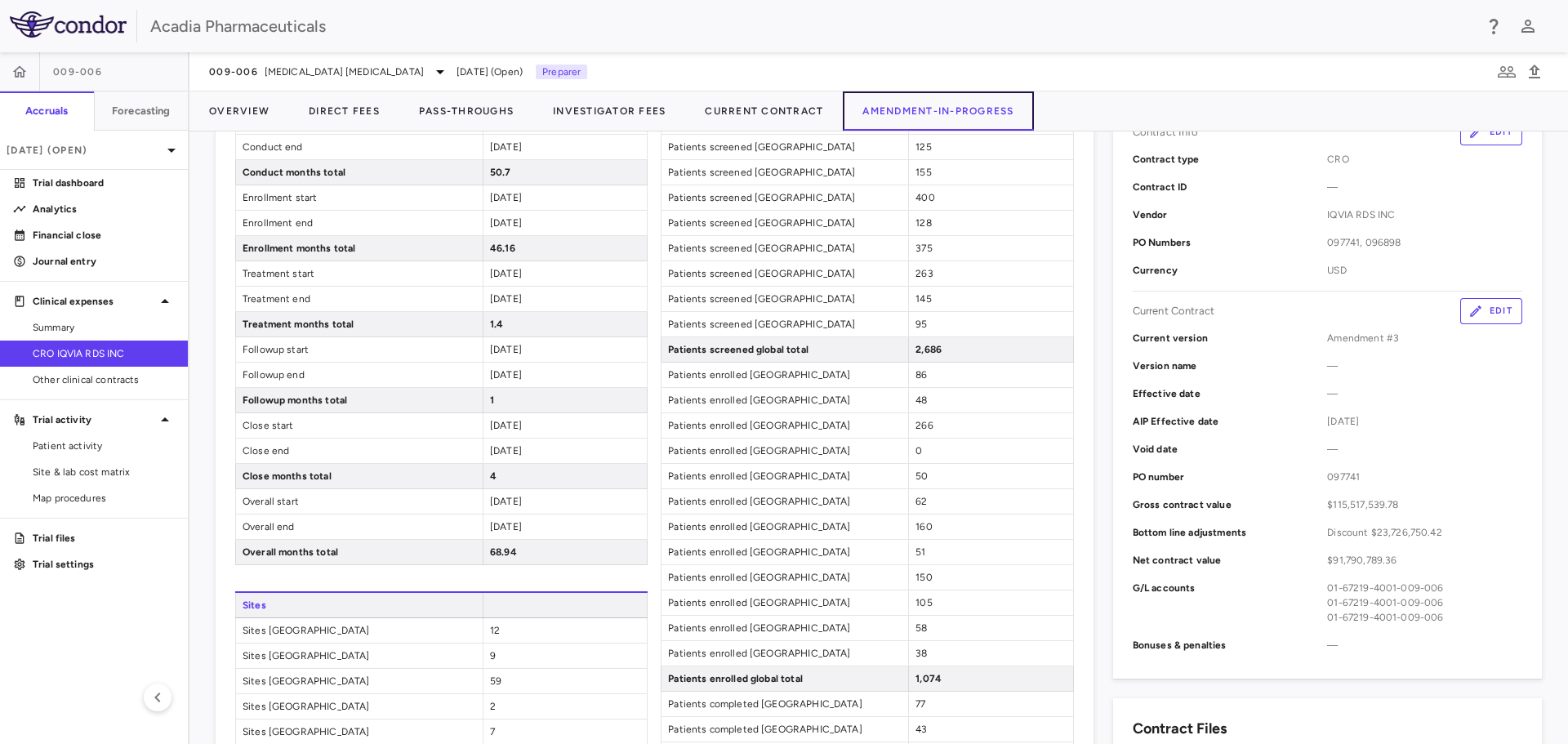
scroll to position [82, 0]
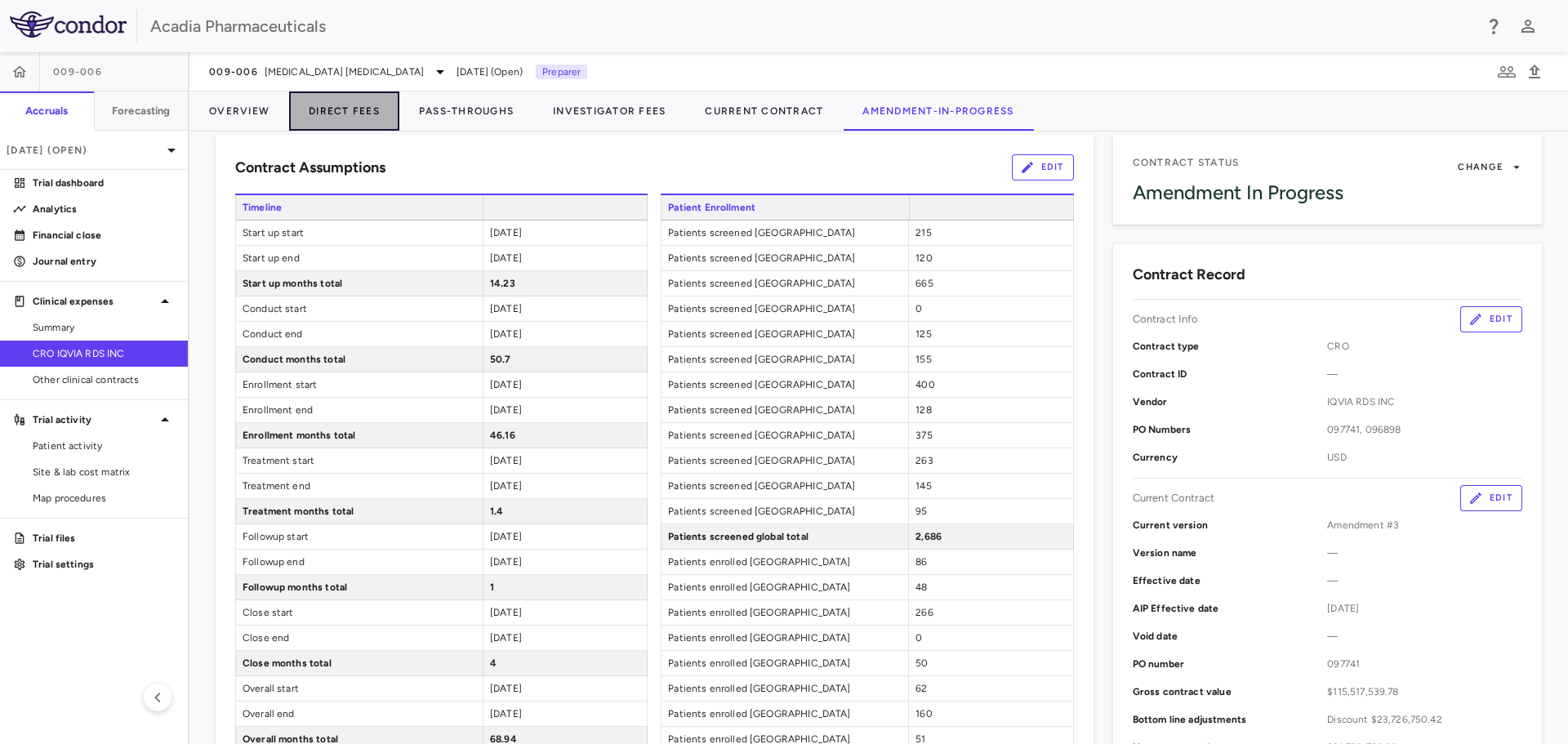
click at [344, 114] on button "Direct Fees" at bounding box center [344, 111] width 110 height 39
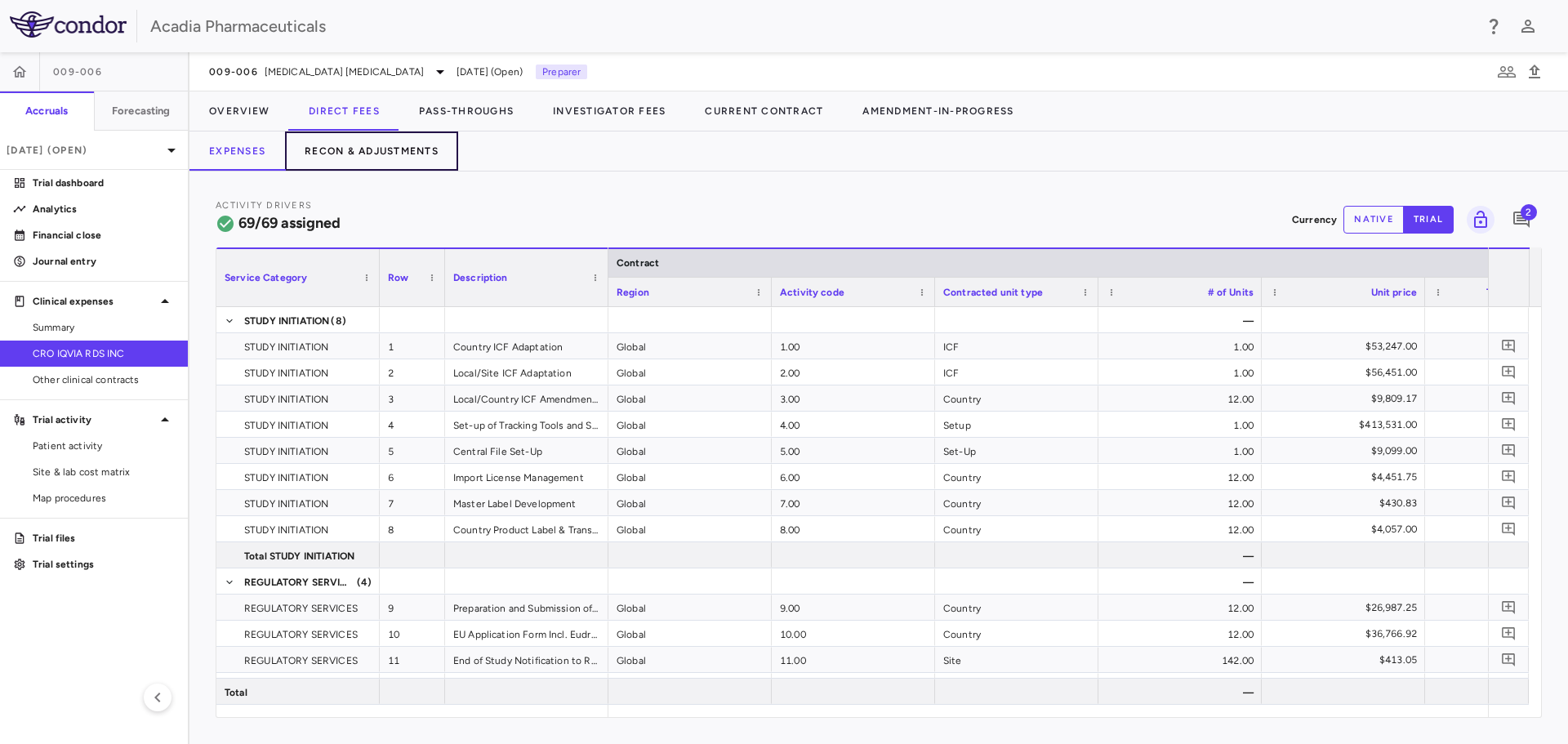
click at [357, 153] on button "Recon & Adjustments" at bounding box center [371, 151] width 173 height 39
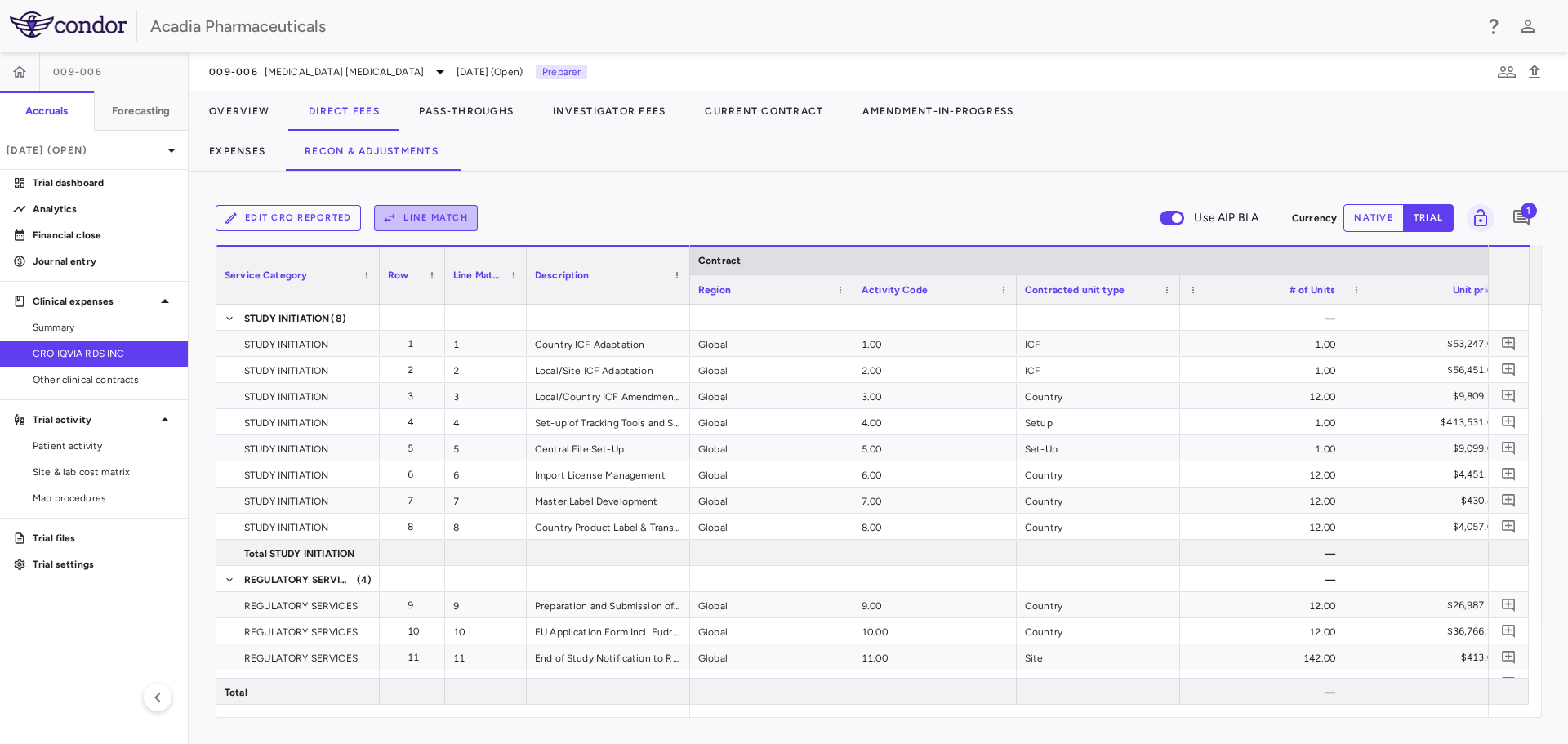
click at [395, 221] on icon "button" at bounding box center [389, 218] width 14 height 14
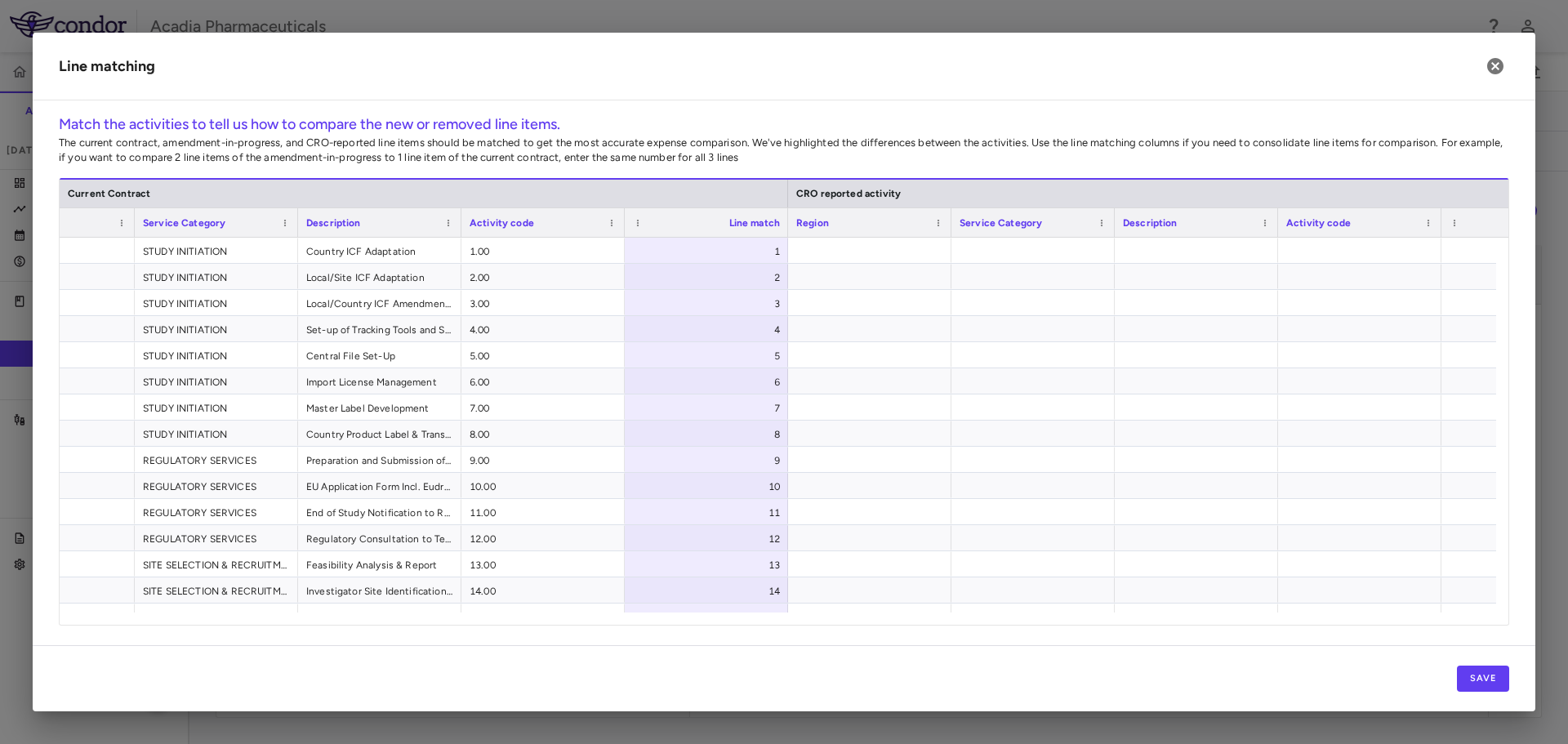
scroll to position [0, 93]
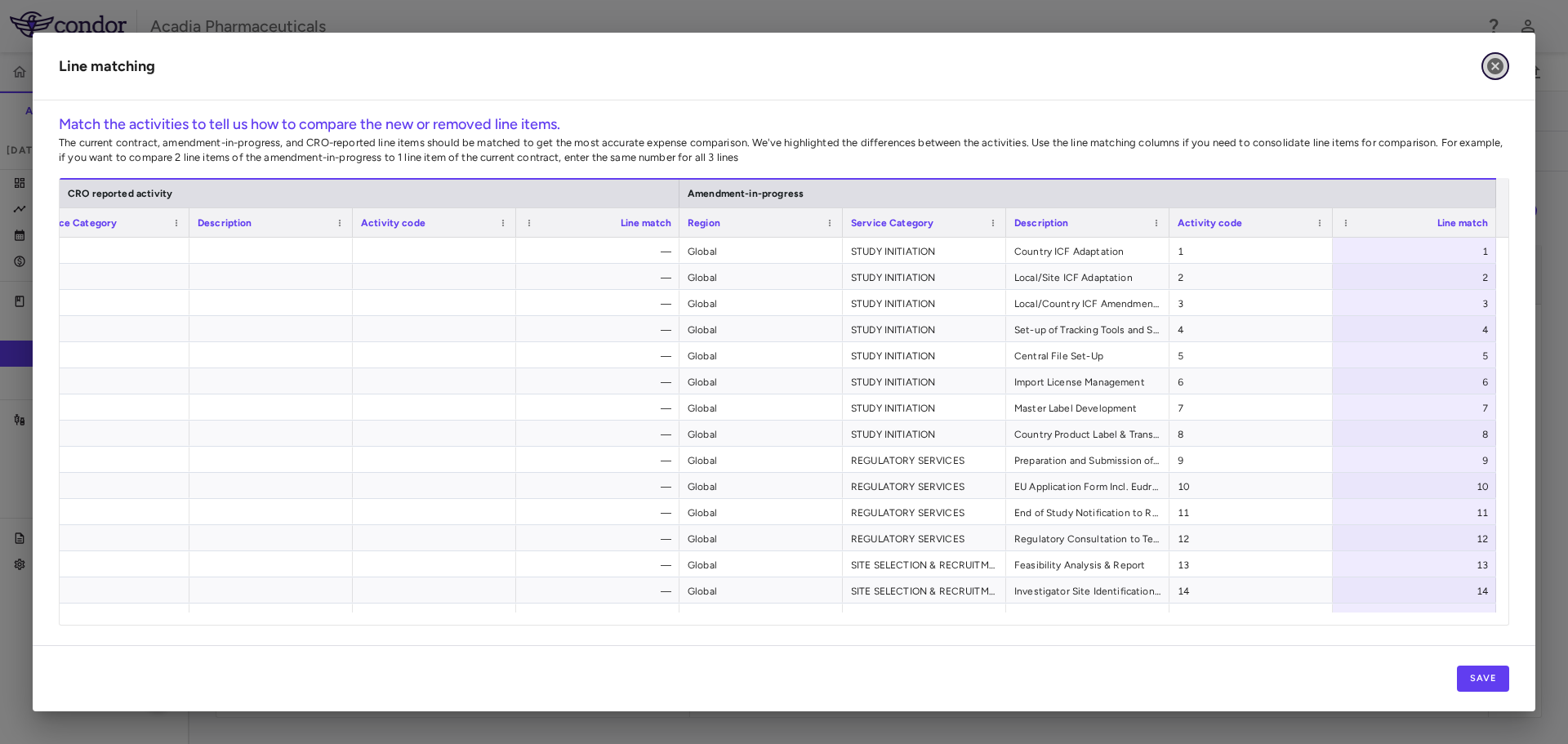
click at [1487, 67] on icon "button" at bounding box center [1494, 66] width 19 height 19
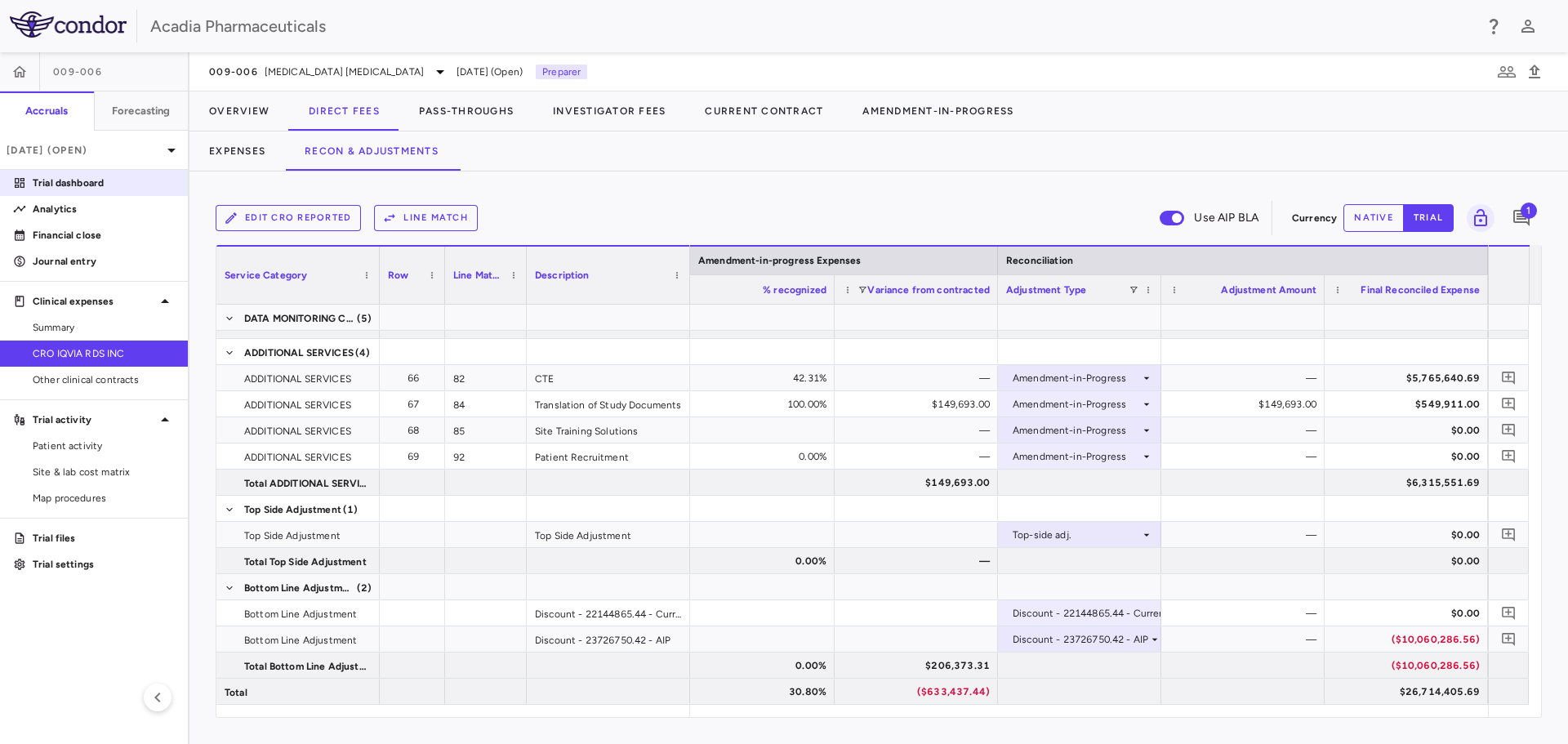
click at [65, 180] on p "Trial dashboard" at bounding box center [104, 182] width 142 height 14
